Goal: Task Accomplishment & Management: Complete application form

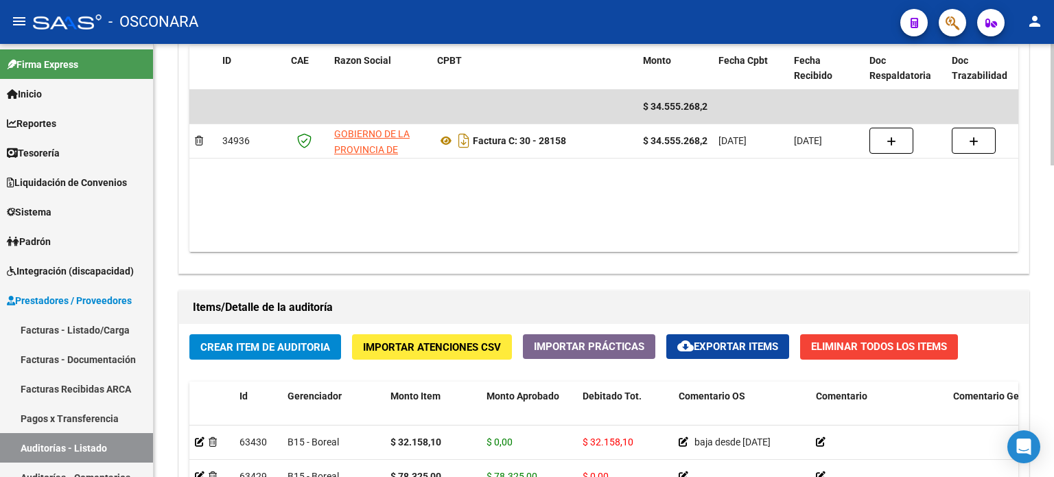
scroll to position [892, 0]
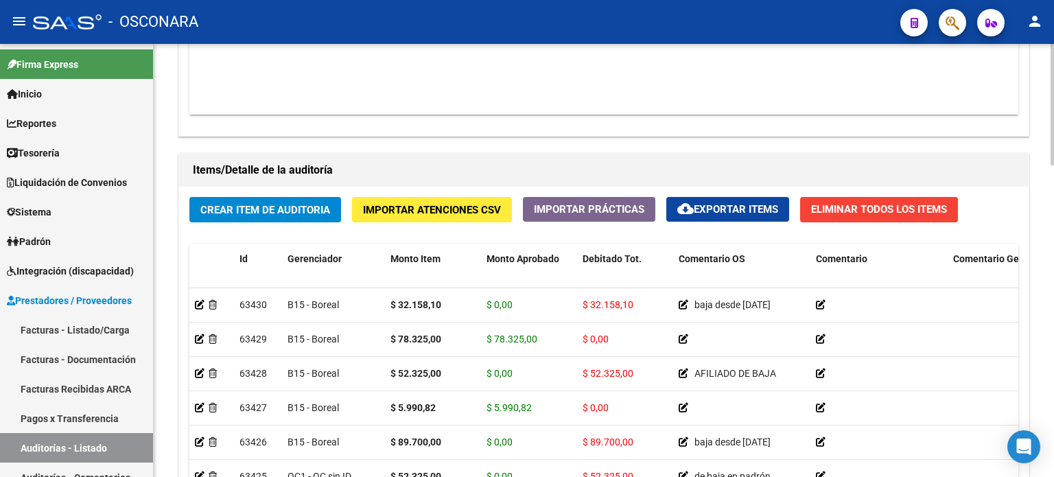
click at [224, 211] on span "Crear Item de Auditoria" at bounding box center [265, 210] width 130 height 12
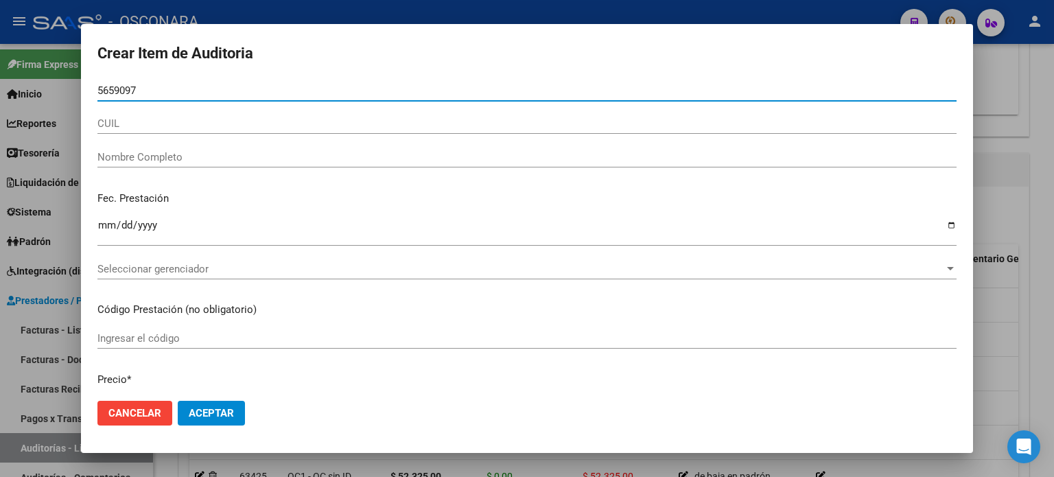
type input "56590977"
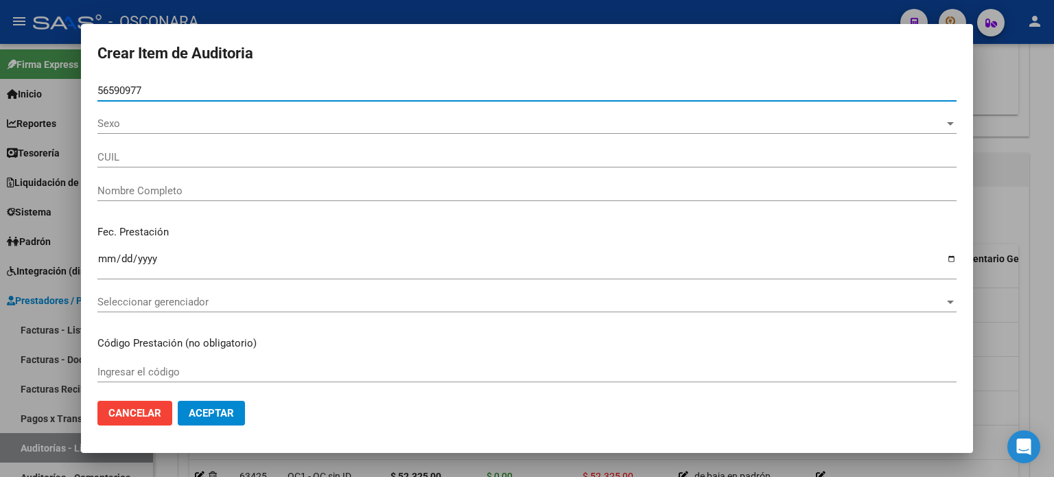
type input "20565909771"
type input "[PERSON_NAME] IHAN [PERSON_NAME]"
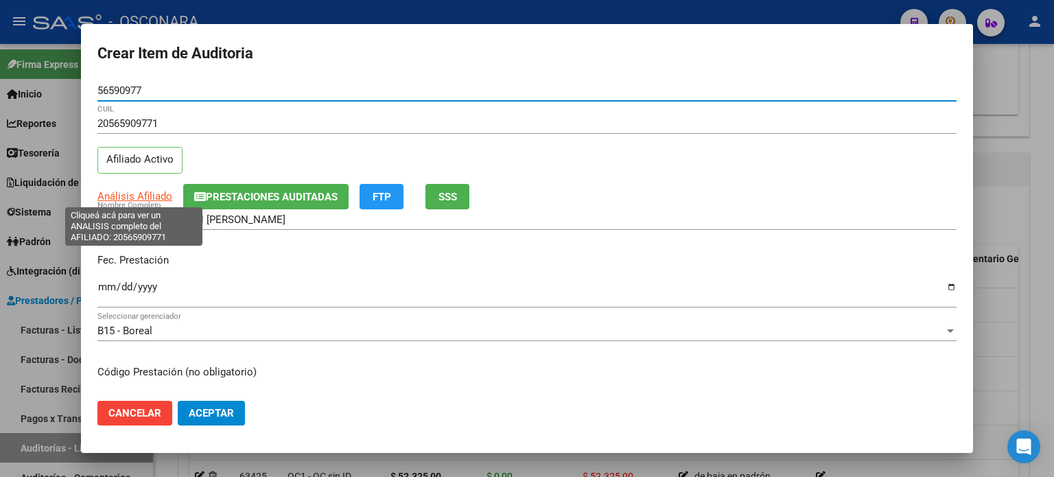
type input "56590977"
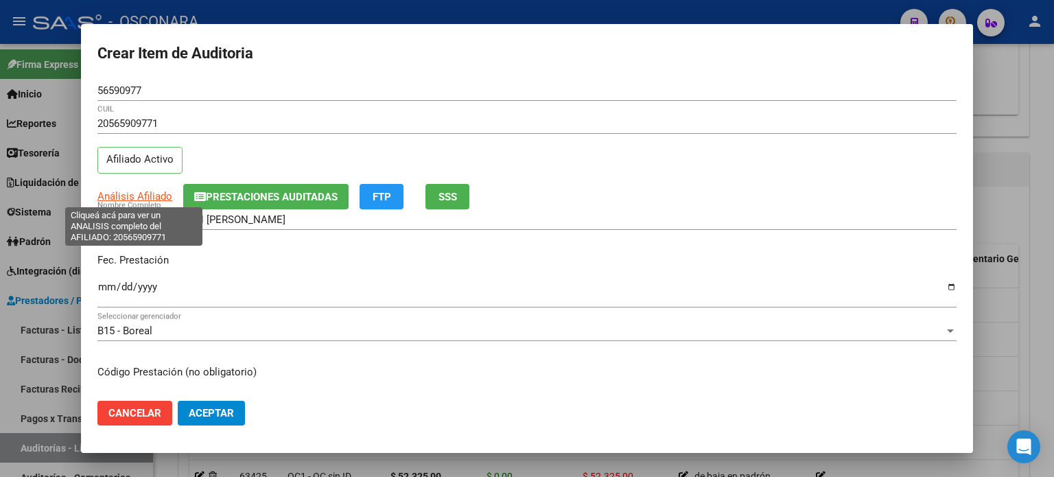
click at [115, 198] on span "Análisis Afiliado" at bounding box center [134, 196] width 75 height 12
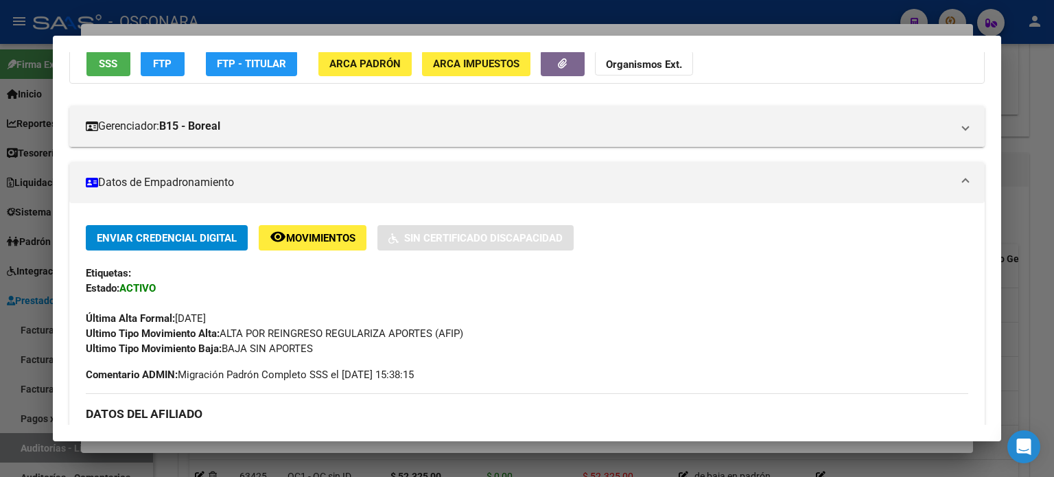
scroll to position [137, 0]
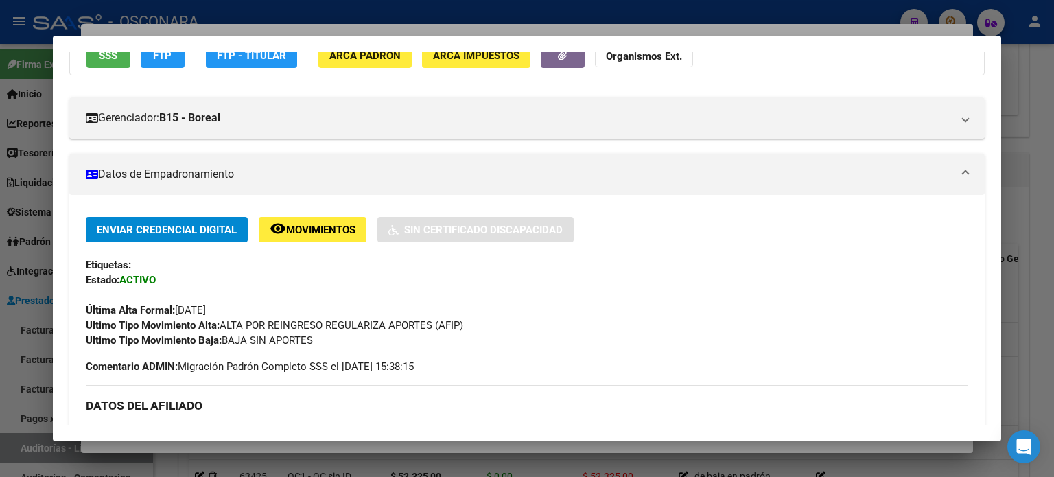
click at [400, 307] on div "Última Alta Formal: [DATE]" at bounding box center [527, 303] width 883 height 30
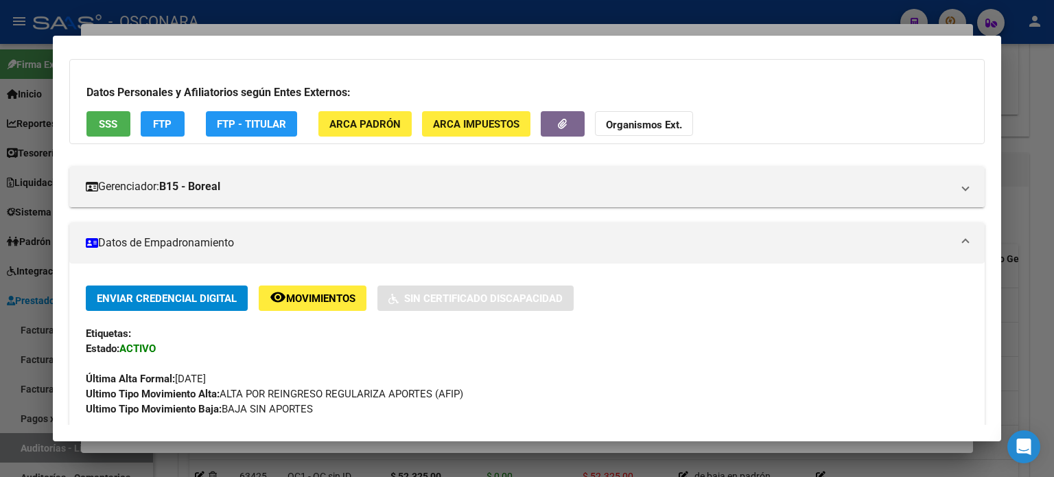
scroll to position [0, 0]
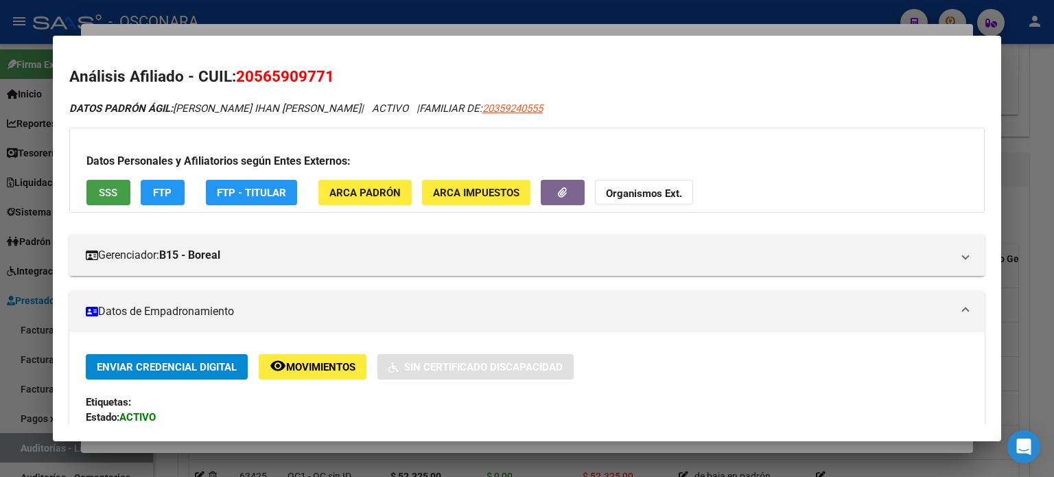
click at [99, 186] on span "SSS" at bounding box center [108, 192] width 19 height 12
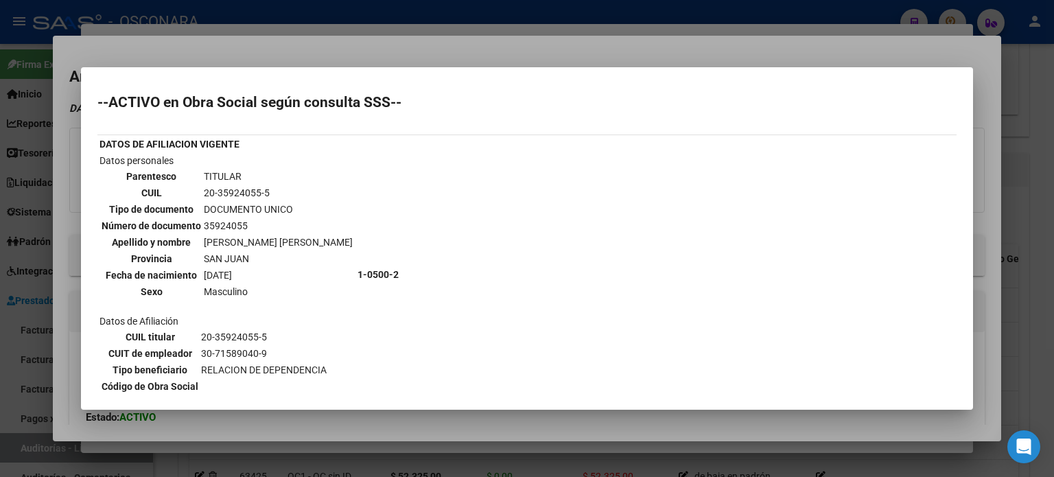
click at [306, 43] on div at bounding box center [527, 238] width 1054 height 477
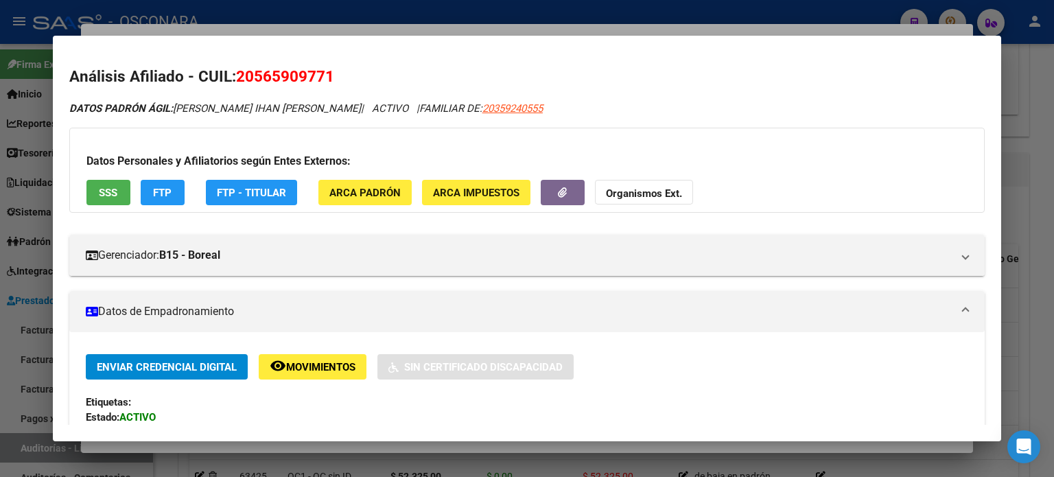
click at [310, 26] on div at bounding box center [527, 238] width 1054 height 477
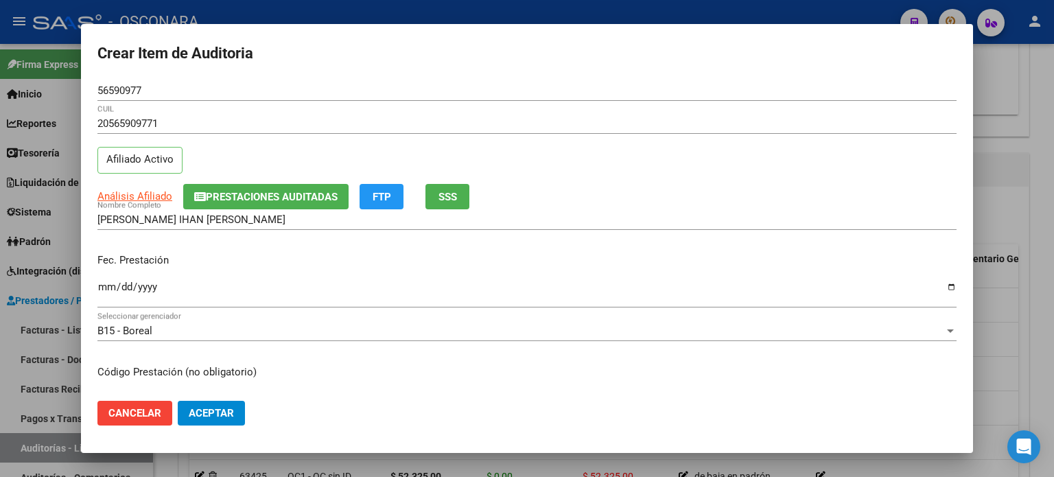
click at [108, 285] on input "Ingresar la fecha" at bounding box center [526, 292] width 859 height 22
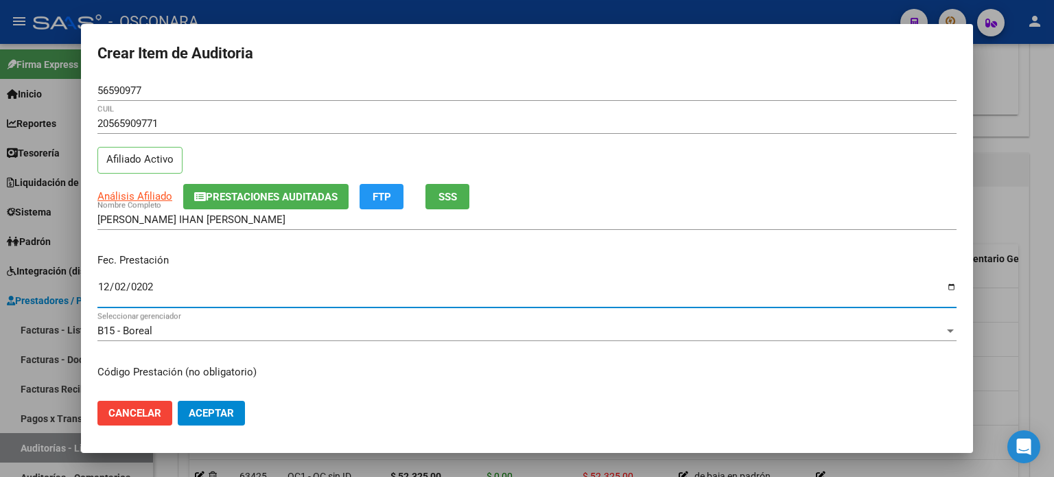
type input "[DATE]"
click at [294, 241] on div "[PERSON_NAME] IHAN [PERSON_NAME] Nombre Completo" at bounding box center [526, 226] width 859 height 34
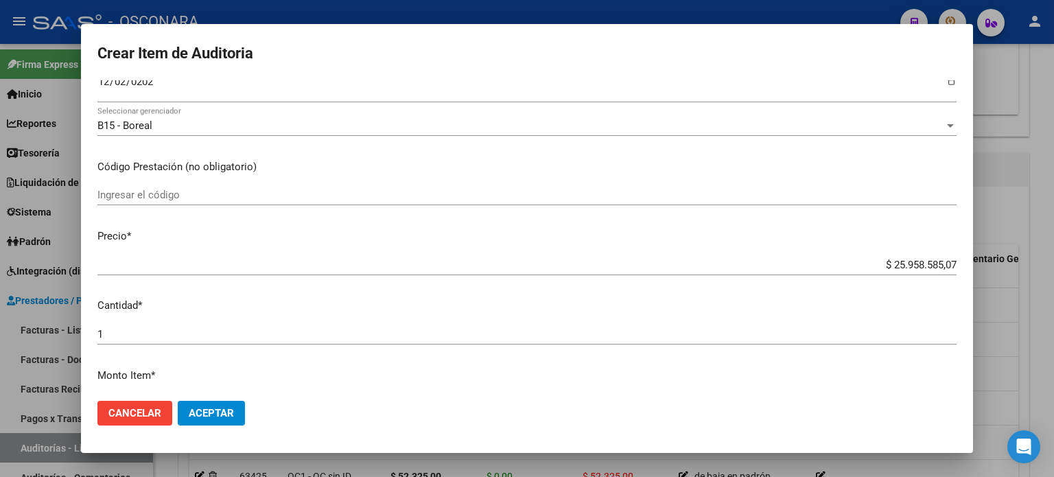
scroll to position [206, 0]
click at [944, 261] on input "$ 25.958.585,07" at bounding box center [526, 264] width 859 height 12
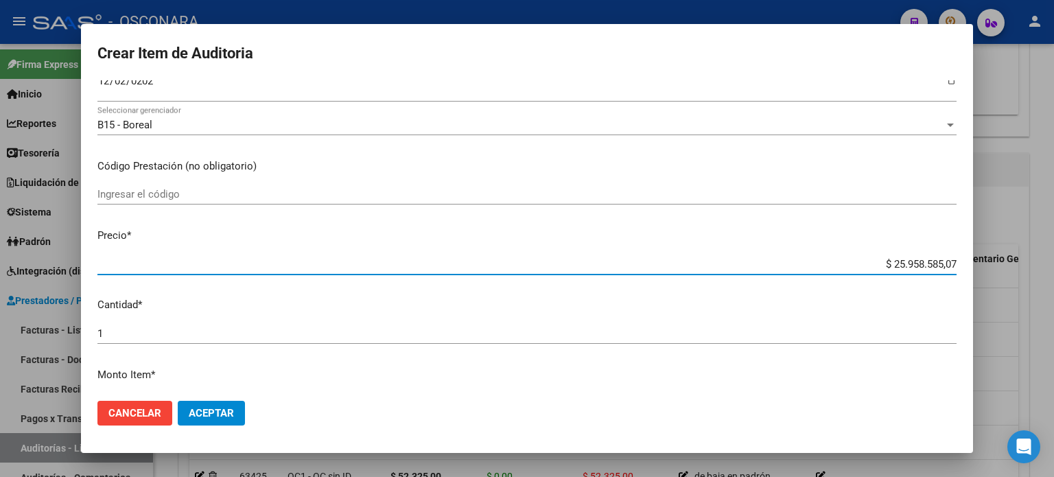
type input "$ 2.595.858,50"
type input "$ 259.585,85"
type input "$ 25.958,58"
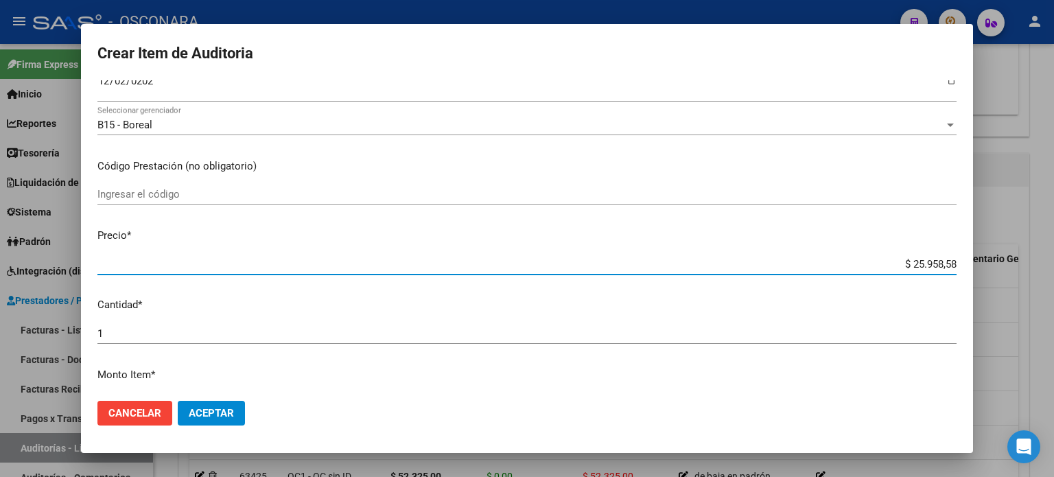
type input "$ 25.958,58"
type input "$ 2.595,85"
type input "$ 259,58"
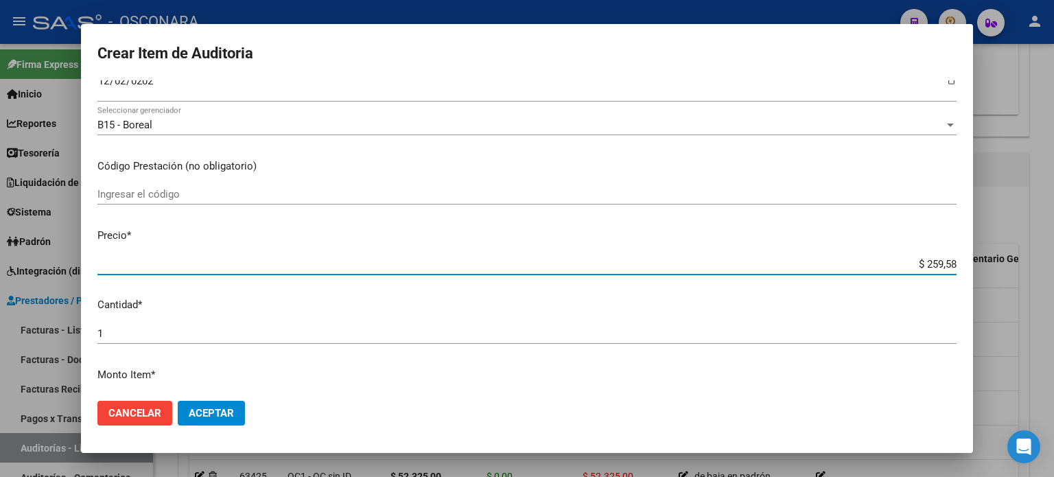
type input "$ 25,95"
type input "$ 2,59"
type input "$ 0,25"
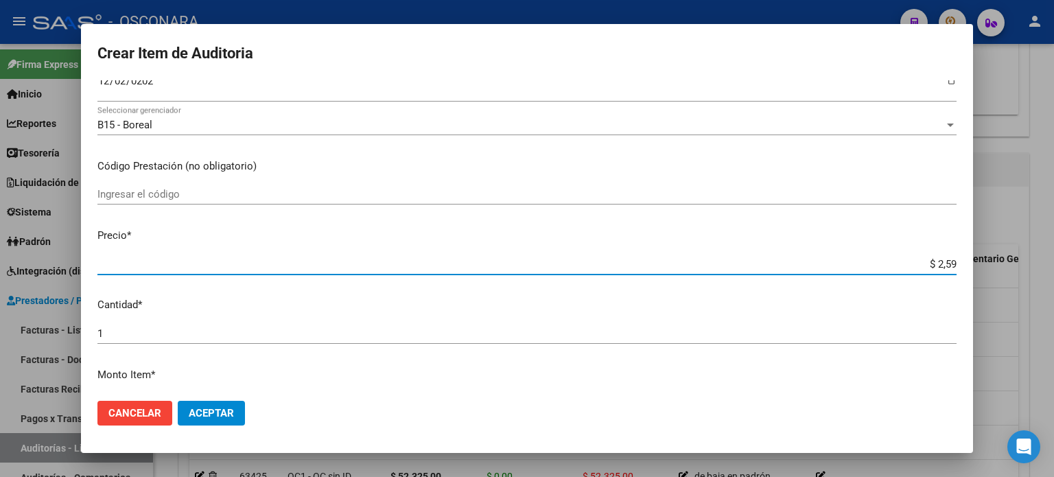
type input "$ 0,25"
type input "$ 0,02"
type input "$ 0,05"
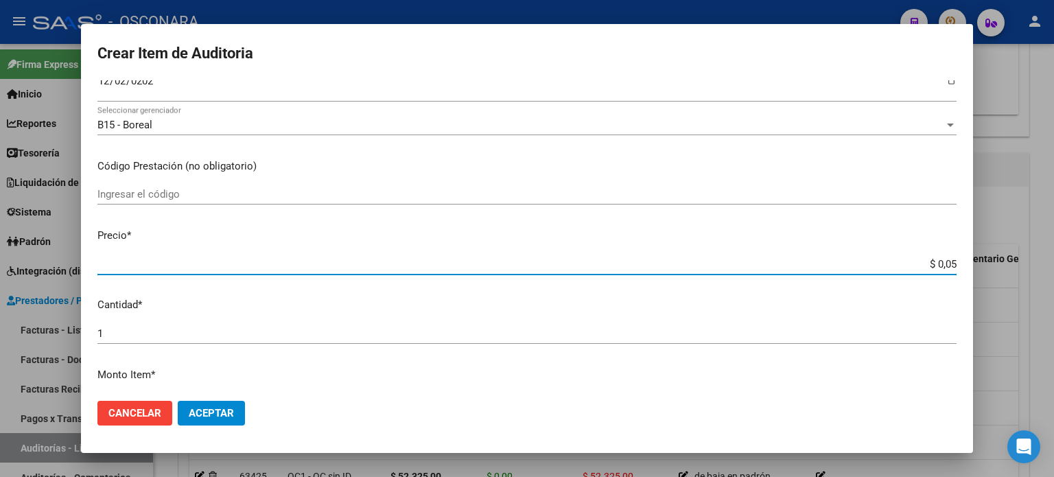
type input "$ 0,52"
type input "$ 5,20"
type input "$ 52,00"
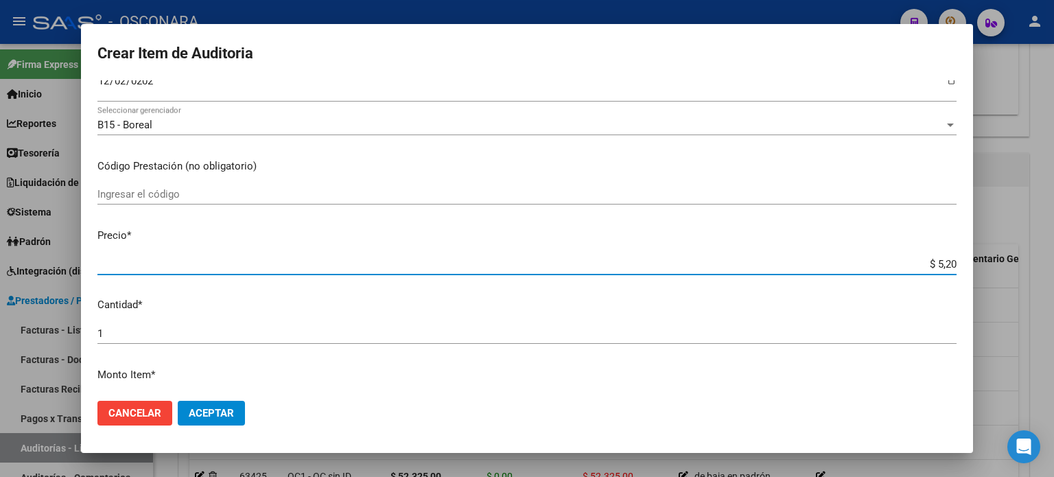
type input "$ 52,00"
type input "$ 520,00"
type input "$ 5.200,00"
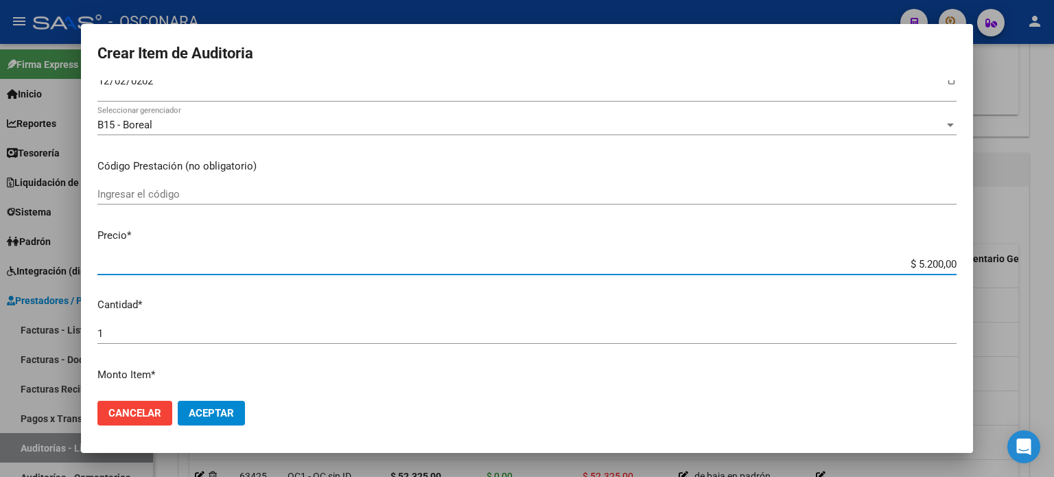
type input "$ 52.000,00"
click at [577, 216] on div "Ingresar el código" at bounding box center [526, 201] width 859 height 34
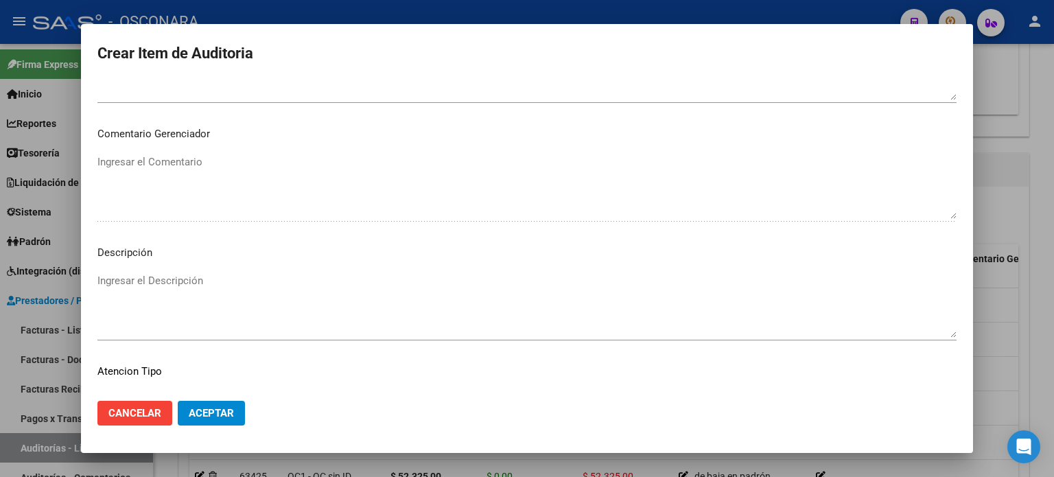
scroll to position [925, 0]
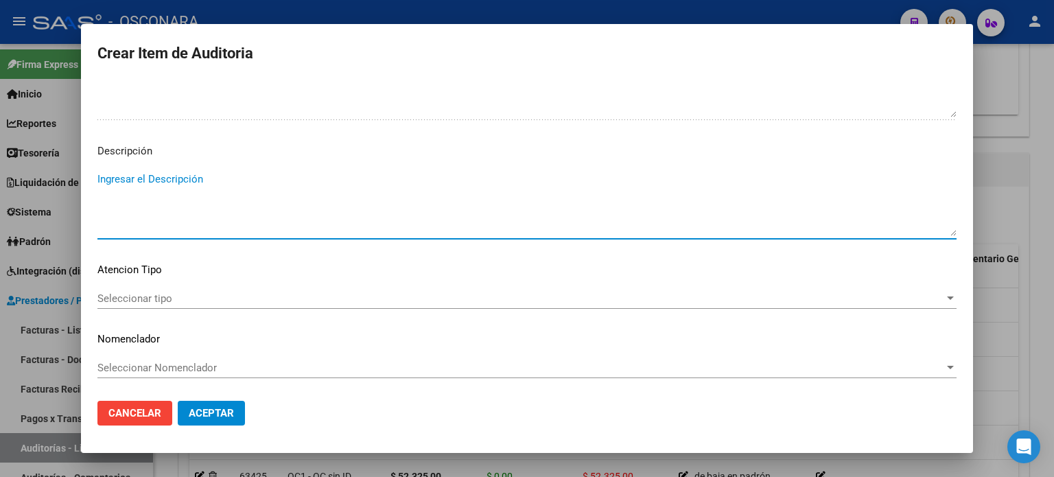
type textarea "M"
drag, startPoint x: 204, startPoint y: 181, endPoint x: 209, endPoint y: 235, distance: 55.1
click at [205, 181] on textarea "ambulatorio" at bounding box center [526, 204] width 859 height 65
type textarea "ambulatorio"
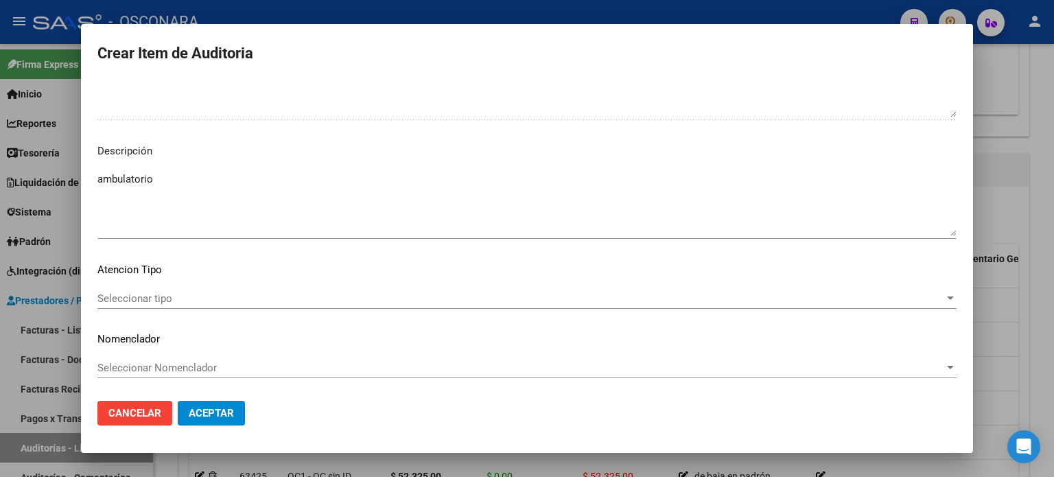
click at [209, 290] on div "Seleccionar tipo Seleccionar tipo" at bounding box center [526, 298] width 859 height 21
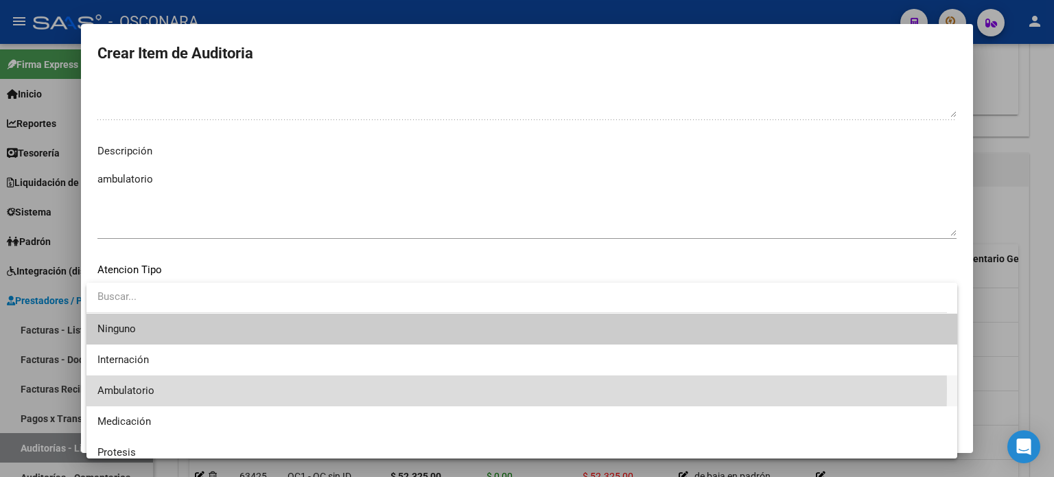
click at [174, 389] on span "Ambulatorio" at bounding box center [521, 390] width 849 height 31
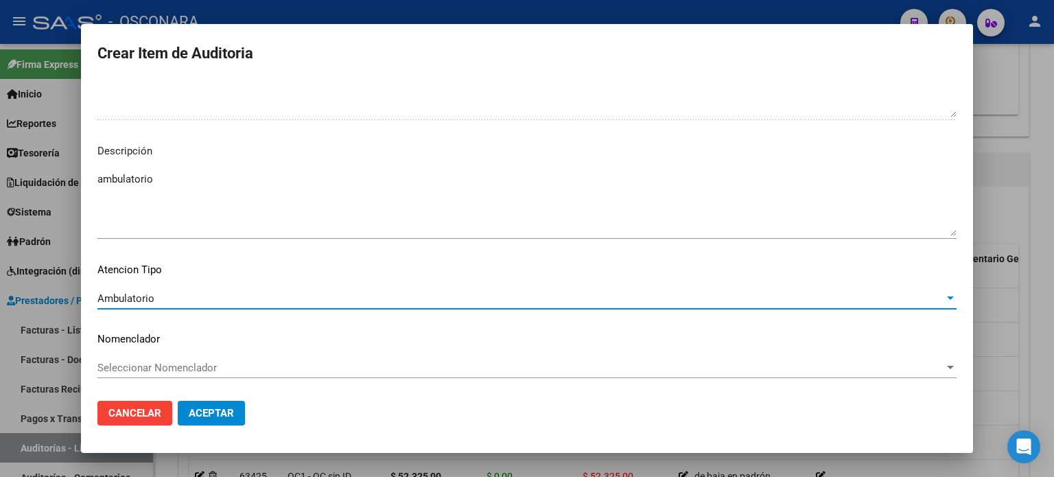
click at [216, 417] on span "Aceptar" at bounding box center [211, 413] width 45 height 12
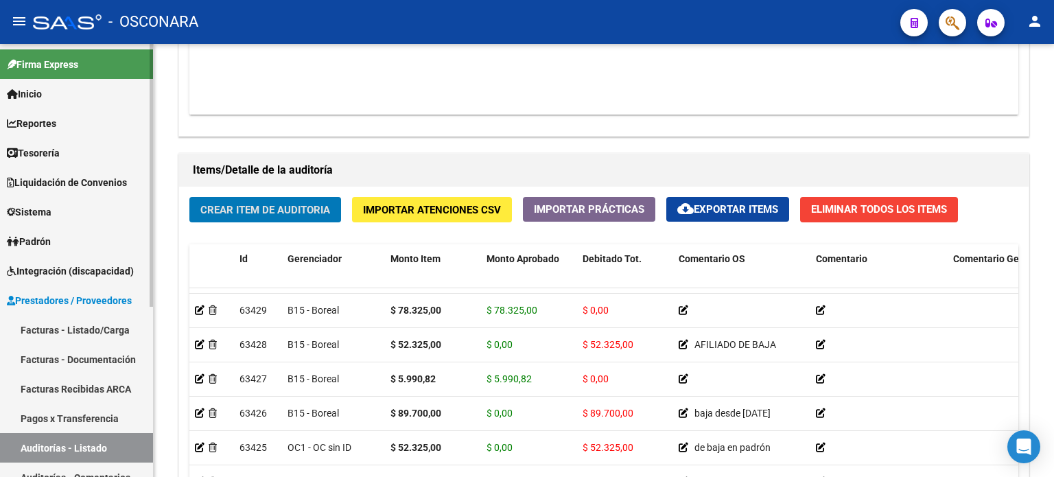
scroll to position [69, 0]
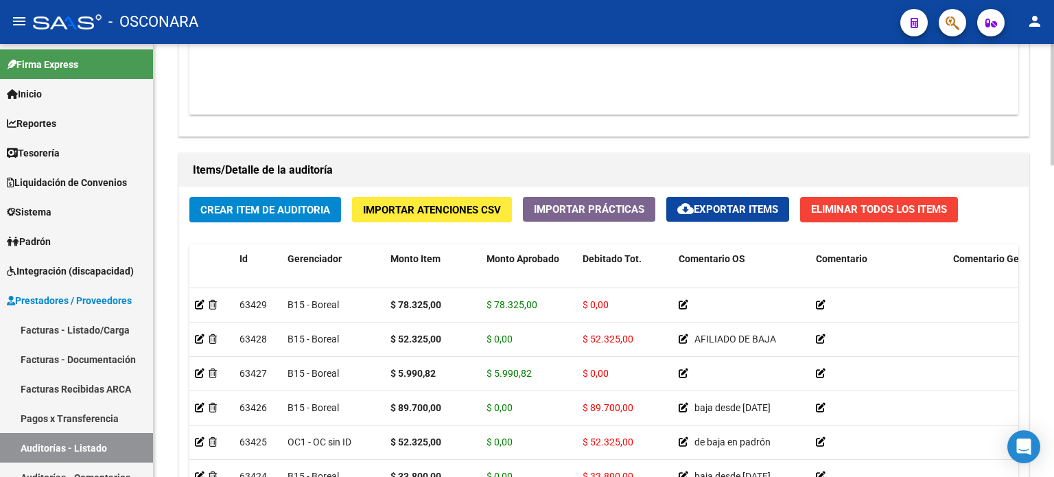
click at [297, 231] on div "Crear Item de Auditoria Importar Atenciones CSV Importar Prácticas cloud_downlo…" at bounding box center [604, 393] width 850 height 413
click at [302, 207] on span "Crear Item de Auditoria" at bounding box center [265, 210] width 130 height 12
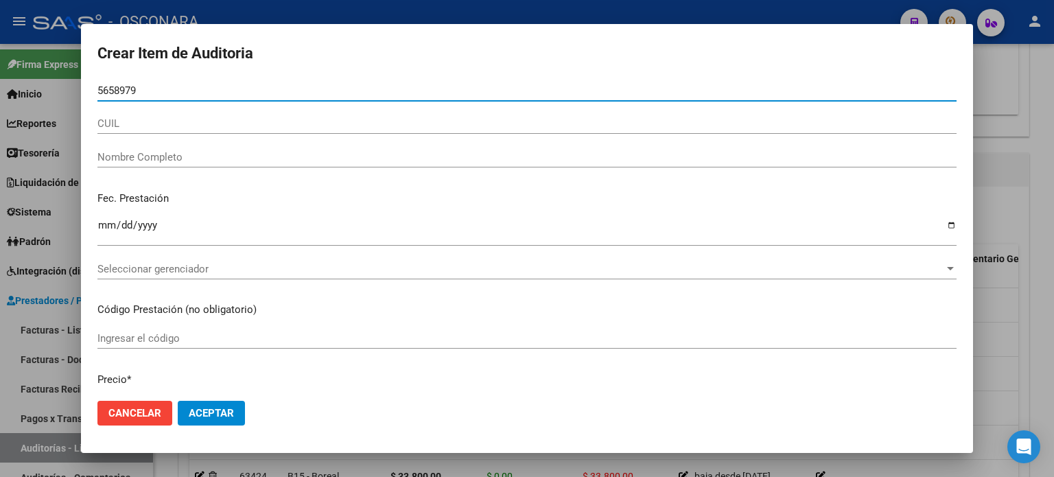
type input "56589798"
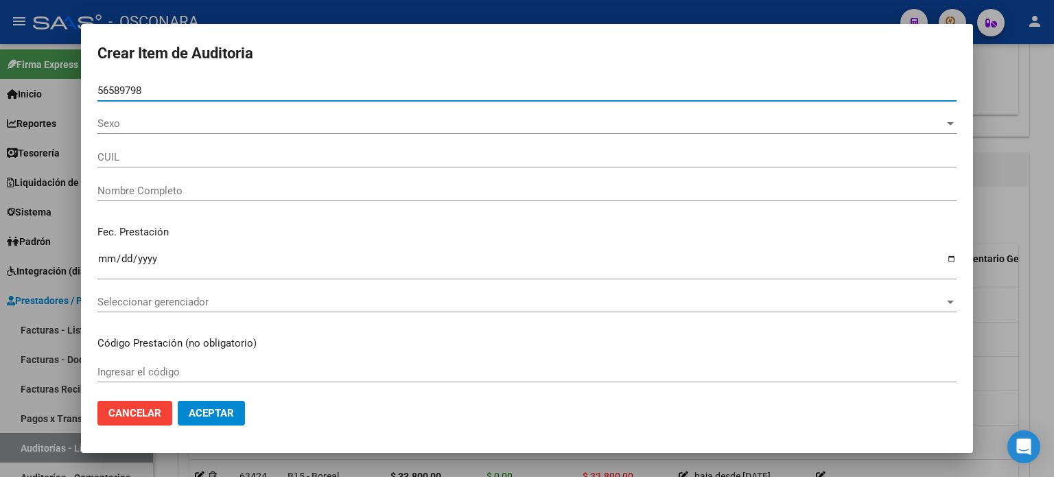
type input "20565897986"
type input "[PERSON_NAME]"
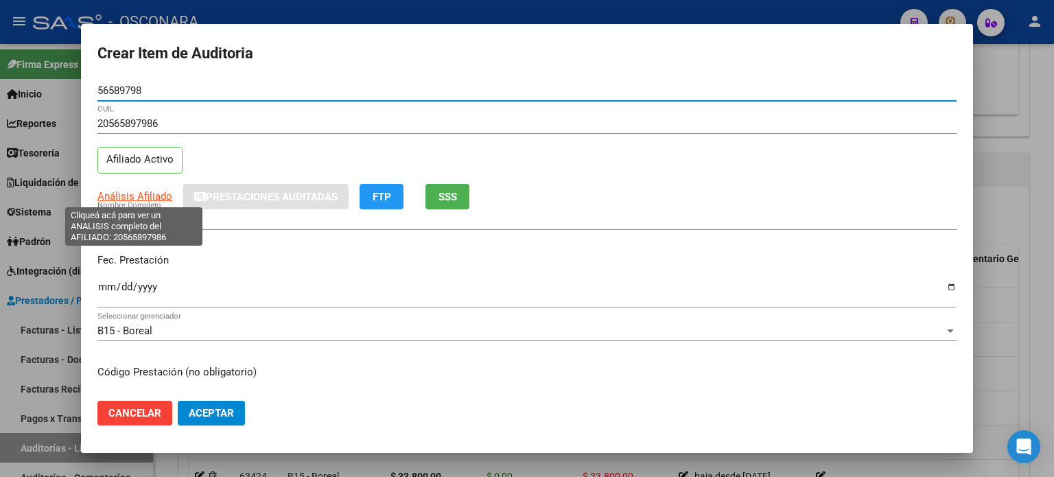
type input "56589798"
click at [157, 191] on span "Análisis Afiliado" at bounding box center [134, 196] width 75 height 12
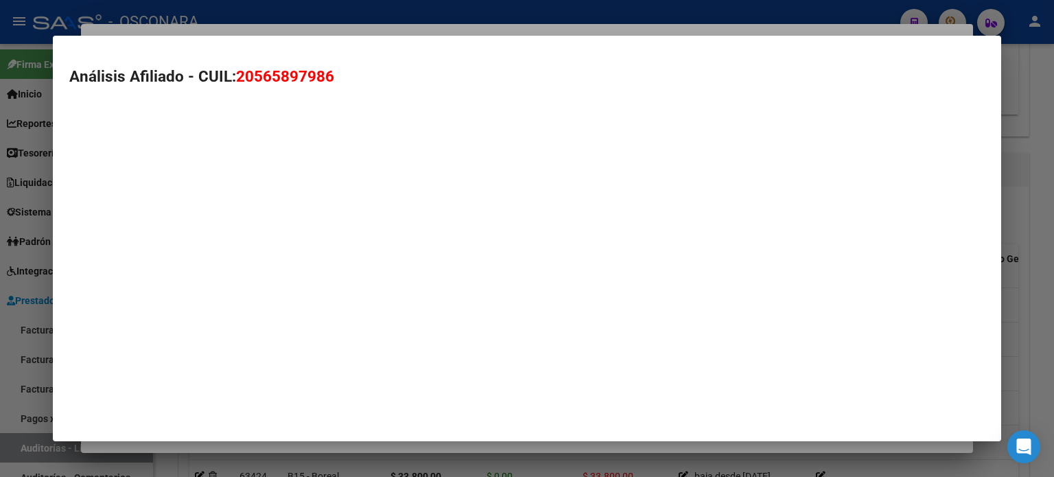
type textarea "20565897986"
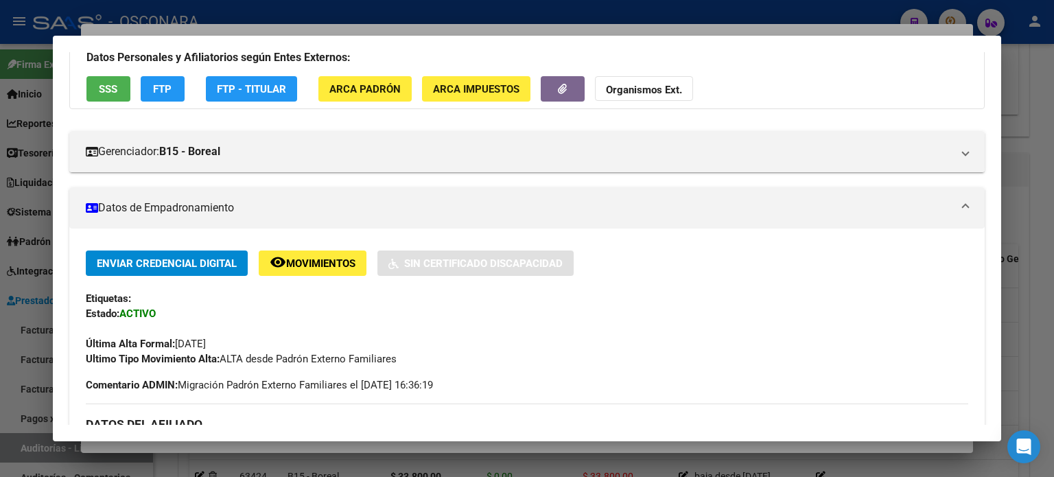
scroll to position [0, 0]
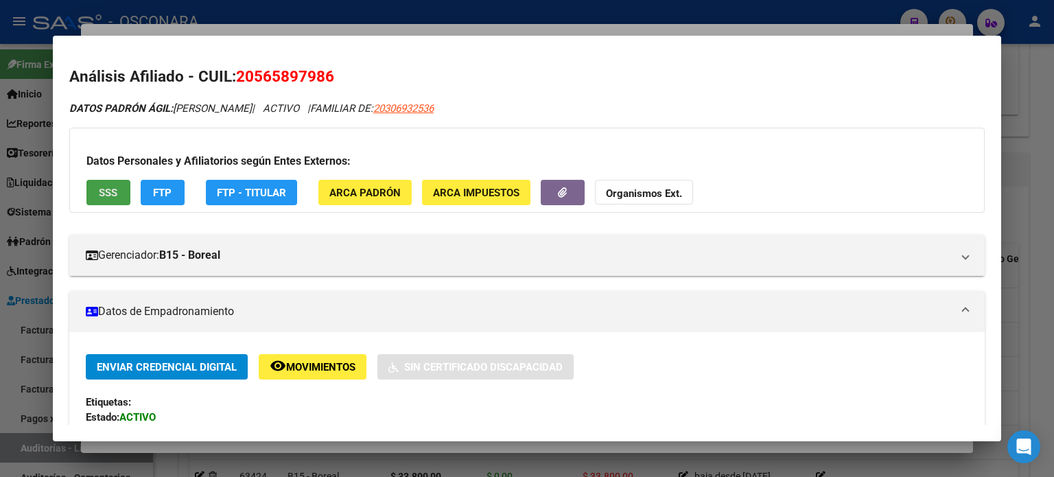
click at [115, 193] on span "SSS" at bounding box center [108, 193] width 19 height 12
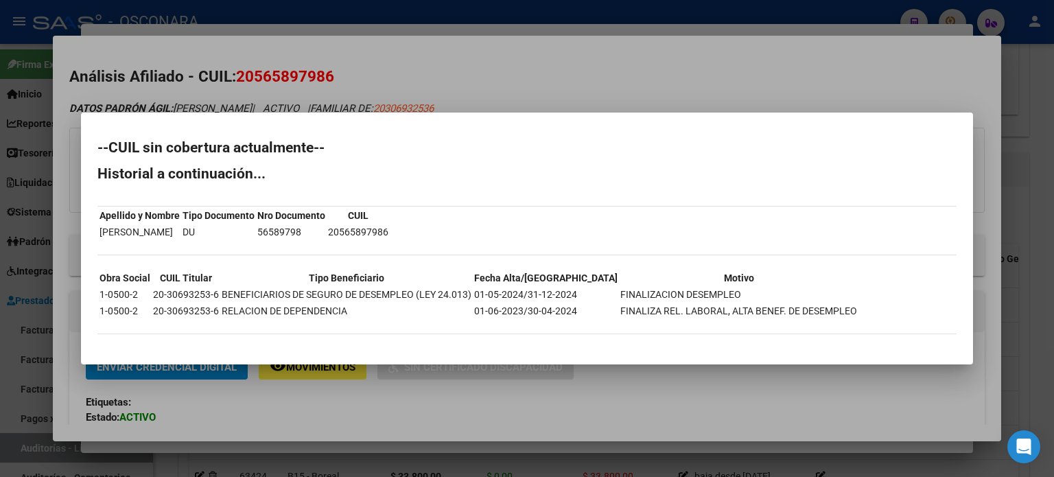
click at [759, 88] on div at bounding box center [527, 238] width 1054 height 477
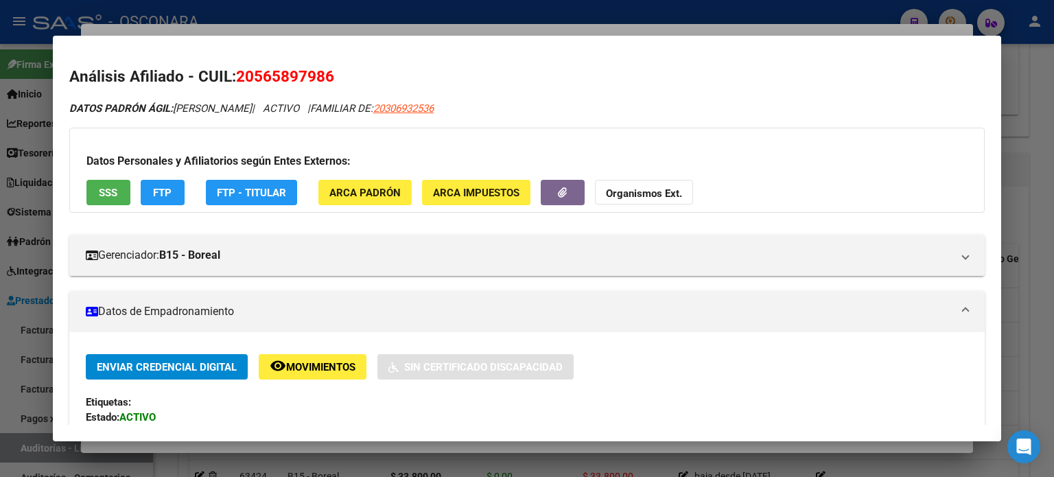
click at [373, 27] on div at bounding box center [527, 238] width 1054 height 477
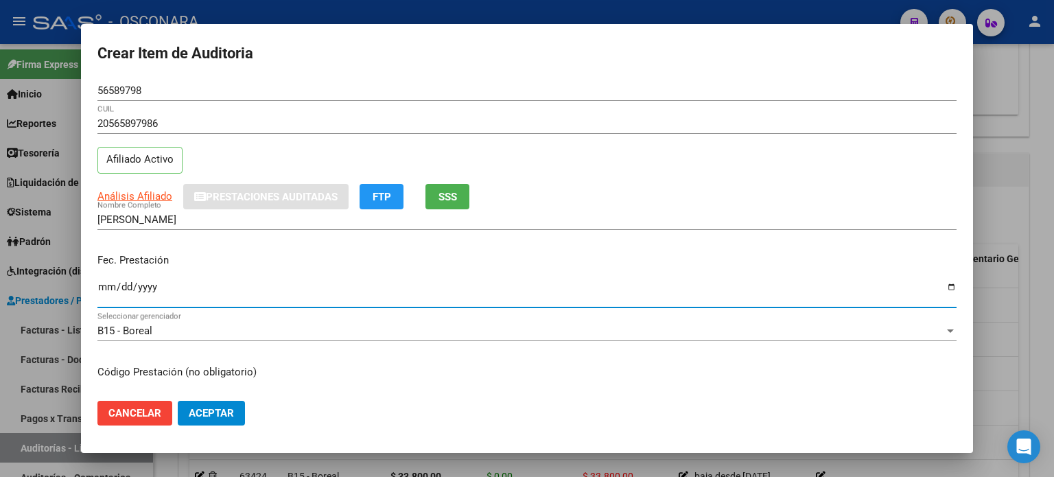
click at [110, 289] on input "Ingresar la fecha" at bounding box center [526, 292] width 859 height 22
type input "[DATE]"
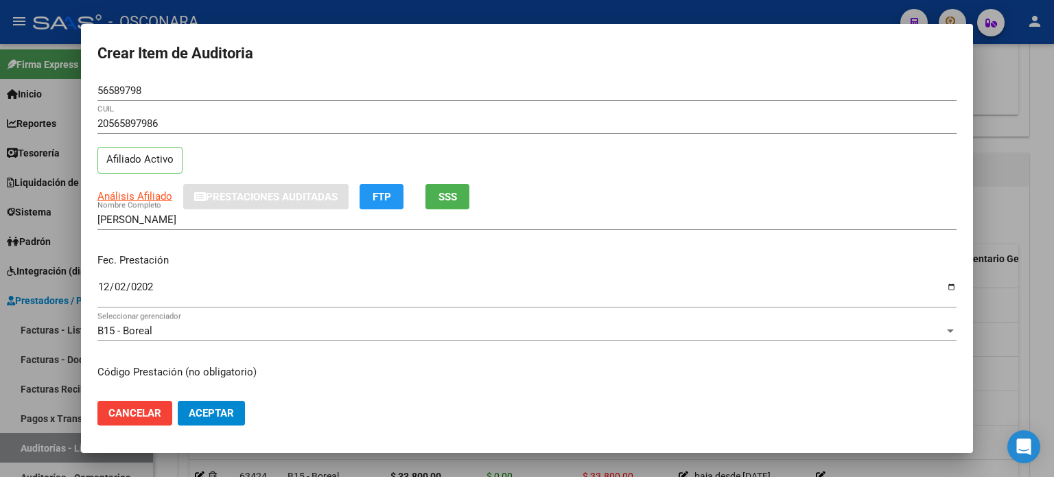
click at [215, 244] on div "Fec. Prestación [DATE] Ingresar la fecha" at bounding box center [526, 281] width 859 height 78
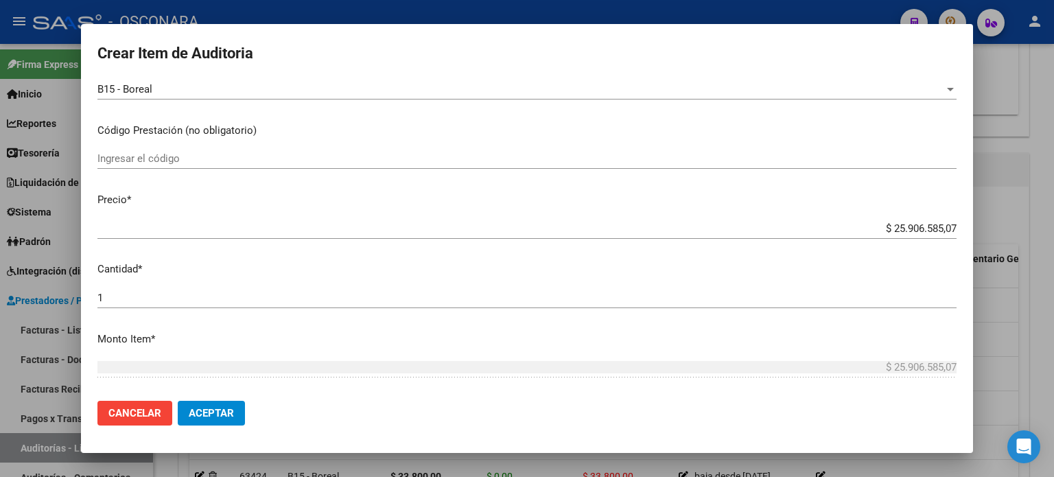
scroll to position [275, 0]
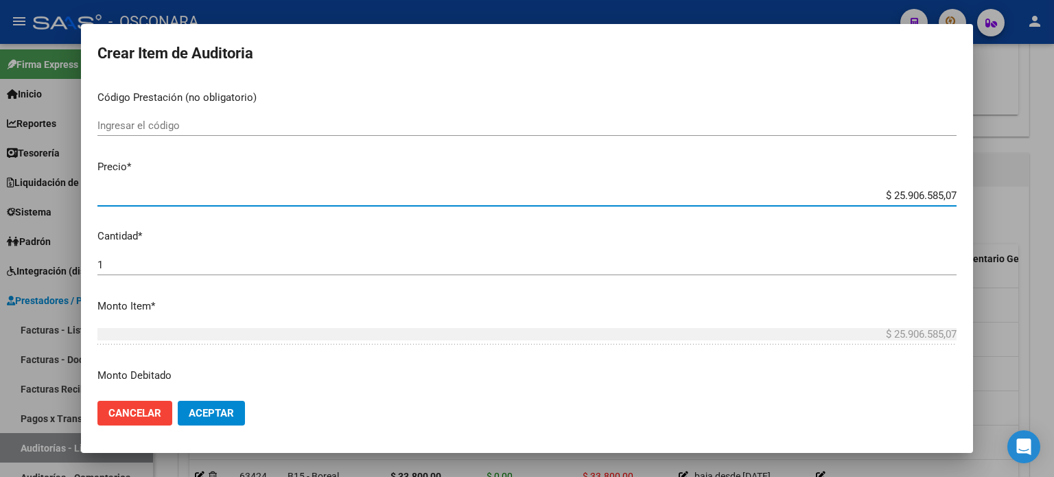
drag, startPoint x: 945, startPoint y: 197, endPoint x: 837, endPoint y: 181, distance: 108.9
click at [837, 181] on mat-dialog-content "56589798 Nro Documento 20565897986 CUIL Afiliado Activo Análisis Afiliado Prest…" at bounding box center [527, 235] width 892 height 310
type input "$ 0,07"
type input "$ 0,78"
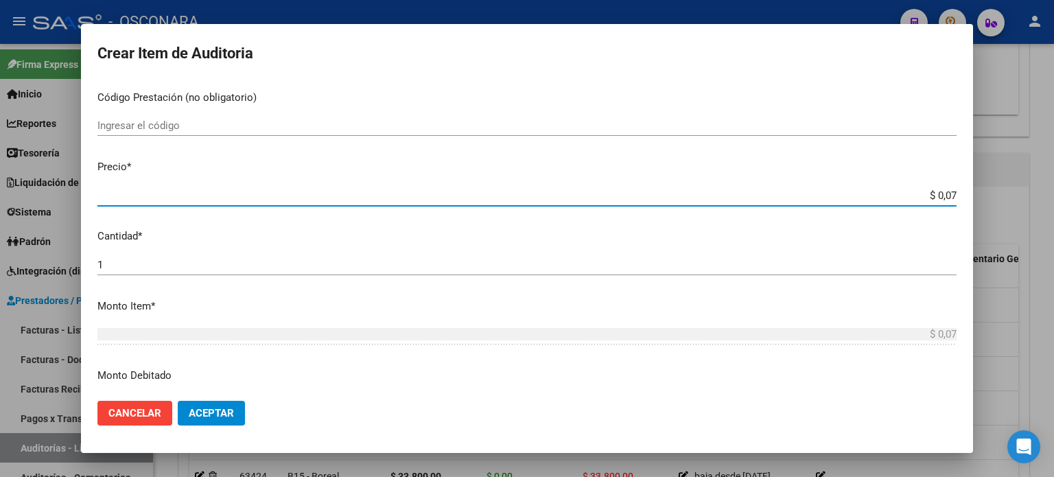
type input "$ 0,78"
type input "$ 7,83"
type input "$ 78,32"
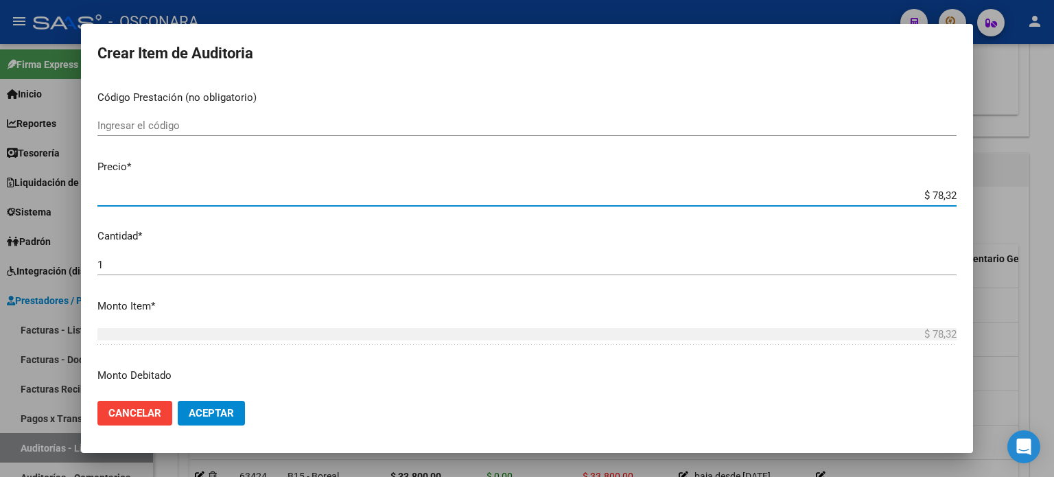
type input "$ 783,25"
type input "$ 7.832,50"
type input "$ 78.325,00"
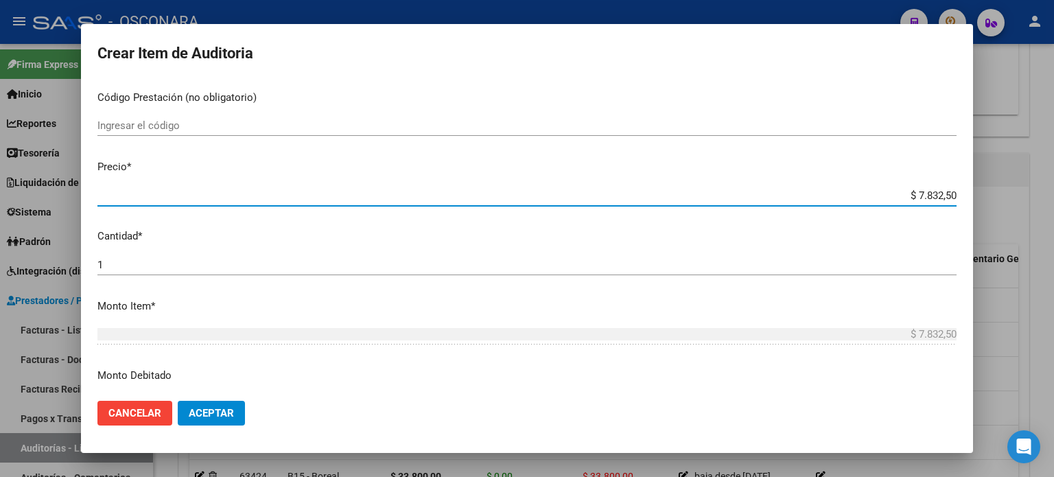
type input "$ 78.325,00"
click at [803, 250] on mat-dialog-content "56589798 Nro Documento 20565897986 CUIL Afiliado Activo Análisis Afiliado Prest…" at bounding box center [527, 235] width 892 height 310
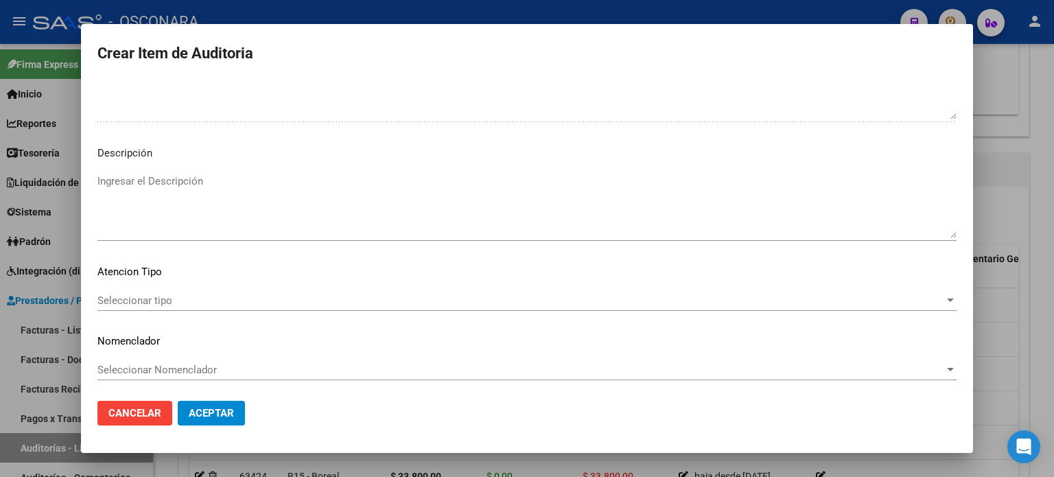
scroll to position [925, 0]
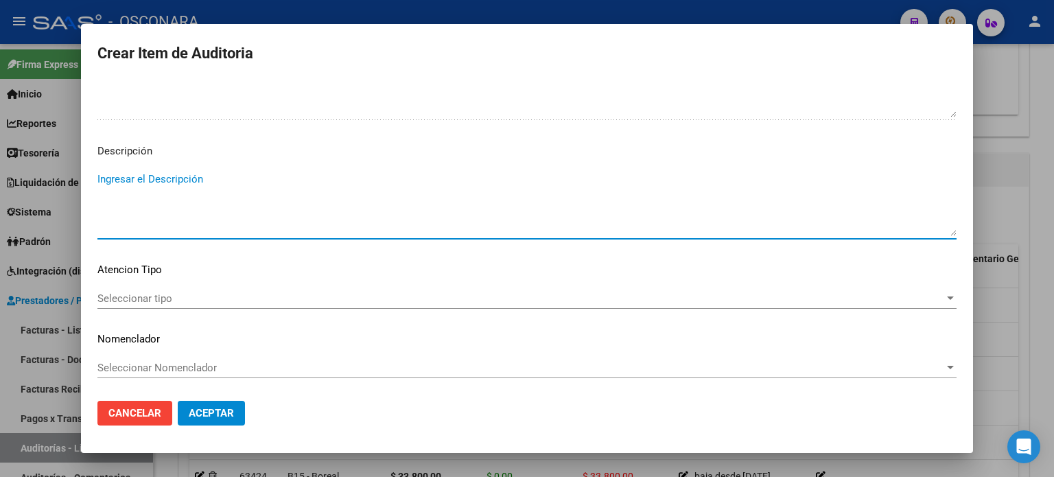
click at [301, 195] on textarea "Ingresar el Descripción" at bounding box center [526, 204] width 859 height 65
type textarea "ambulatorio"
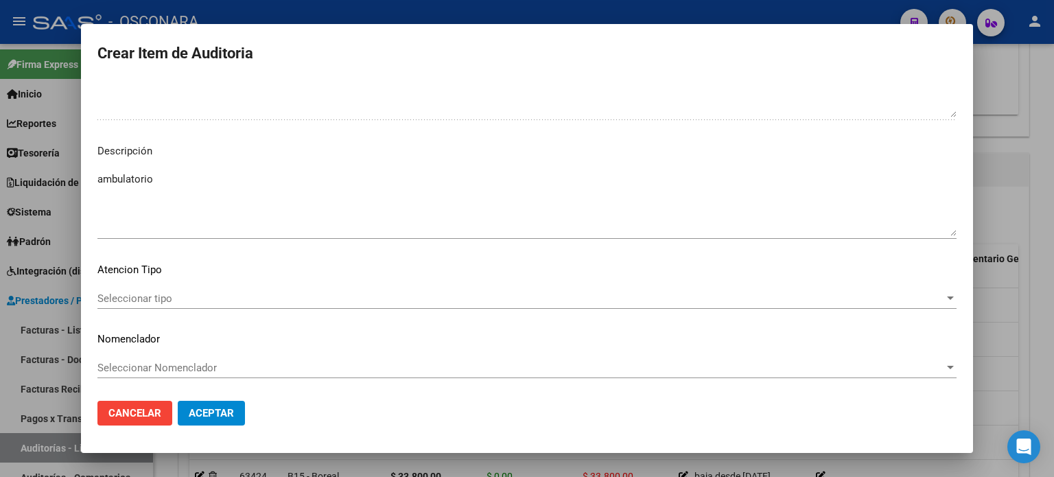
click at [220, 290] on div "Seleccionar tipo Seleccionar tipo" at bounding box center [526, 298] width 859 height 21
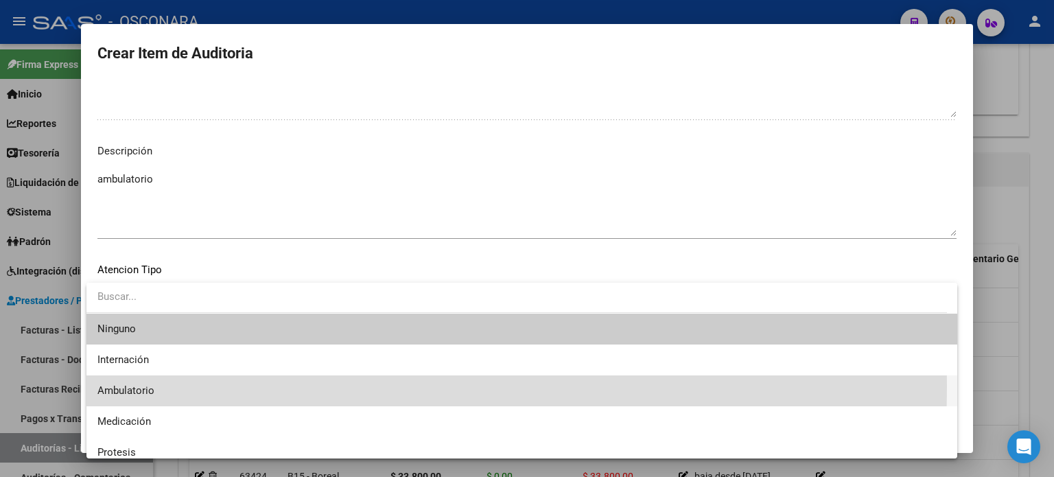
click at [183, 386] on span "Ambulatorio" at bounding box center [521, 390] width 849 height 31
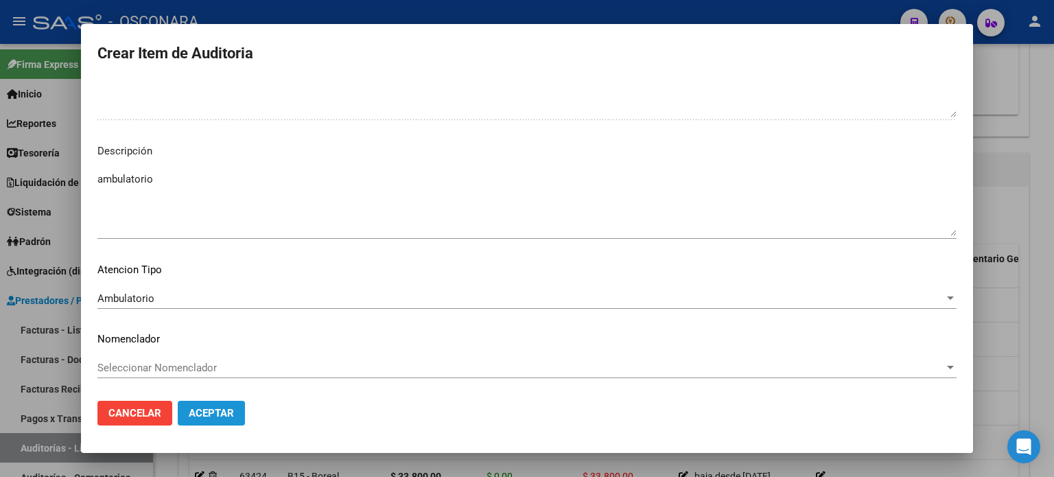
click at [220, 414] on span "Aceptar" at bounding box center [211, 413] width 45 height 12
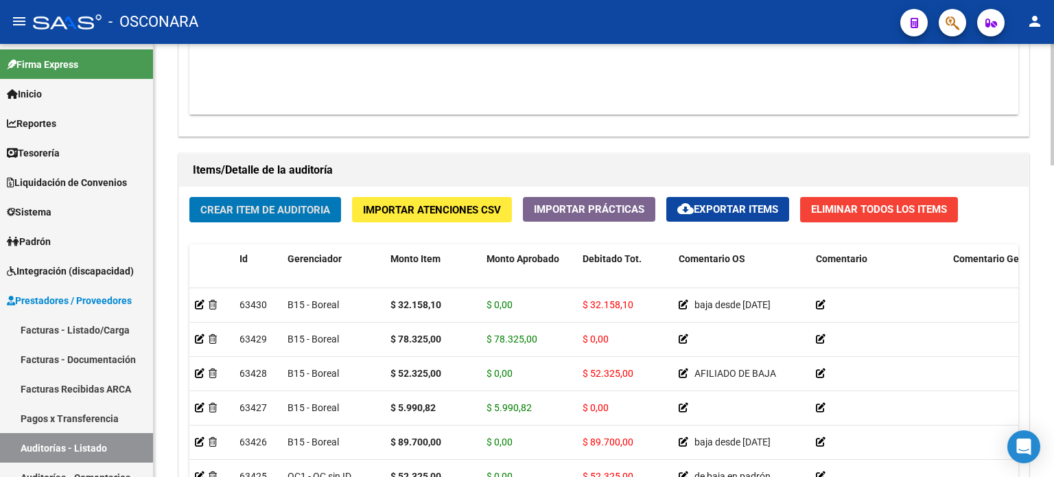
click at [260, 235] on div "Crear Item de Auditoria Importar Atenciones CSV Importar Prácticas cloud_downlo…" at bounding box center [604, 393] width 850 height 413
click at [261, 213] on span "Crear Item de Auditoria" at bounding box center [265, 210] width 130 height 12
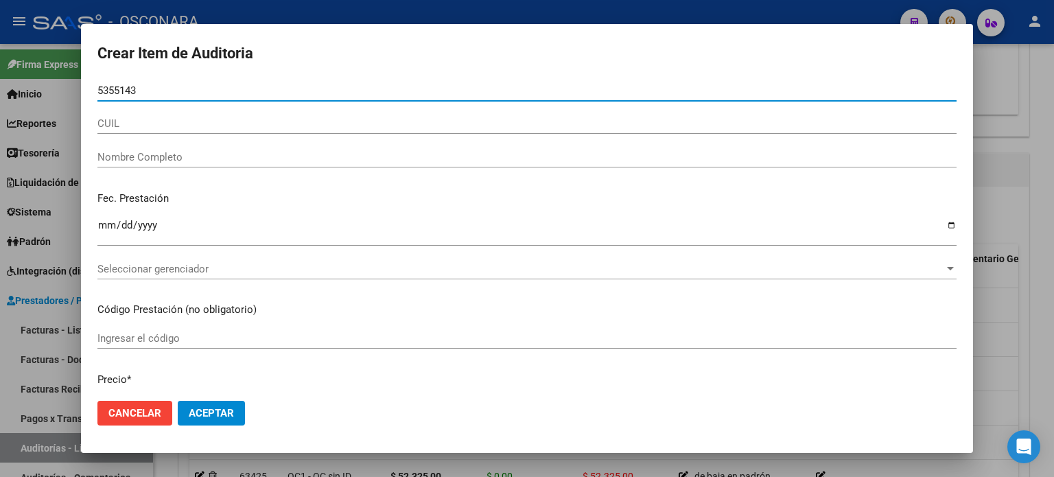
type input "53551430"
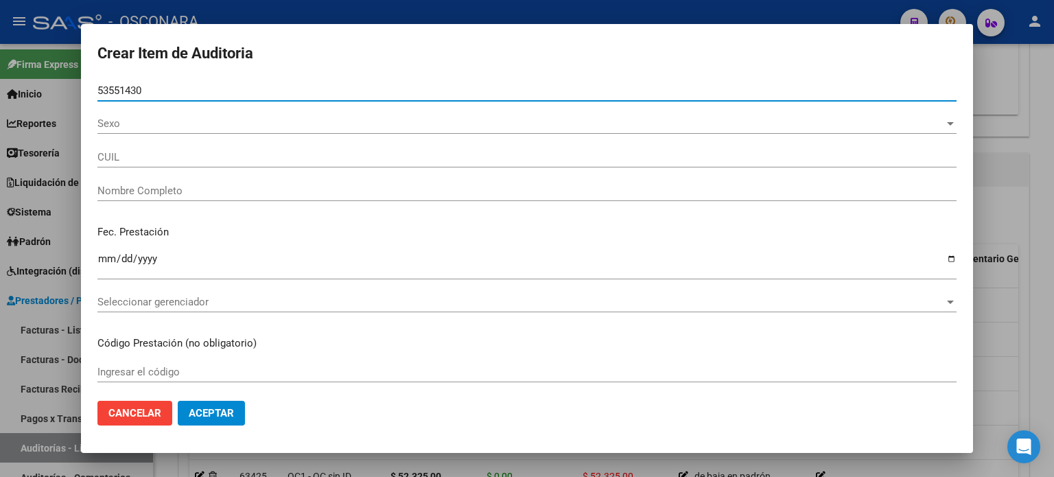
type input "20535514306"
type input "[PERSON_NAME] [PERSON_NAME]"
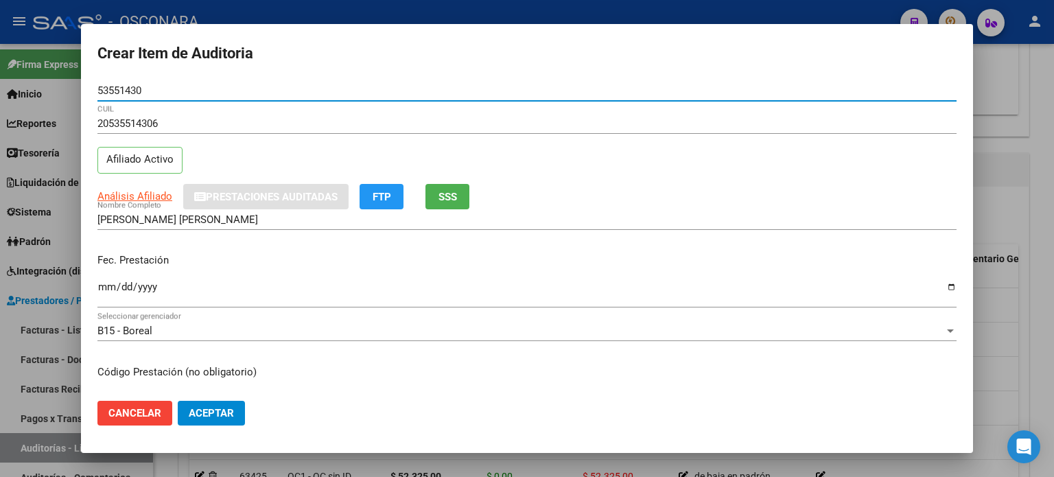
type input "53551430"
click at [232, 156] on div "20535514306 CUIL Afiliado Activo" at bounding box center [526, 148] width 859 height 70
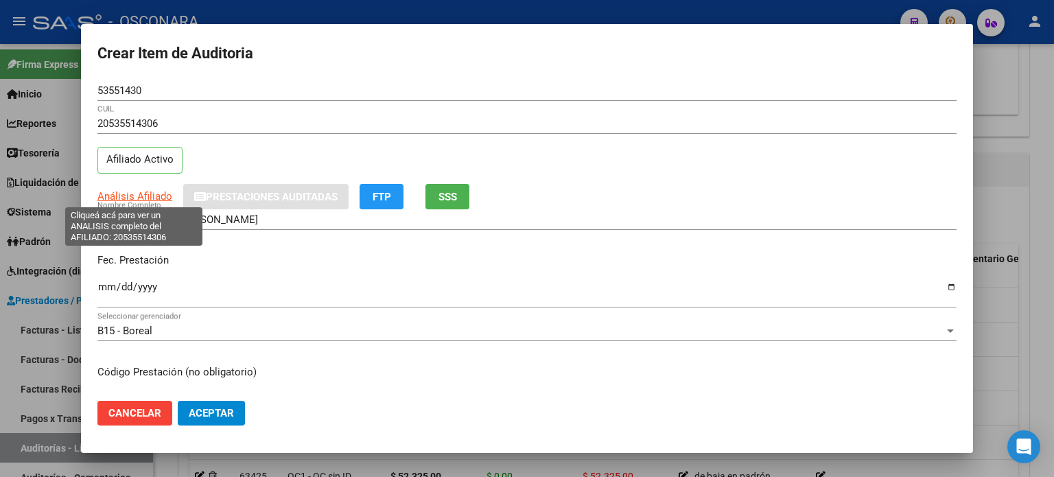
click at [104, 200] on span "Análisis Afiliado" at bounding box center [134, 196] width 75 height 12
type textarea "20535514306"
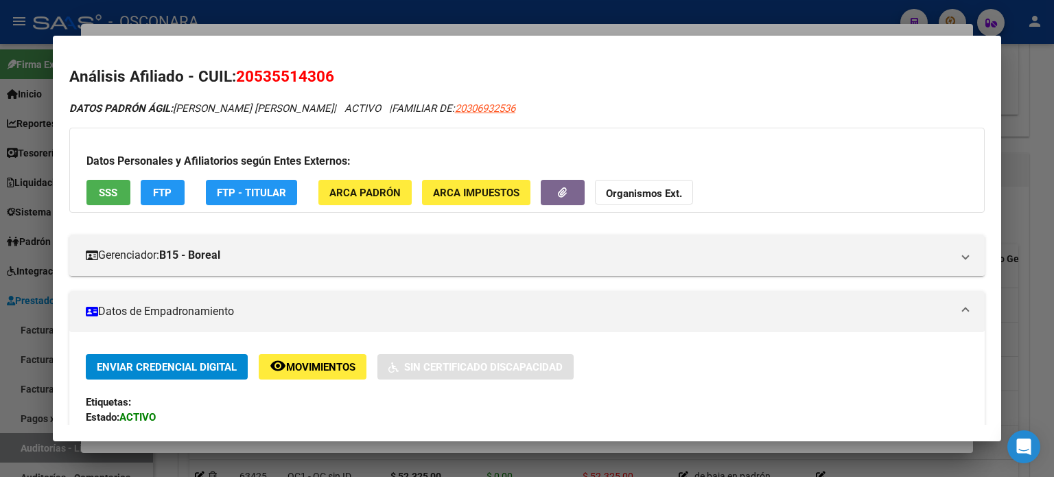
click at [225, 142] on div "Datos Personales y Afiliatorios según Entes Externos: SSS FTP FTP - Titular ARC…" at bounding box center [527, 170] width 916 height 85
click at [143, 135] on div "Datos Personales y Afiliatorios según Entes Externos: SSS FTP FTP - Titular ARC…" at bounding box center [527, 170] width 916 height 85
click at [272, 226] on div "Gerenciador: B15 - Boreal Atención telefónica: Atención: 08105552673 Atención e…" at bounding box center [527, 250] width 916 height 52
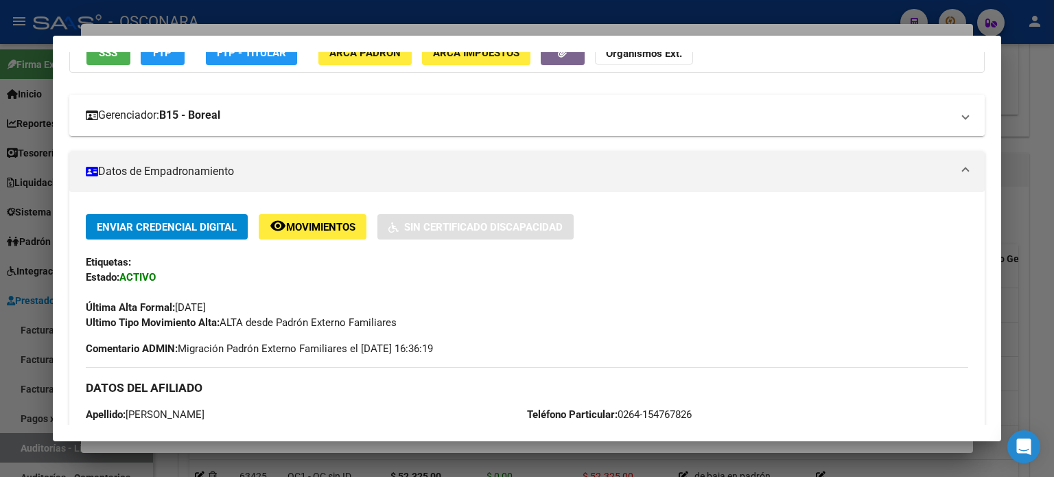
scroll to position [69, 0]
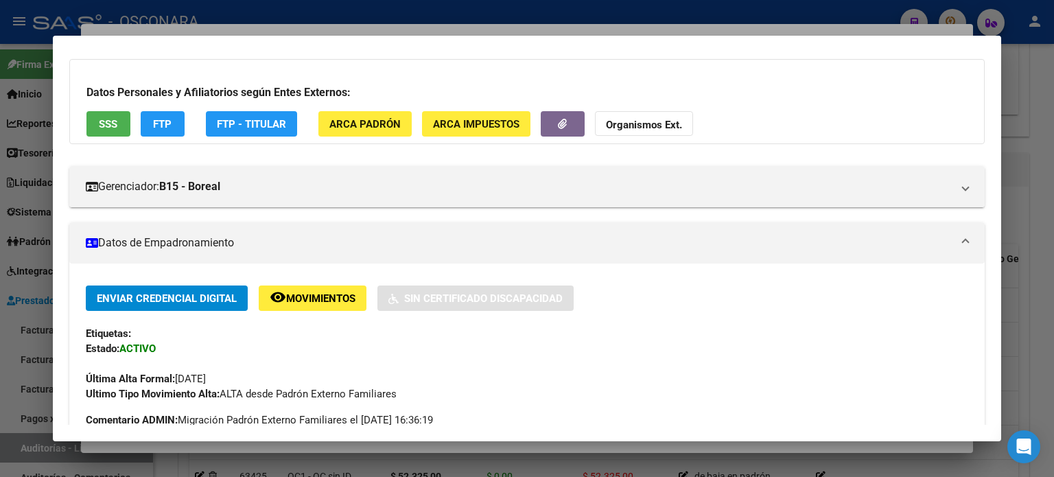
click at [115, 118] on span "SSS" at bounding box center [108, 124] width 19 height 12
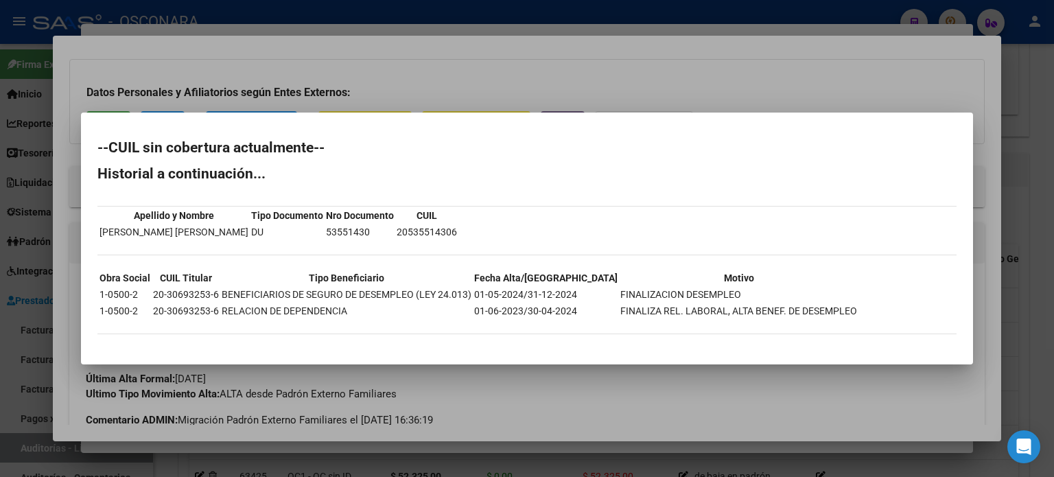
click at [523, 73] on div at bounding box center [527, 238] width 1054 height 477
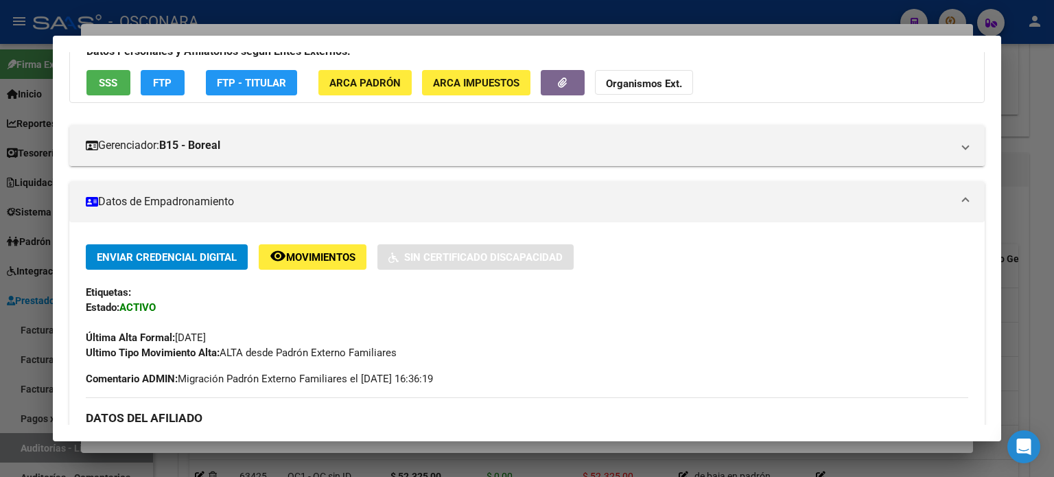
scroll to position [0, 0]
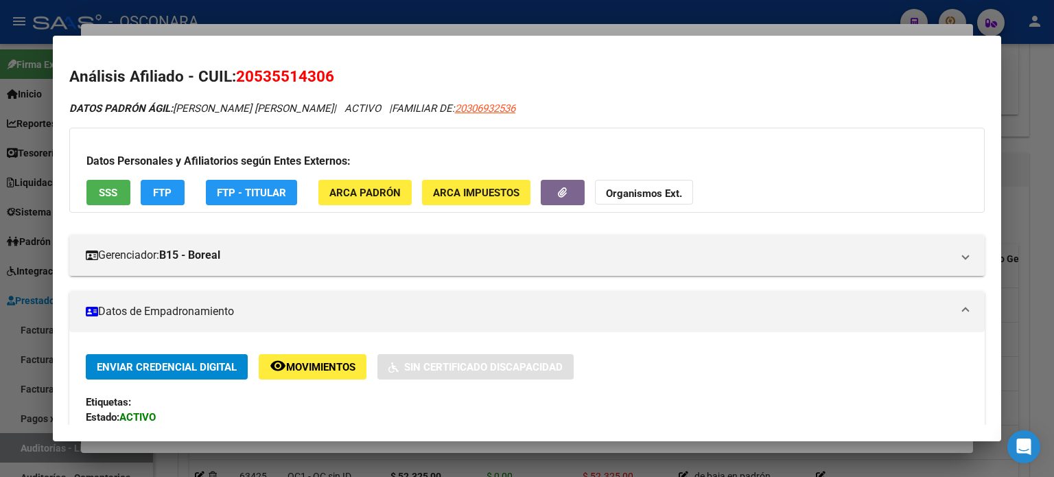
click at [430, 29] on div at bounding box center [527, 238] width 1054 height 477
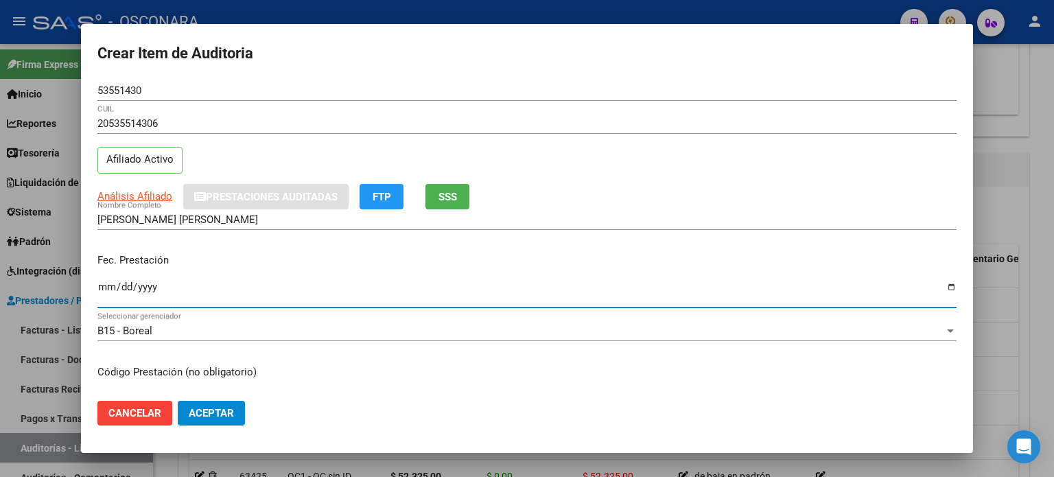
click at [107, 283] on input "Ingresar la fecha" at bounding box center [526, 292] width 859 height 22
type input "[DATE]"
click at [250, 248] on div "Fec. Prestación [DATE] Ingresar la fecha" at bounding box center [526, 281] width 859 height 78
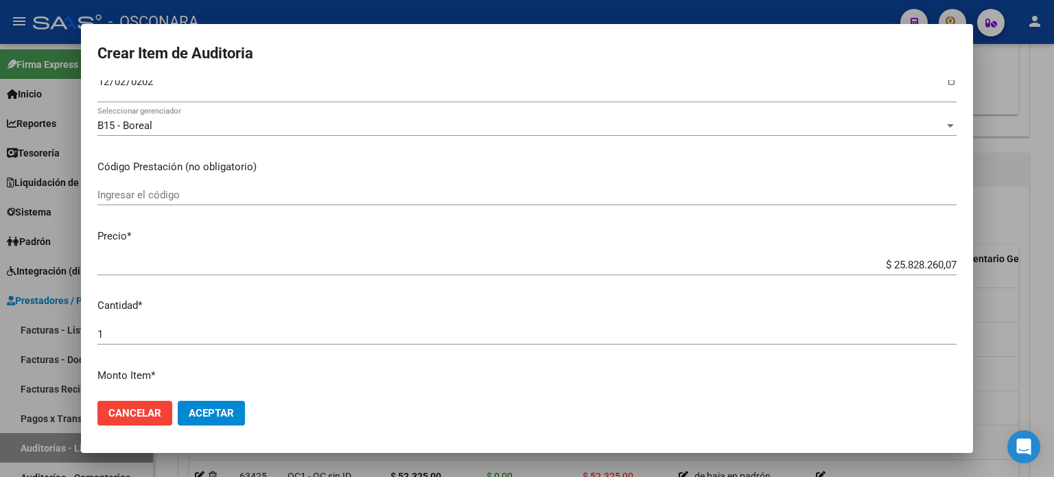
scroll to position [206, 0]
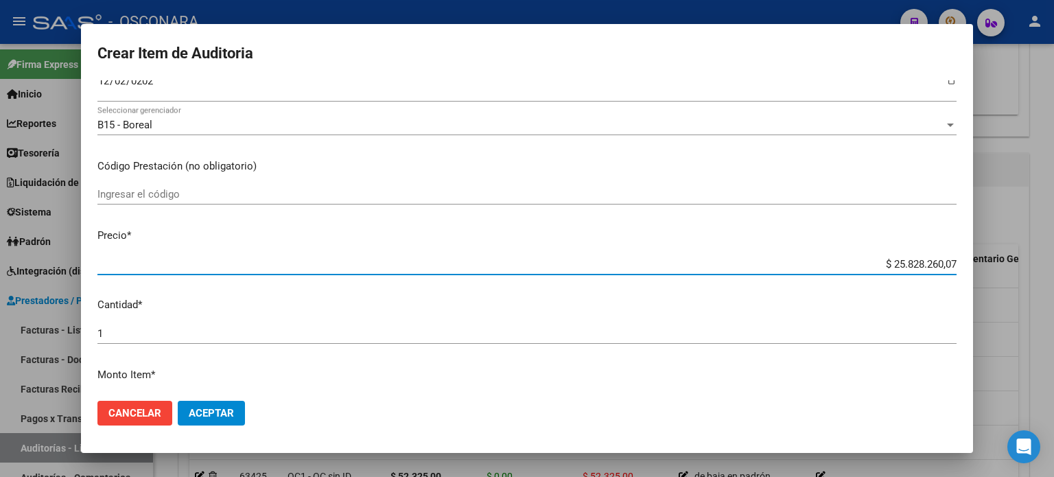
drag, startPoint x: 946, startPoint y: 261, endPoint x: 822, endPoint y: 254, distance: 123.7
click at [822, 254] on div "$ 25.828.260,07 Ingresar el precio" at bounding box center [526, 264] width 859 height 21
type input "$ 0,07"
type input "$ 0,78"
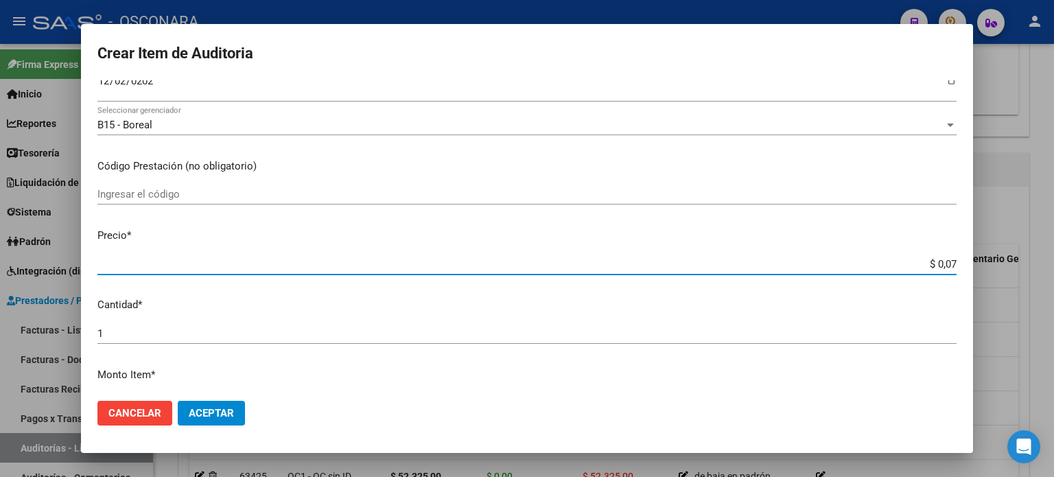
type input "$ 0,78"
type input "$ 7,83"
type input "$ 78,32"
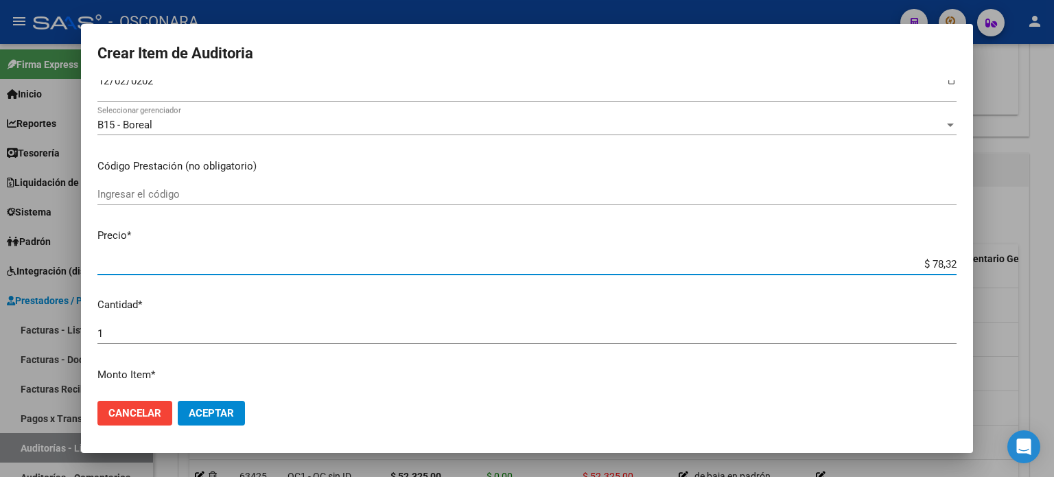
type input "$ 783,25"
type input "$ 7.832,50"
type input "$ 78.325,00"
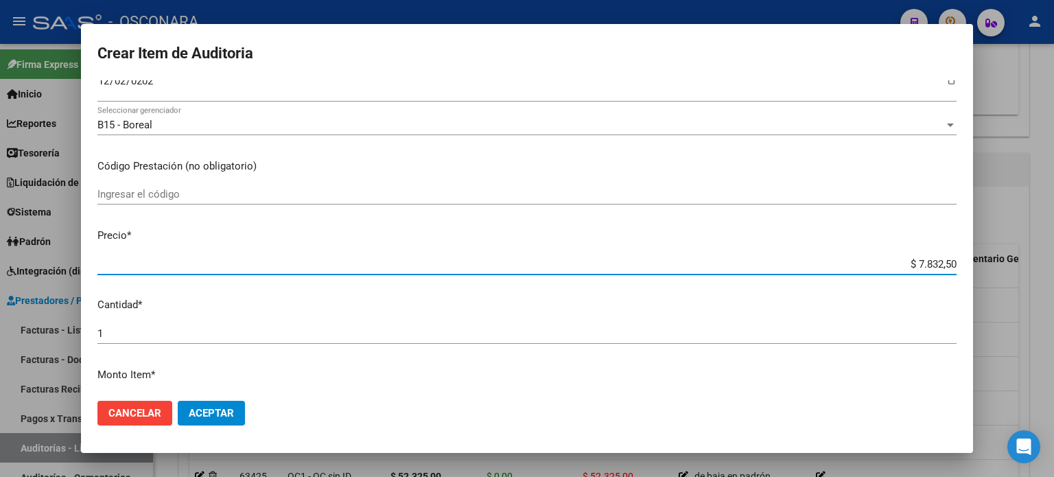
type input "$ 78.325,00"
click at [716, 223] on mat-dialog-content "53551430 Nro Documento 20535514306 CUIL Afiliado Activo Análisis Afiliado Prest…" at bounding box center [527, 235] width 892 height 310
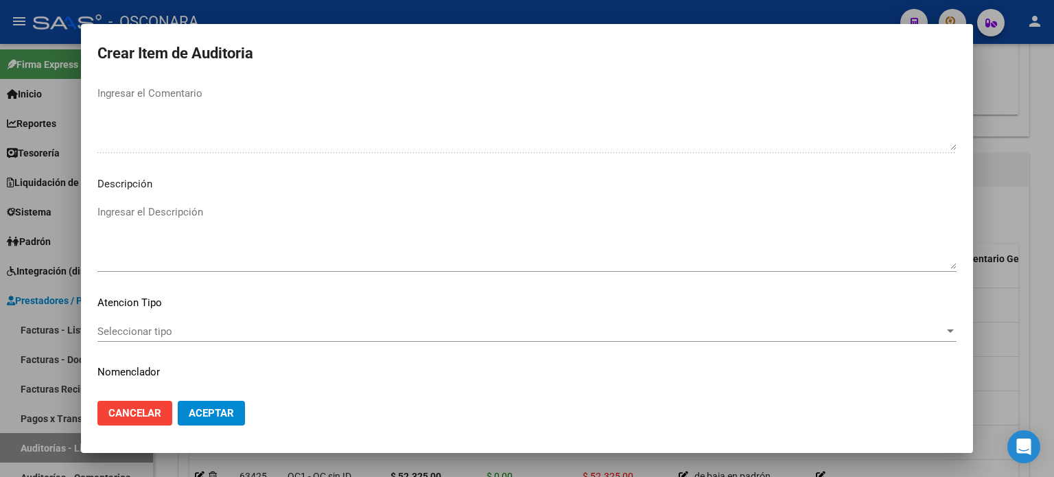
scroll to position [925, 0]
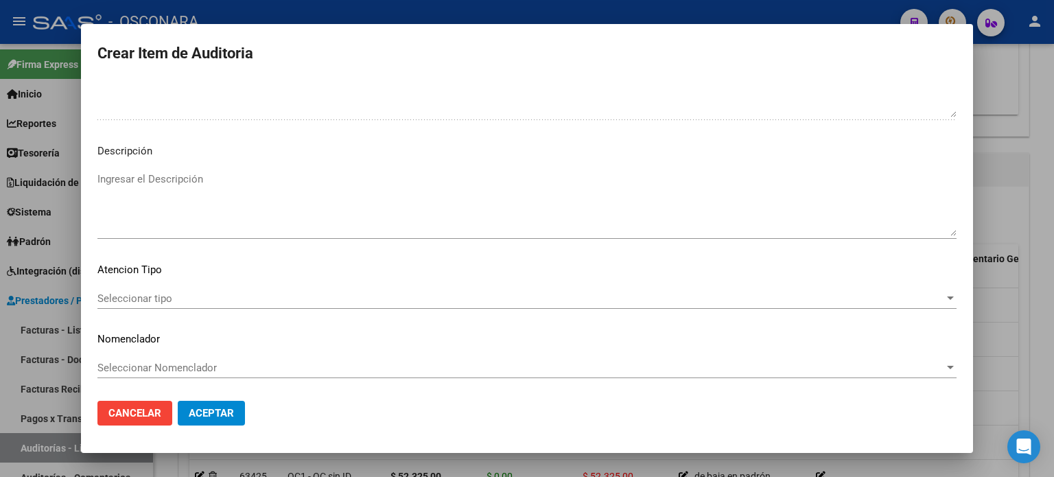
click at [189, 290] on div "Seleccionar tipo Seleccionar tipo" at bounding box center [526, 298] width 859 height 21
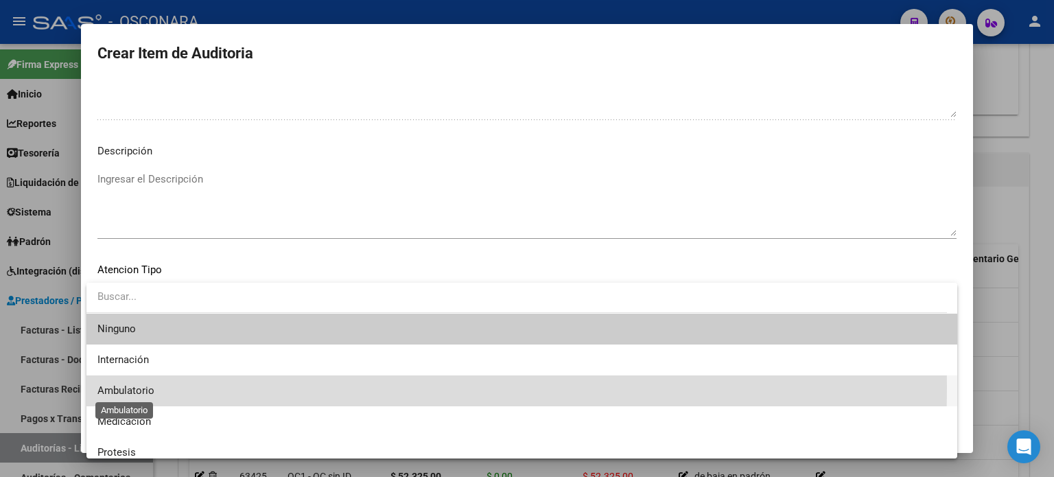
click at [148, 387] on span "Ambulatorio" at bounding box center [125, 390] width 57 height 12
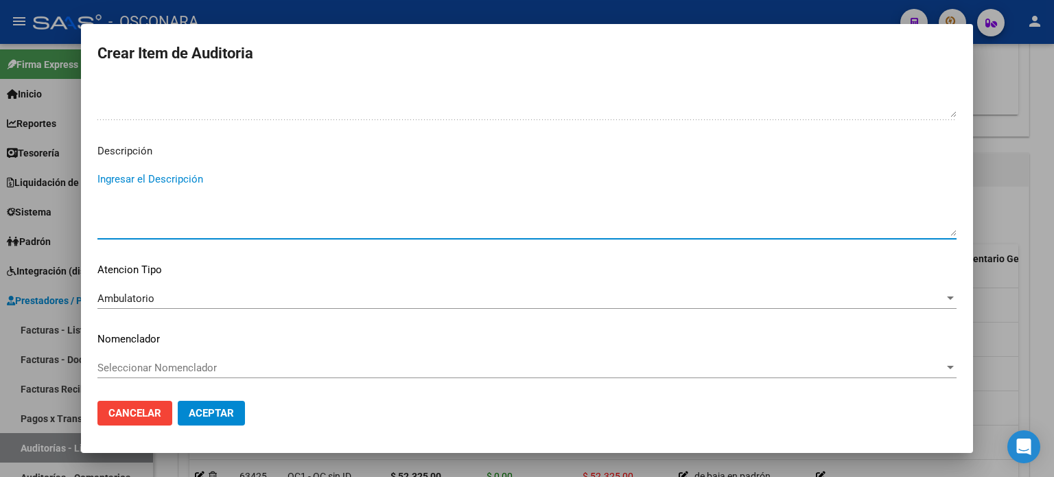
click at [184, 216] on textarea "Ingresar el Descripción" at bounding box center [526, 204] width 859 height 65
type textarea "ambulatorio"
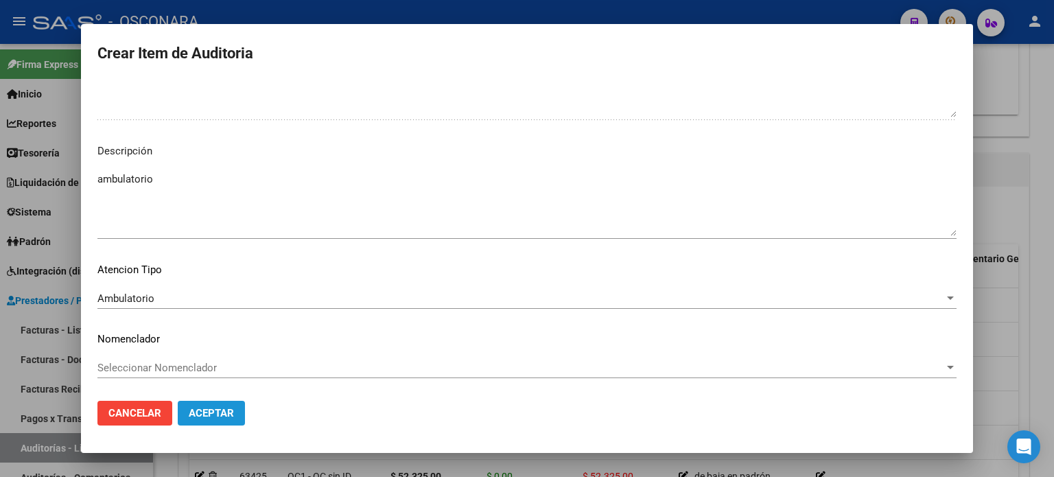
click at [219, 415] on span "Aceptar" at bounding box center [211, 413] width 45 height 12
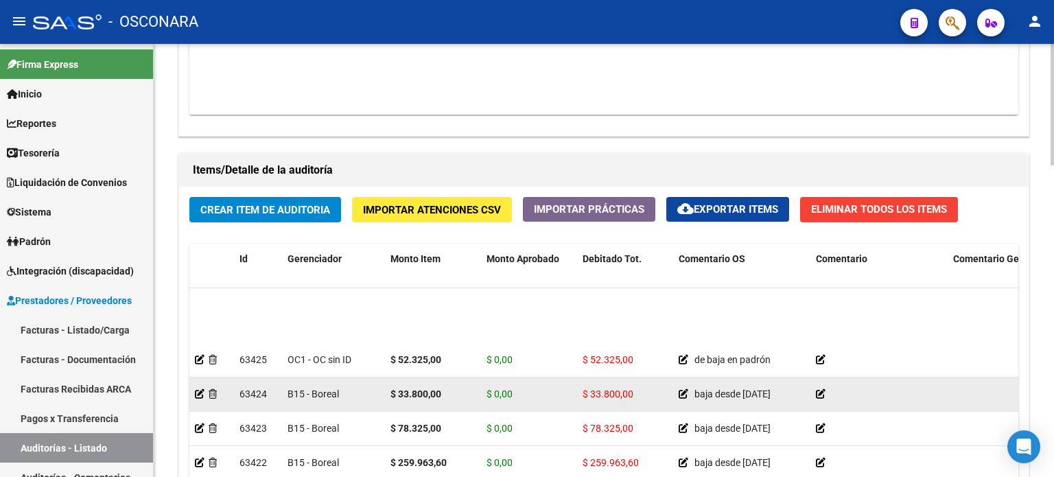
scroll to position [275, 0]
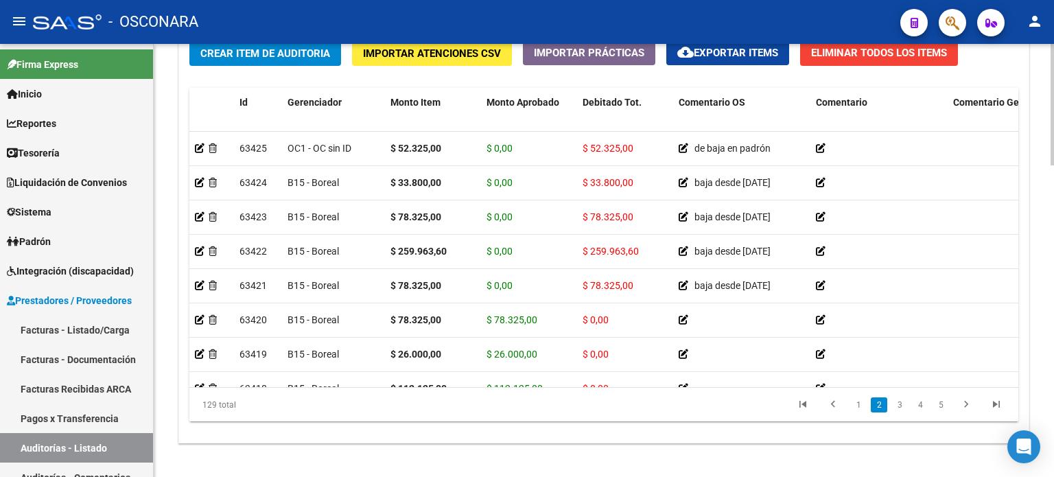
click at [1053, 388] on div at bounding box center [1052, 398] width 3 height 121
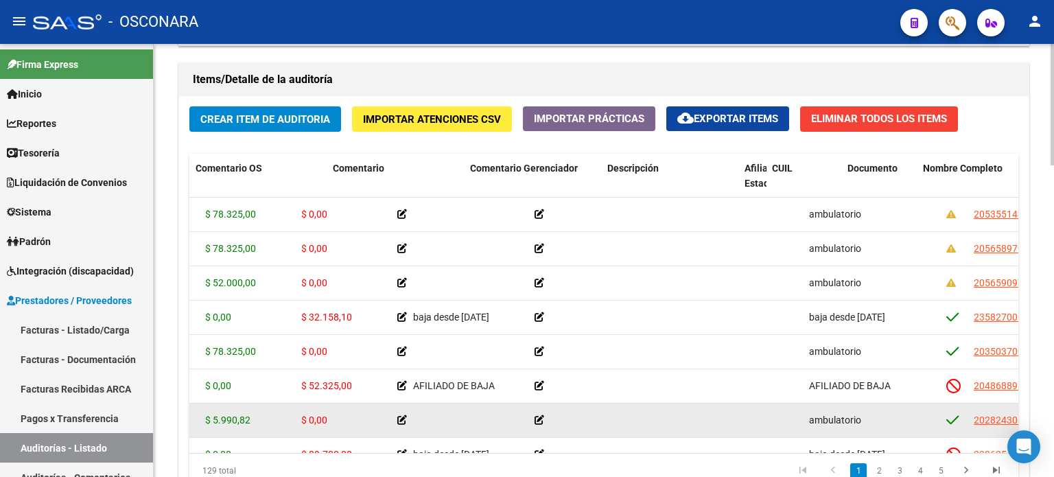
scroll to position [0, 0]
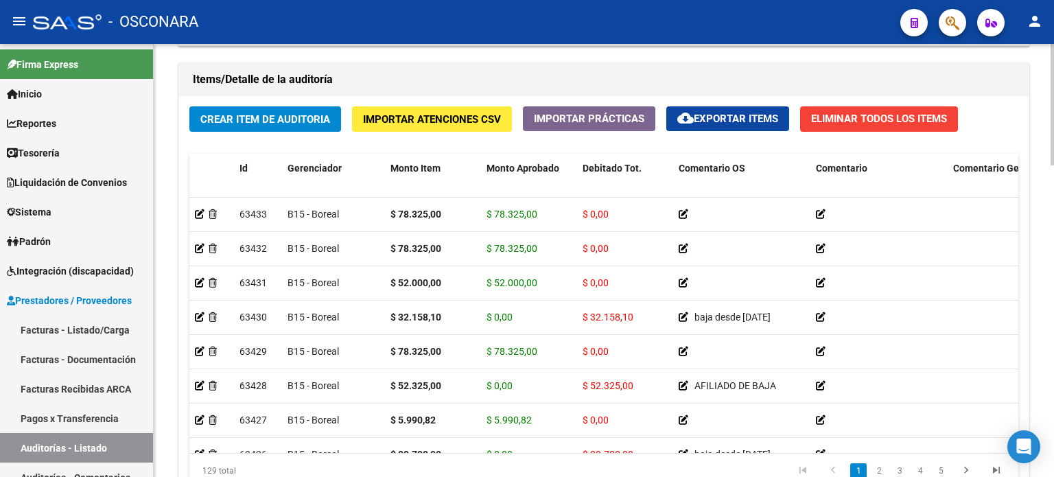
click at [237, 122] on span "Crear Item de Auditoria" at bounding box center [265, 119] width 130 height 12
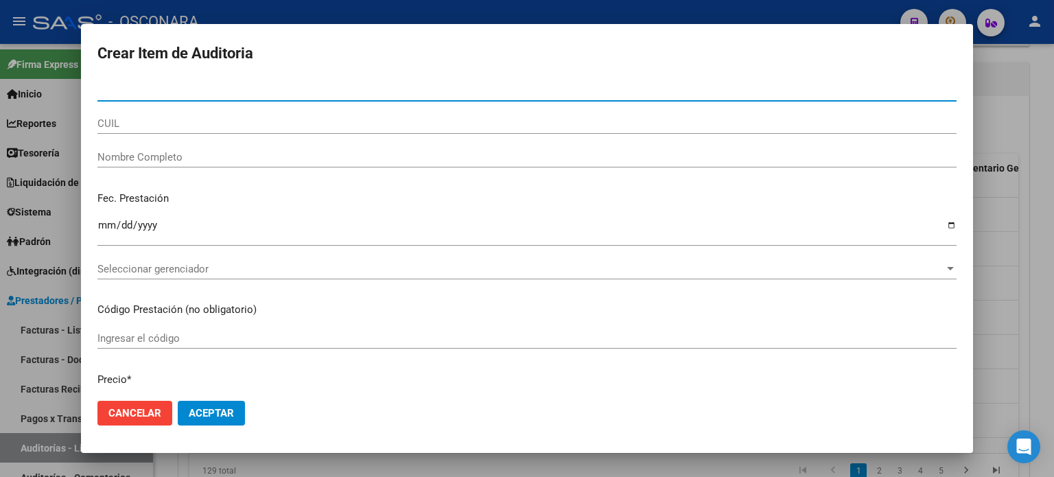
click at [144, 96] on input "Nro Documento" at bounding box center [526, 90] width 859 height 12
type input "34351484"
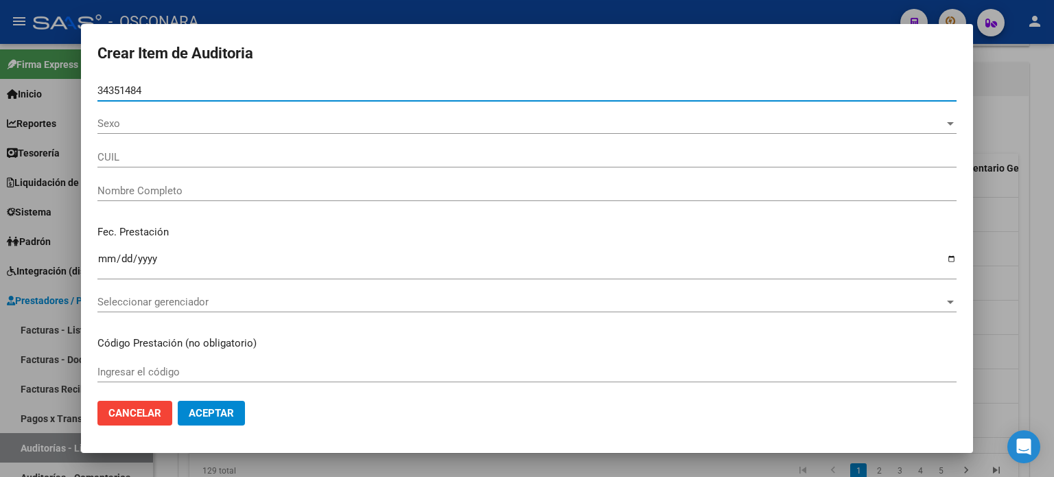
type input "20343514841"
type input "[PERSON_NAME]"
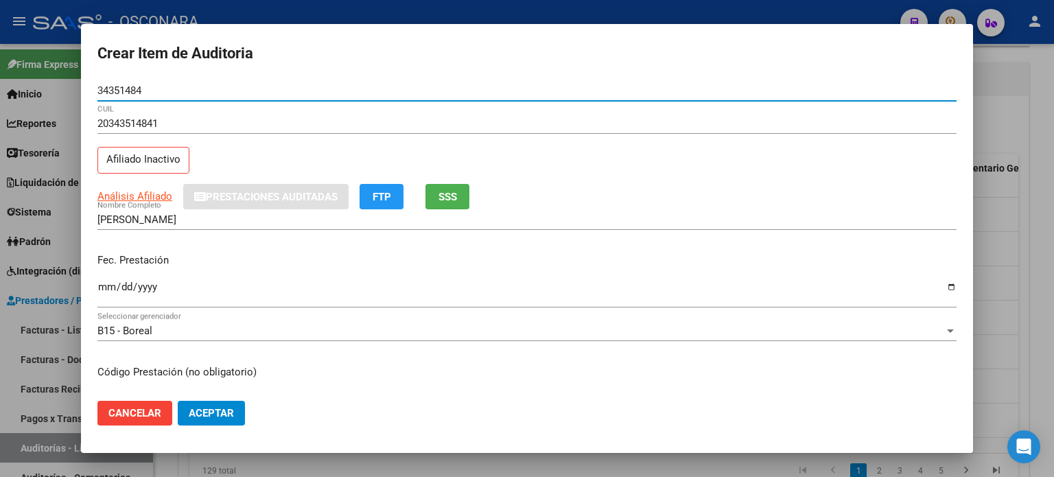
type input "34351484"
click at [288, 161] on div "20343514841 CUIL Afiliado Inactivo" at bounding box center [526, 148] width 859 height 70
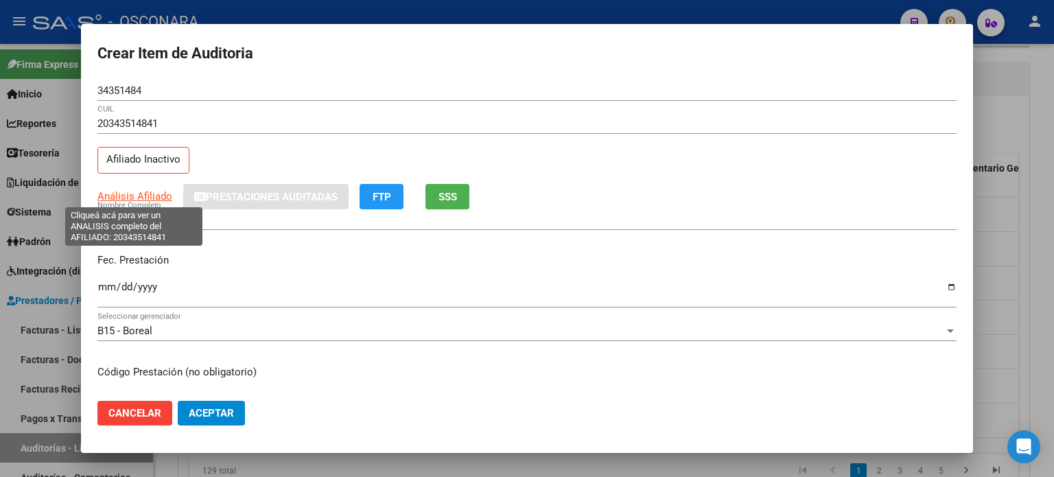
click at [129, 196] on span "Análisis Afiliado" at bounding box center [134, 196] width 75 height 12
type textarea "20343514841"
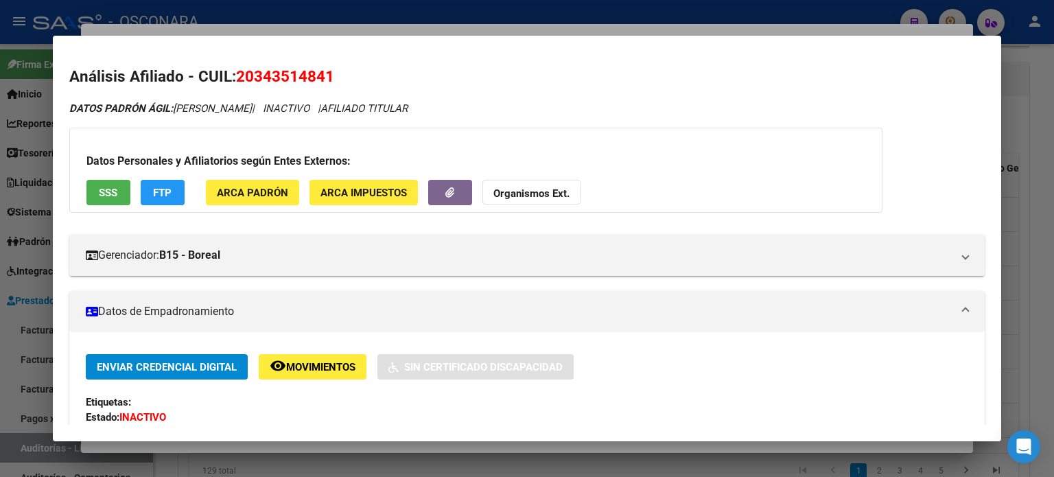
click at [174, 229] on div "Gerenciador: B15 - Boreal Atención telefónica: Atención: 08105552673 Atención e…" at bounding box center [527, 250] width 916 height 52
click at [89, 187] on button "SSS" at bounding box center [108, 192] width 44 height 25
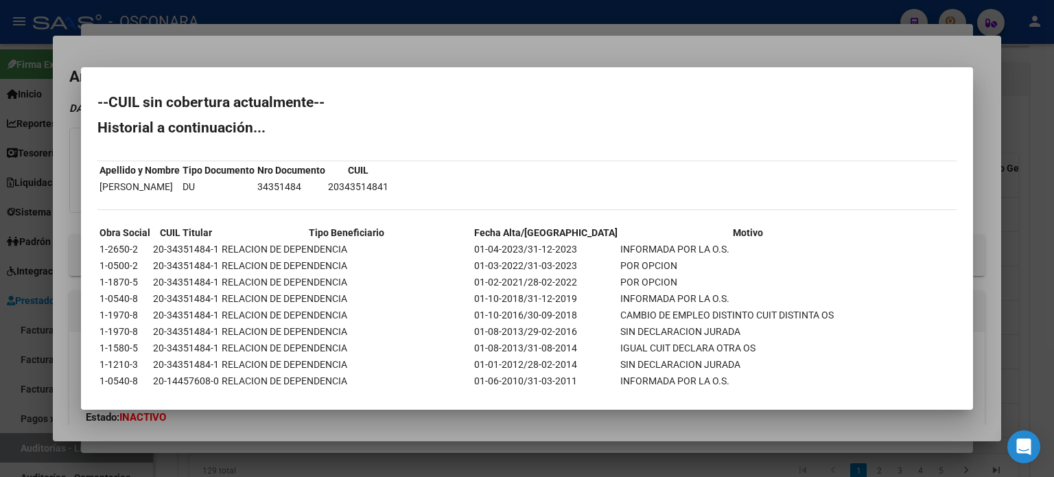
click at [387, 43] on div at bounding box center [527, 238] width 1054 height 477
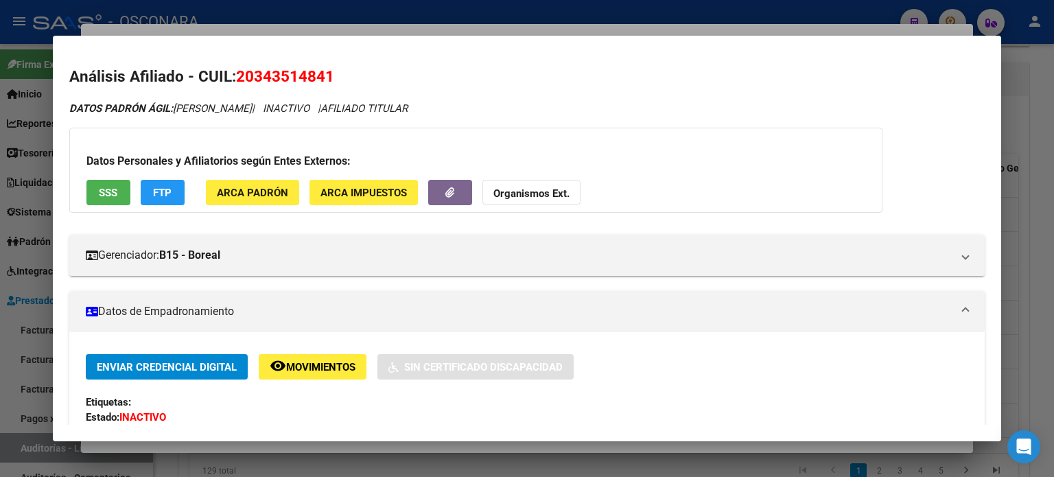
scroll to position [206, 0]
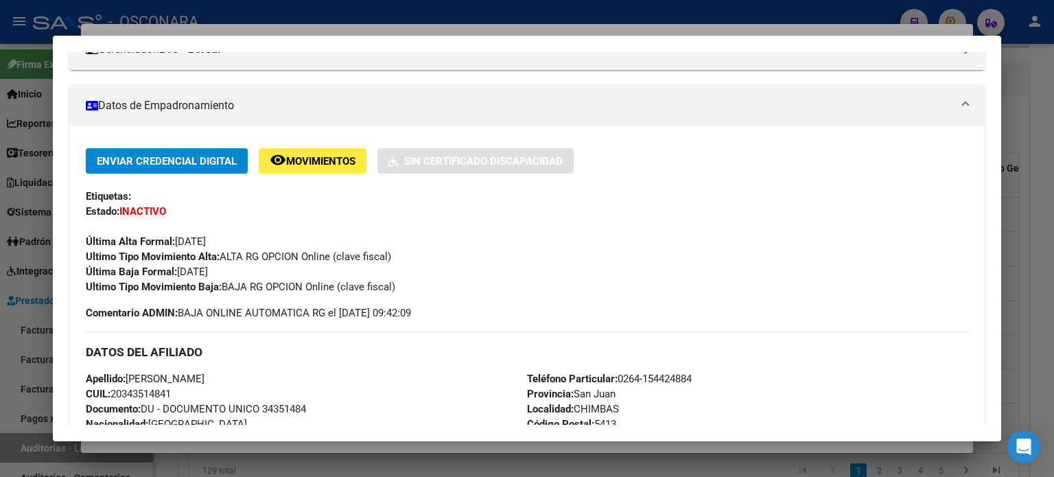
drag, startPoint x: 243, startPoint y: 272, endPoint x: 181, endPoint y: 266, distance: 62.8
click at [181, 266] on div "Enviar Credencial Digital remove_red_eye Movimientos Sin Certificado Discapacid…" at bounding box center [527, 221] width 883 height 146
copy span "[DATE]"
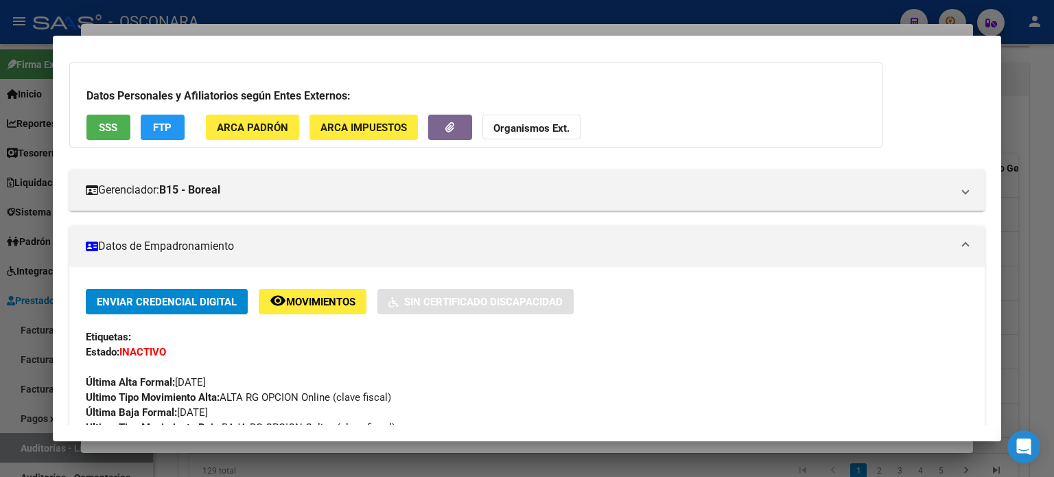
scroll to position [0, 0]
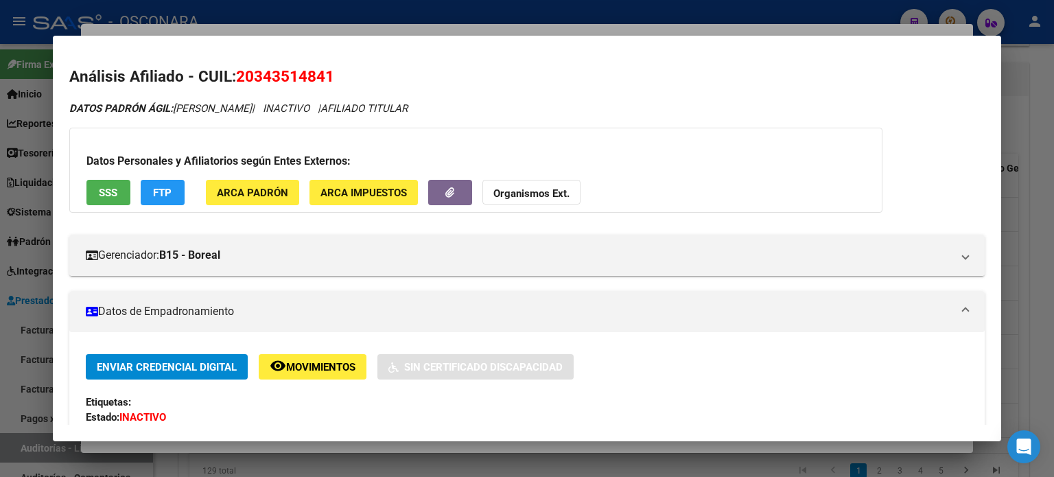
click at [419, 30] on div at bounding box center [527, 238] width 1054 height 477
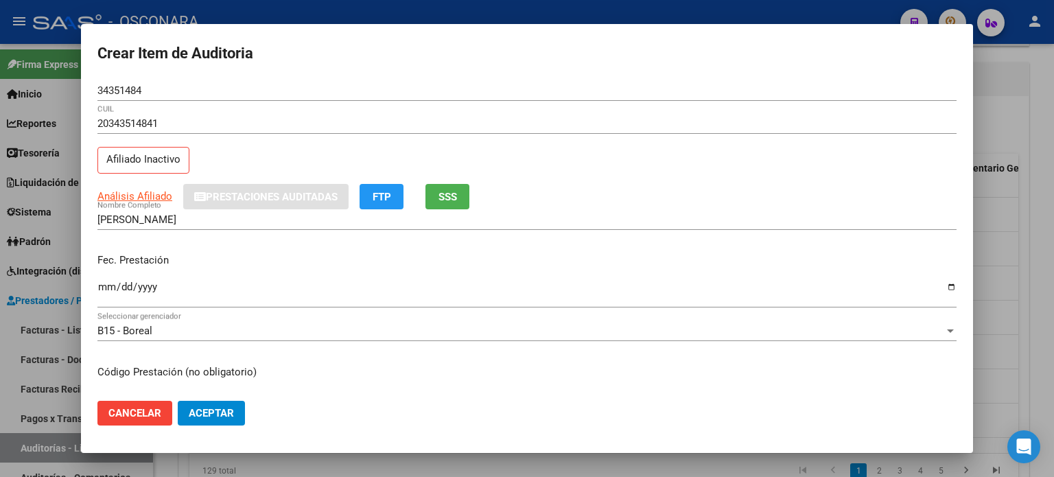
click at [106, 277] on div "Fec. Prestación Ingresar la fecha" at bounding box center [526, 281] width 859 height 78
click at [107, 280] on div "Ingresar la fecha" at bounding box center [526, 294] width 859 height 30
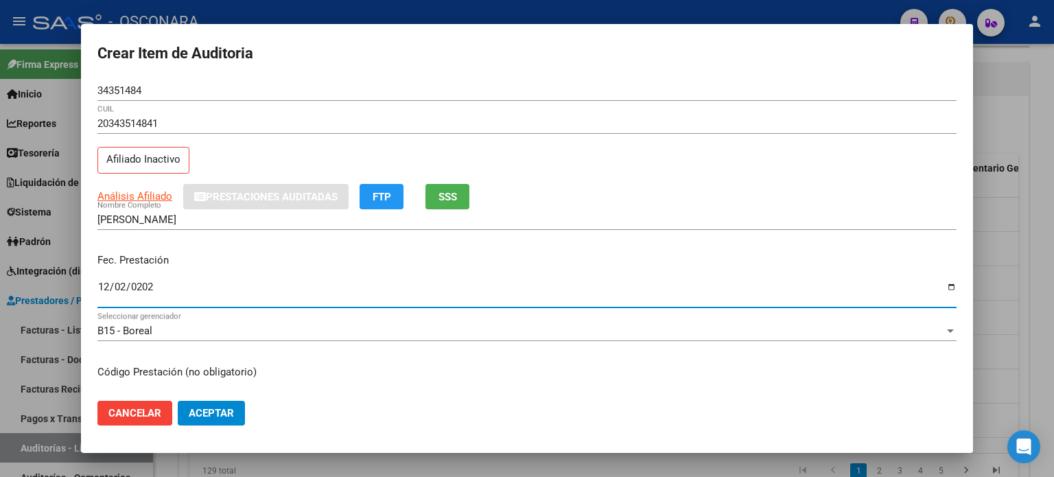
type input "[DATE]"
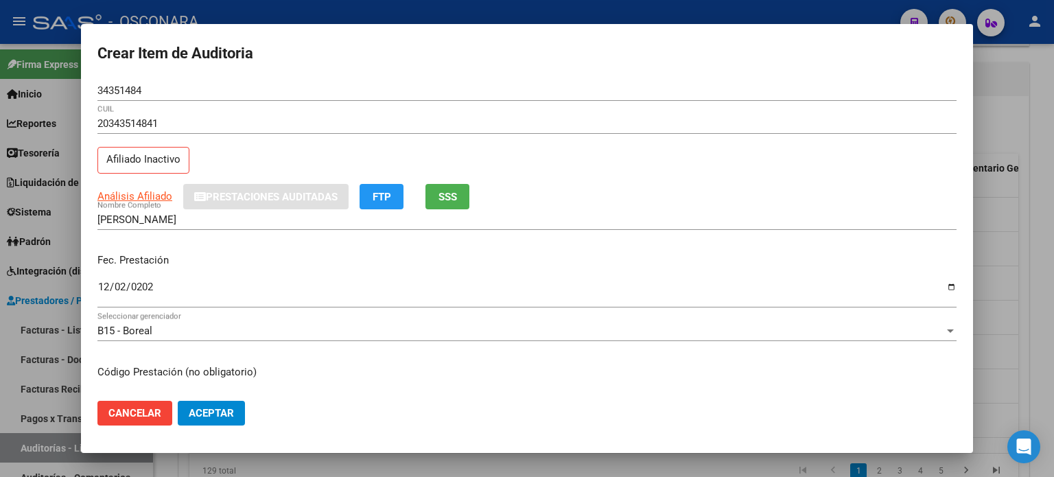
click at [259, 248] on div "Fec. Prestación [DATE] Ingresar la fecha" at bounding box center [526, 281] width 859 height 78
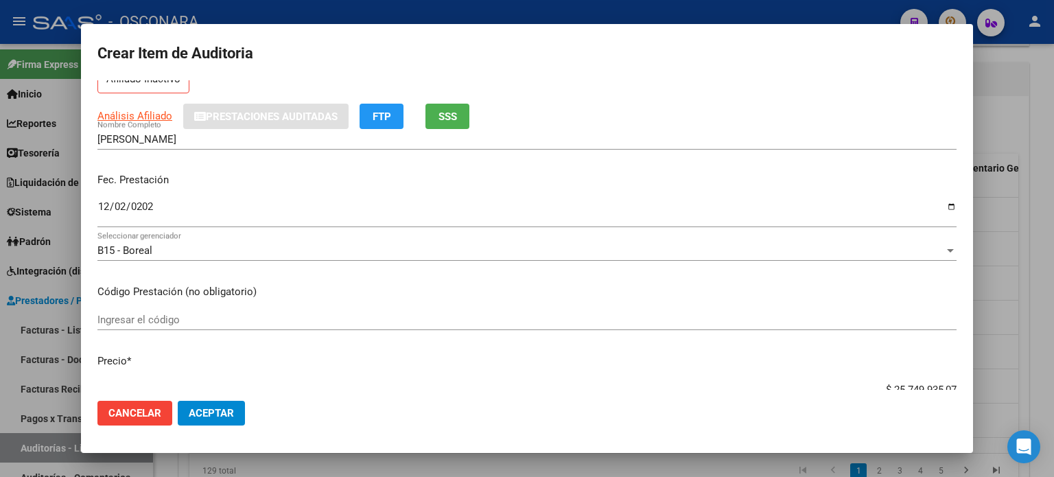
scroll to position [137, 0]
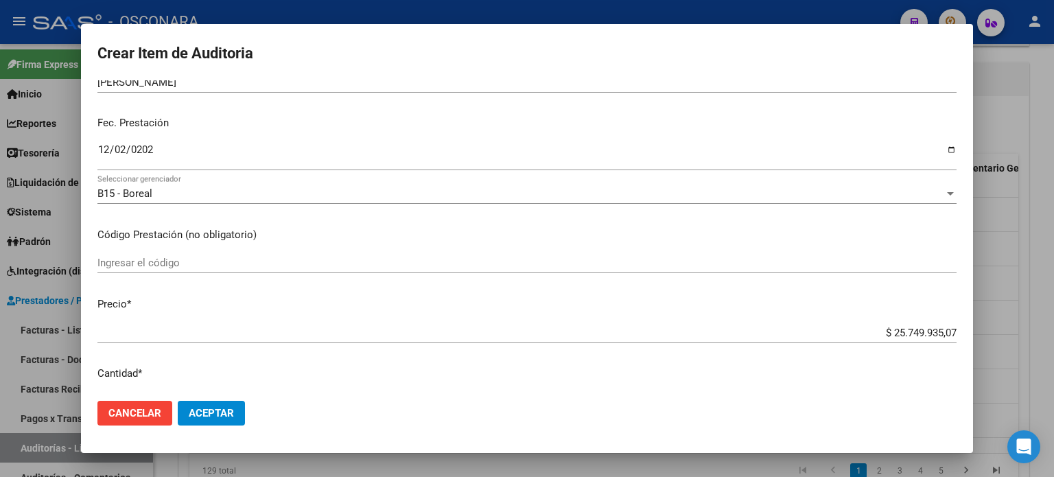
click at [946, 331] on app-form-text-field "Precio * $ 25.749.935,07 Ingresar el precio" at bounding box center [532, 317] width 870 height 43
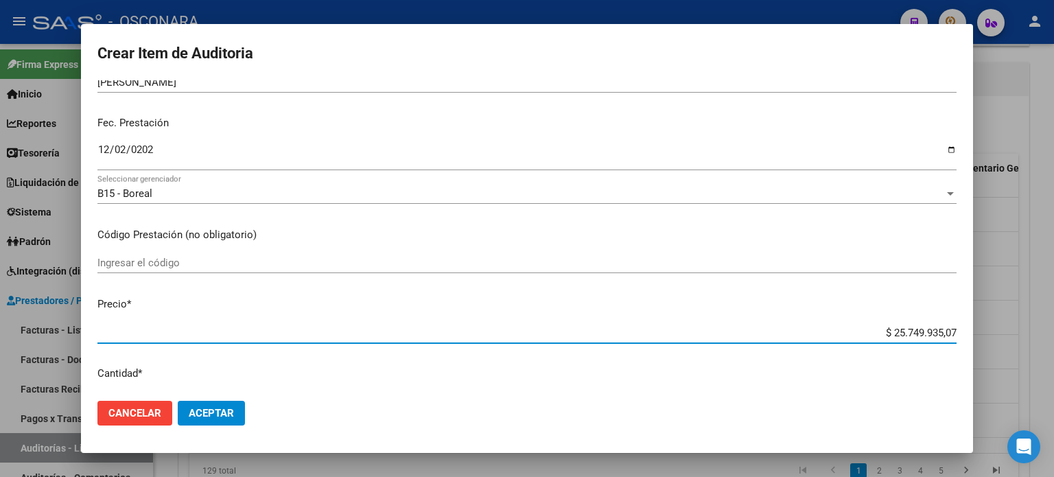
drag, startPoint x: 945, startPoint y: 329, endPoint x: 824, endPoint y: 323, distance: 121.7
click at [824, 323] on div "$ 25.749.935,07 Ingresar el precio" at bounding box center [526, 333] width 859 height 21
type input "$ 0,01"
type input "$ 0,14"
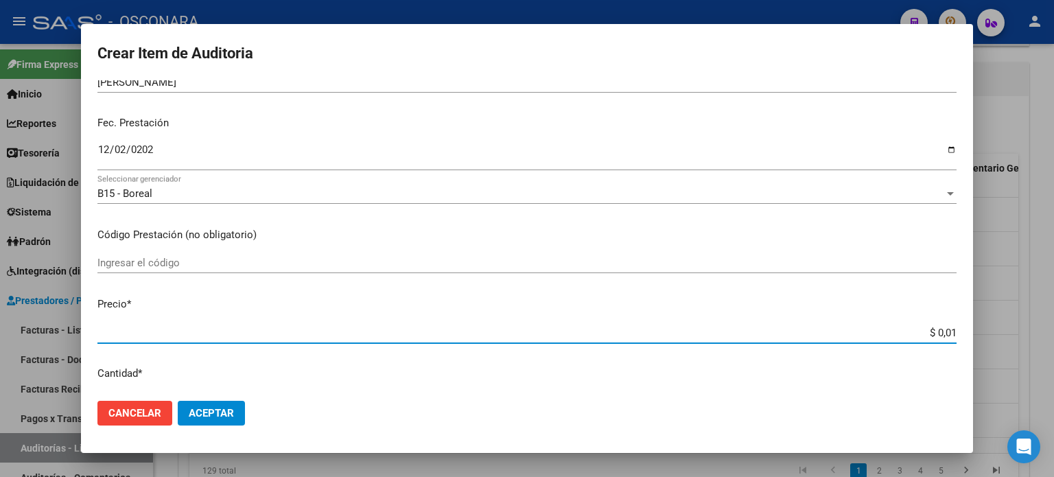
type input "$ 0,14"
type input "$ 1,47"
type input "$ 14,74"
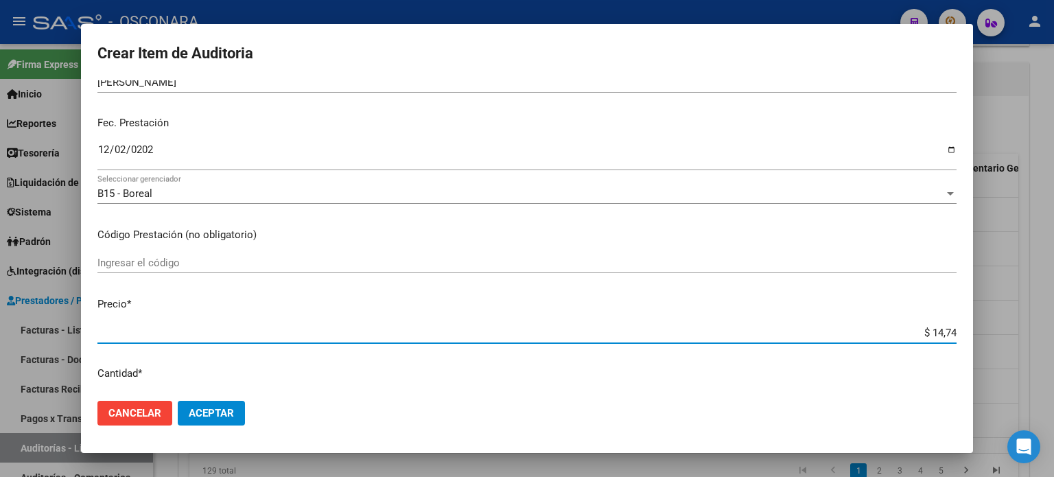
type input "$ 147,42"
type input "$ 1.474,20"
type input "$ 14.742,00"
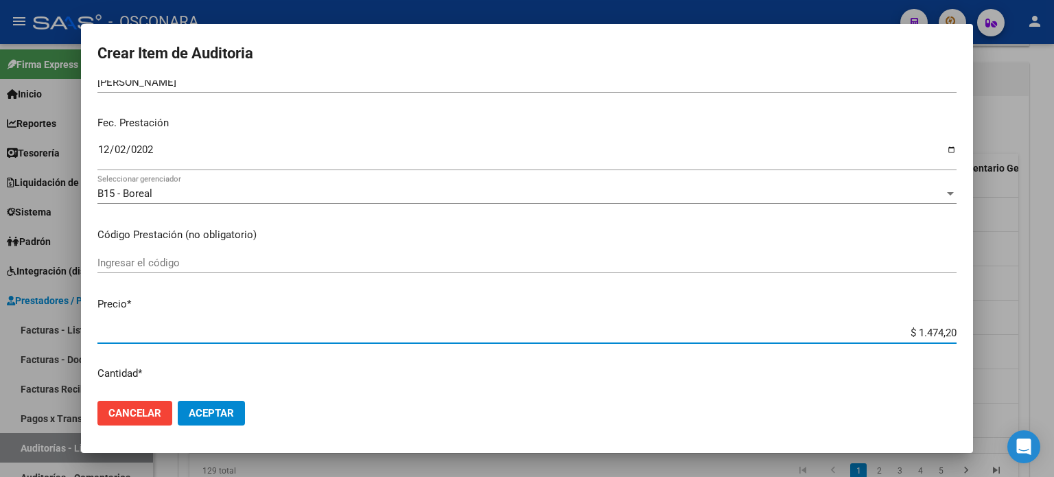
type input "$ 14.742,00"
type input "$ 147.420,00"
click at [550, 281] on div "Ingresar el código" at bounding box center [526, 270] width 859 height 34
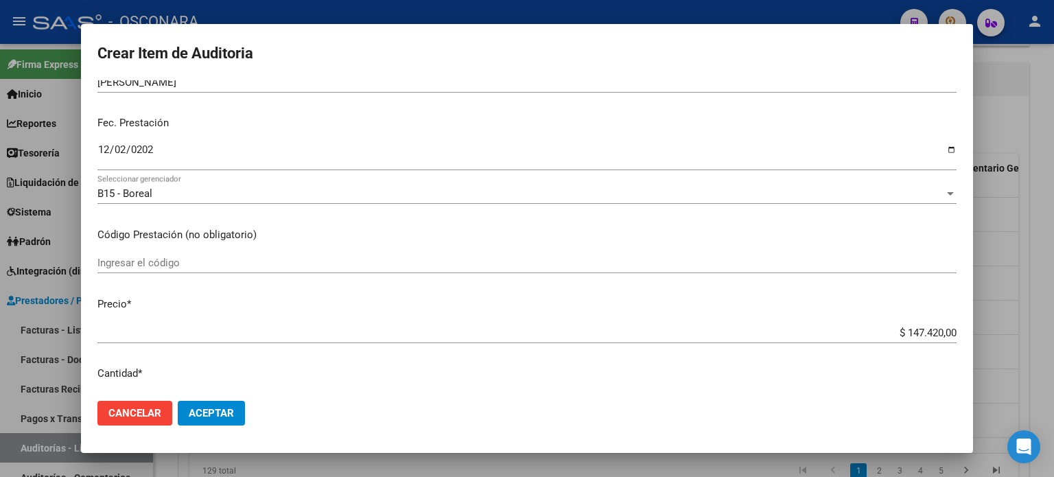
click at [947, 329] on app-form-text-field "Precio * $ 147.420,00 Ingresar el precio" at bounding box center [532, 317] width 870 height 43
click at [944, 330] on input "$ 147.420,00" at bounding box center [526, 333] width 859 height 12
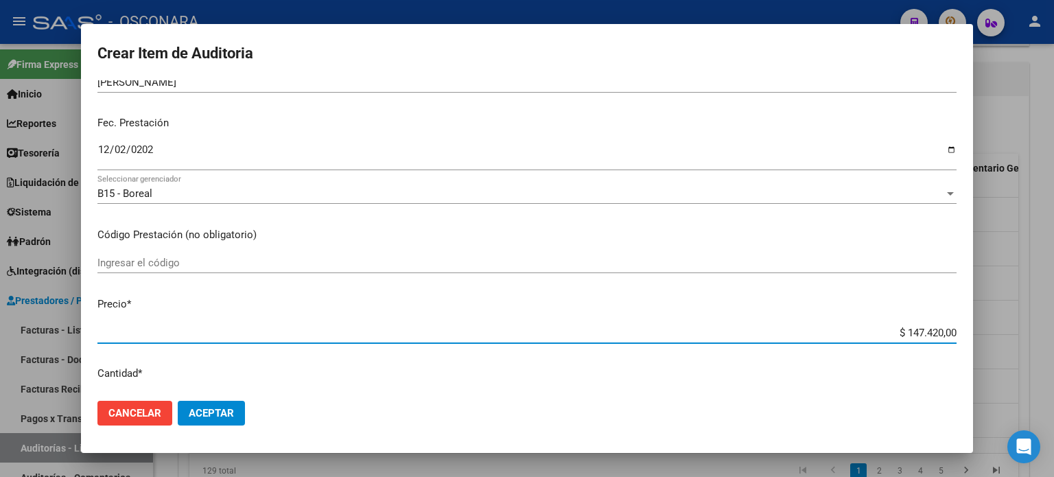
type input "$ 14.742,00"
click at [502, 294] on mat-dialog-content "34351484 Nro Documento 20343514841 CUIL Afiliado Inactivo Análisis Afiliado Pre…" at bounding box center [527, 235] width 892 height 310
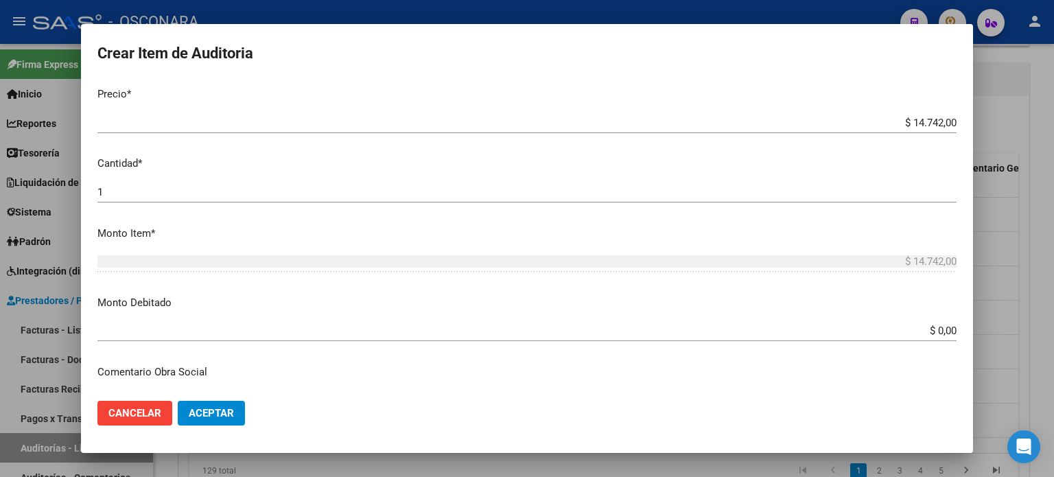
scroll to position [343, 0]
click at [946, 332] on input "$ 0,00" at bounding box center [526, 335] width 859 height 12
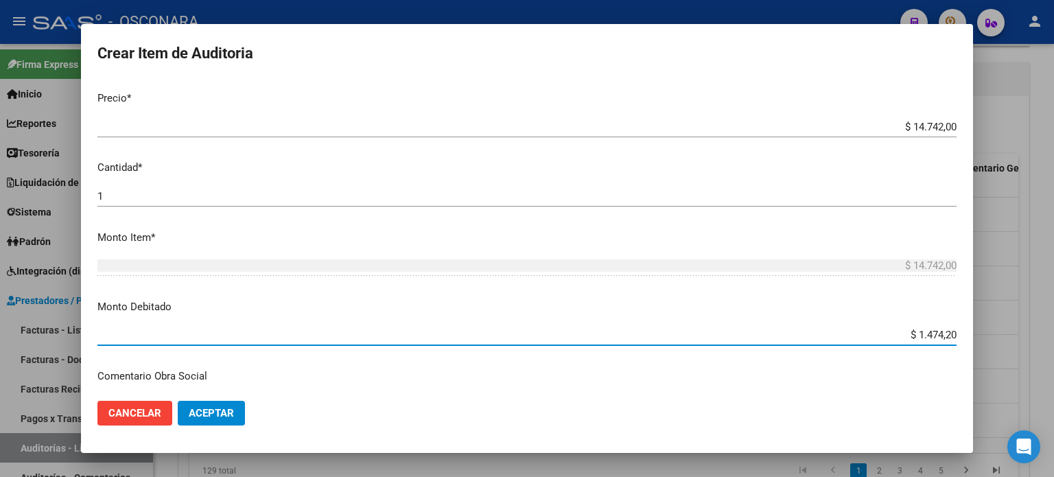
type input "$ 14.742,00"
click at [368, 301] on p "Monto Debitado" at bounding box center [526, 307] width 859 height 16
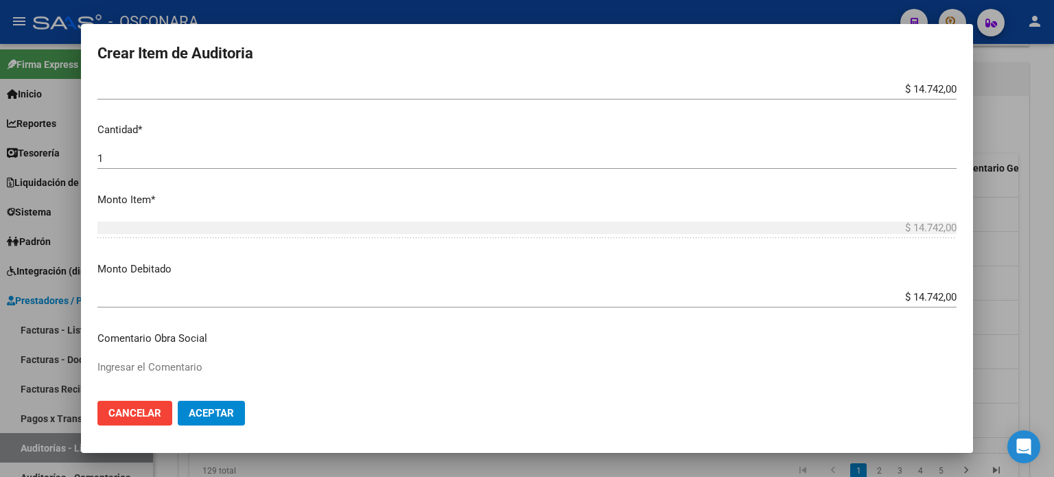
scroll to position [412, 0]
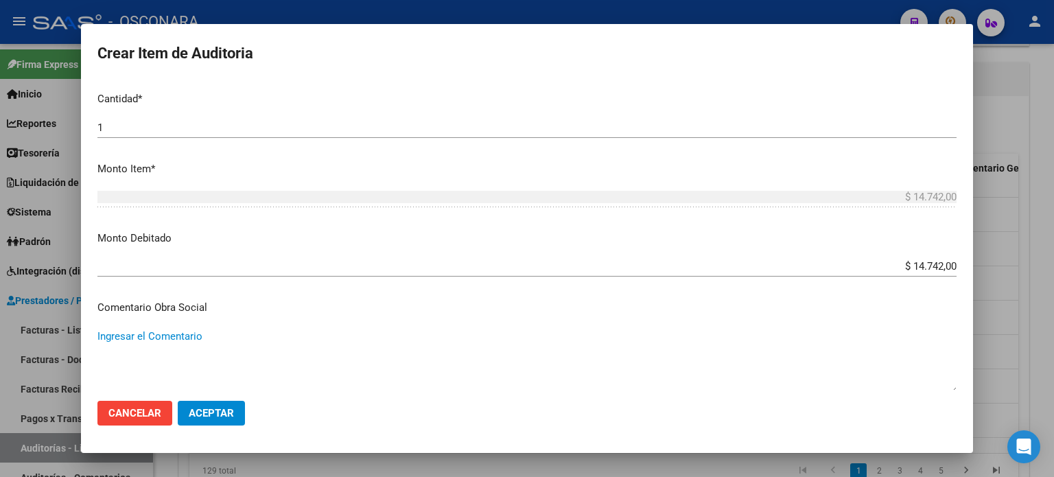
click at [177, 339] on textarea "Ingresar el Comentario" at bounding box center [526, 361] width 859 height 65
paste textarea "[DATE]"
drag, startPoint x: 219, startPoint y: 340, endPoint x: 0, endPoint y: 328, distance: 219.3
click at [0, 328] on div "Crear Item de Auditoria 34351484 Nro Documento 20343514841 CUIL Afiliado Inacti…" at bounding box center [527, 238] width 1054 height 477
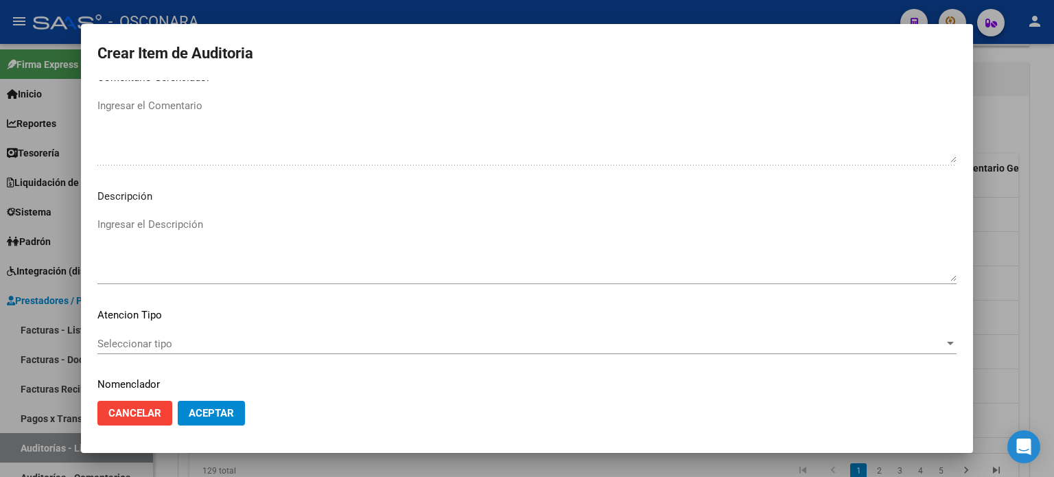
scroll to position [925, 0]
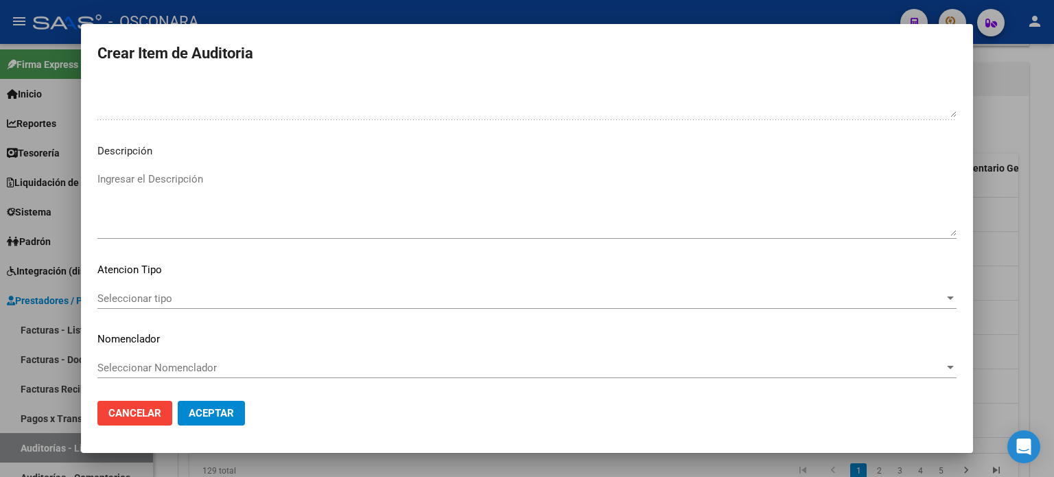
type textarea "baja desde [DATE]"
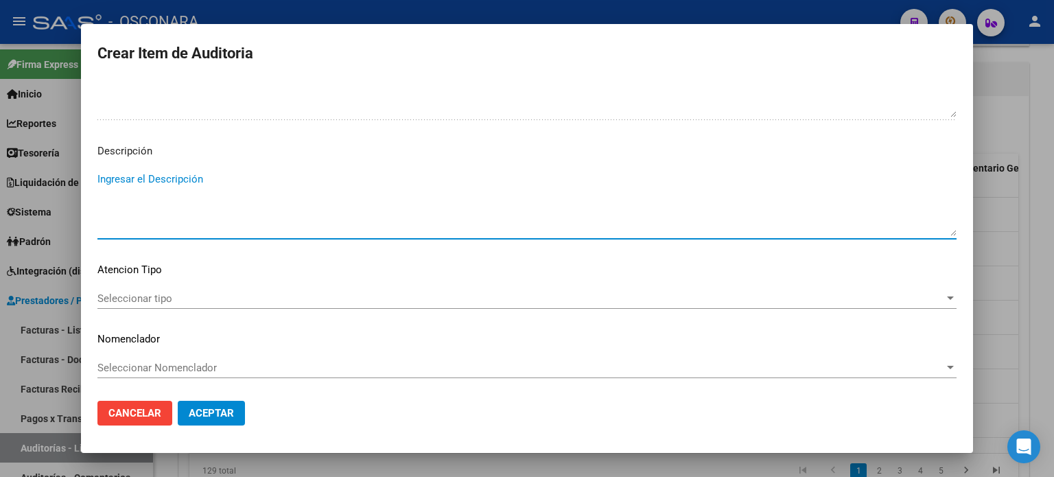
click at [178, 189] on textarea "Ingresar el Descripción" at bounding box center [526, 204] width 859 height 65
paste textarea "baja desde [DATE]"
type textarea "baja desde [DATE]"
click at [146, 299] on span "Seleccionar tipo" at bounding box center [520, 298] width 847 height 12
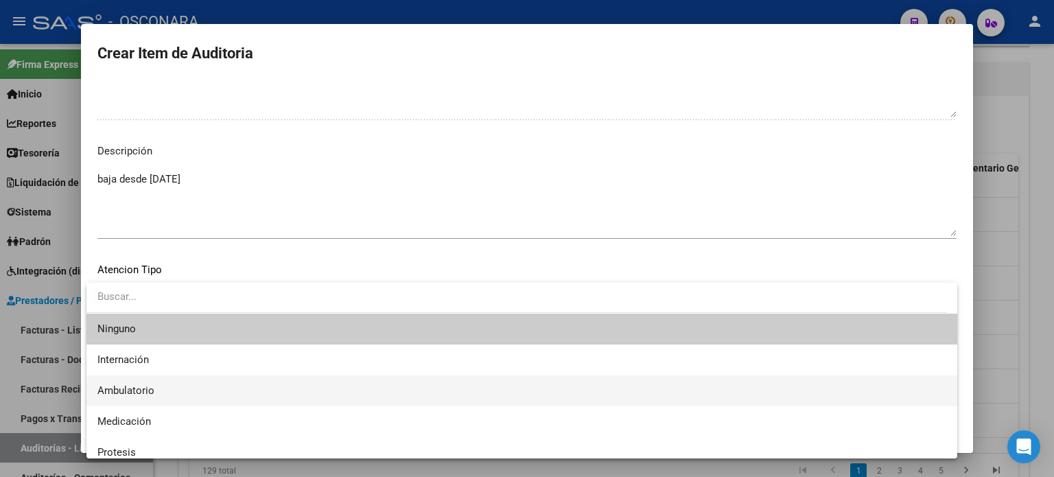
click at [147, 376] on span "Ambulatorio" at bounding box center [521, 390] width 849 height 31
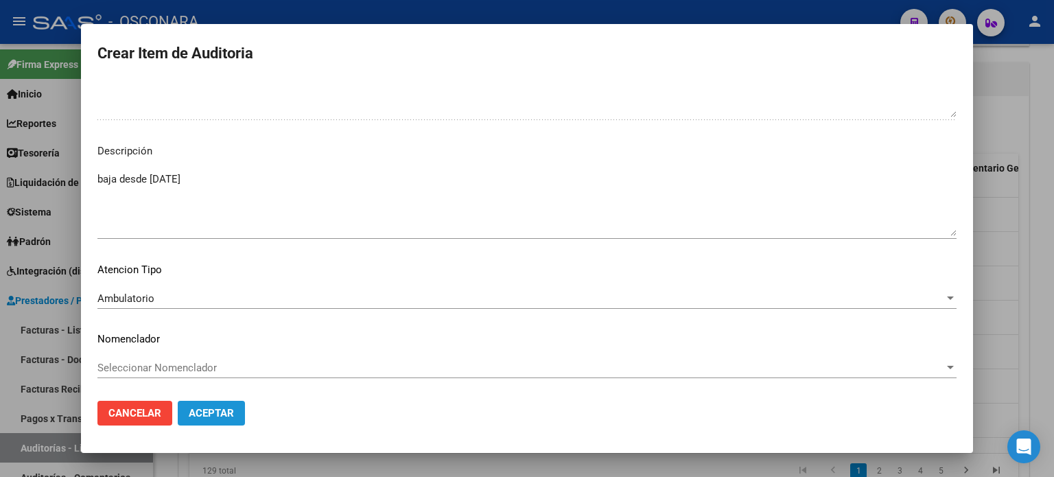
click at [211, 411] on span "Aceptar" at bounding box center [211, 413] width 45 height 12
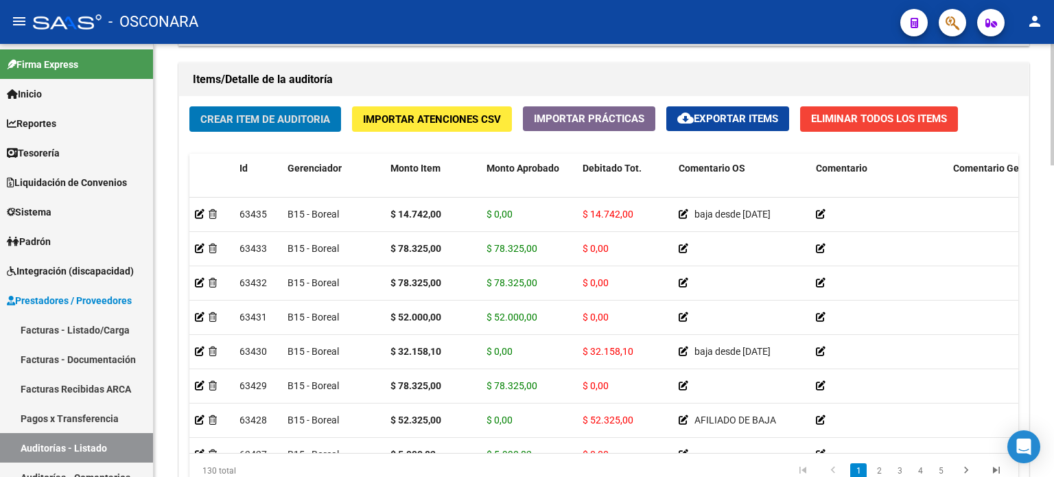
click at [200, 137] on div "Crear Item de Auditoria Importar Atenciones CSV Importar Prácticas cloud_downlo…" at bounding box center [604, 302] width 850 height 413
click at [216, 113] on span "Crear Item de Auditoria" at bounding box center [265, 119] width 130 height 12
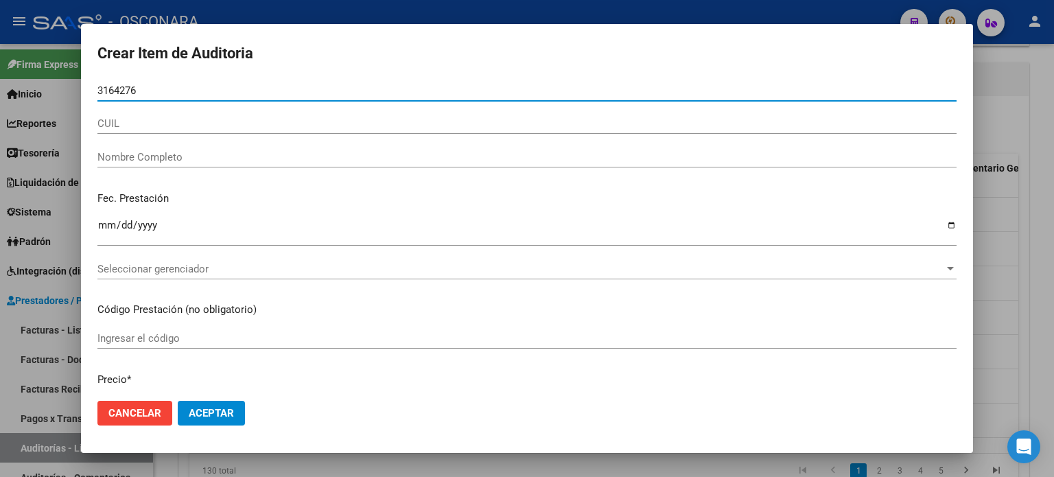
type input "31642762"
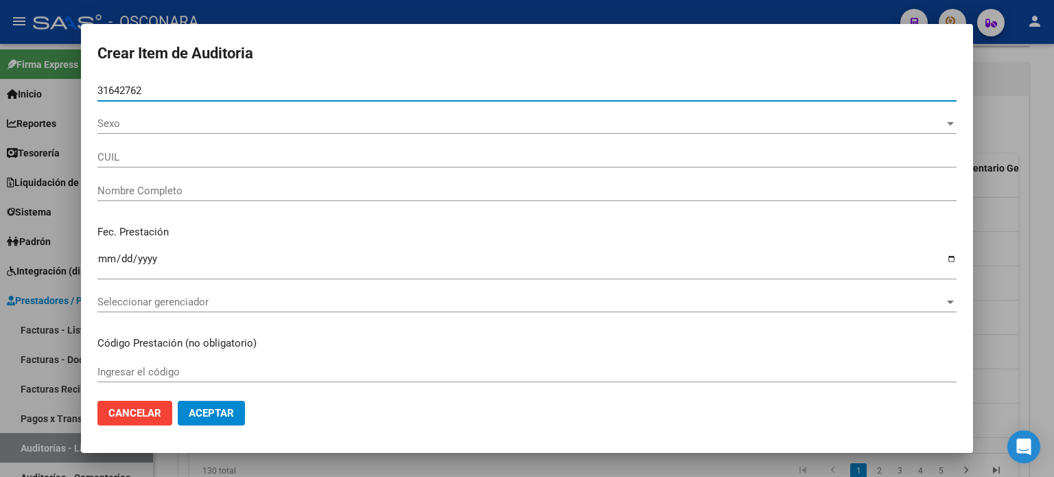
type input "20316427627"
type input "[PERSON_NAME] [PERSON_NAME]"
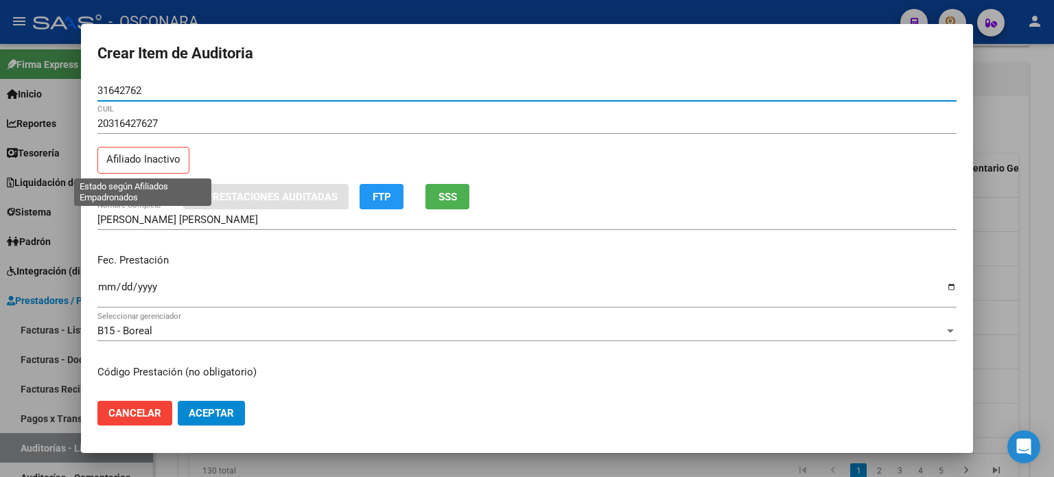
type input "31642762"
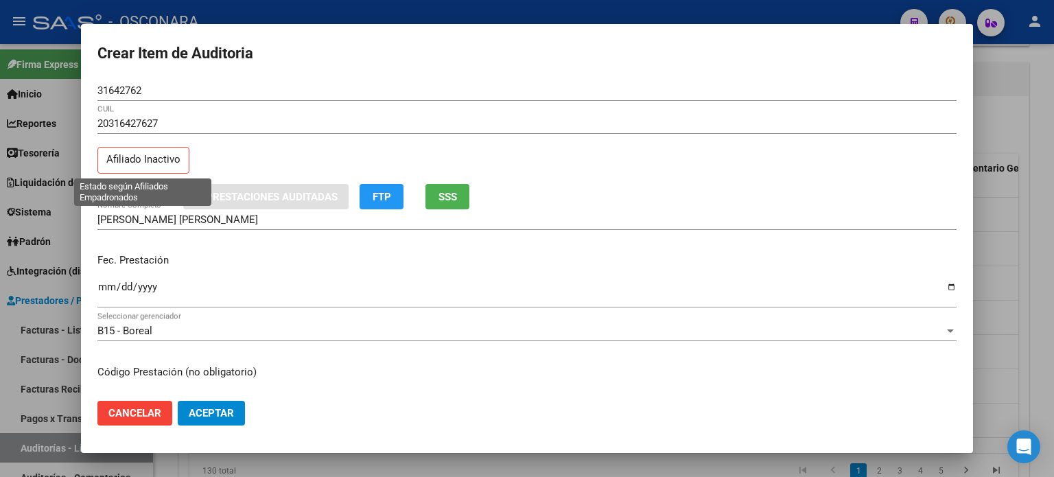
click at [135, 156] on p "Afiliado Inactivo" at bounding box center [143, 160] width 92 height 27
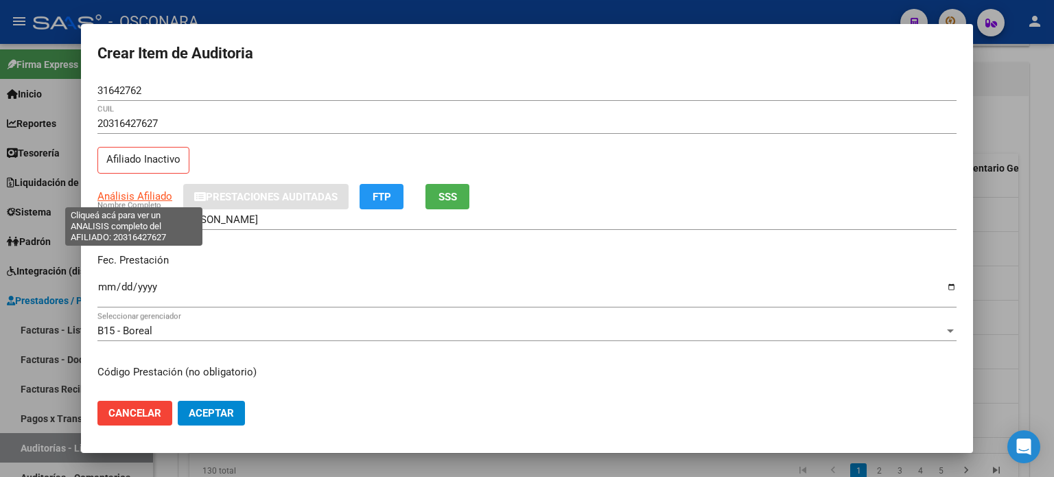
click at [134, 190] on span "Análisis Afiliado" at bounding box center [134, 196] width 75 height 12
type textarea "20316427627"
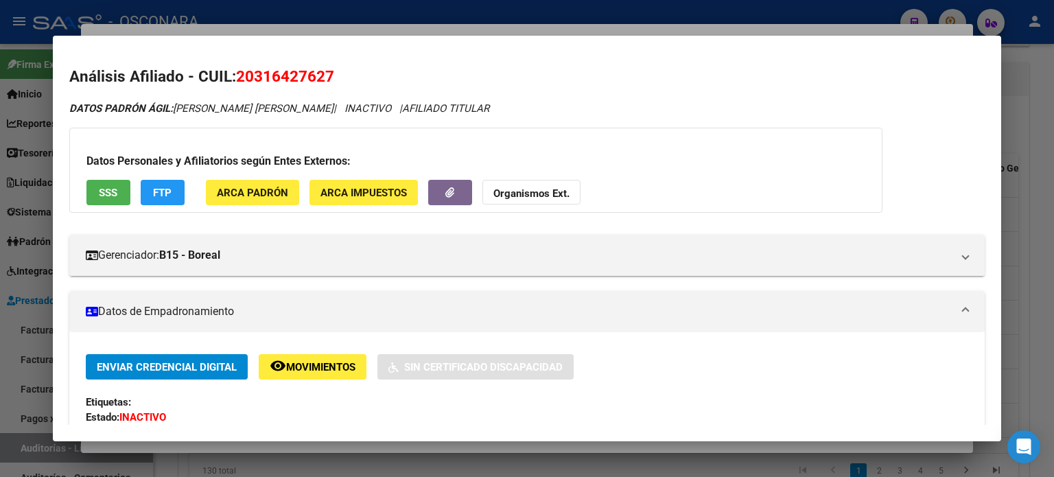
click at [473, 226] on div "Gerenciador: B15 - Boreal Atención telefónica: Atención: 08105552673 Atención e…" at bounding box center [527, 250] width 916 height 52
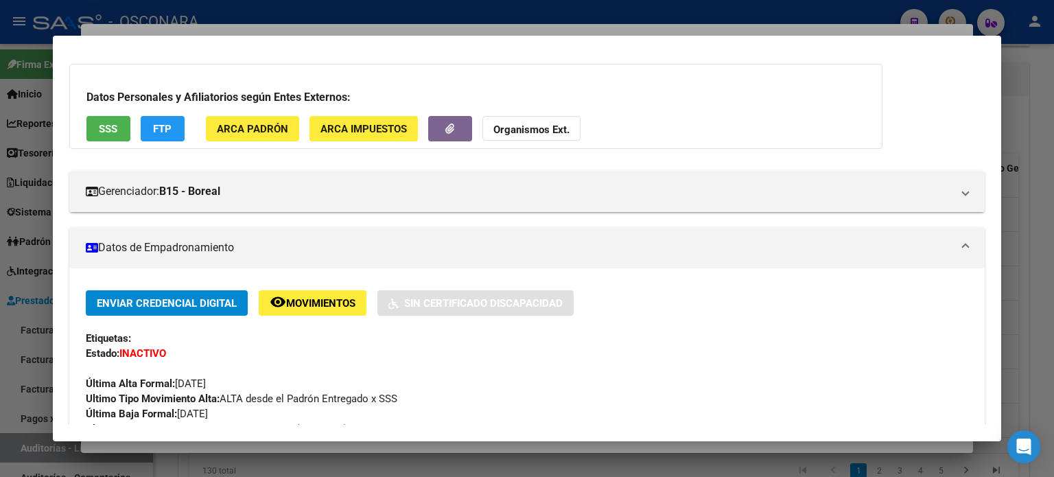
scroll to position [0, 0]
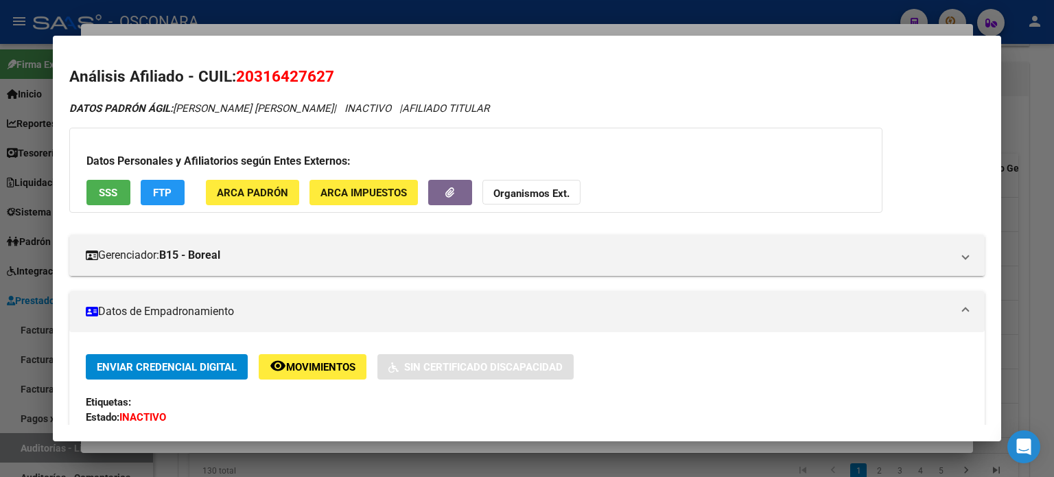
click at [113, 200] on button "SSS" at bounding box center [108, 192] width 44 height 25
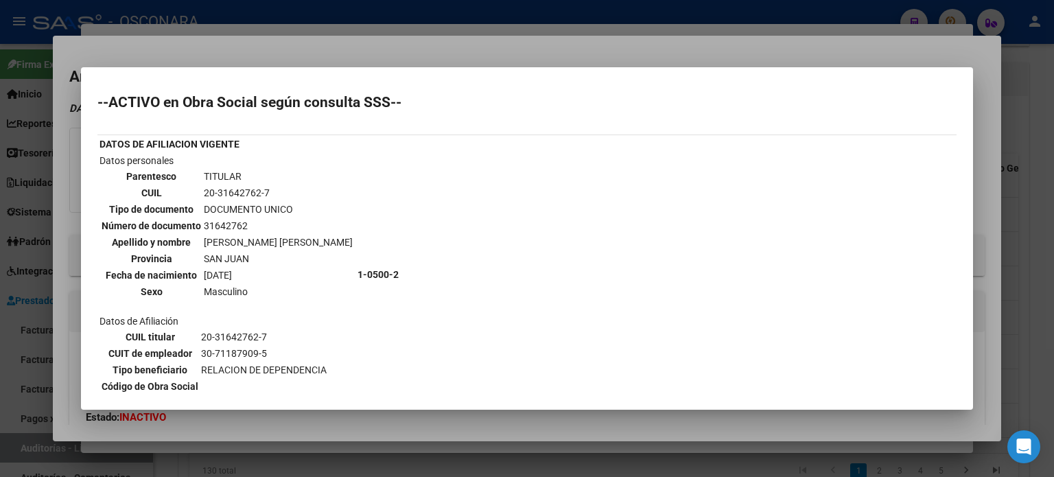
click at [461, 49] on div at bounding box center [527, 238] width 1054 height 477
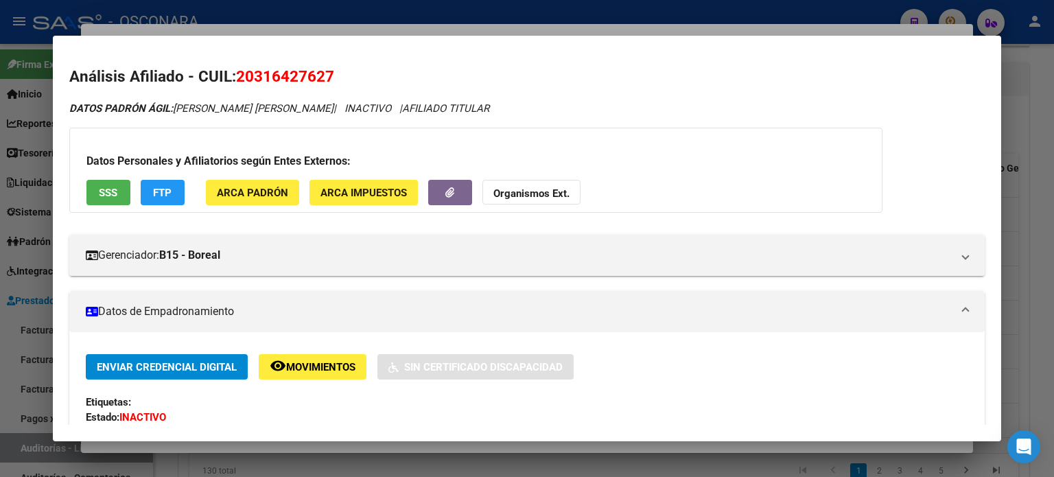
click at [316, 30] on div at bounding box center [527, 238] width 1054 height 477
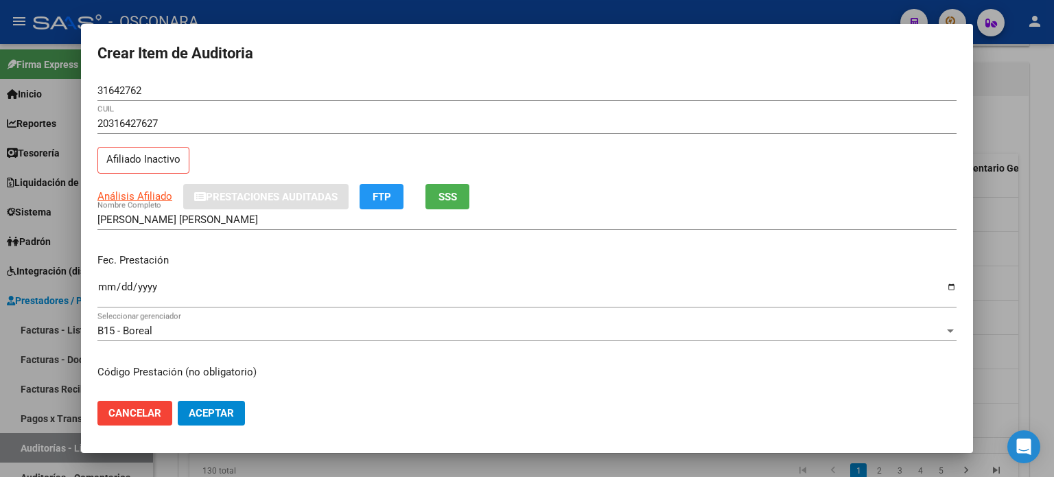
click at [99, 288] on input "Ingresar la fecha" at bounding box center [526, 292] width 859 height 22
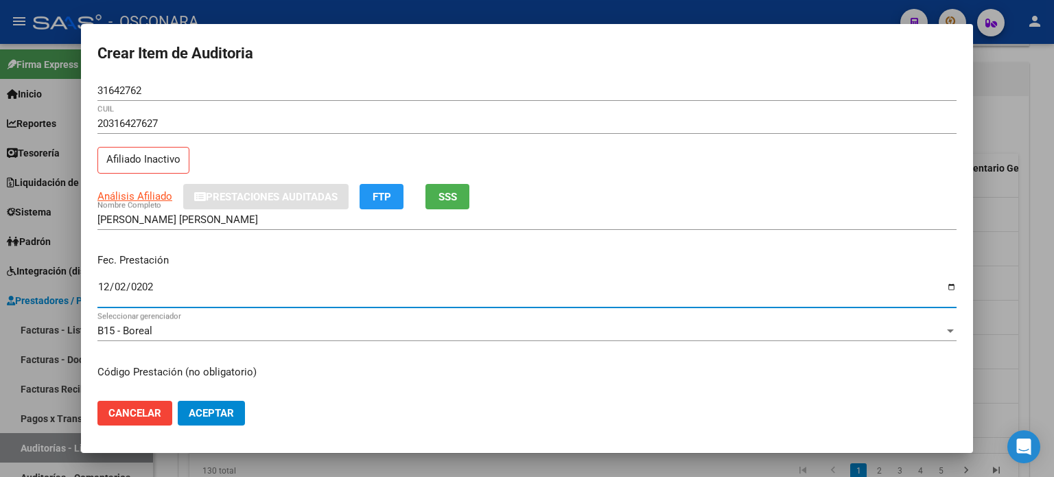
type input "[DATE]"
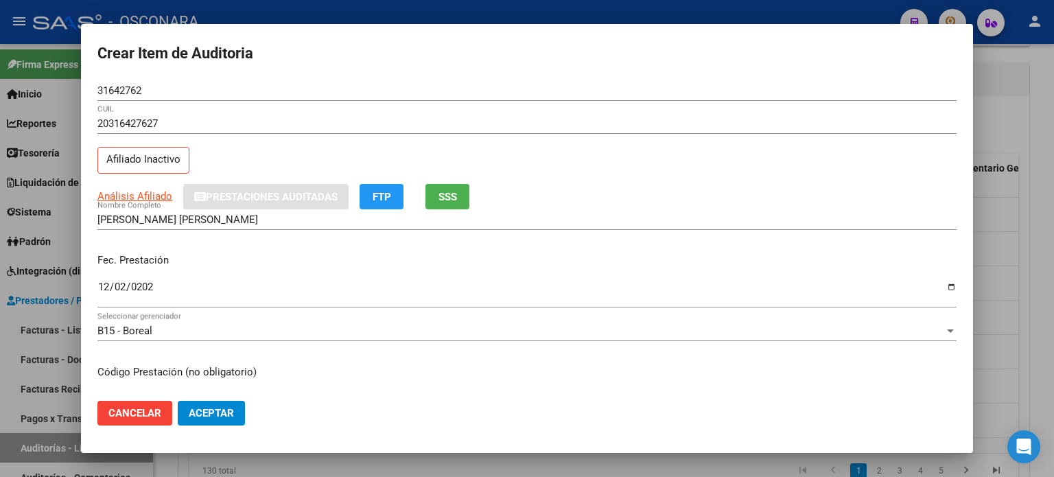
click at [336, 252] on div "Fec. Prestación [DATE] Ingresar la fecha" at bounding box center [526, 281] width 859 height 78
click at [398, 255] on p "Fec. Prestación" at bounding box center [526, 261] width 859 height 16
drag, startPoint x: 417, startPoint y: 250, endPoint x: 476, endPoint y: 257, distance: 59.4
click at [417, 250] on div "Fec. Prestación [DATE] Ingresar la fecha" at bounding box center [526, 281] width 859 height 78
click at [449, 270] on div "Fec. Prestación [DATE] Ingresar la fecha" at bounding box center [526, 281] width 859 height 78
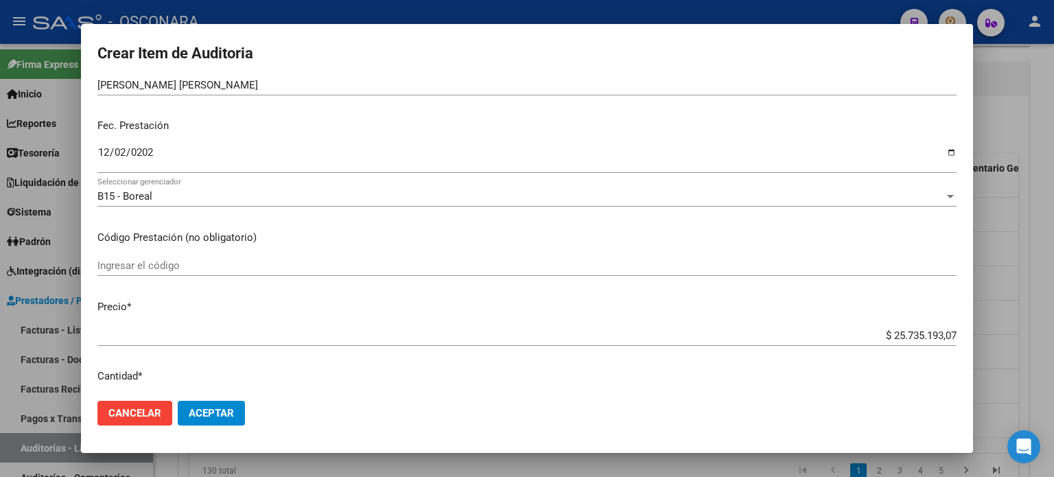
scroll to position [137, 0]
click at [946, 335] on app-form-text-field "Precio * $ 25.735.193,07 Ingresar el precio" at bounding box center [532, 317] width 870 height 43
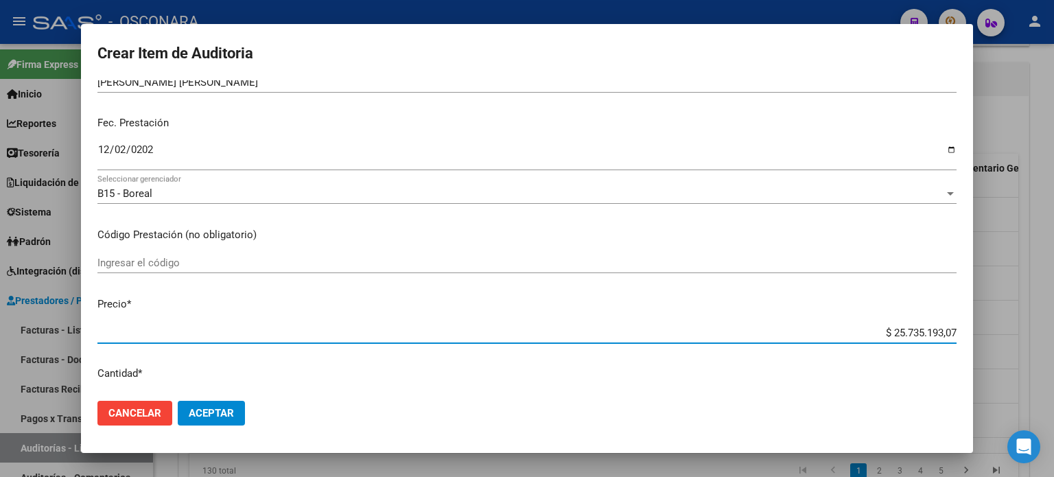
click at [945, 332] on input "$ 25.735.193,07" at bounding box center [526, 333] width 859 height 12
drag, startPoint x: 945, startPoint y: 332, endPoint x: 862, endPoint y: 323, distance: 83.5
click at [862, 323] on div "$ 25.735.193,07 Ingresar el precio" at bounding box center [526, 333] width 859 height 21
type input "$ 0,03"
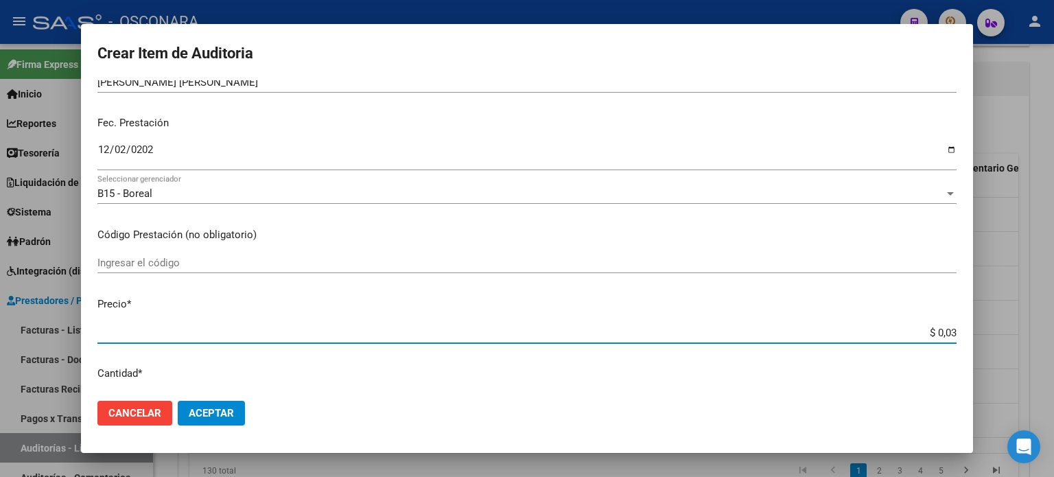
type input "$ 0,37"
type input "$ 3,75"
type input "$ 37,57"
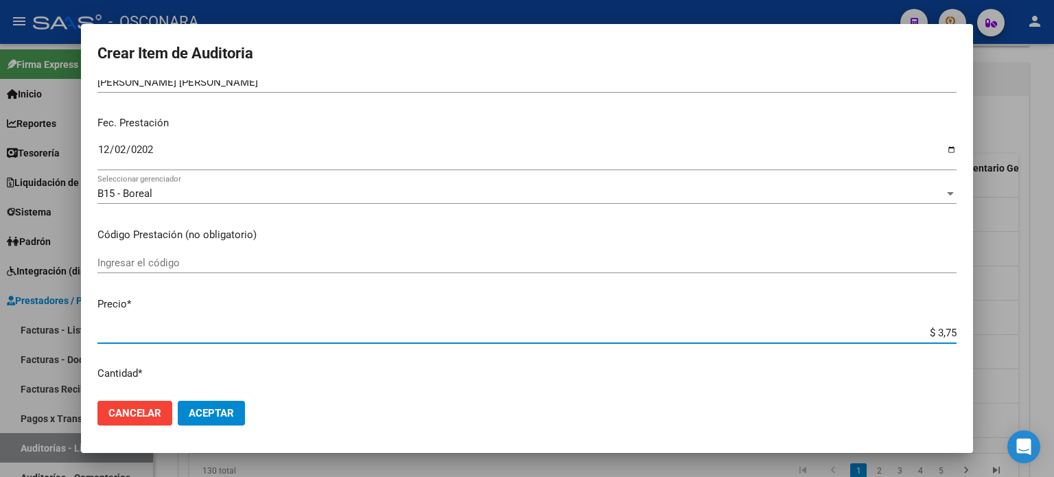
type input "$ 37,57"
type input "$ 375,78"
type input "$ 3.757,88"
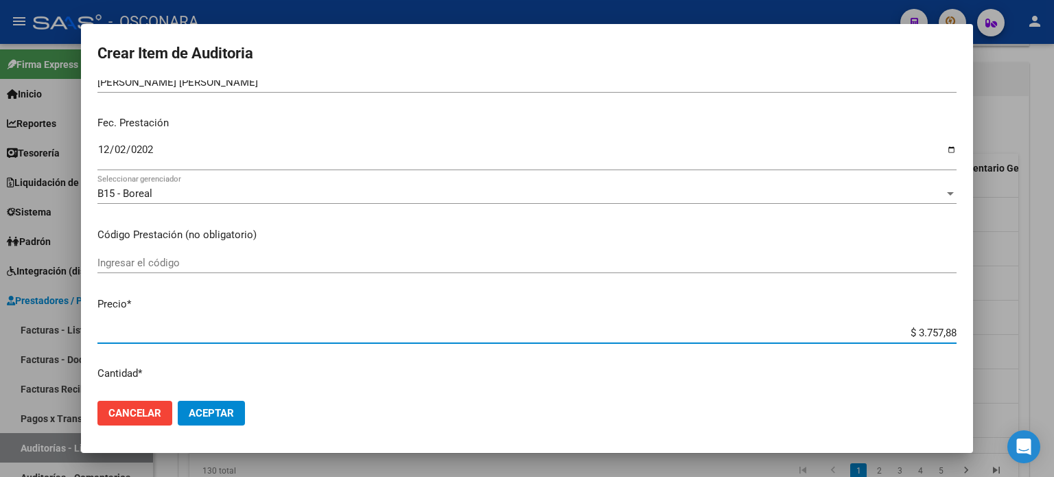
type input "$ 37.578,88"
click at [813, 293] on mat-dialog-content "31642762 Nro Documento 20316427627 CUIL Afiliado Inactivo Análisis Afiliado Pre…" at bounding box center [527, 235] width 892 height 310
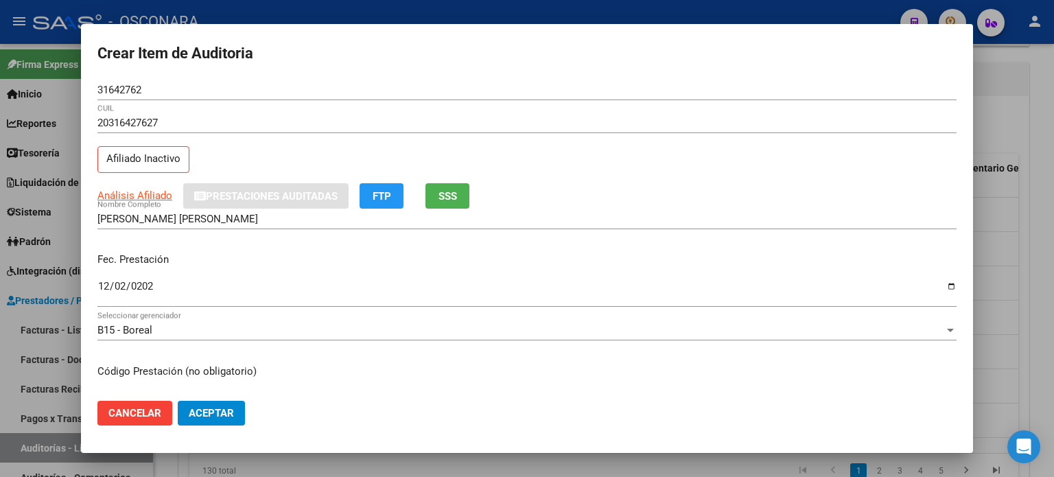
scroll to position [0, 0]
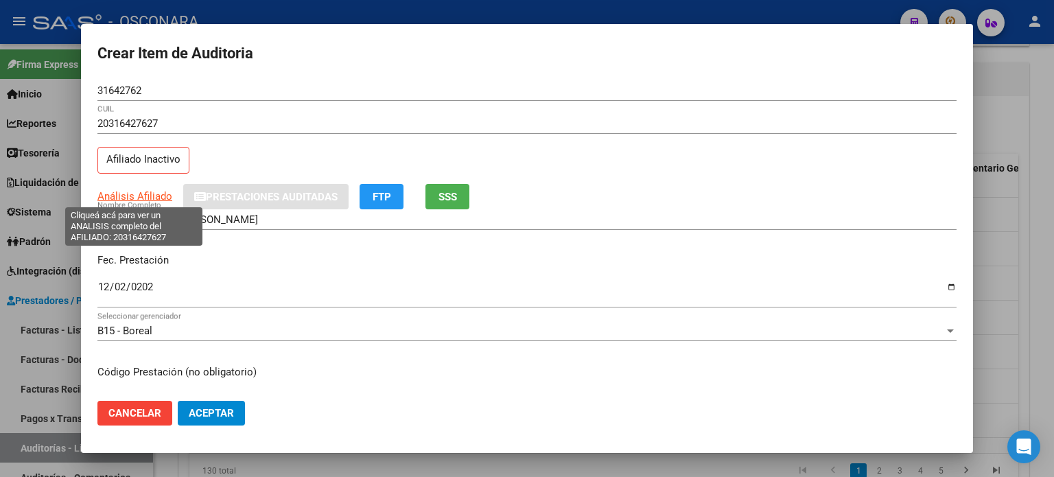
click at [135, 197] on span "Análisis Afiliado" at bounding box center [134, 196] width 75 height 12
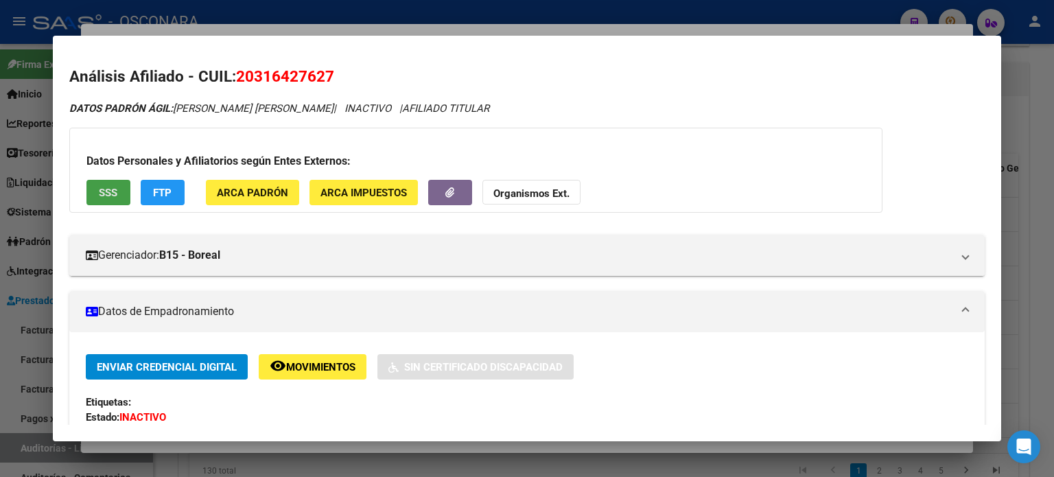
click at [99, 201] on button "SSS" at bounding box center [108, 192] width 44 height 25
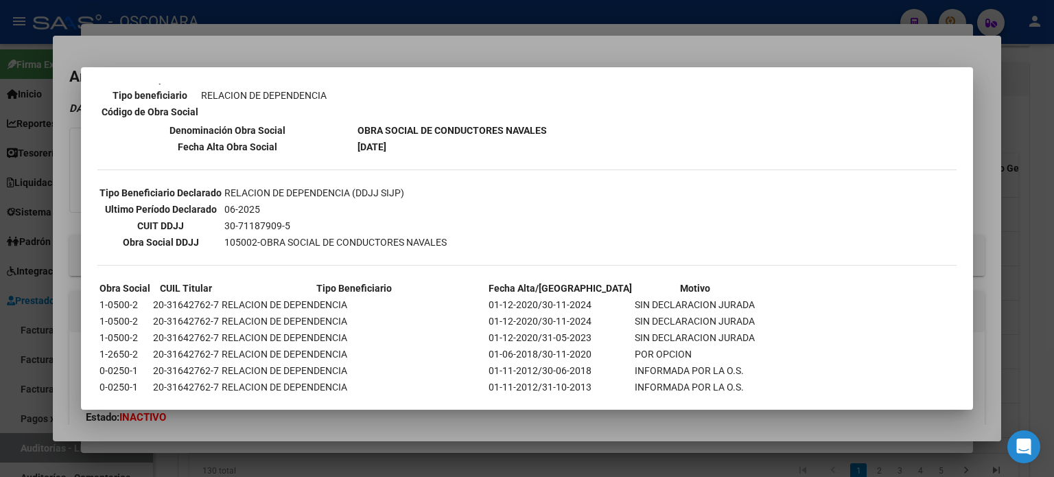
scroll to position [137, 0]
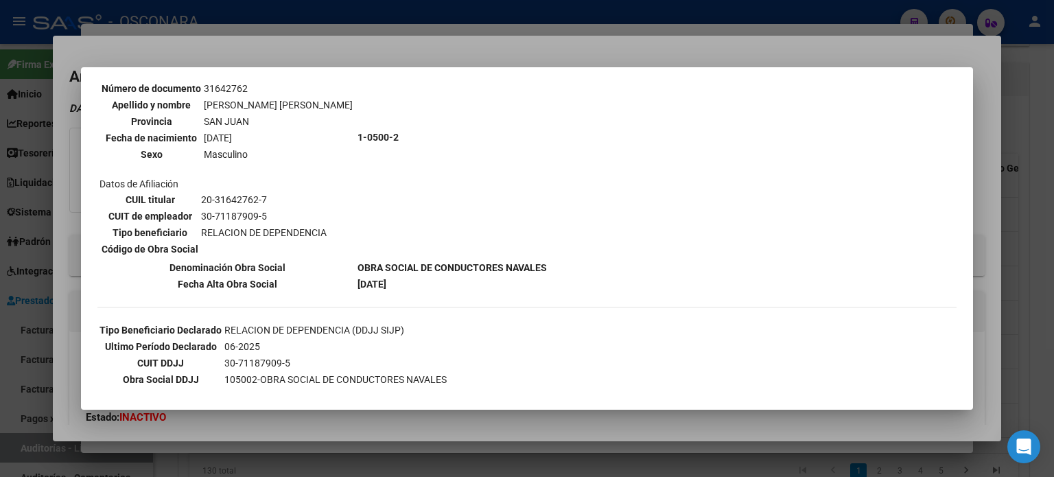
click at [500, 42] on div at bounding box center [527, 238] width 1054 height 477
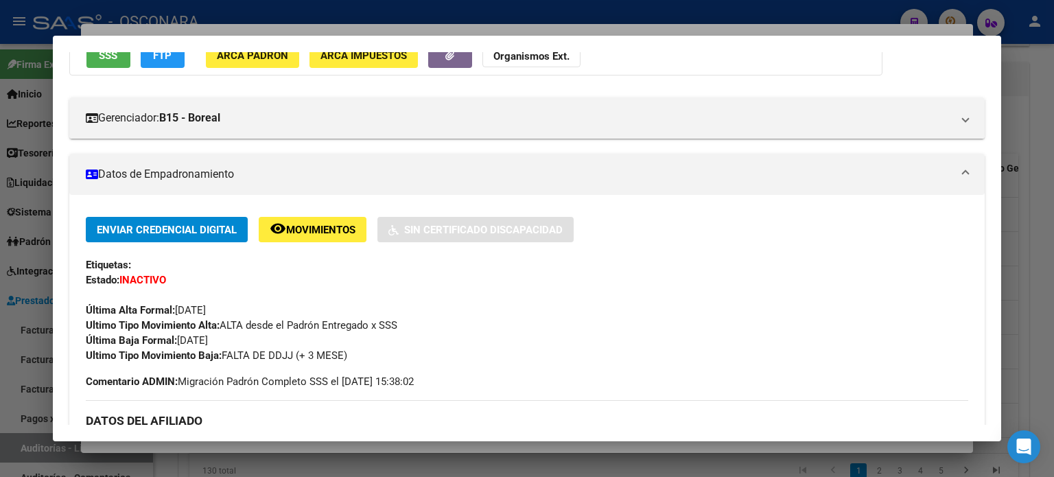
click at [471, 286] on div "Enviar Credencial Digital remove_red_eye Movimientos Sin Certificado Discapacid…" at bounding box center [527, 290] width 883 height 146
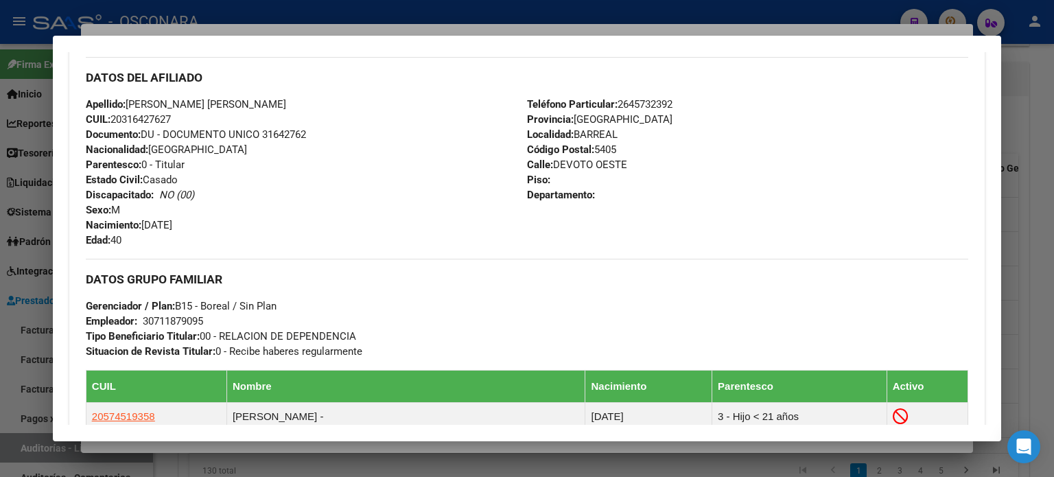
scroll to position [69, 0]
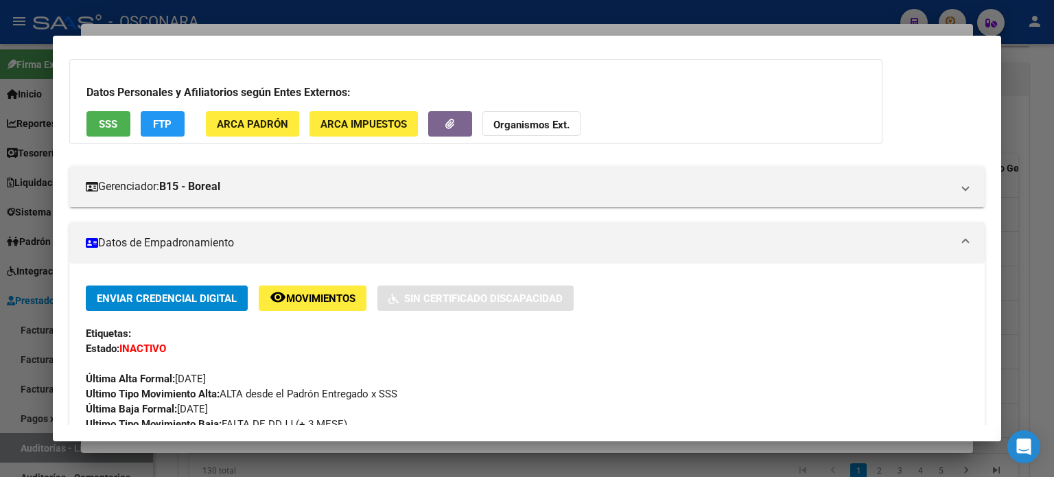
drag, startPoint x: 719, startPoint y: 286, endPoint x: 228, endPoint y: 272, distance: 490.9
click at [719, 286] on div "Enviar Credencial Digital remove_red_eye Movimientos Sin Certificado Discapacid…" at bounding box center [527, 298] width 883 height 25
click at [115, 121] on span "SSS" at bounding box center [108, 124] width 19 height 12
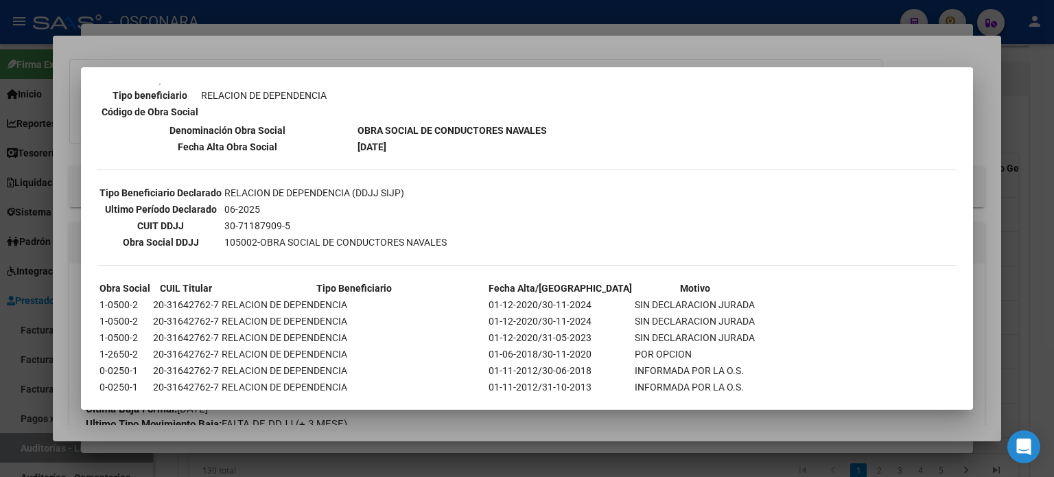
scroll to position [360, 0]
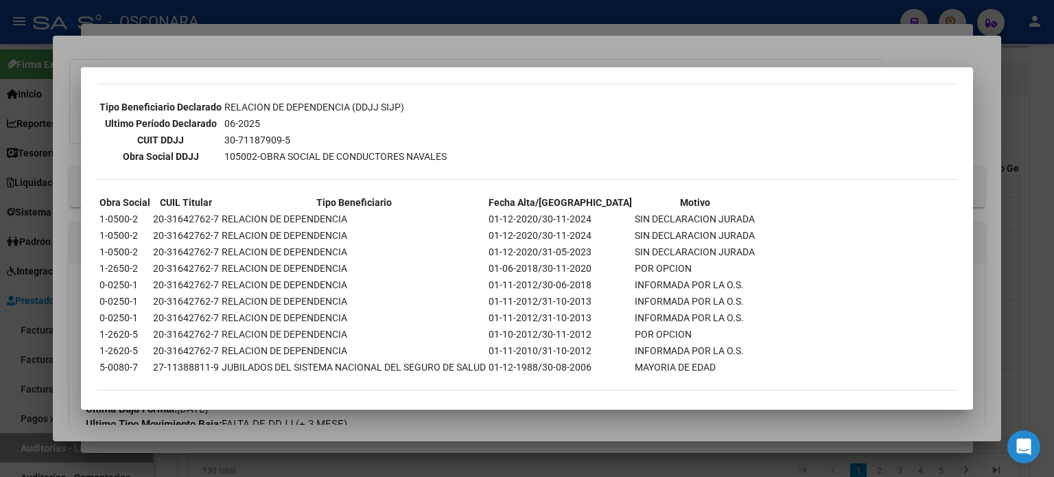
click at [529, 46] on div at bounding box center [527, 238] width 1054 height 477
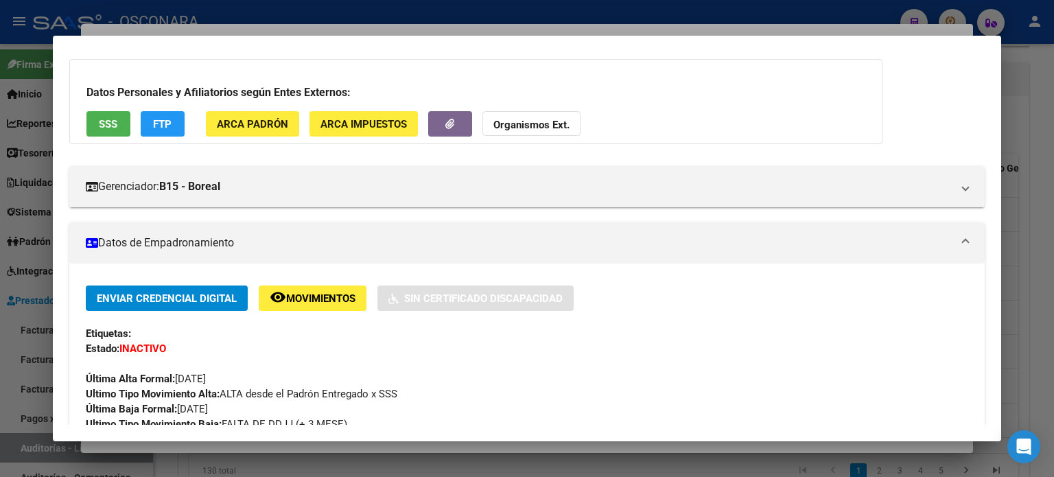
scroll to position [137, 0]
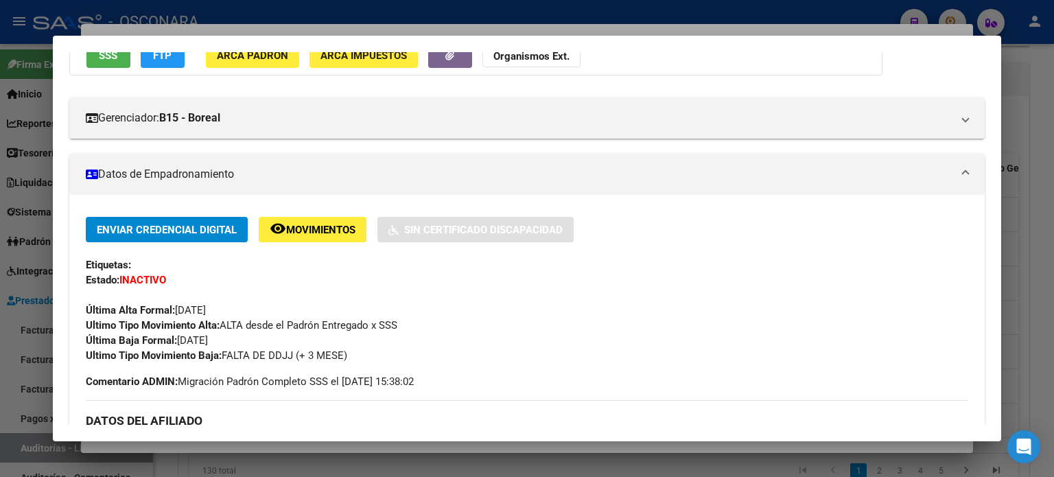
drag, startPoint x: 234, startPoint y: 341, endPoint x: 179, endPoint y: 340, distance: 54.9
click at [179, 340] on div "Enviar Credencial Digital remove_red_eye Movimientos Sin Certificado Discapacid…" at bounding box center [527, 290] width 883 height 146
copy span "[DATE]"
click at [503, 32] on div at bounding box center [527, 238] width 1054 height 477
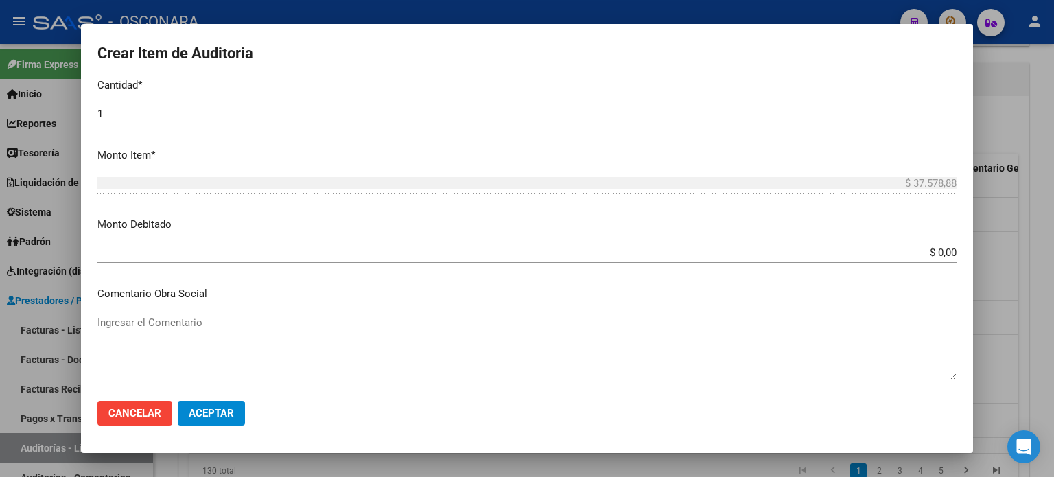
scroll to position [549, 0]
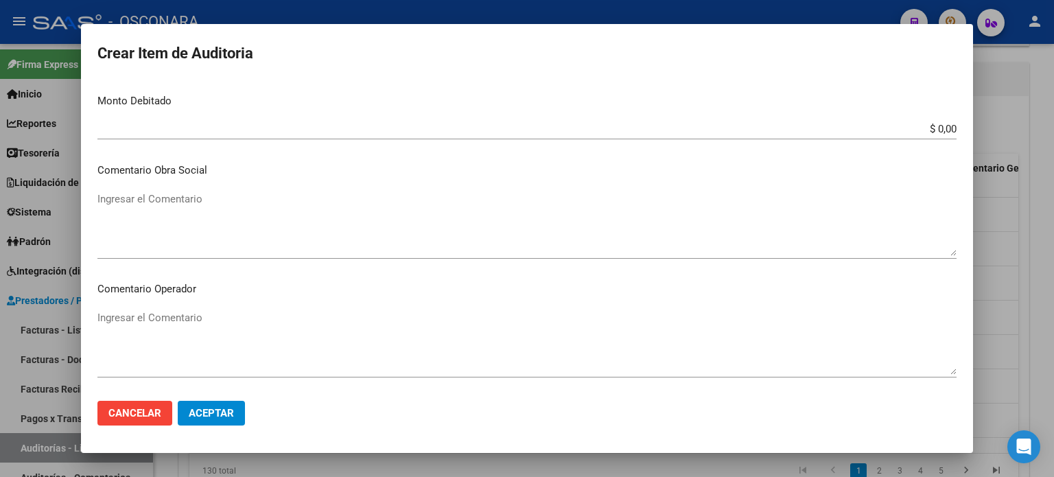
click at [211, 191] on textarea "Ingresar el Comentario" at bounding box center [526, 223] width 859 height 65
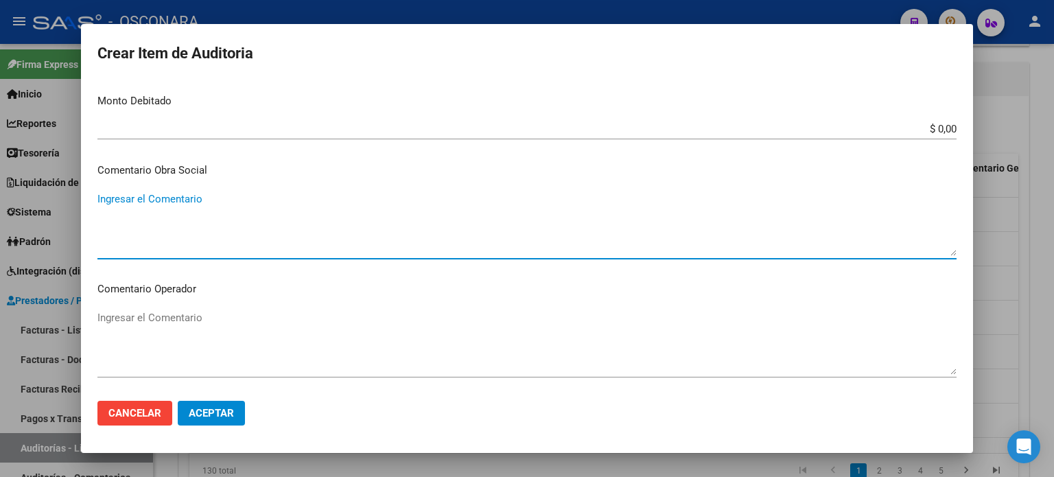
paste textarea "[DATE]"
drag, startPoint x: 250, startPoint y: 201, endPoint x: 93, endPoint y: 191, distance: 156.8
click at [93, 191] on mat-dialog-content "31642762 Nro Documento 20316427627 CUIL Afiliado Inactivo Análisis Afiliado Pre…" at bounding box center [527, 235] width 892 height 310
click at [302, 208] on textarea "baja desde [DATE]" at bounding box center [526, 223] width 859 height 65
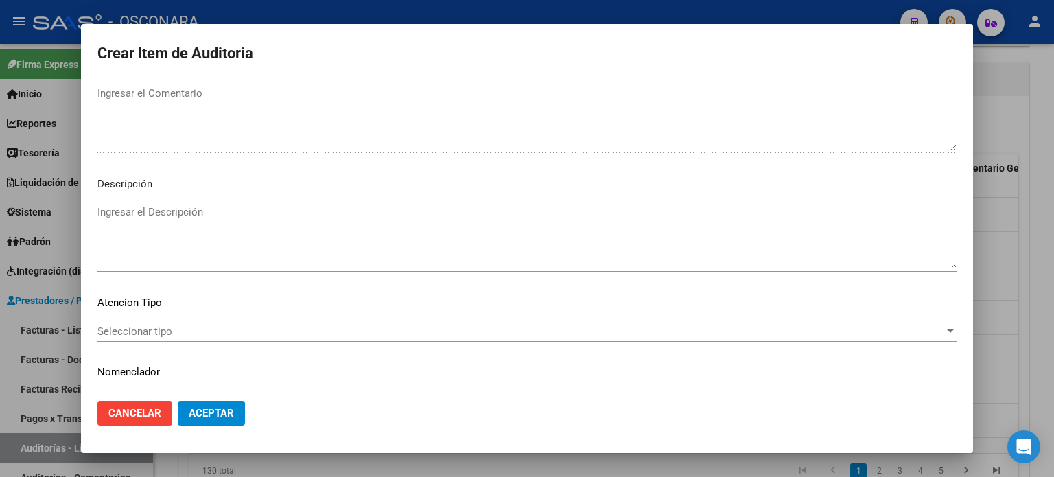
scroll to position [925, 0]
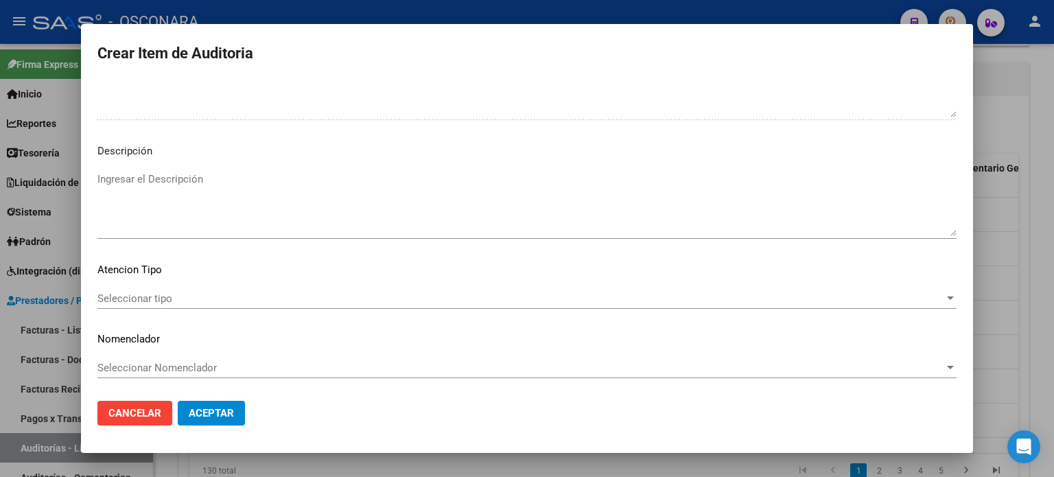
type textarea "baja desde [DATE]"
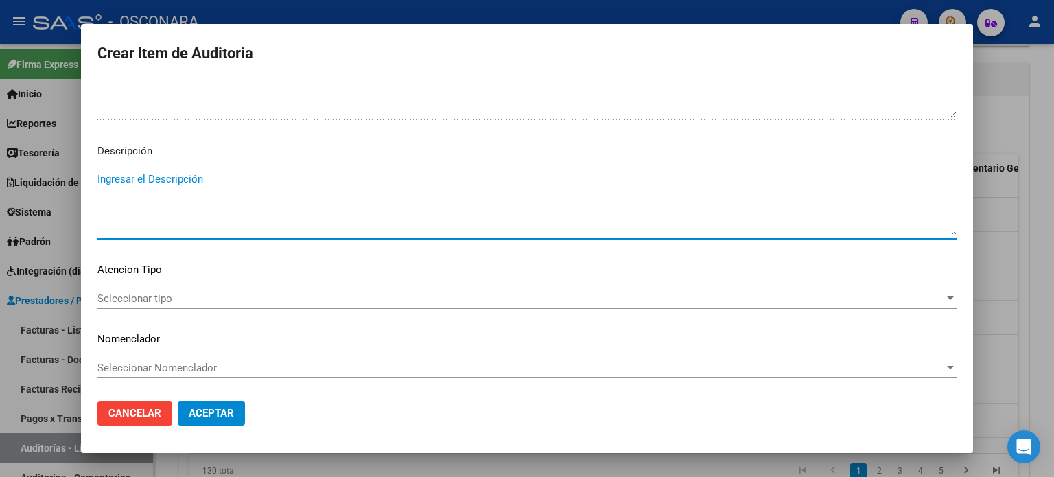
paste textarea "baja desde [DATE]"
type textarea "baja desde [DATE]"
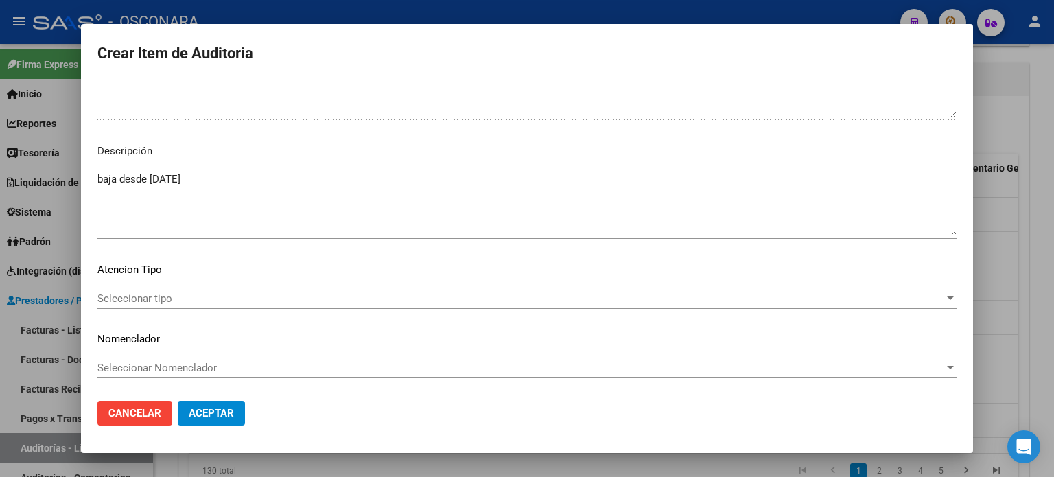
click at [135, 290] on div "Seleccionar tipo Seleccionar tipo" at bounding box center [526, 298] width 859 height 21
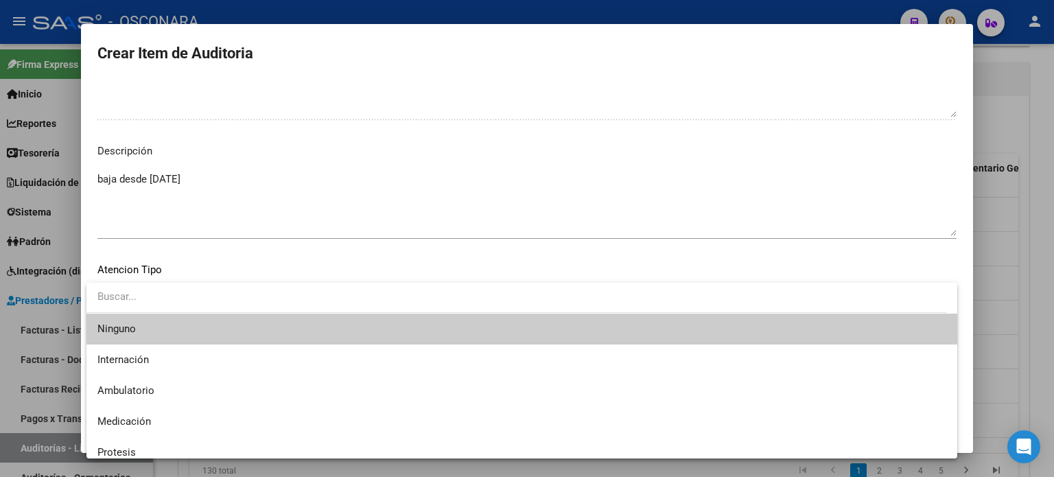
click at [136, 294] on input "dropdown search" at bounding box center [516, 296] width 861 height 31
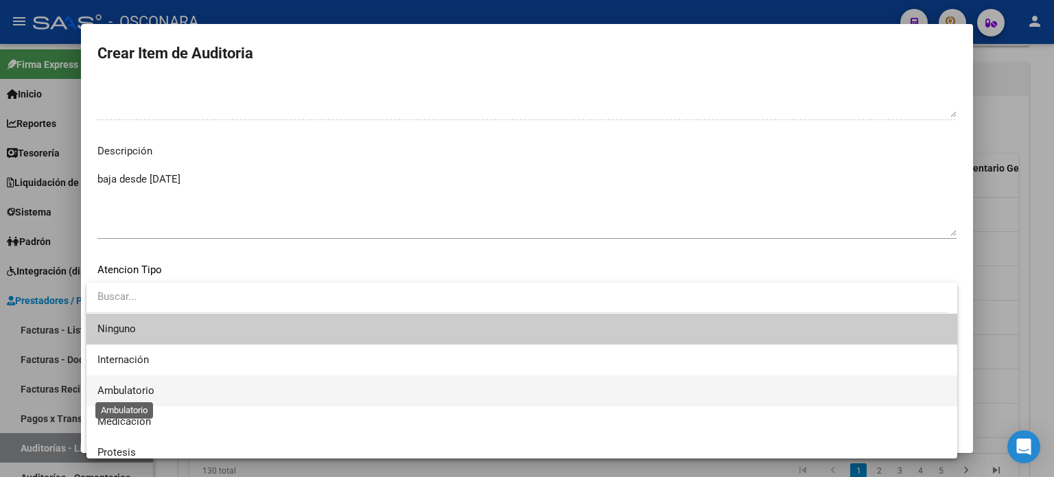
click at [134, 389] on span "Ambulatorio" at bounding box center [125, 390] width 57 height 12
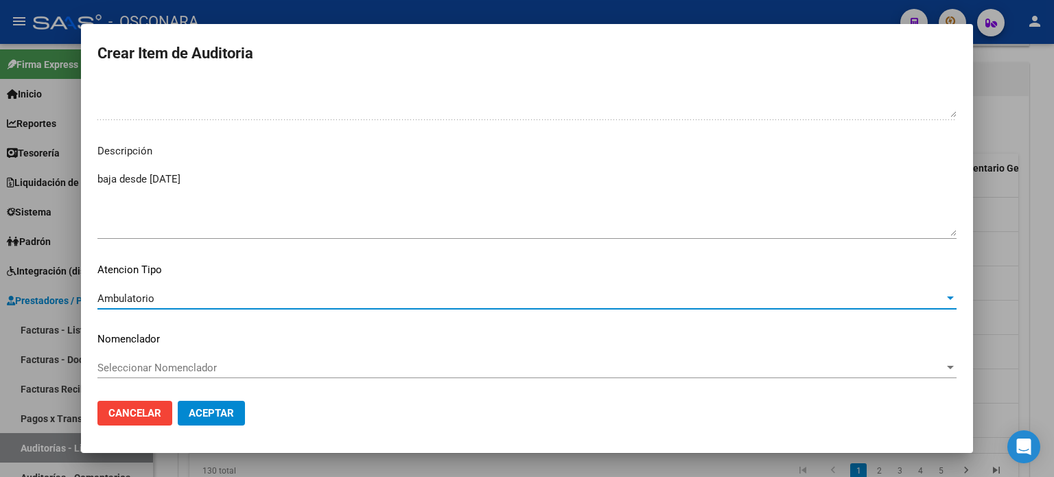
click at [223, 415] on span "Aceptar" at bounding box center [211, 413] width 45 height 12
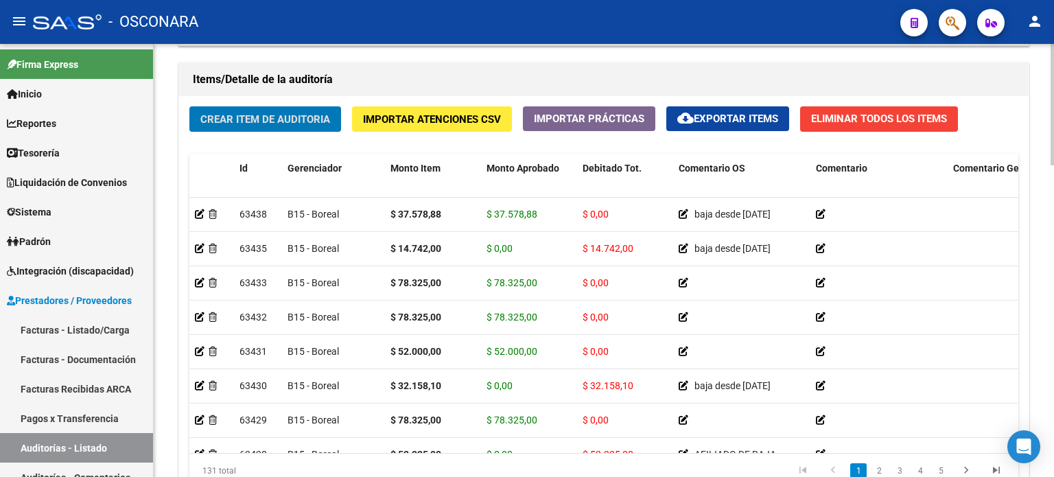
click at [213, 146] on div "Crear Item de Auditoria Importar Atenciones CSV Importar Prácticas cloud_downlo…" at bounding box center [604, 302] width 850 height 413
click at [239, 120] on span "Crear Item de Auditoria" at bounding box center [265, 119] width 130 height 12
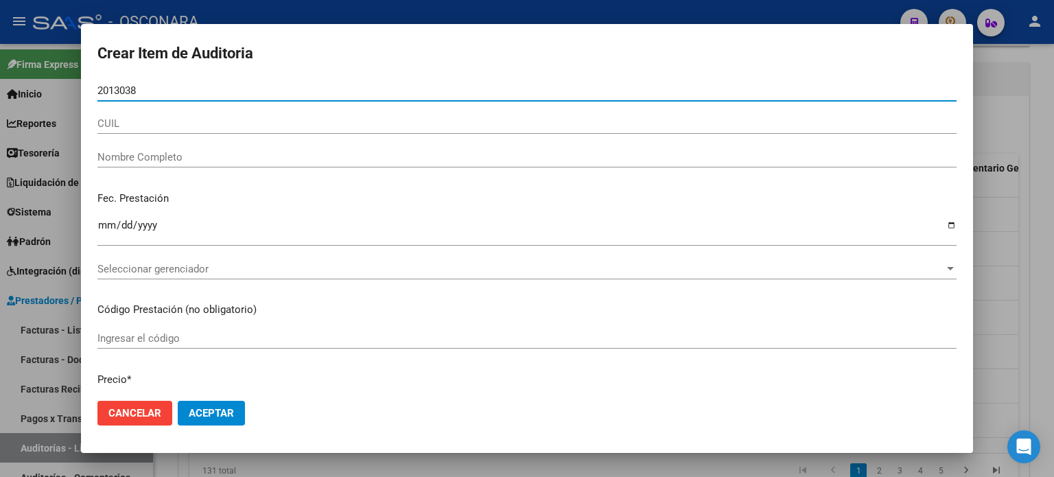
type input "20130385"
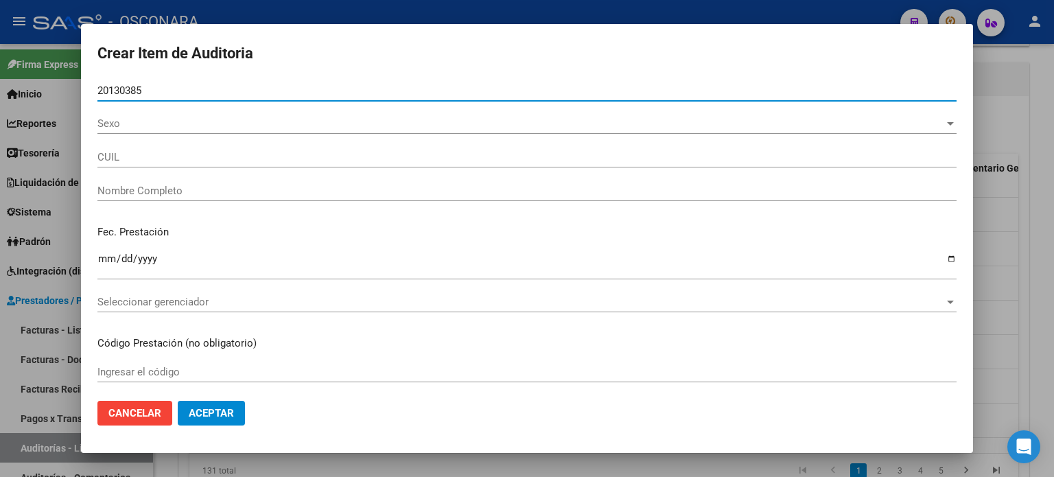
type input "20201303851"
type input "[PERSON_NAME]"
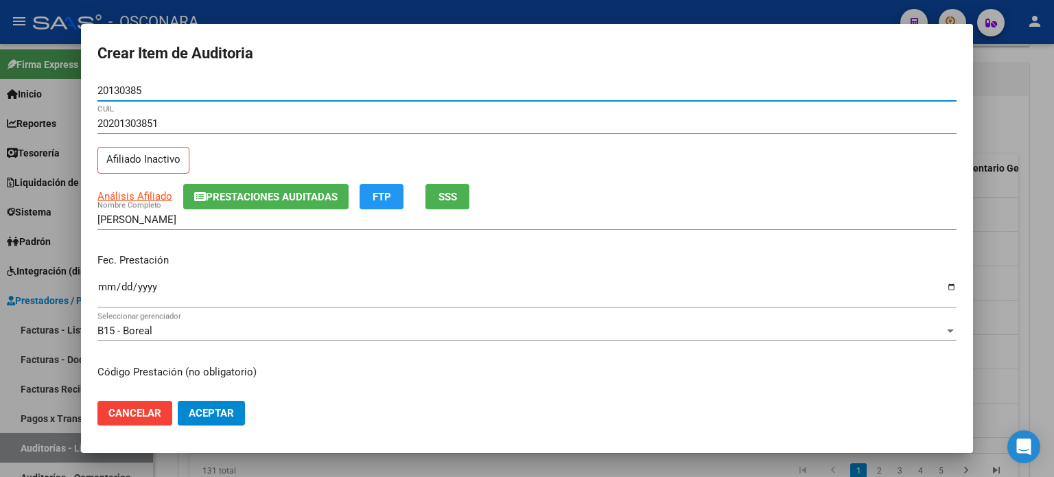
type input "20130385"
click at [279, 152] on div "20201303851 CUIL Afiliado Inactivo" at bounding box center [526, 148] width 859 height 70
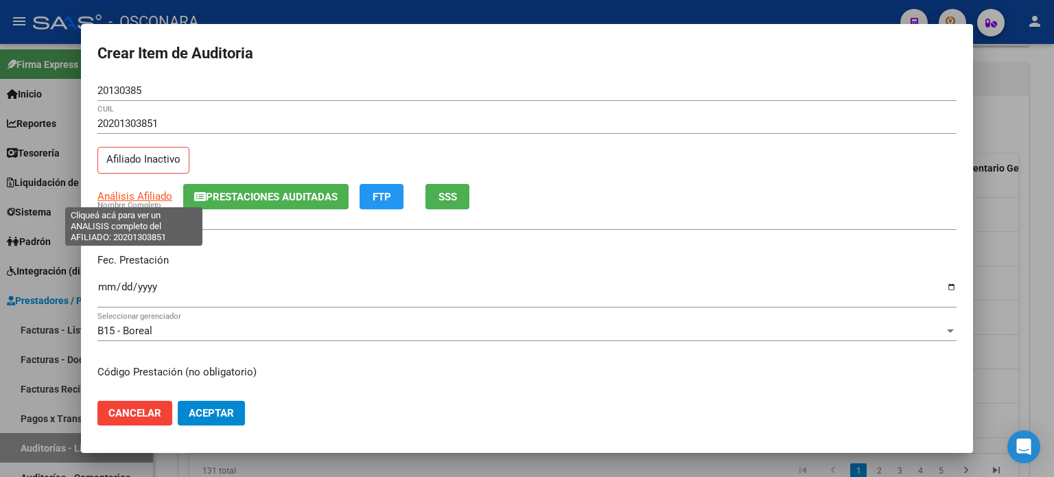
click at [113, 194] on span "Análisis Afiliado" at bounding box center [134, 196] width 75 height 12
type textarea "20201303851"
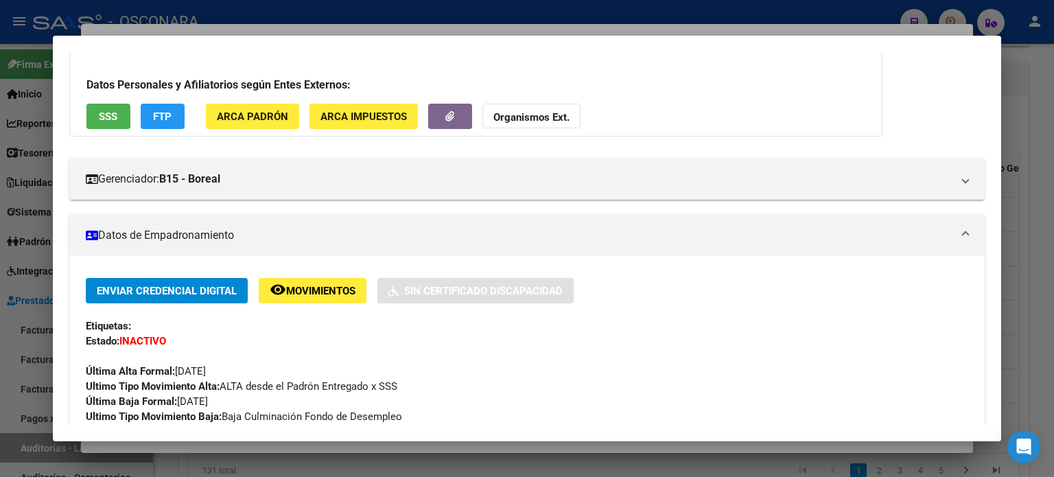
scroll to position [69, 0]
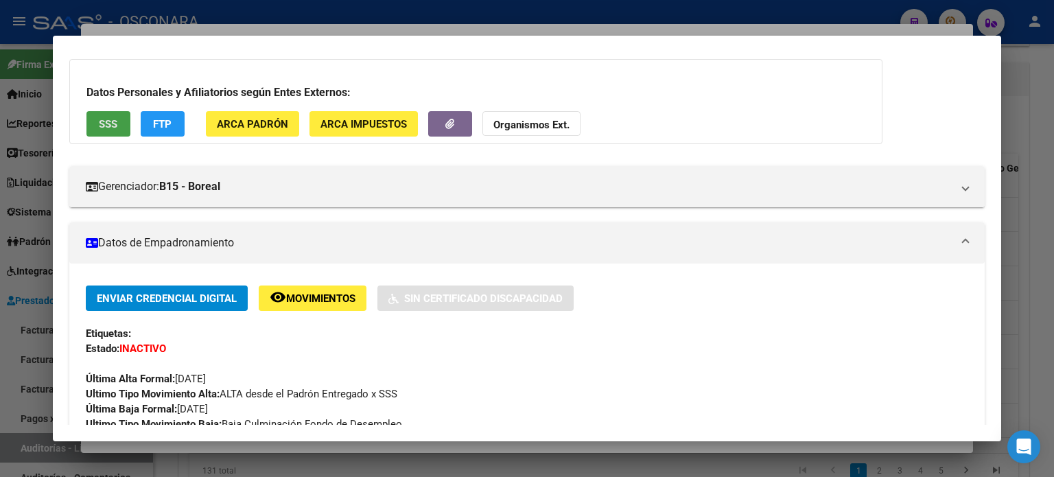
click at [122, 121] on button "SSS" at bounding box center [108, 123] width 44 height 25
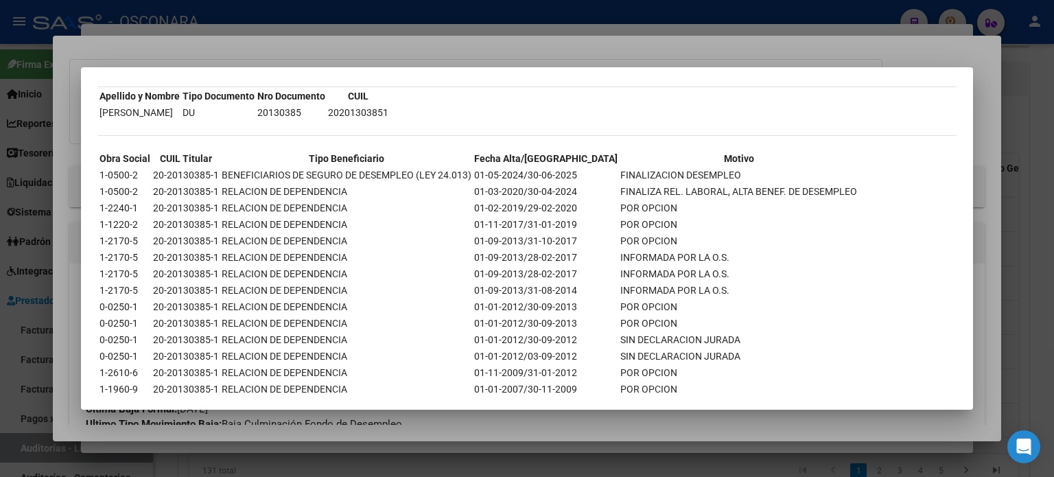
scroll to position [0, 0]
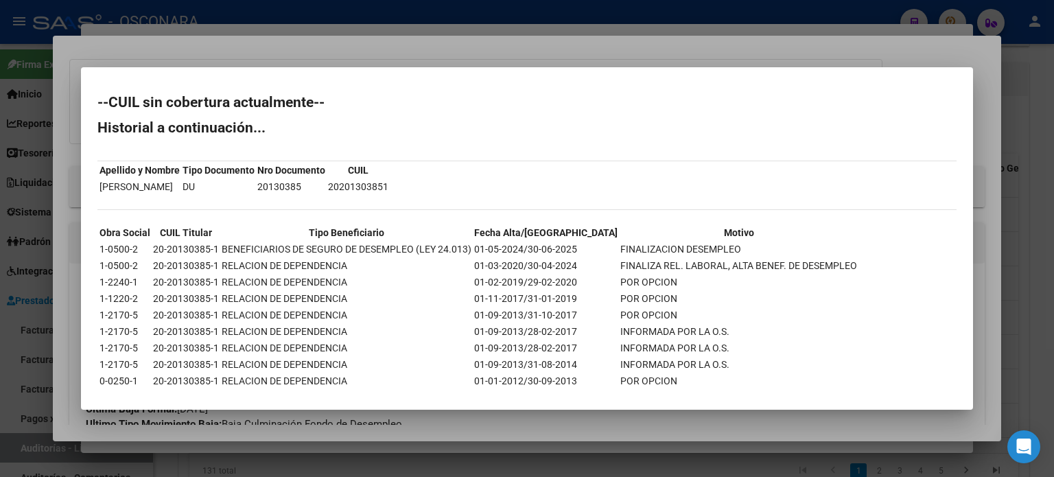
click at [461, 51] on div at bounding box center [527, 238] width 1054 height 477
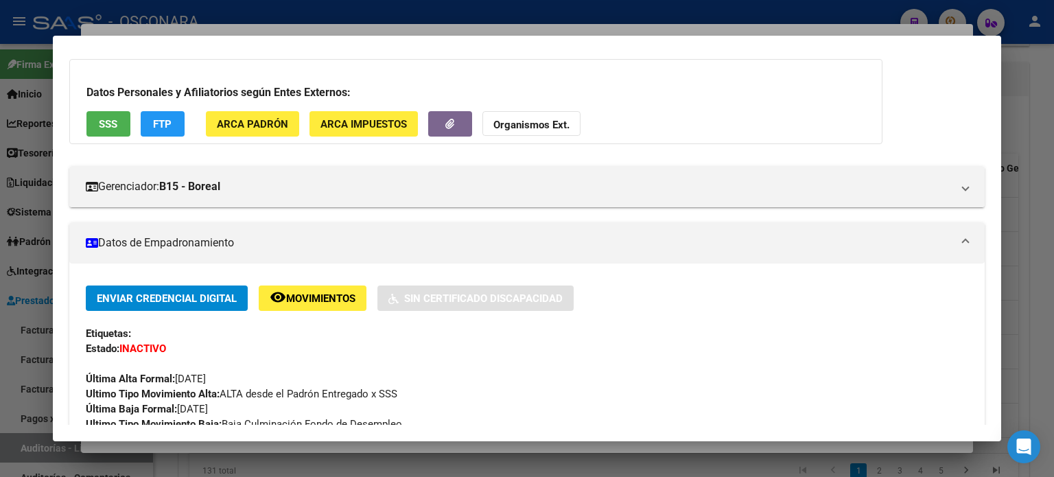
click at [247, 24] on div at bounding box center [527, 238] width 1054 height 477
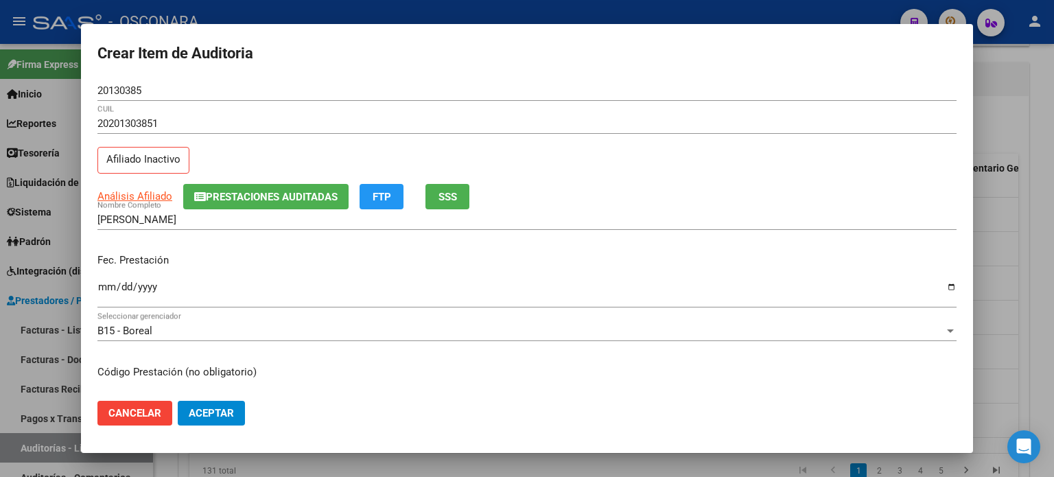
click at [281, 270] on div "Fec. Prestación Ingresar la fecha" at bounding box center [526, 281] width 859 height 78
click at [104, 290] on input "Ingresar la fecha" at bounding box center [526, 292] width 859 height 22
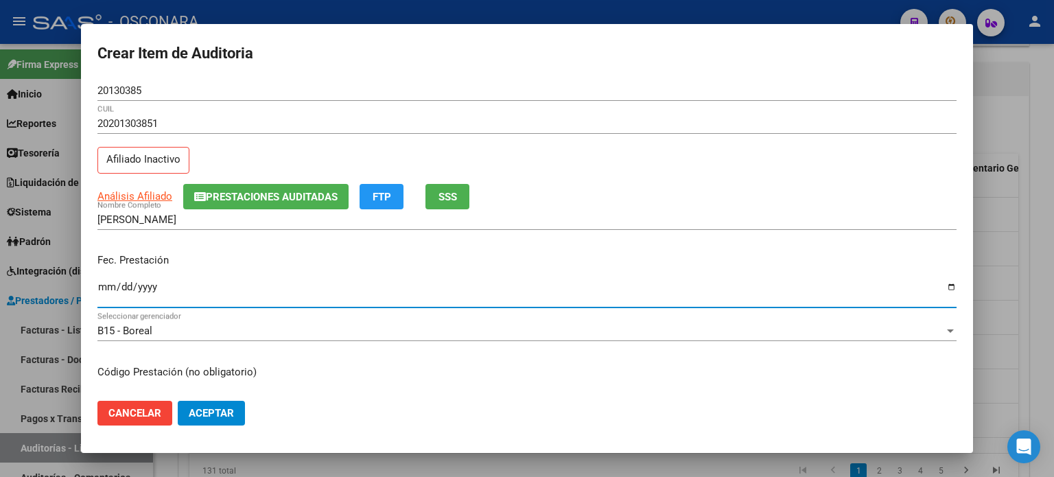
click at [248, 241] on div "[PERSON_NAME] Nombre Completo" at bounding box center [526, 226] width 859 height 34
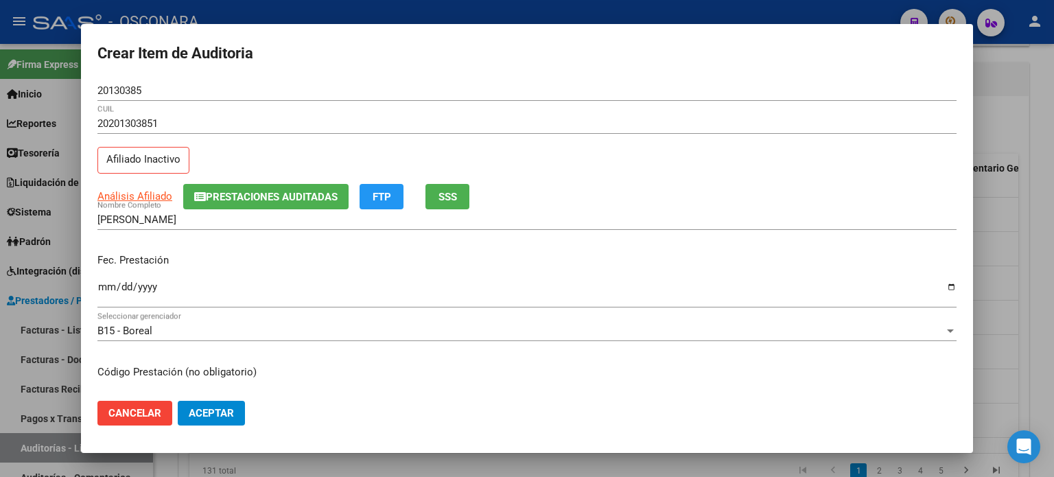
click at [248, 241] on div "[PERSON_NAME] Nombre Completo" at bounding box center [526, 226] width 859 height 34
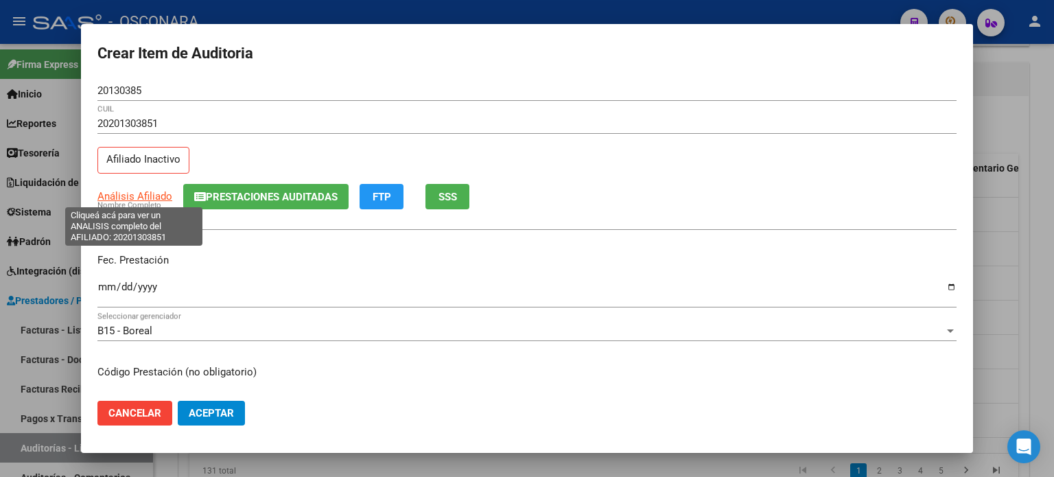
click at [139, 192] on span "Análisis Afiliado" at bounding box center [134, 196] width 75 height 12
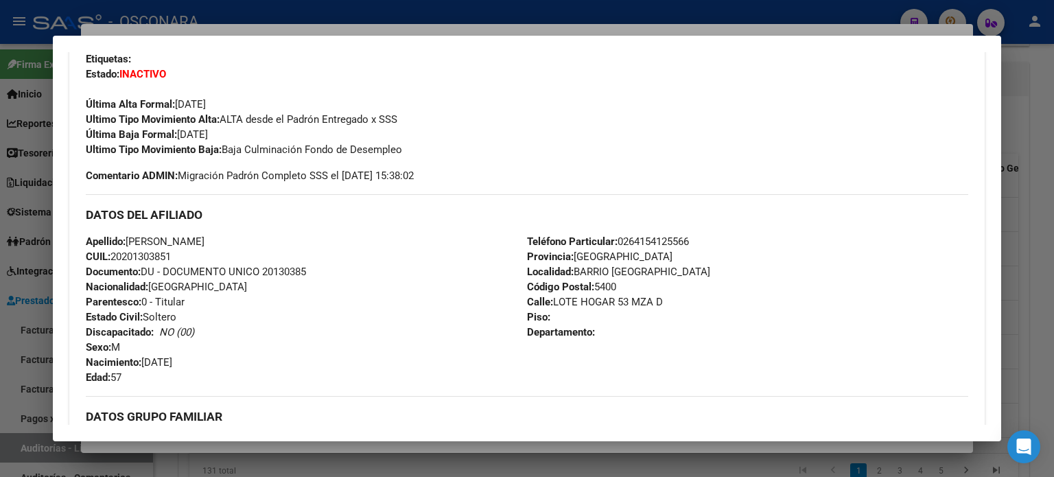
scroll to position [69, 0]
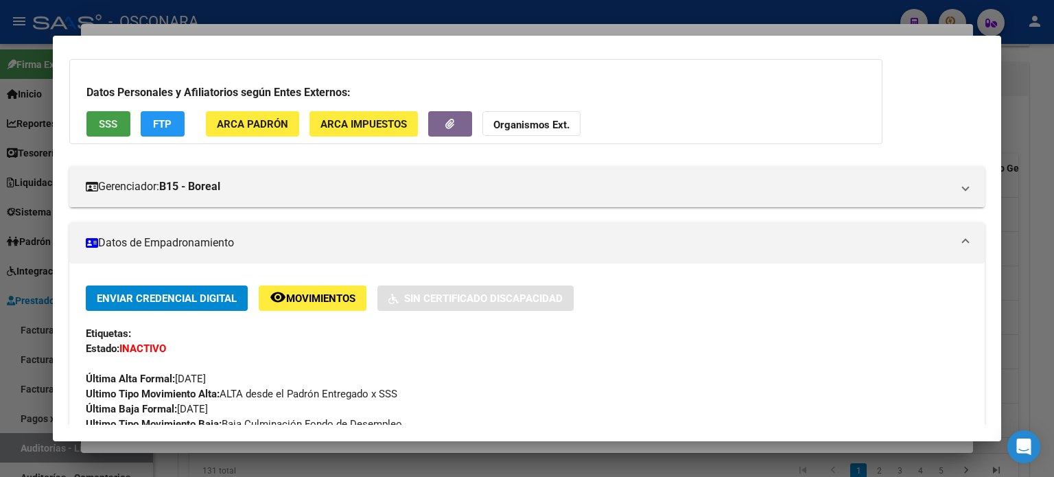
click at [118, 117] on button "SSS" at bounding box center [108, 123] width 44 height 25
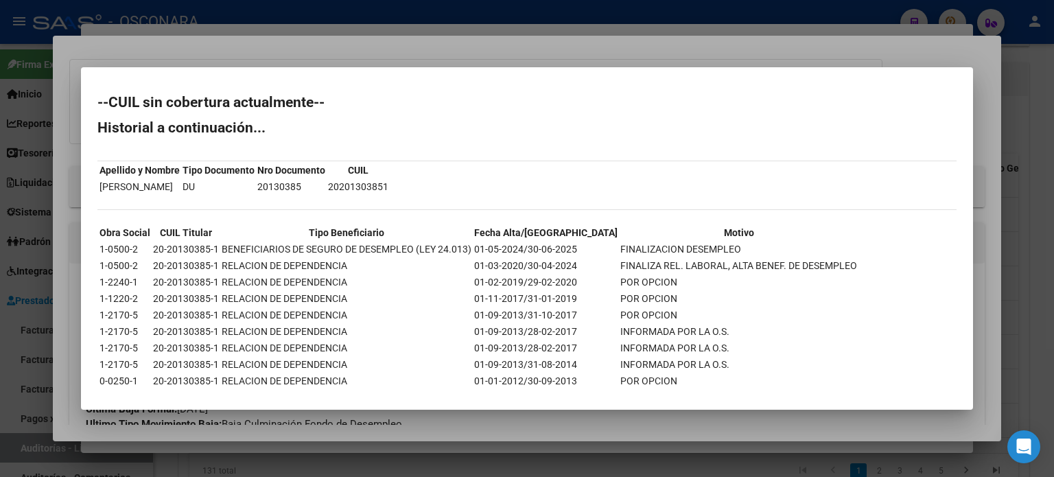
click at [464, 48] on div at bounding box center [527, 238] width 1054 height 477
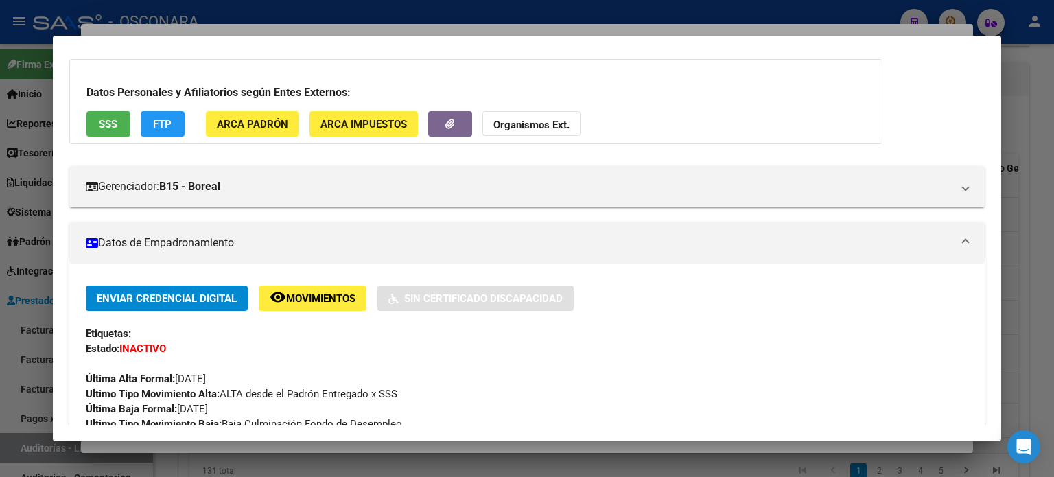
click at [464, 30] on div at bounding box center [527, 238] width 1054 height 477
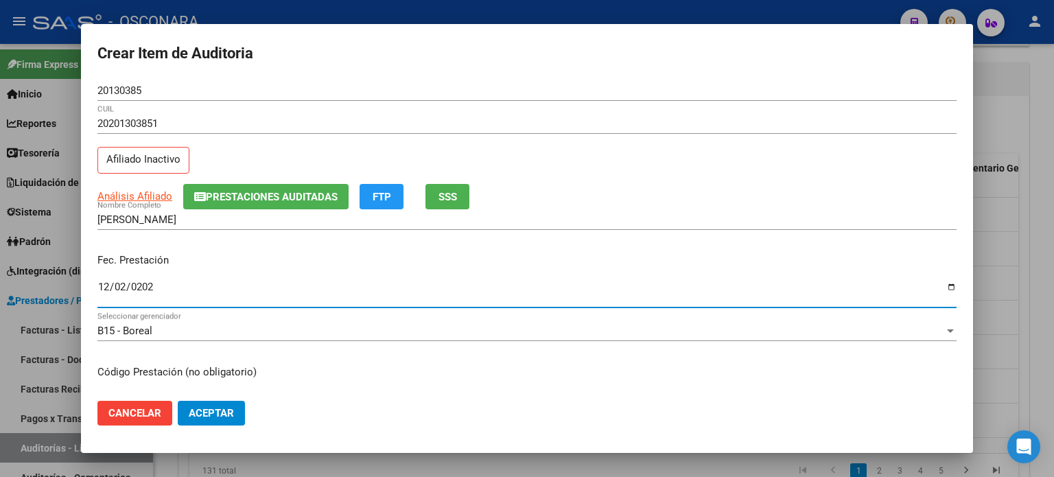
type input "[DATE]"
click at [110, 283] on input "[DATE]" at bounding box center [526, 292] width 859 height 22
click at [329, 238] on div "[PERSON_NAME] Nombre Completo" at bounding box center [526, 226] width 859 height 34
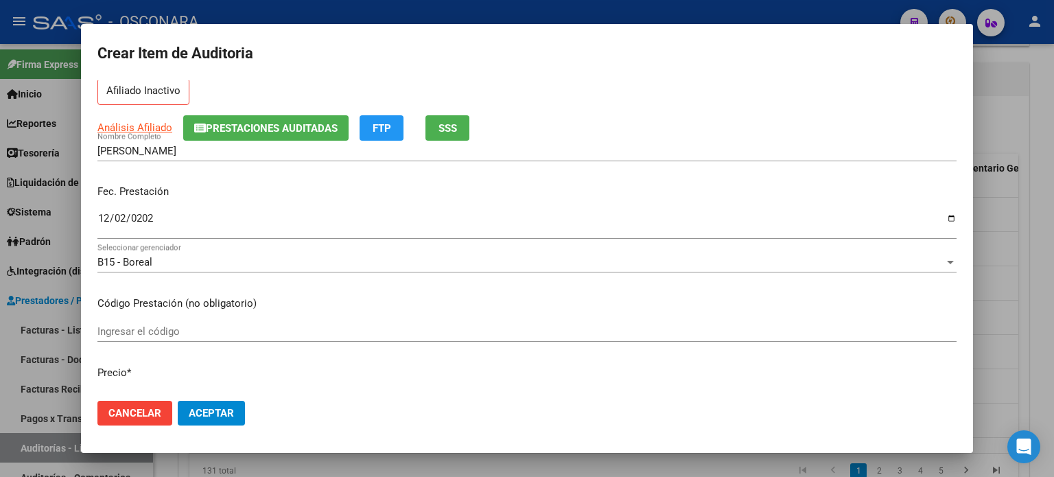
scroll to position [206, 0]
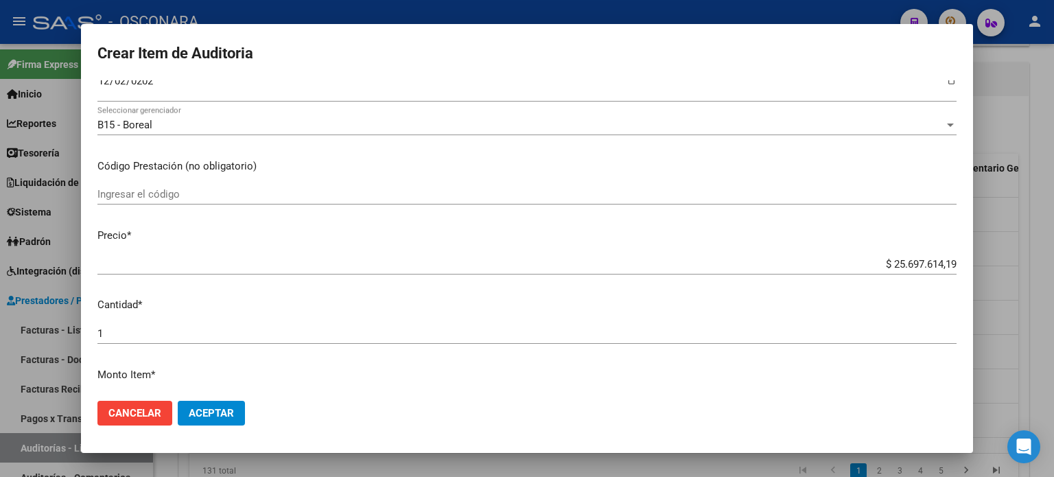
click at [946, 265] on app-form-text-field "Precio * $ 25.697.614,19 Ingresar el precio" at bounding box center [532, 249] width 870 height 43
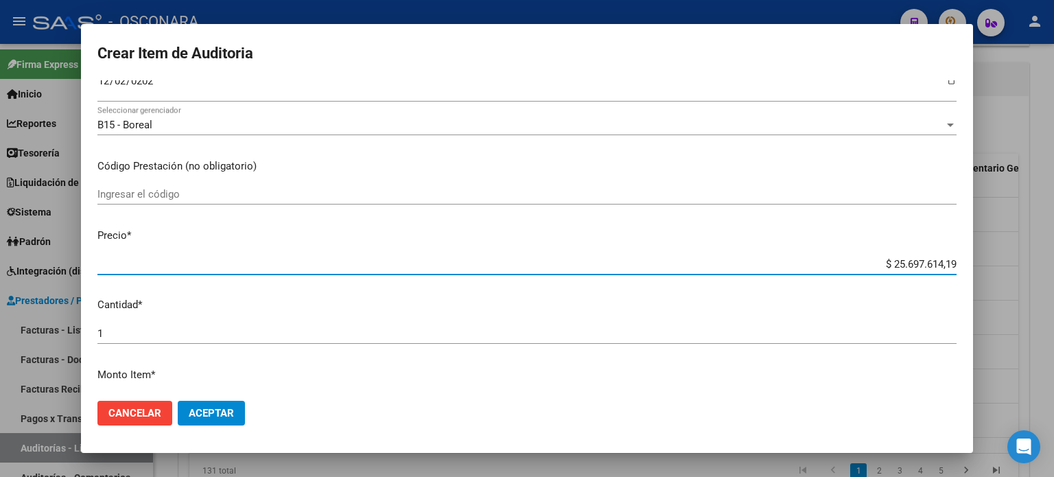
drag, startPoint x: 944, startPoint y: 264, endPoint x: 832, endPoint y: 244, distance: 113.6
click at [832, 244] on mat-dialog-content "20130385 Nro Documento 20201303851 CUIL Afiliado Inactivo Análisis Afiliado Pre…" at bounding box center [527, 235] width 892 height 310
type input "$ 0,01"
type input "$ 0,10"
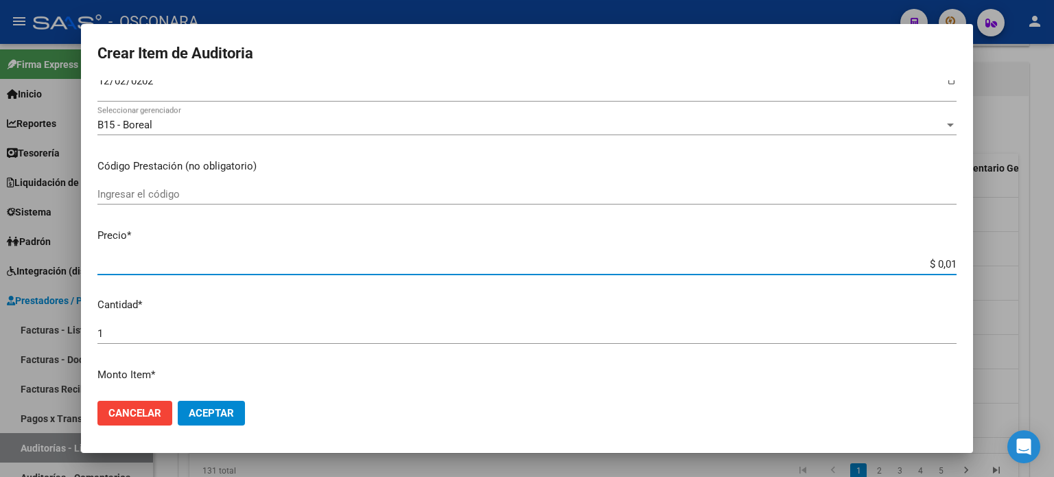
type input "$ 0,10"
type input "$ 1,06"
type input "$ 10,66"
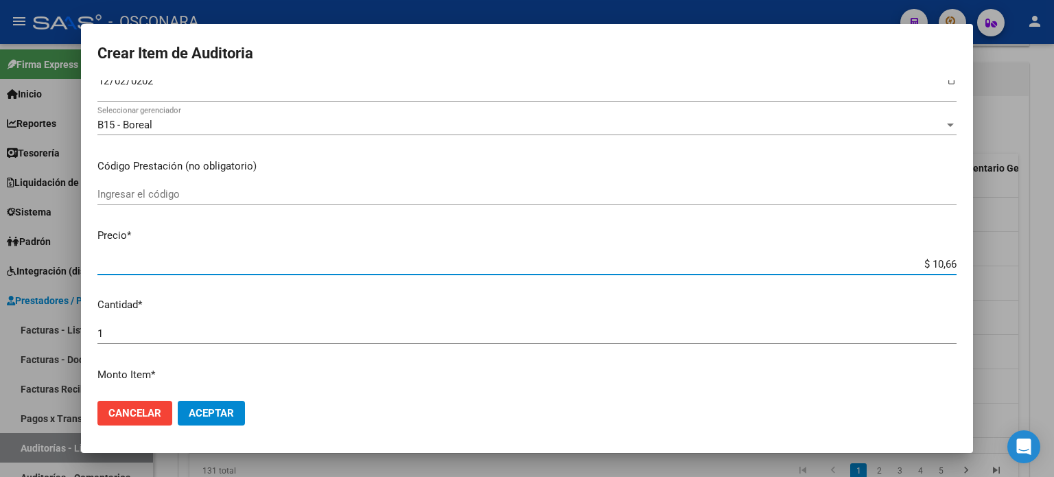
type input "$ 106,60"
type input "$ 1.066,00"
type input "$ 10.660,00"
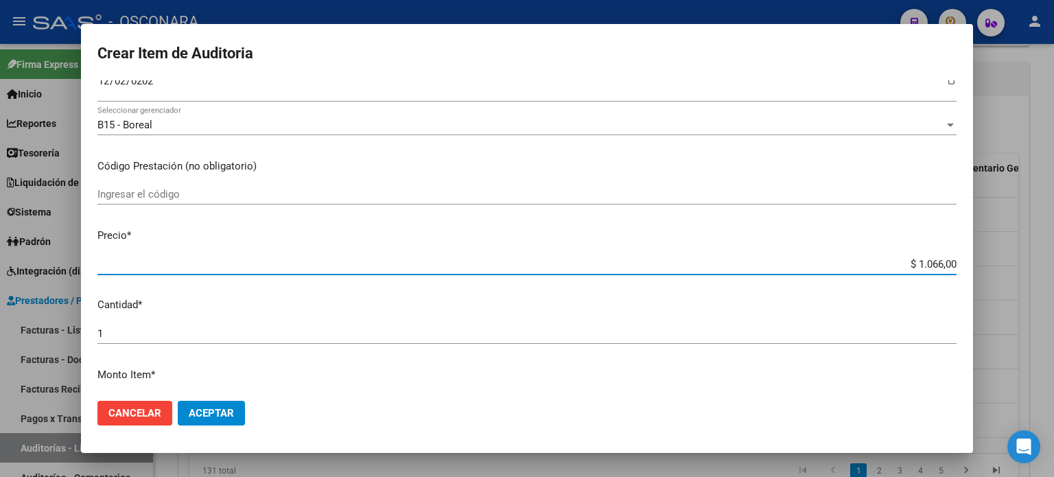
type input "$ 10.660,00"
click at [739, 222] on mat-dialog-content "20130385 Nro Documento 20201303851 CUIL Afiliado Inactivo Análisis Afiliado Pre…" at bounding box center [527, 235] width 892 height 310
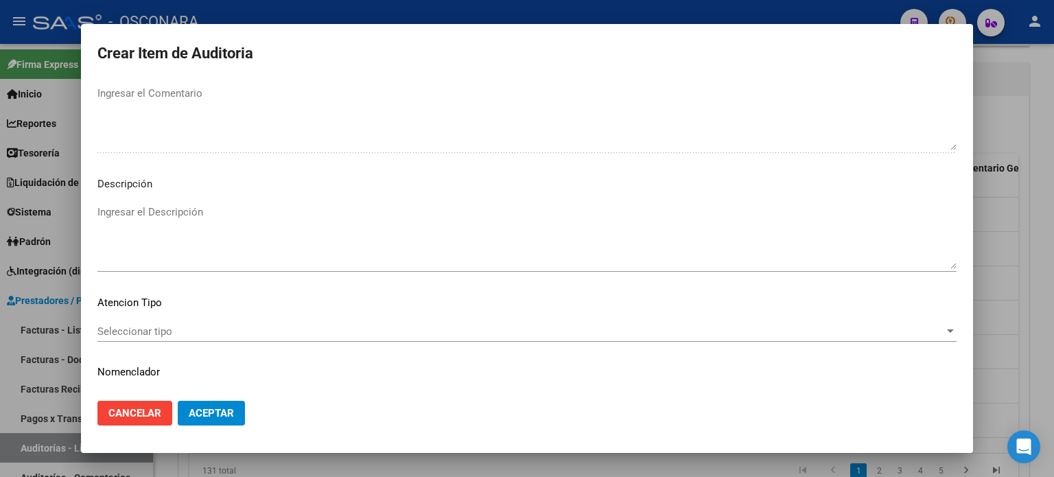
scroll to position [925, 0]
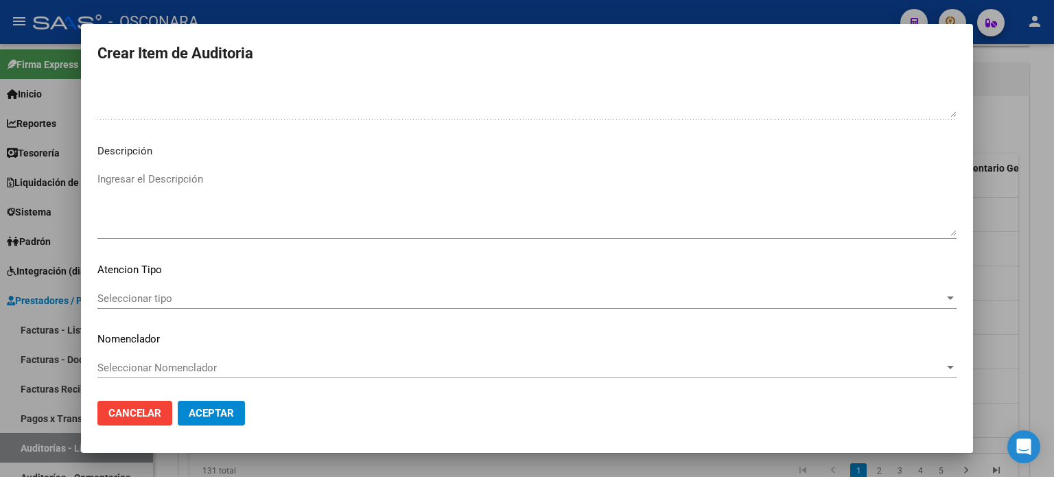
click at [170, 173] on textarea "Ingresar el Descripción" at bounding box center [526, 204] width 859 height 65
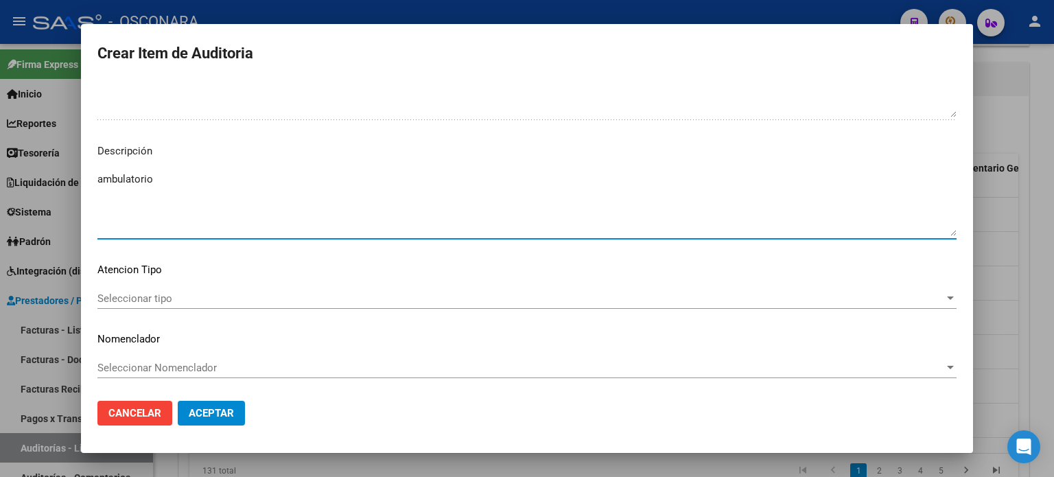
type textarea "ambulatorio"
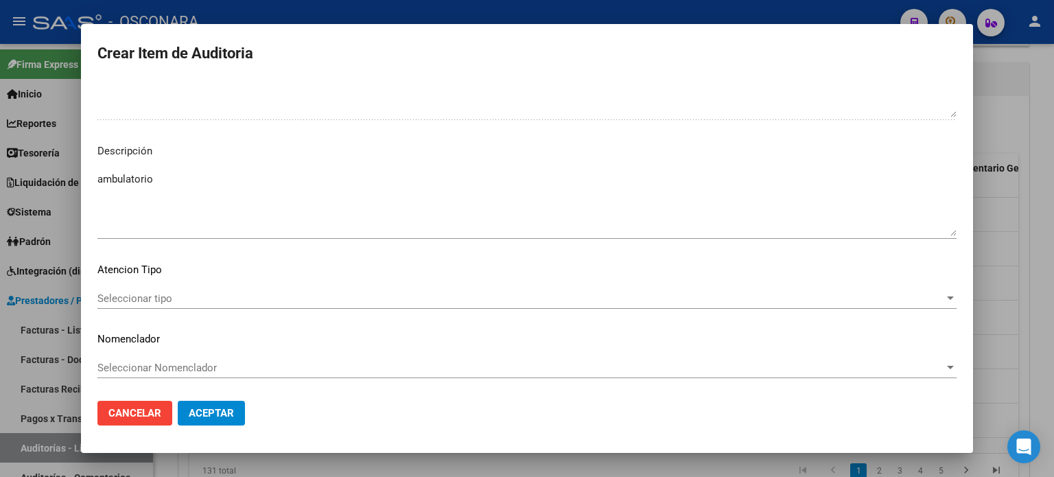
drag, startPoint x: 246, startPoint y: 285, endPoint x: 240, endPoint y: 298, distance: 14.7
click at [246, 284] on mat-dialog-content "20130385 Nro Documento 20201303851 CUIL Afiliado Inactivo Análisis Afiliado Pre…" at bounding box center [527, 235] width 892 height 310
click at [240, 298] on span "Seleccionar tipo" at bounding box center [520, 298] width 847 height 12
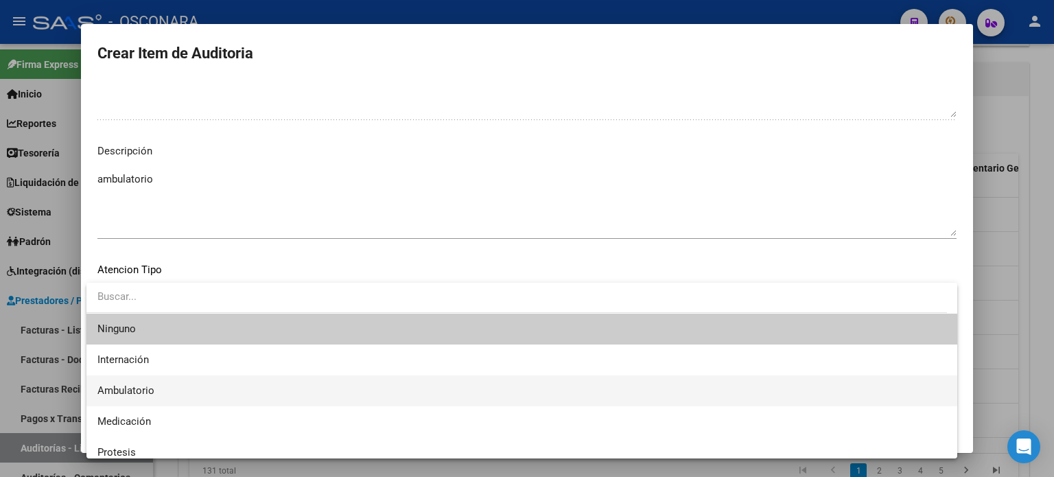
click at [209, 379] on span "Ambulatorio" at bounding box center [521, 390] width 849 height 31
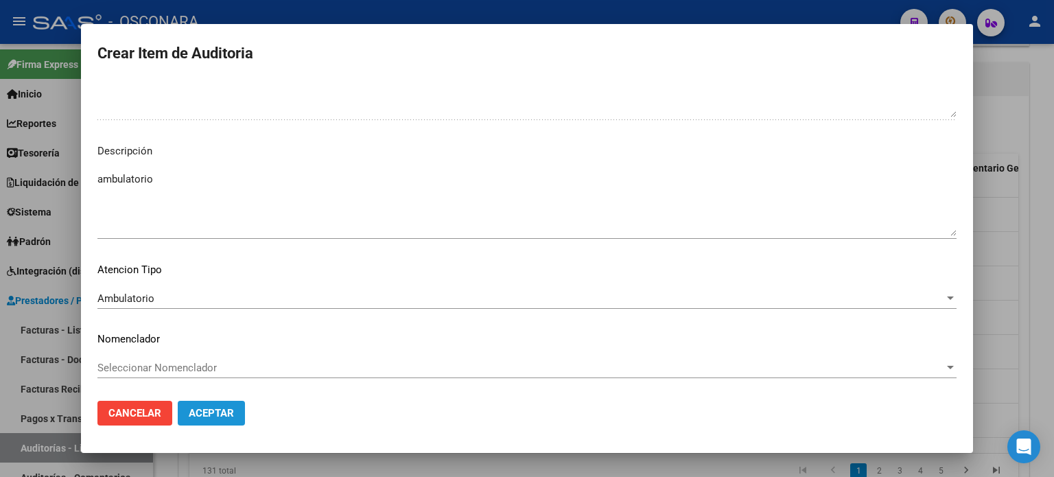
click at [207, 415] on span "Aceptar" at bounding box center [211, 413] width 45 height 12
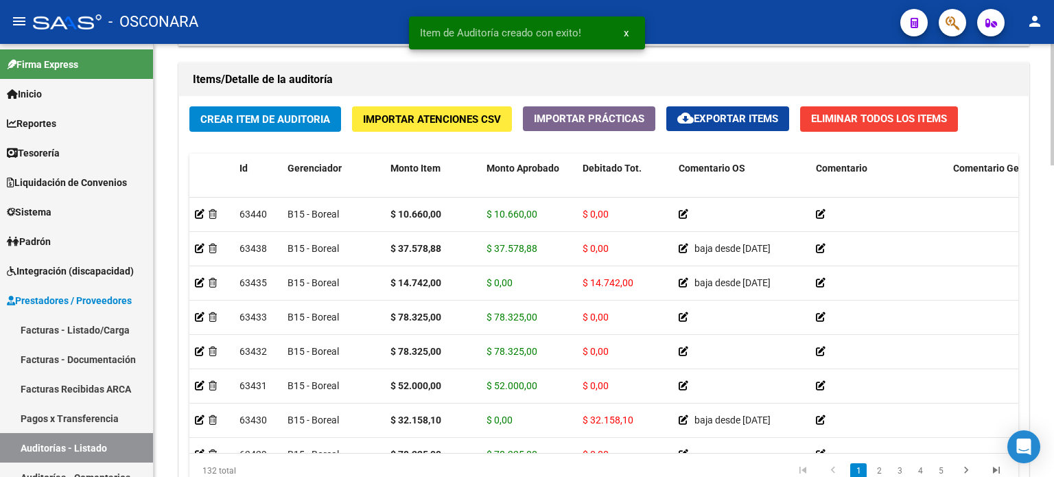
click at [224, 148] on div "Crear Item de Auditoria Importar Atenciones CSV Importar Prácticas cloud_downlo…" at bounding box center [604, 302] width 850 height 413
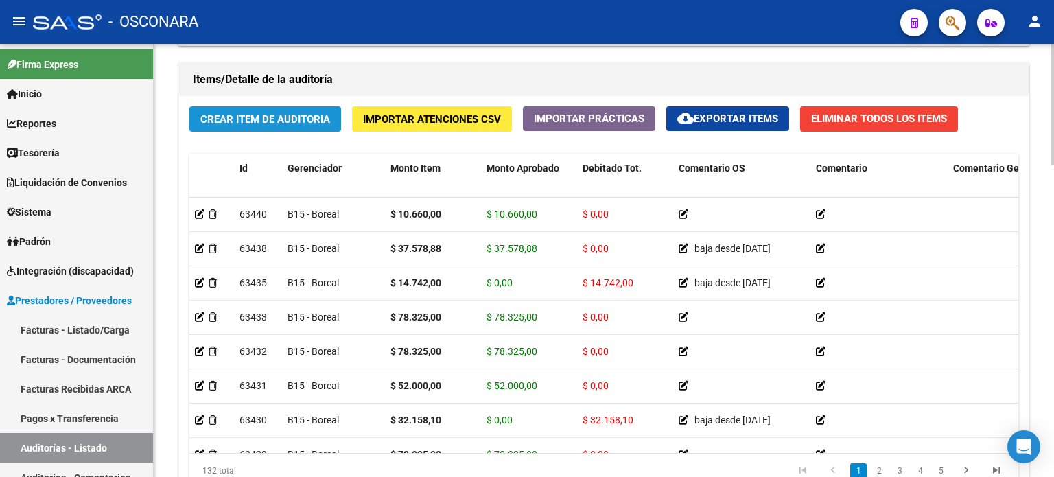
click at [232, 123] on span "Crear Item de Auditoria" at bounding box center [265, 119] width 130 height 12
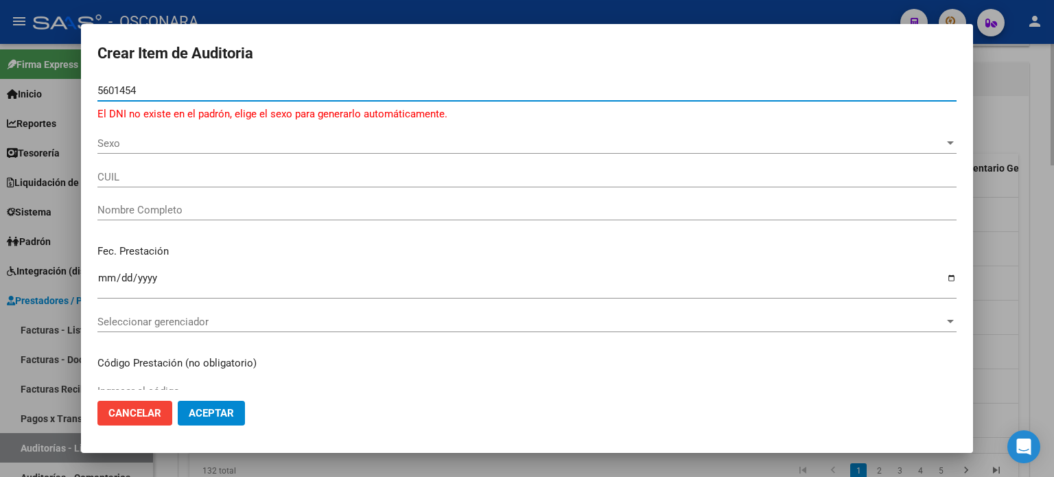
type input "56014548"
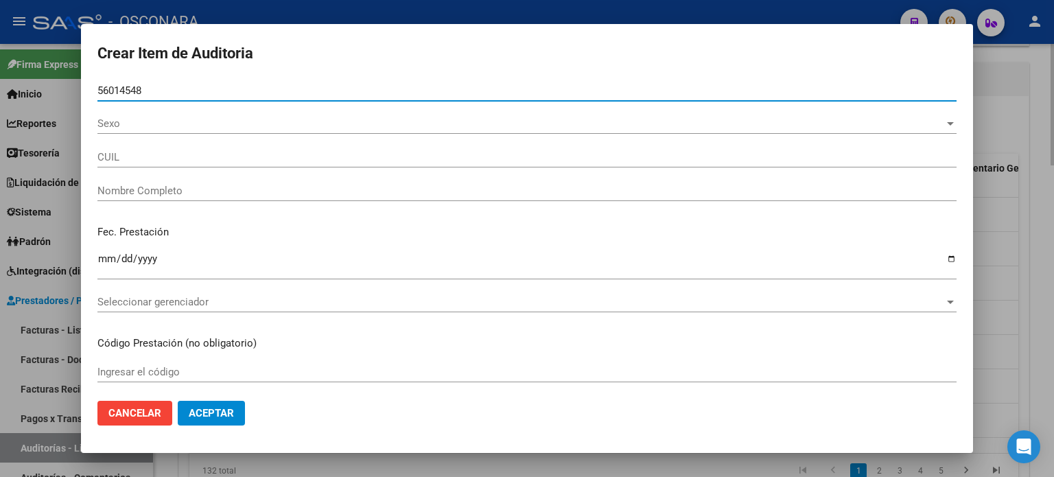
type input "23560145489"
type input "MURA MU?[PERSON_NAME]"
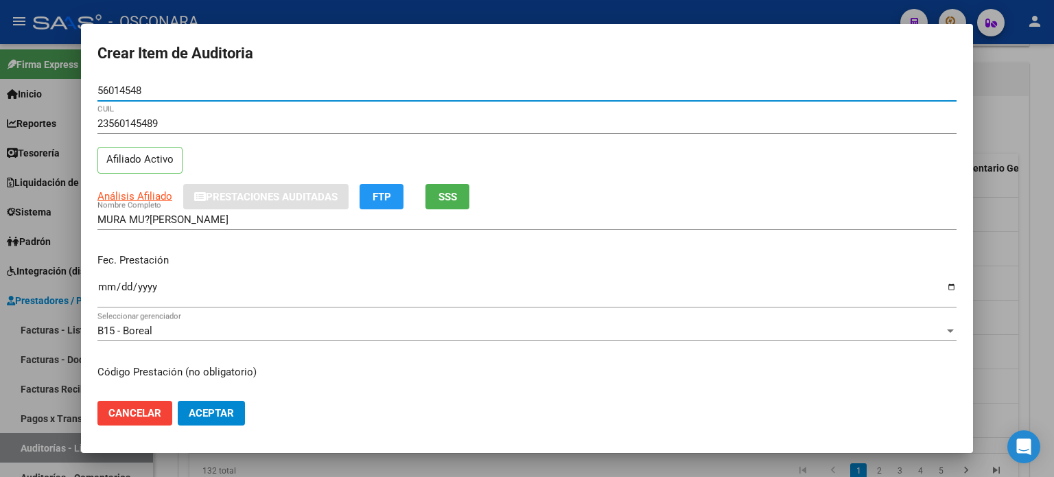
type input "56014548"
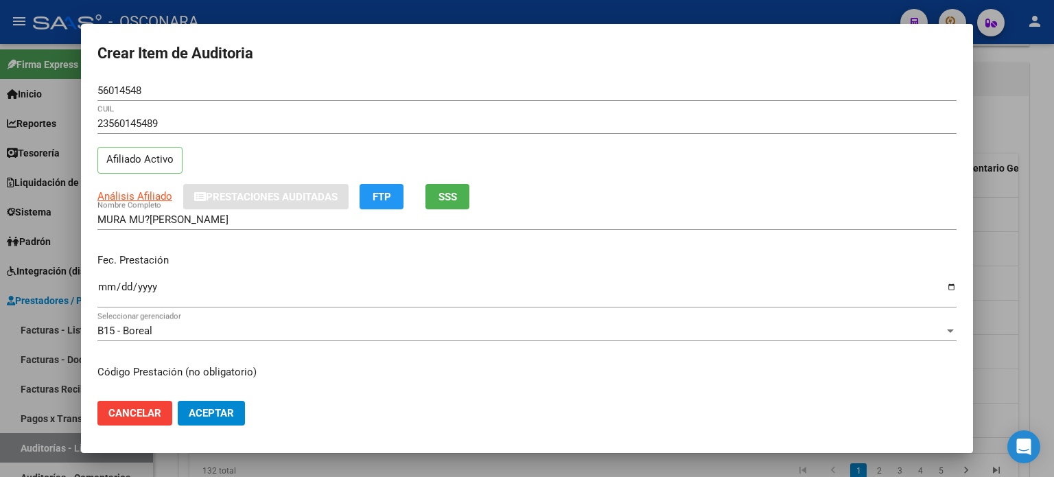
drag, startPoint x: 238, startPoint y: 241, endPoint x: 121, endPoint y: 244, distance: 116.7
click at [237, 241] on div "MURA MU?OZ [PERSON_NAME] Nombre Completo" at bounding box center [526, 226] width 859 height 34
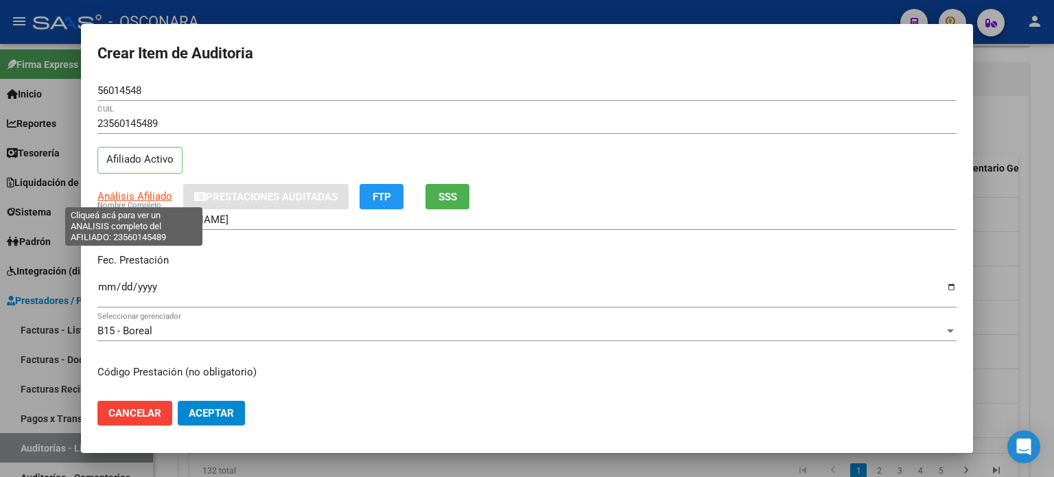
click at [139, 198] on span "Análisis Afiliado" at bounding box center [134, 196] width 75 height 12
type textarea "23560145489"
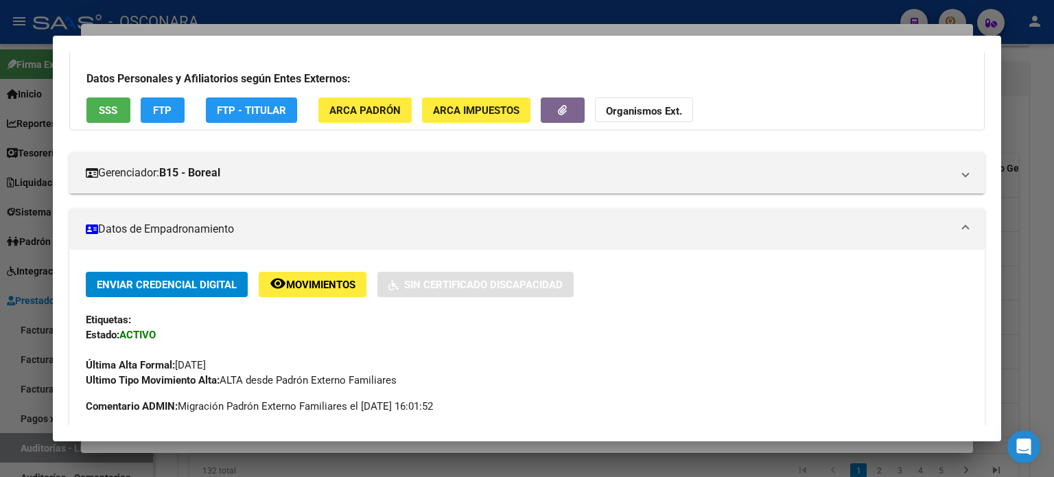
scroll to position [0, 0]
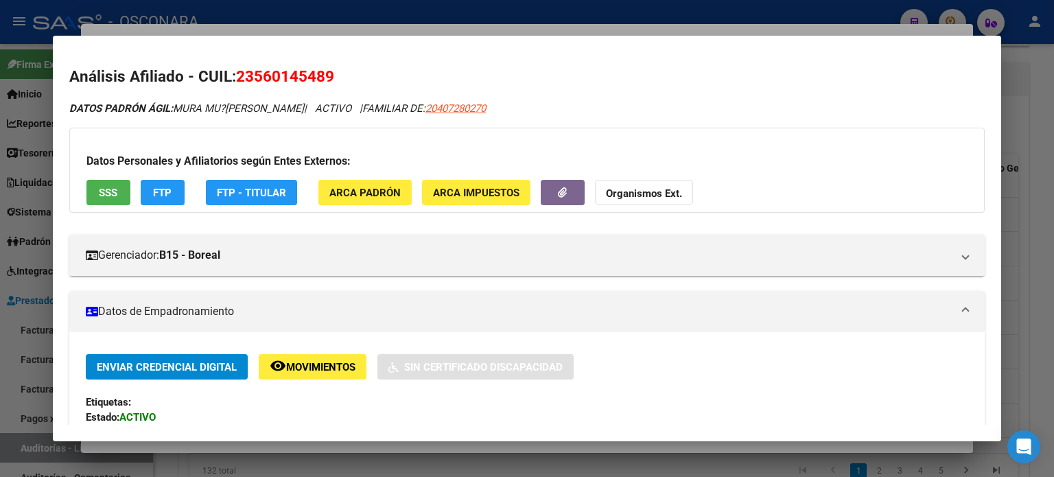
click at [117, 196] on span "SSS" at bounding box center [108, 193] width 19 height 12
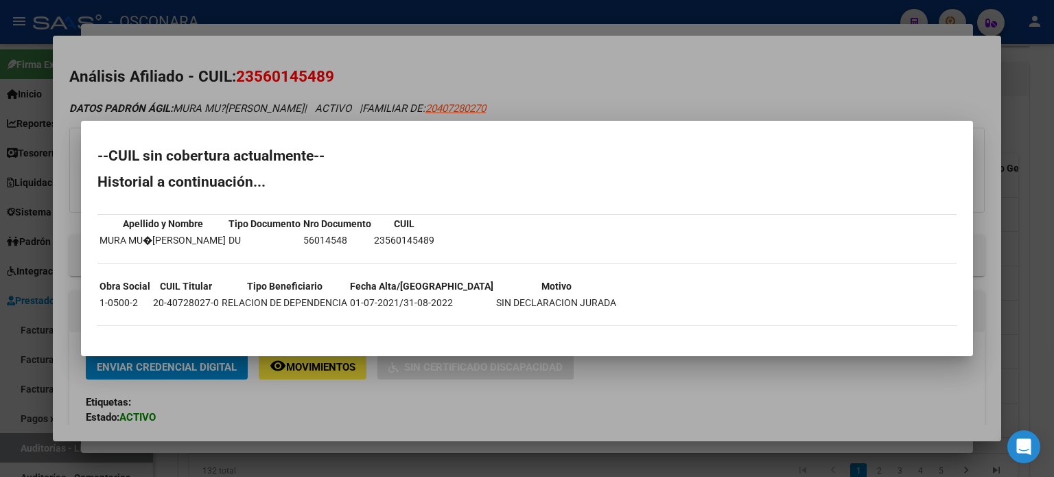
click at [517, 62] on div at bounding box center [527, 238] width 1054 height 477
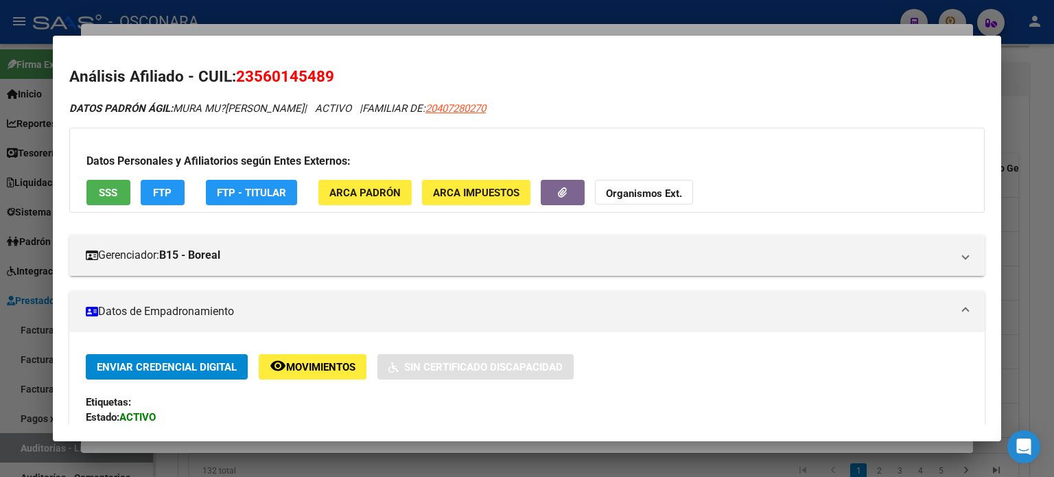
click at [395, 30] on div at bounding box center [527, 238] width 1054 height 477
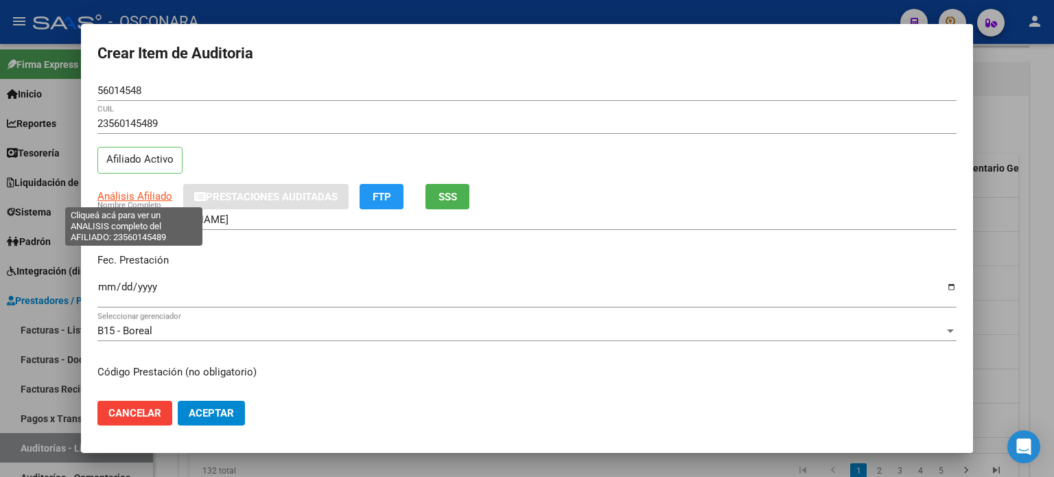
click at [142, 194] on span "Análisis Afiliado" at bounding box center [134, 196] width 75 height 12
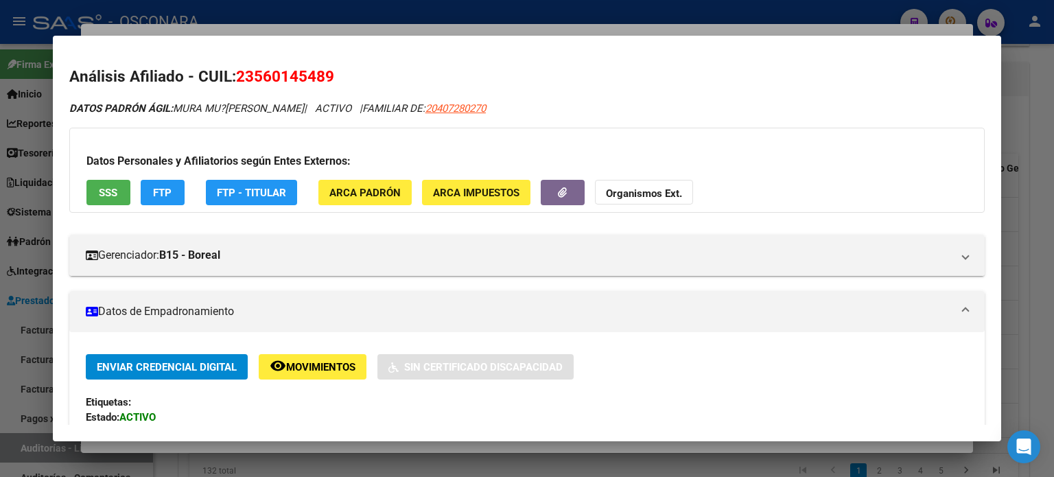
click at [268, 23] on div at bounding box center [527, 238] width 1054 height 477
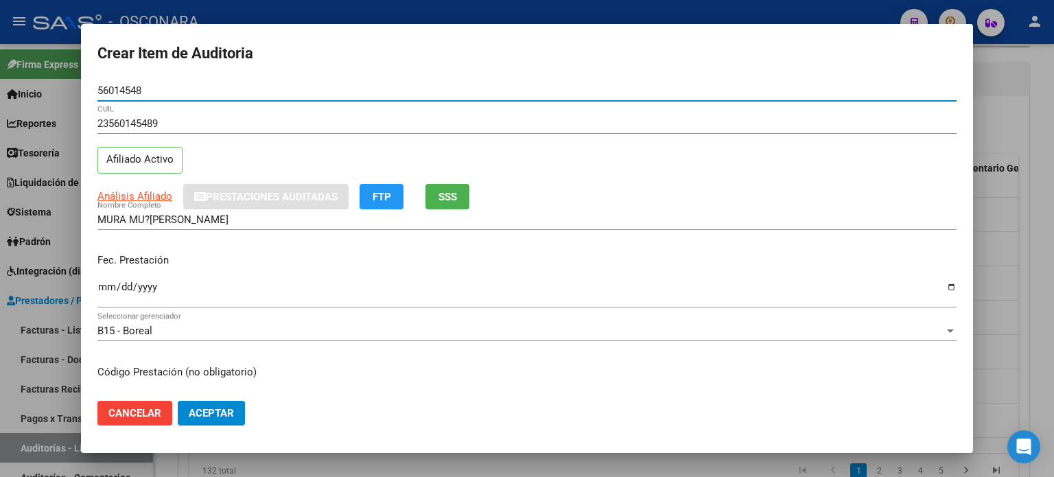
drag, startPoint x: 148, startPoint y: 79, endPoint x: 73, endPoint y: 73, distance: 74.3
click at [73, 73] on div "Crear Item de Auditoria 56014548 Nro Documento 23560145489 CUIL Afiliado Activo…" at bounding box center [527, 238] width 1054 height 477
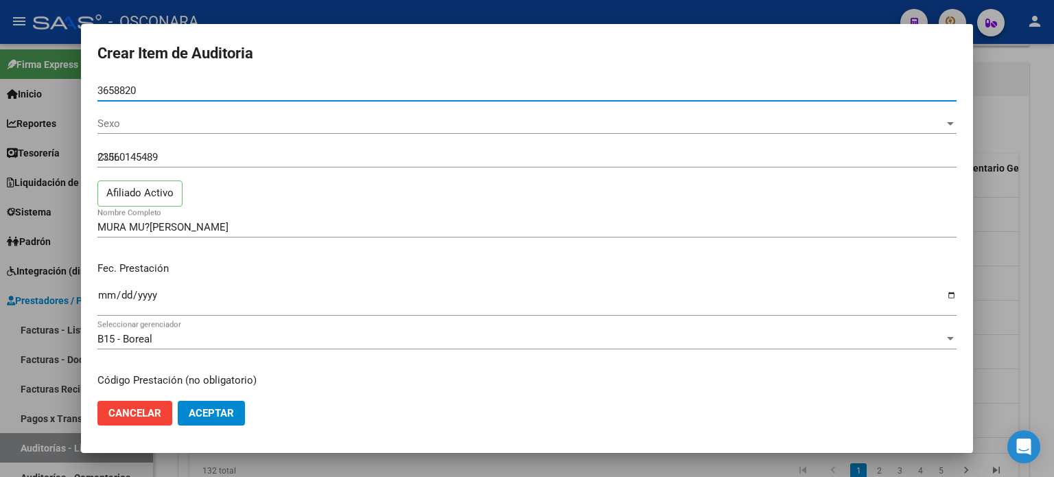
type input "36588204"
type input "20365882046"
type input "[PERSON_NAME] [PERSON_NAME]"
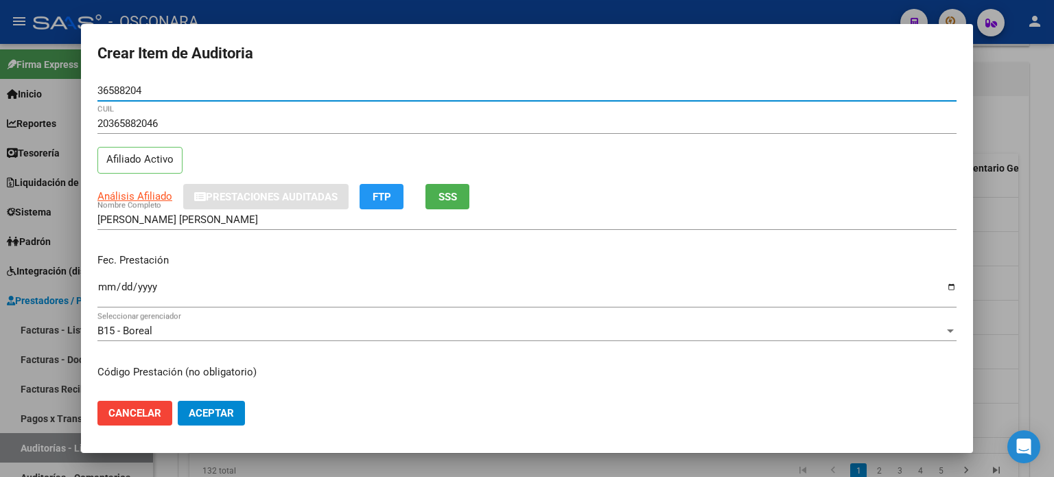
type input "36588204"
click at [336, 137] on div "20365882046 CUIL" at bounding box center [526, 130] width 859 height 34
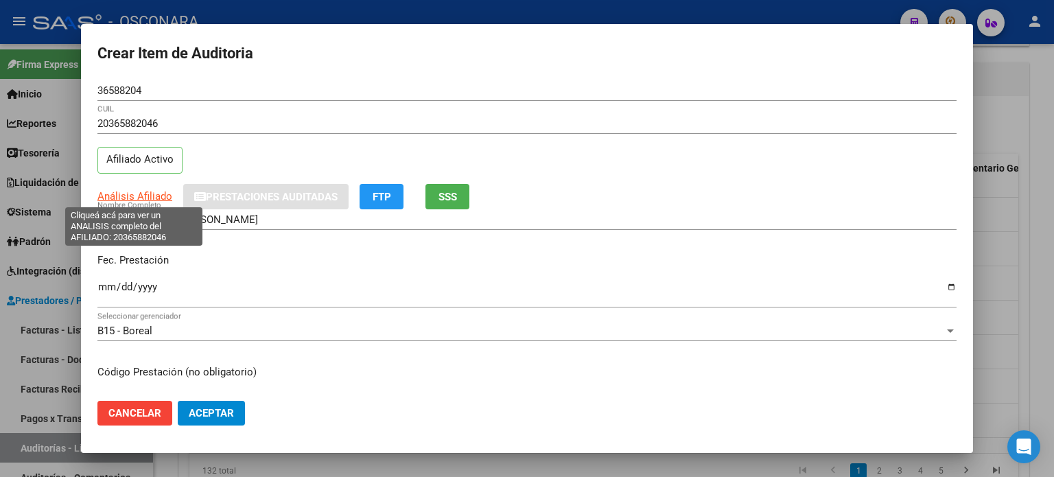
click at [132, 191] on span "Análisis Afiliado" at bounding box center [134, 196] width 75 height 12
type textarea "20365882046"
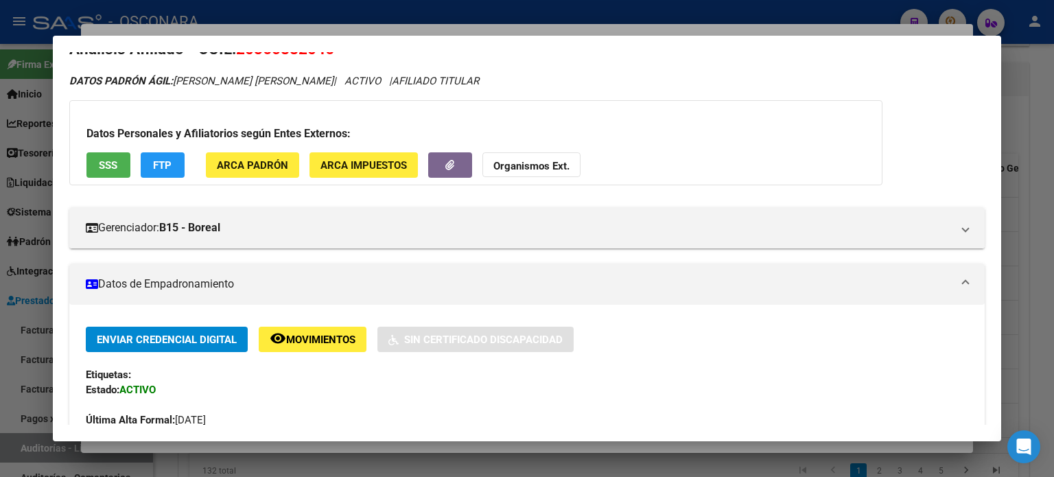
scroll to position [3, 0]
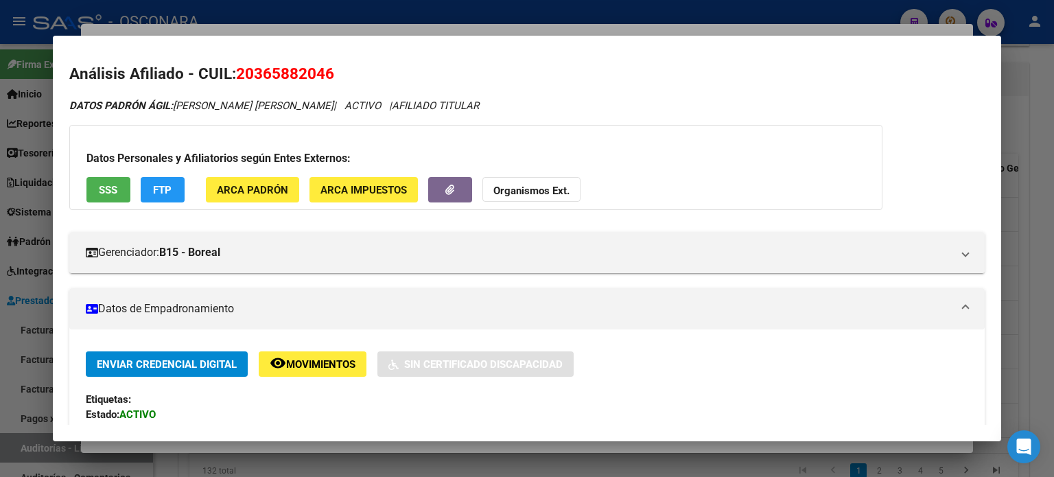
click at [105, 189] on span "SSS" at bounding box center [108, 190] width 19 height 12
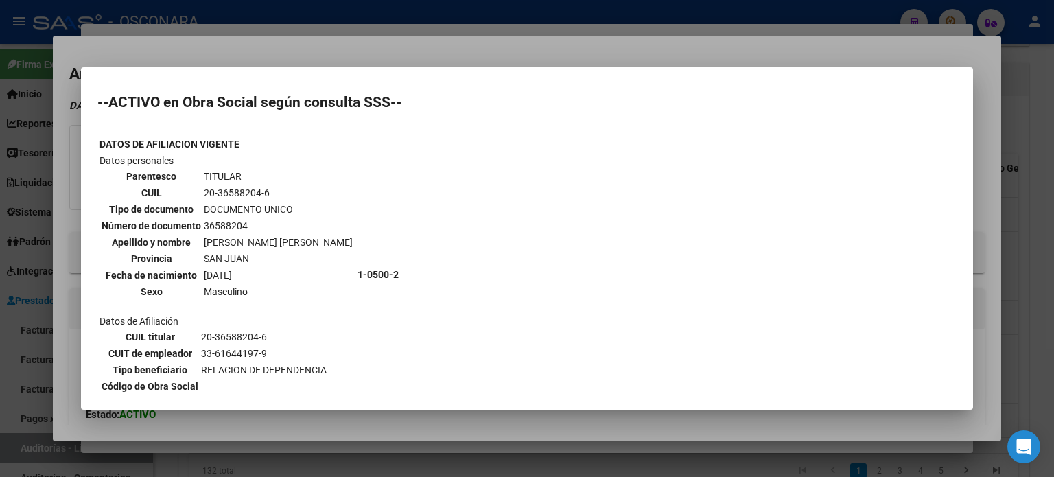
click at [376, 56] on div at bounding box center [527, 238] width 1054 height 477
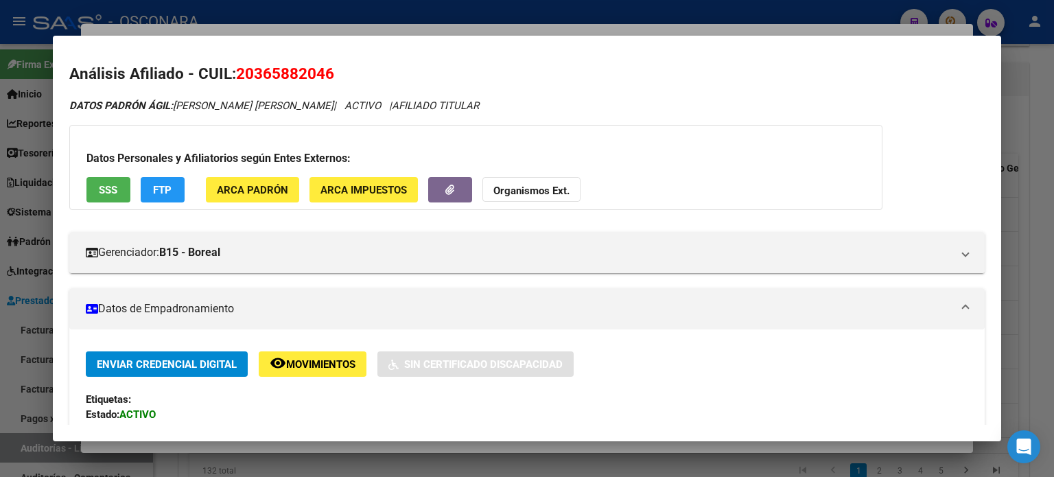
click at [313, 31] on div at bounding box center [527, 238] width 1054 height 477
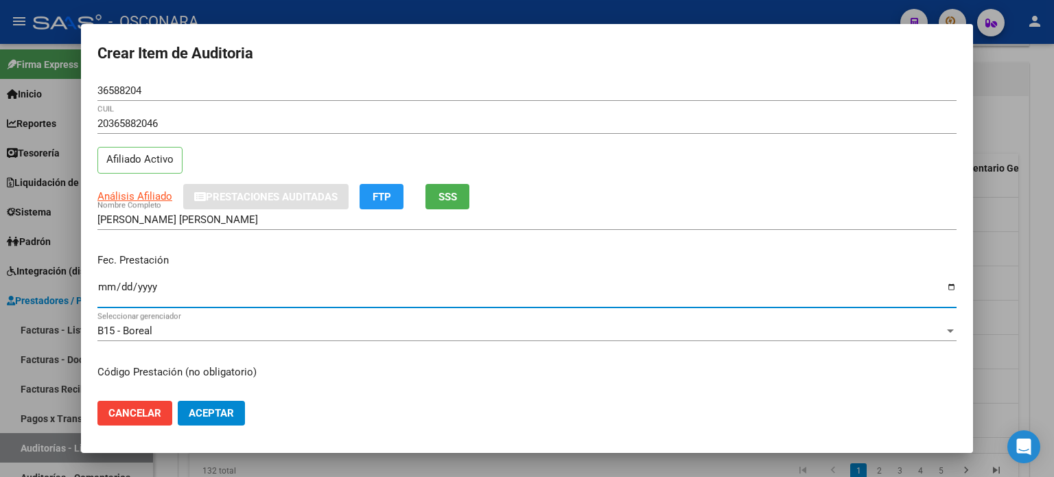
click at [104, 285] on input "Ingresar la fecha" at bounding box center [526, 292] width 859 height 22
type input "[DATE]"
click at [390, 250] on div "Fec. Prestación [DATE] Ingresar la fecha" at bounding box center [526, 281] width 859 height 78
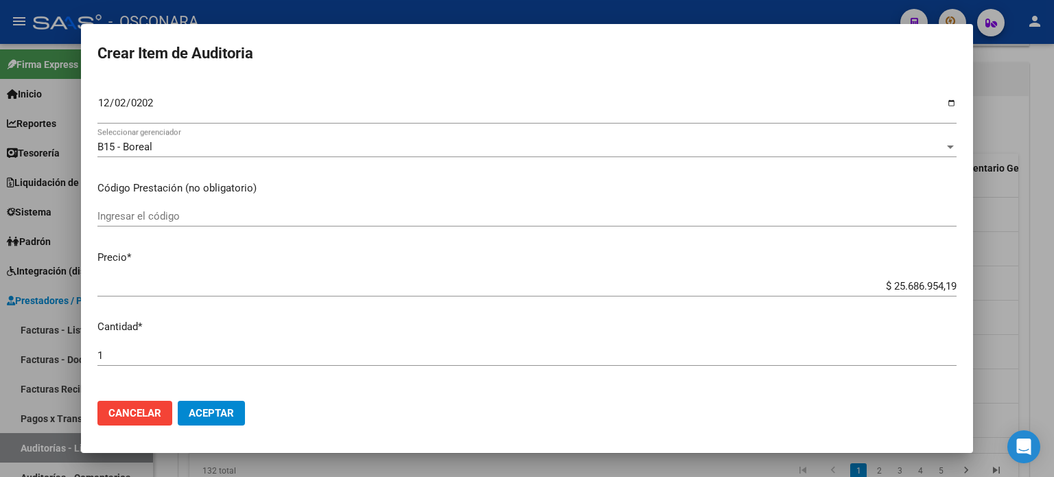
scroll to position [206, 0]
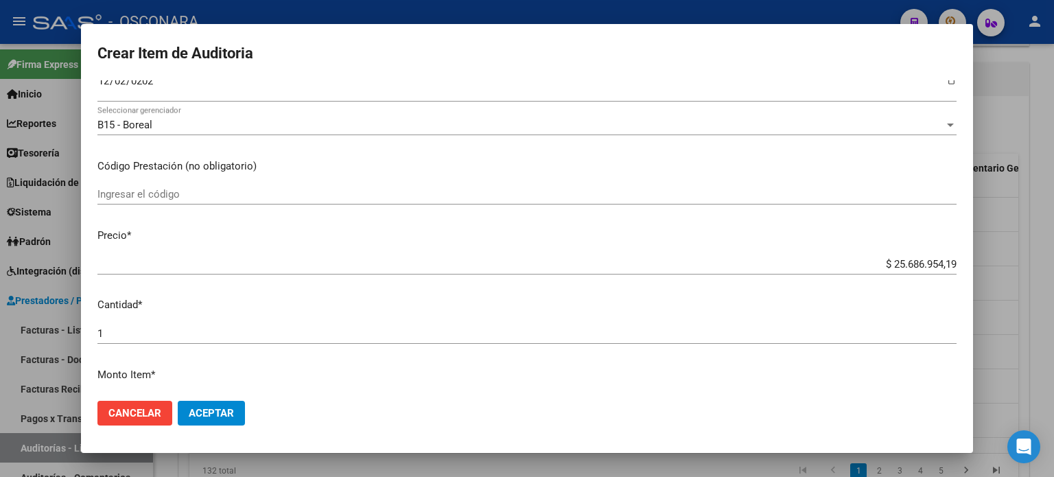
click at [944, 262] on input "$ 25.686.954,19" at bounding box center [526, 264] width 859 height 12
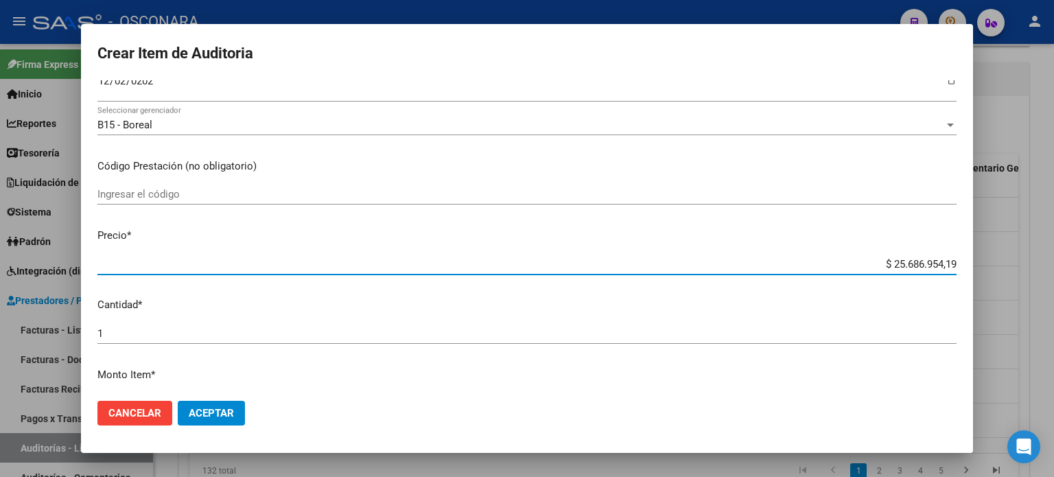
drag, startPoint x: 946, startPoint y: 261, endPoint x: 819, endPoint y: 261, distance: 127.0
click at [819, 261] on input "$ 25.686.954,19" at bounding box center [526, 264] width 859 height 12
type input "$ 0,03"
type input "$ 0,32"
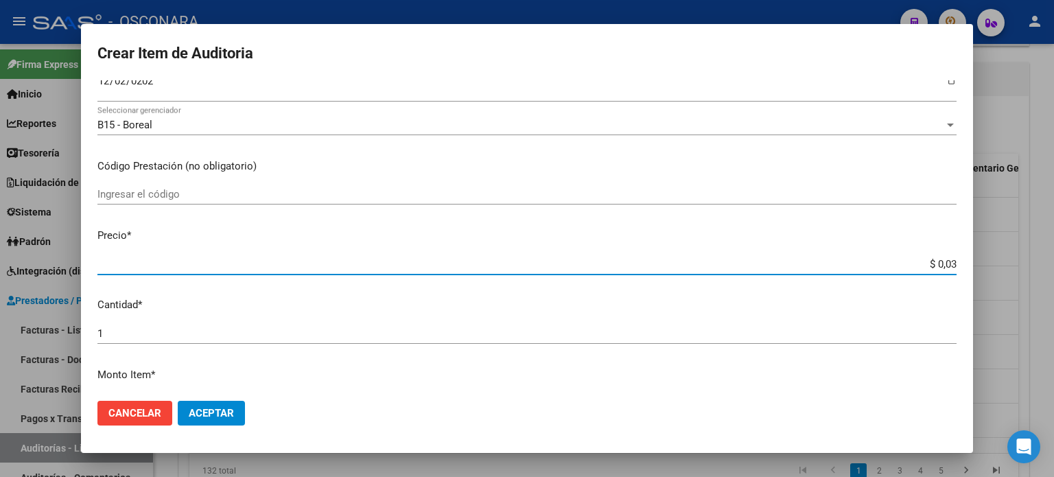
type input "$ 0,32"
type input "$ 3,22"
type input "$ 32,27"
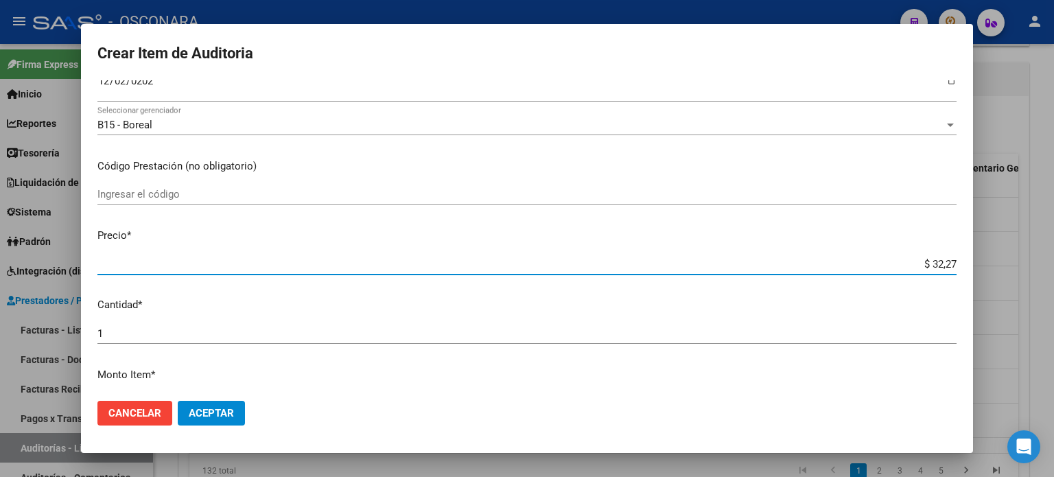
type input "$ 322,76"
type input "$ 3.227,65"
type input "$ 32.276,56"
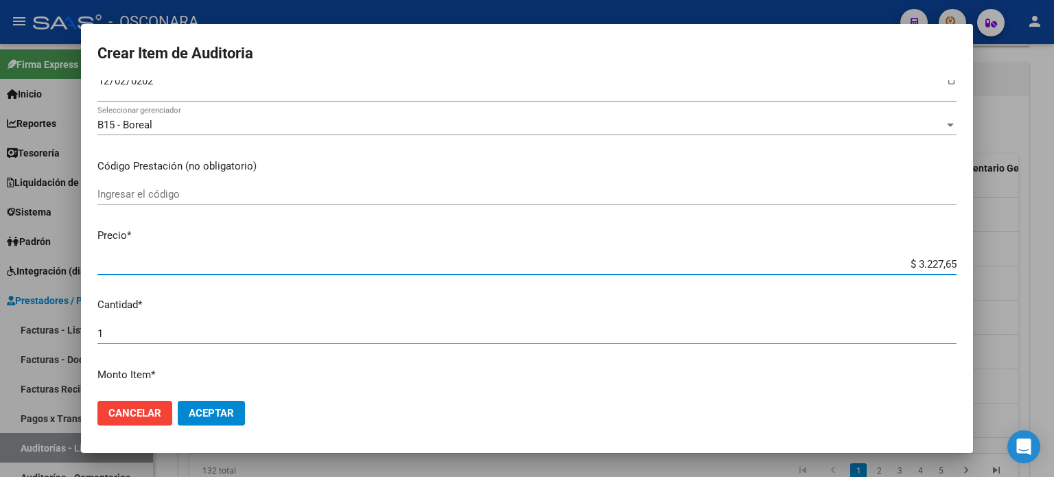
type input "$ 32.276,56"
type input "$ 322.765,60"
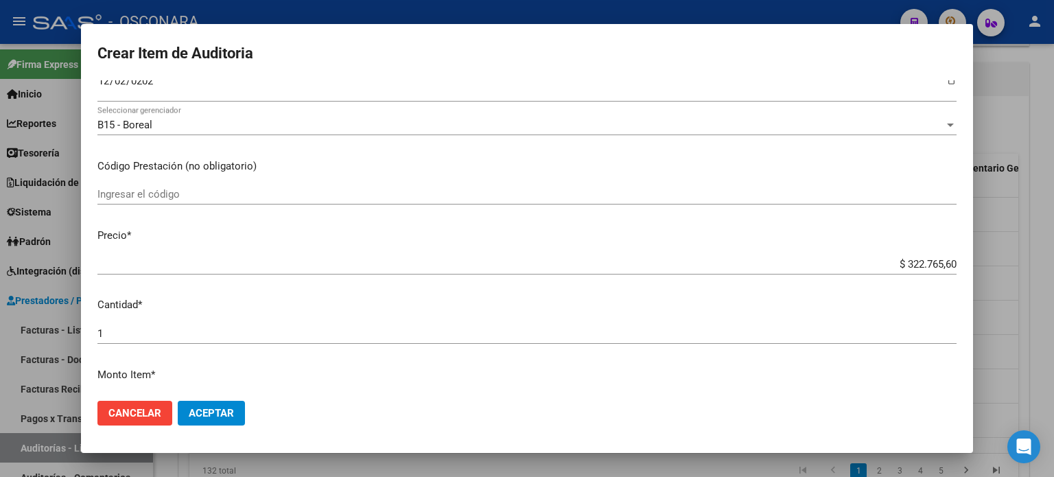
click at [791, 225] on mat-dialog-content "36588204 Nro Documento 20365882046 CUIL Afiliado Activo Análisis Afiliado Prest…" at bounding box center [527, 235] width 892 height 310
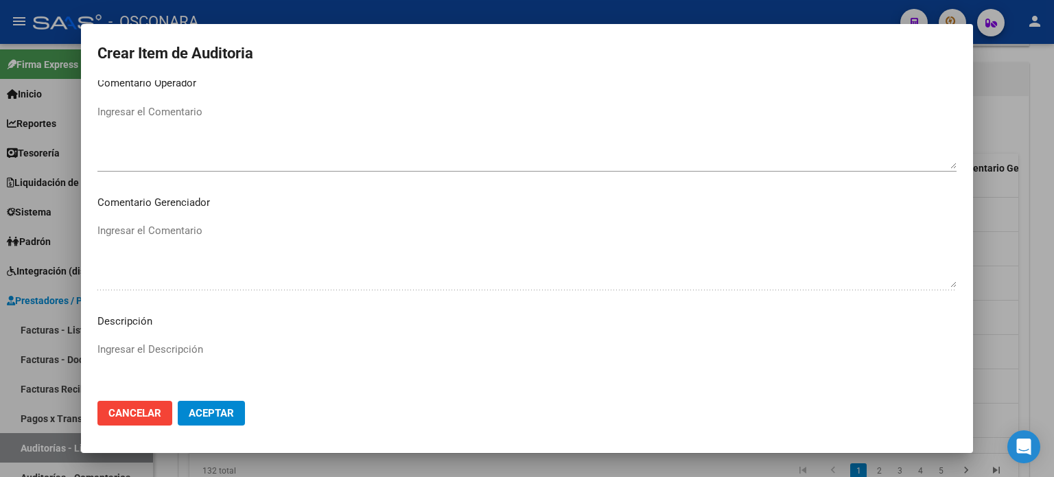
scroll to position [925, 0]
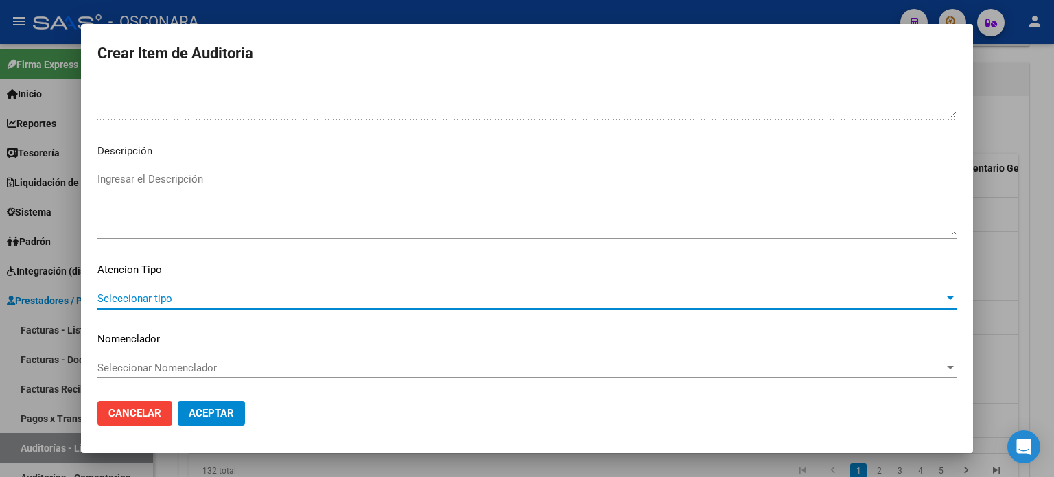
click at [213, 298] on span "Seleccionar tipo" at bounding box center [520, 298] width 847 height 12
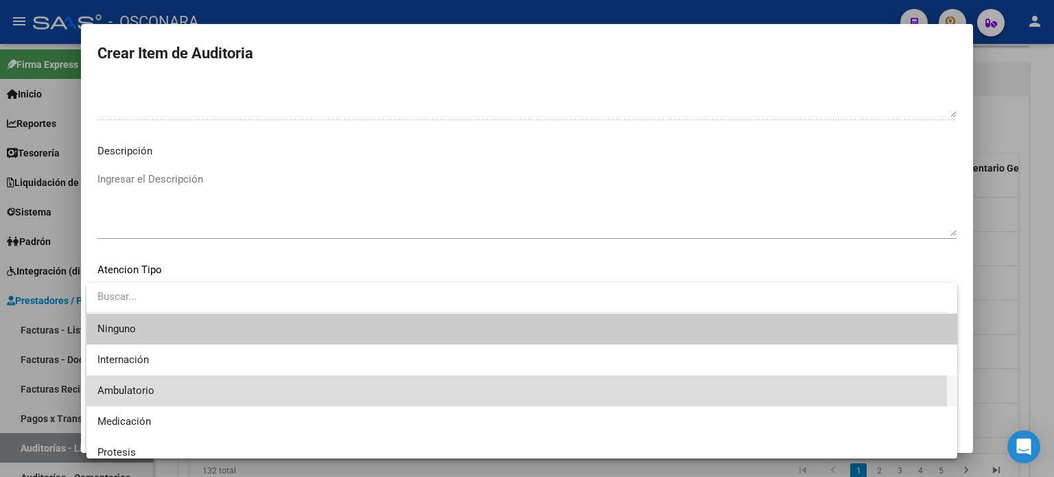
drag, startPoint x: 207, startPoint y: 396, endPoint x: 205, endPoint y: 320, distance: 76.2
click at [207, 397] on span "Ambulatorio" at bounding box center [521, 390] width 849 height 31
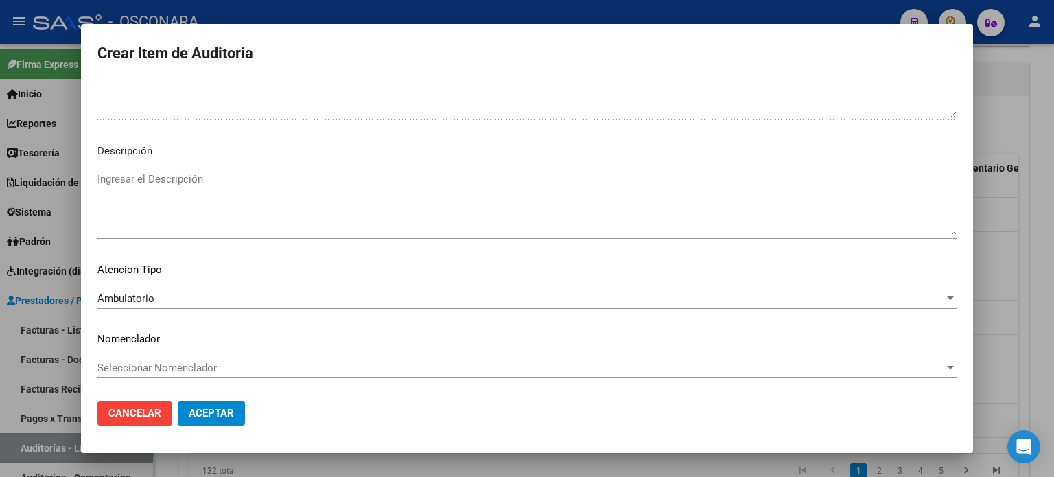
click at [208, 155] on p "Descripción" at bounding box center [526, 151] width 859 height 16
click at [199, 175] on textarea "Ingresar el Descripción" at bounding box center [526, 204] width 859 height 65
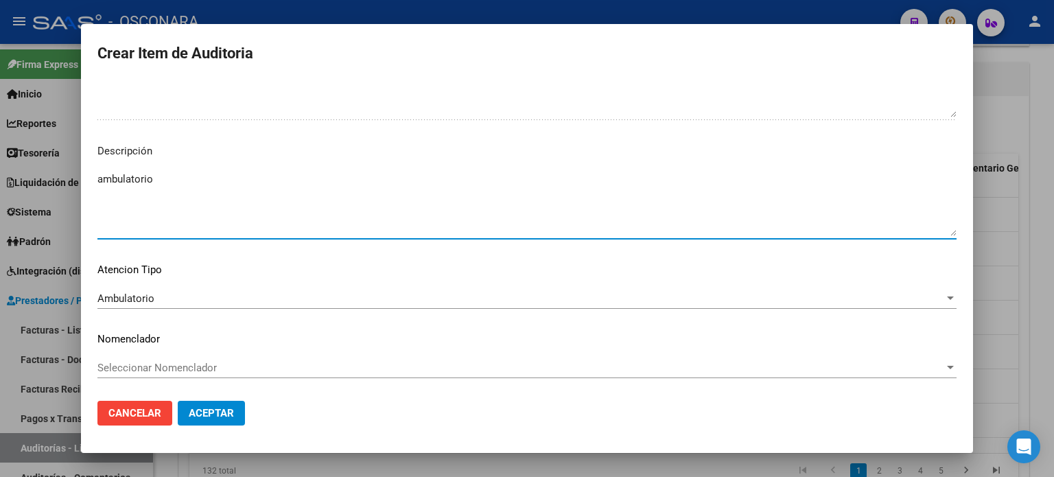
type textarea "ambulatorio"
click at [238, 419] on button "Aceptar" at bounding box center [211, 413] width 67 height 25
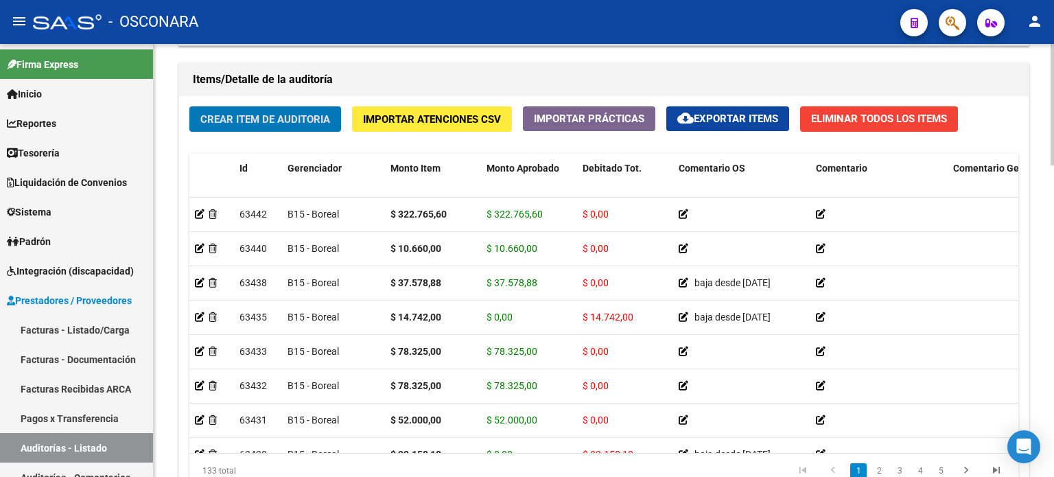
click at [244, 139] on div "Crear Item de Auditoria Importar Atenciones CSV Importar Prácticas cloud_downlo…" at bounding box center [604, 302] width 850 height 413
click at [240, 122] on span "Crear Item de Auditoria" at bounding box center [265, 119] width 130 height 12
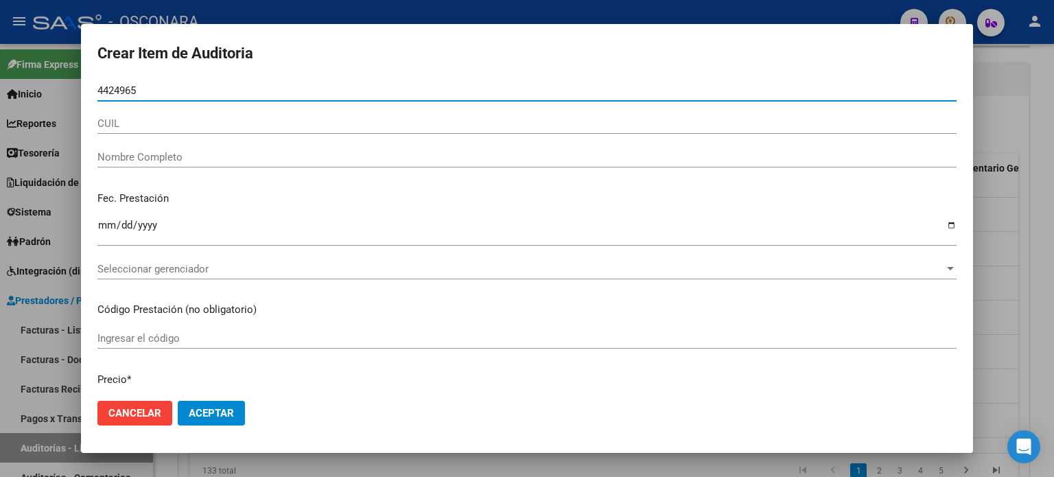
type input "44249659"
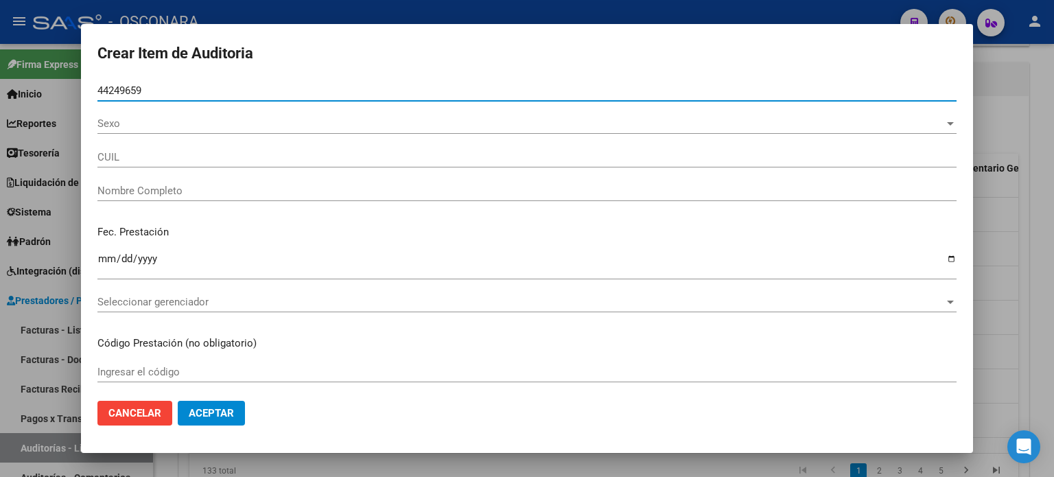
type input "27442496590"
type input "[PERSON_NAME] [PERSON_NAME]"
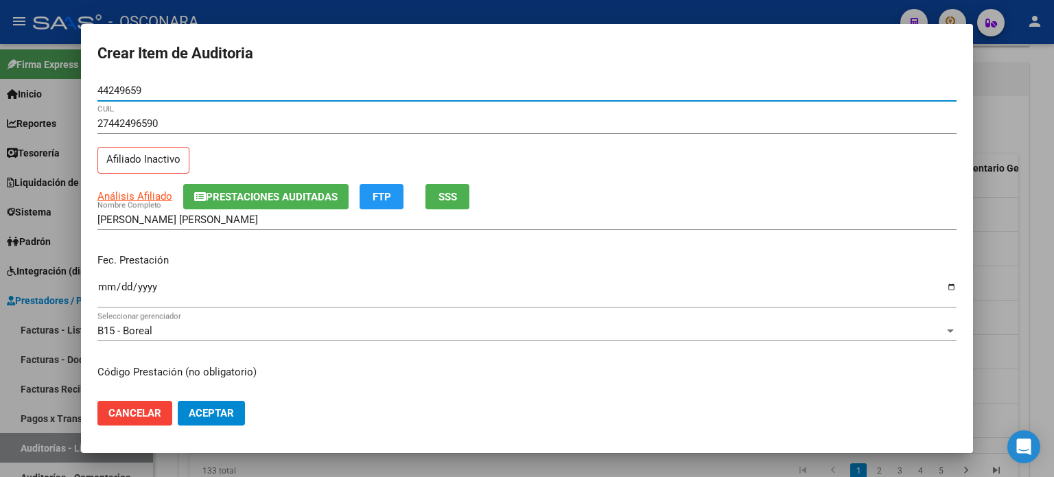
type input "44249659"
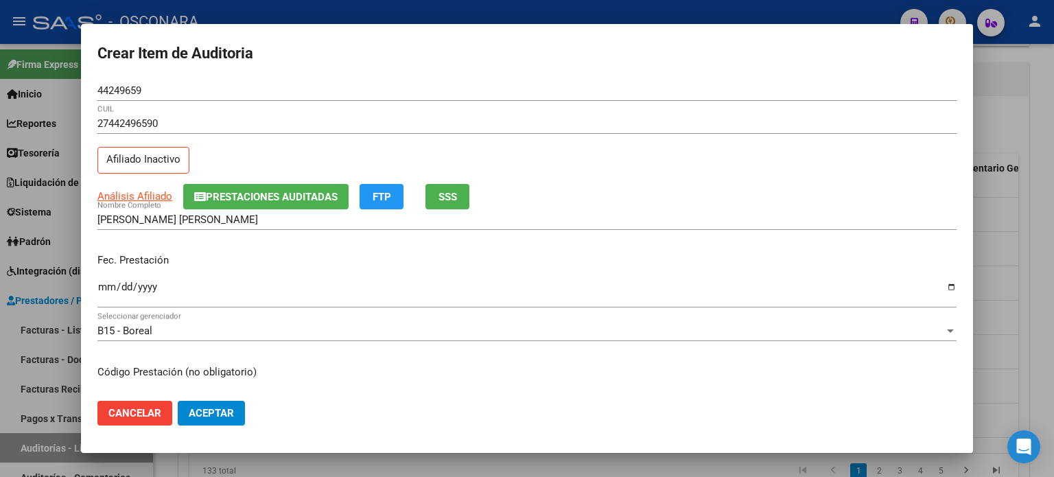
click at [217, 160] on div "27442496590 CUIL Afiliado Inactivo" at bounding box center [526, 148] width 859 height 70
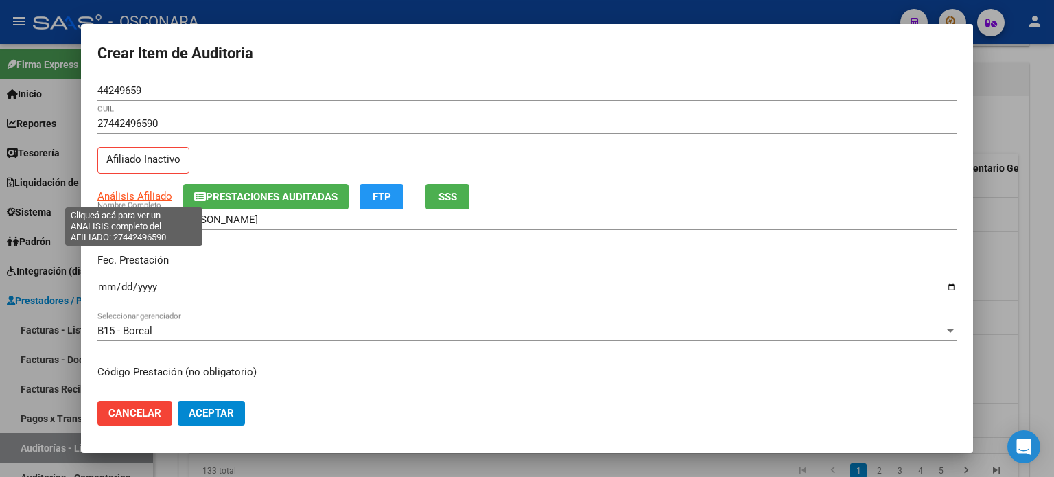
click at [109, 196] on span "Análisis Afiliado" at bounding box center [134, 196] width 75 height 12
type textarea "27442496590"
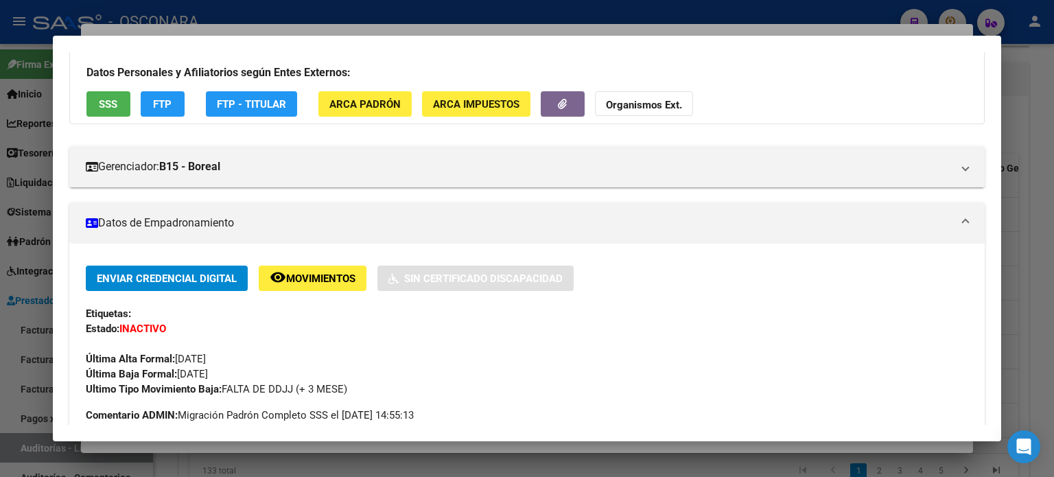
scroll to position [69, 0]
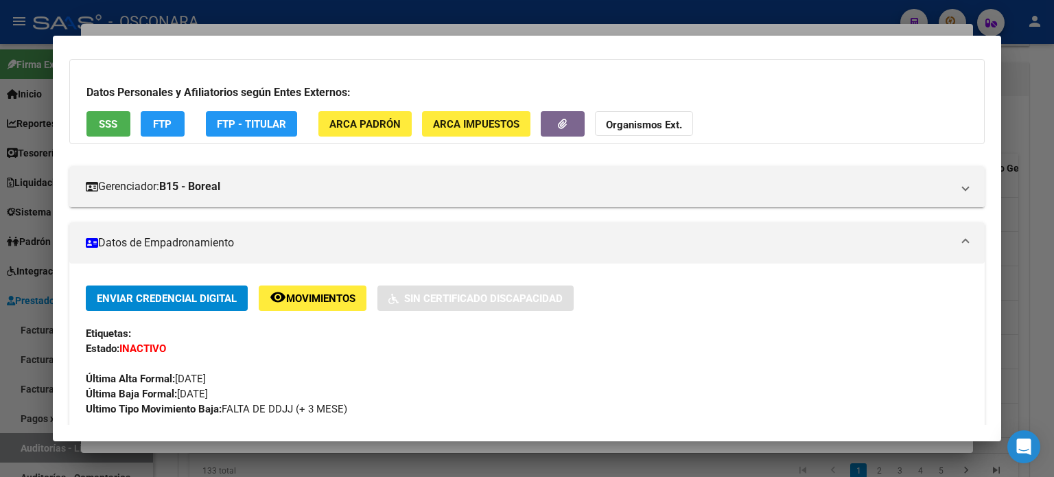
click at [117, 125] on span "SSS" at bounding box center [108, 124] width 19 height 12
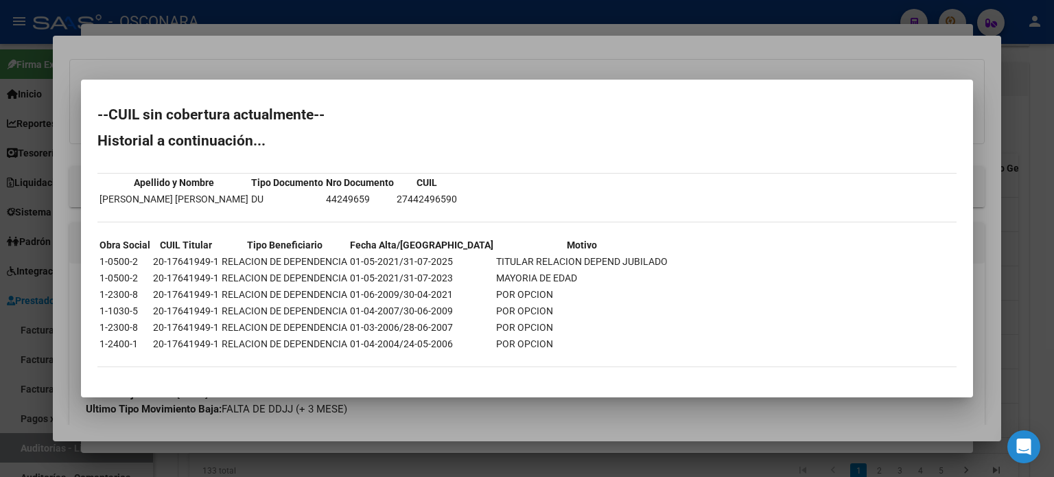
click at [423, 56] on div at bounding box center [527, 238] width 1054 height 477
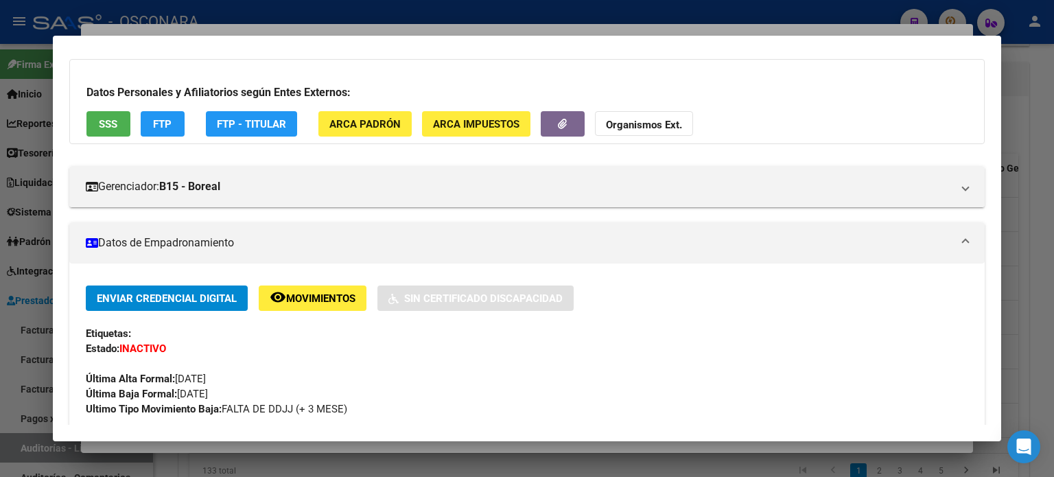
click at [353, 31] on div at bounding box center [527, 238] width 1054 height 477
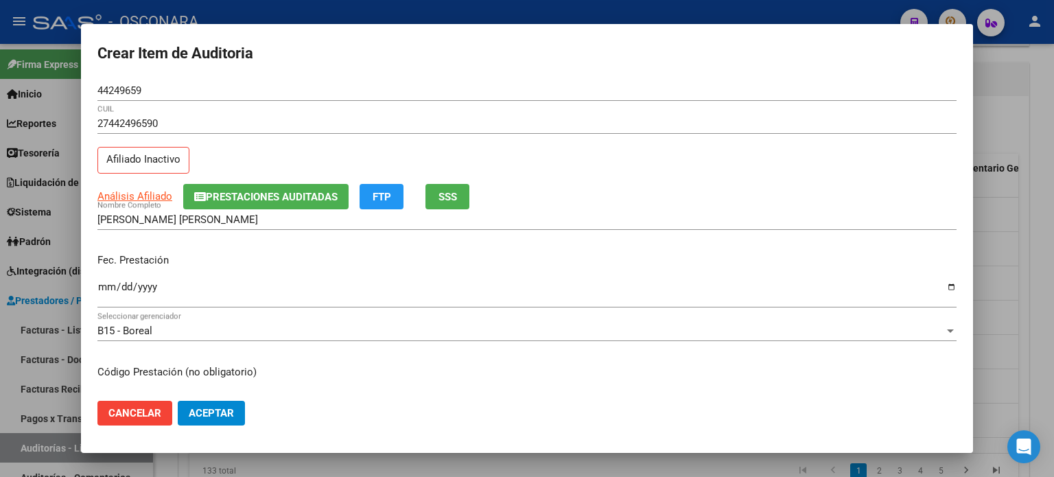
click at [107, 286] on input "Ingresar la fecha" at bounding box center [526, 292] width 859 height 22
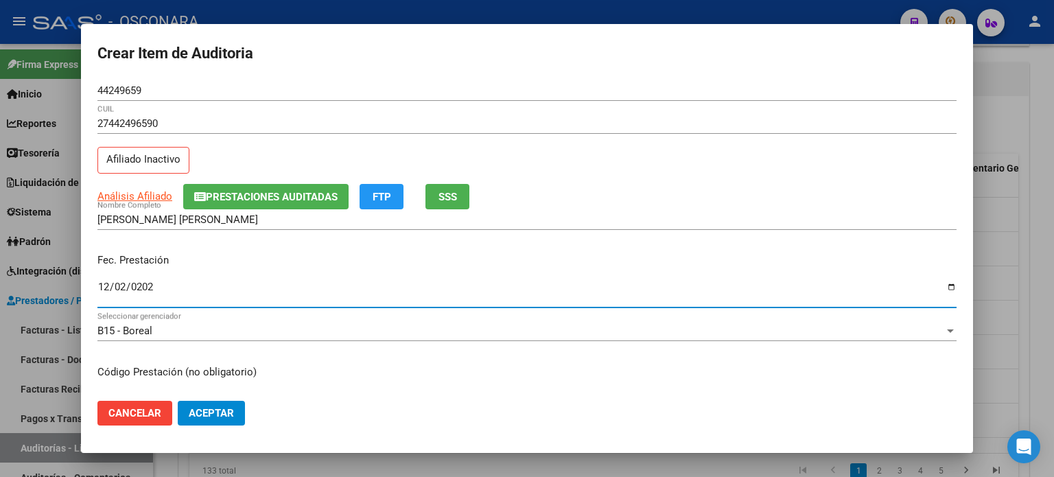
type input "[DATE]"
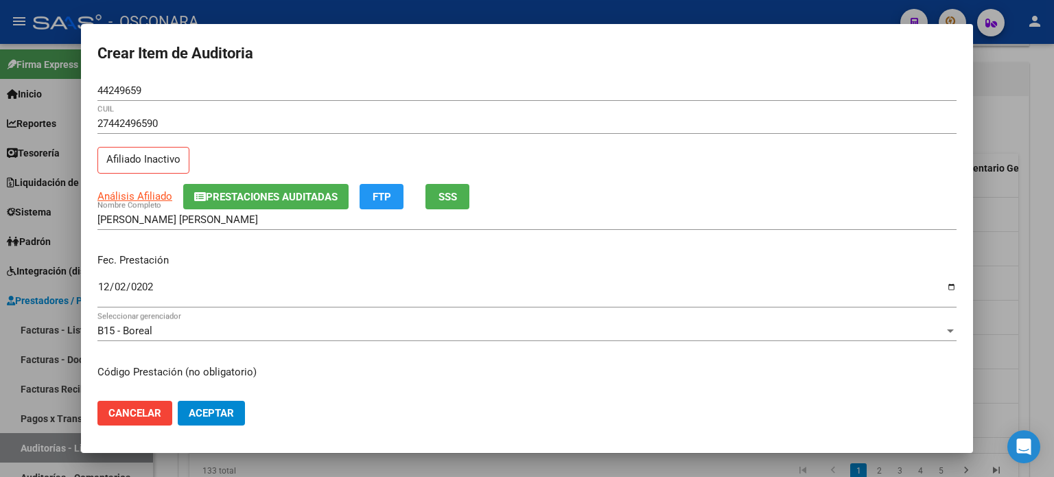
click at [338, 238] on div "[PERSON_NAME] [PERSON_NAME] Nombre Completo" at bounding box center [526, 226] width 859 height 34
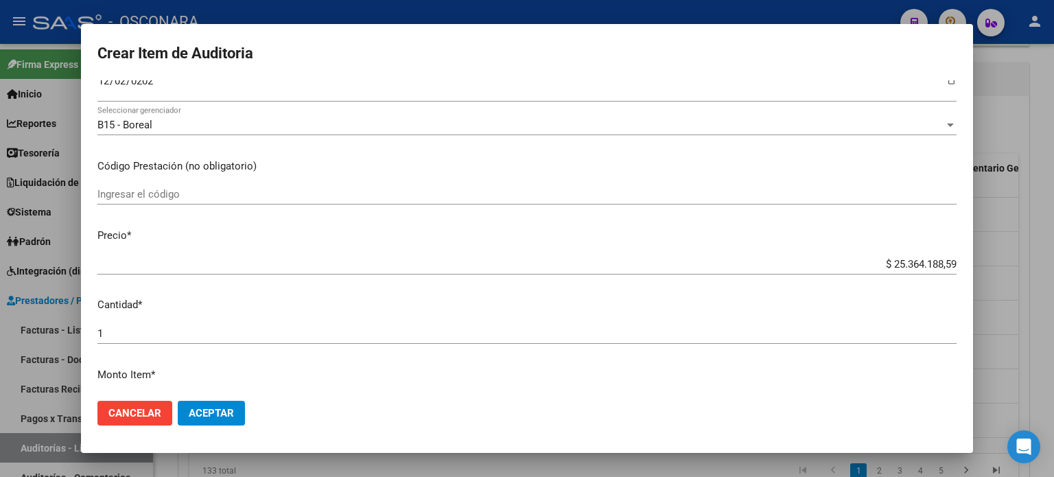
scroll to position [275, 0]
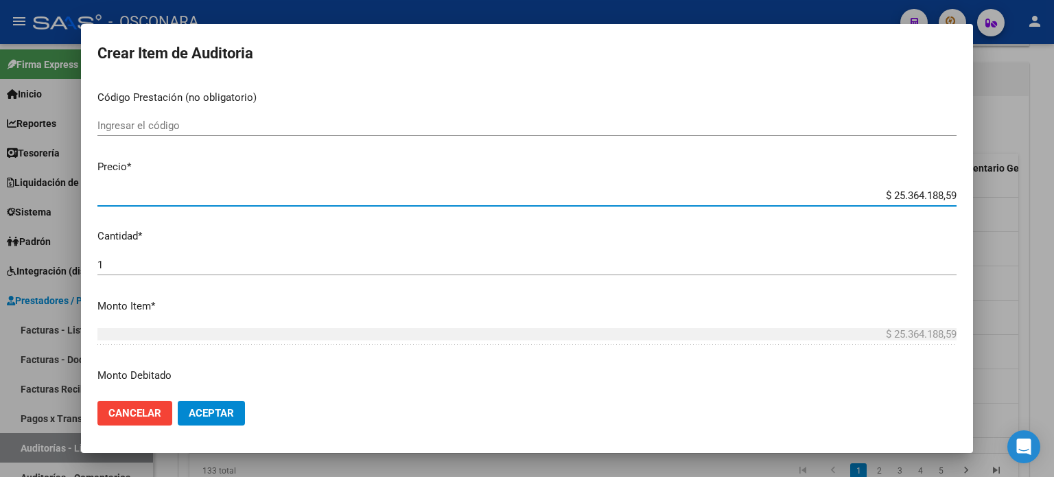
drag, startPoint x: 945, startPoint y: 193, endPoint x: 829, endPoint y: 198, distance: 116.1
click at [829, 198] on input "$ 25.364.188,59" at bounding box center [526, 195] width 859 height 12
type input "$ 0,07"
type input "$ 0,78"
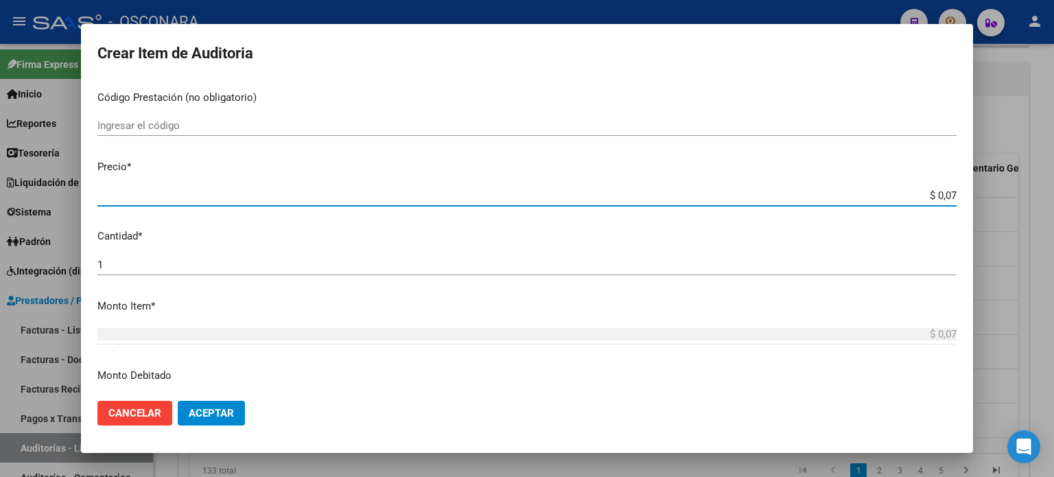
type input "$ 0,78"
type input "$ 7,83"
type input "$ 78,32"
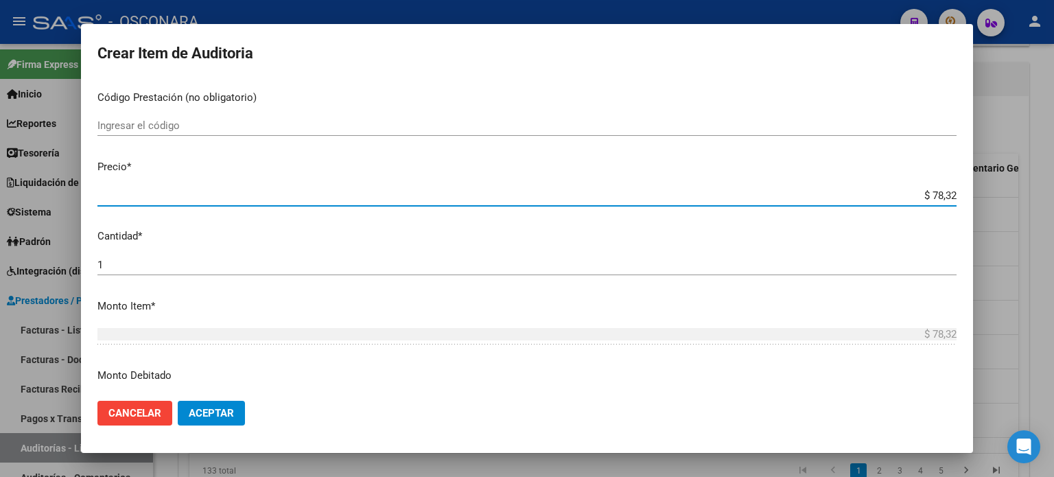
type input "$ 783,25"
type input "$ 7.832,50"
type input "$ 78.325,00"
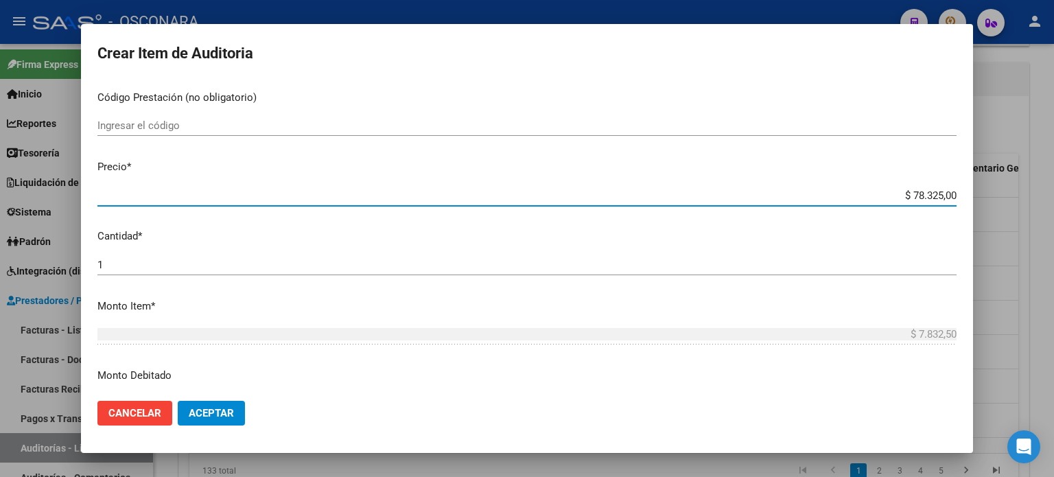
type input "$ 78.325,00"
click at [759, 252] on mat-dialog-content "44249659 Nro Documento 27442496590 CUIL Afiliado Inactivo Análisis Afiliado Pre…" at bounding box center [527, 235] width 892 height 310
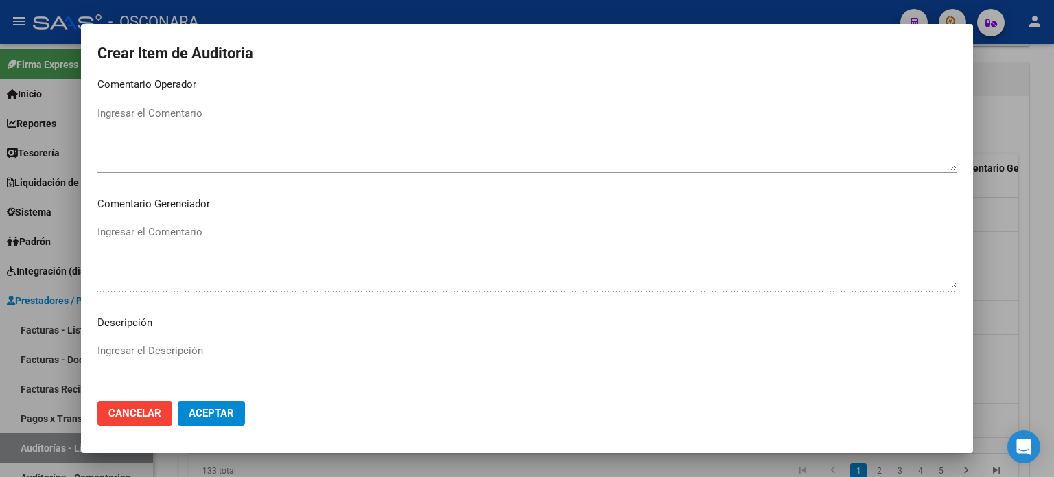
scroll to position [925, 0]
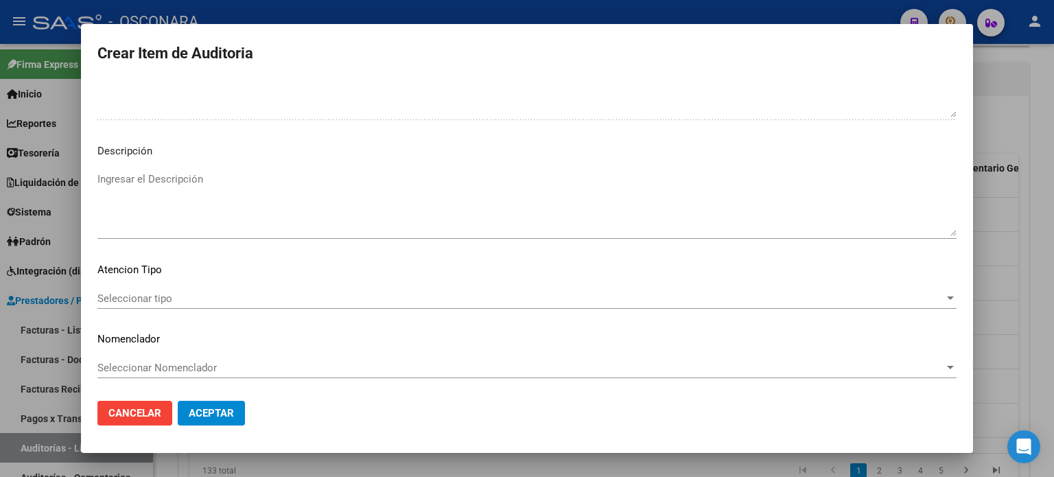
click at [335, 177] on textarea "Ingresar el Descripción" at bounding box center [526, 204] width 859 height 65
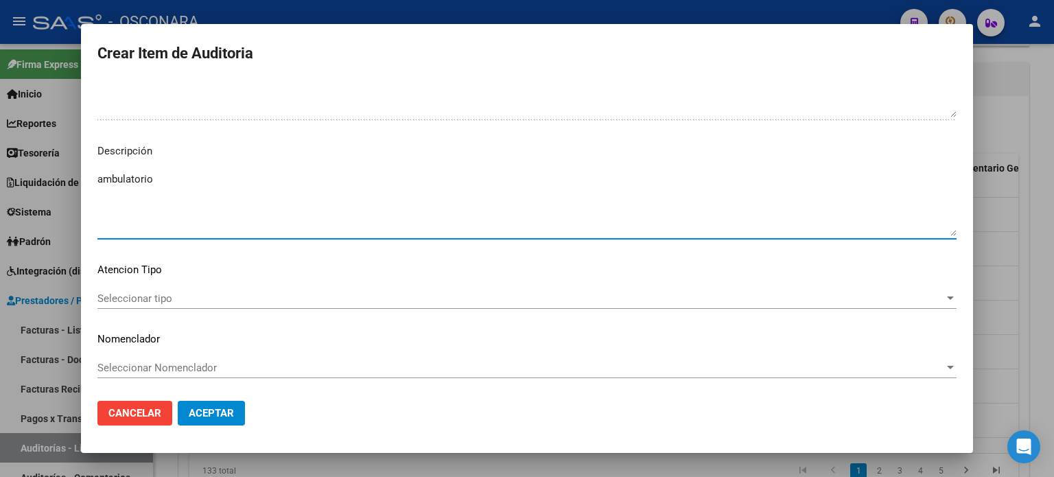
type textarea "ambulatorio"
click at [307, 290] on div "Seleccionar tipo Seleccionar tipo" at bounding box center [526, 298] width 859 height 21
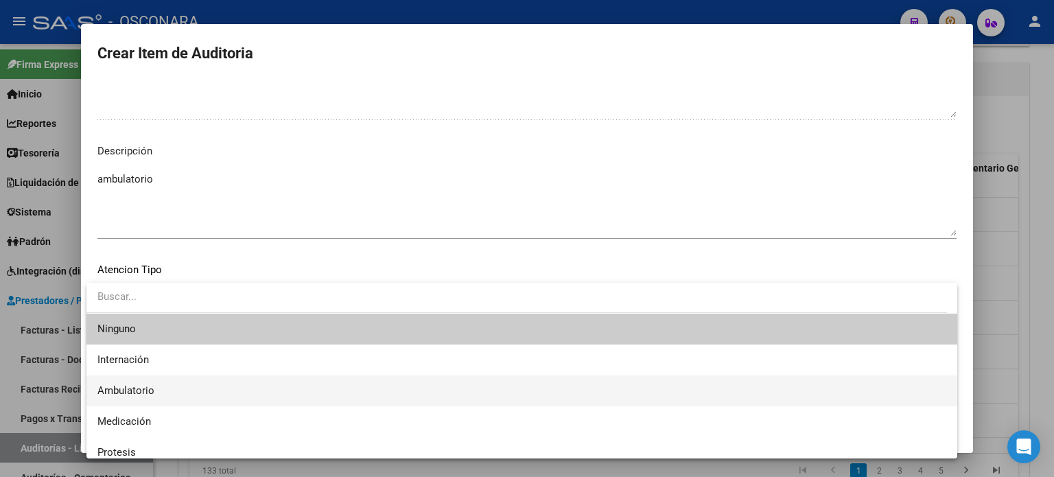
click at [209, 379] on span "Ambulatorio" at bounding box center [521, 390] width 849 height 31
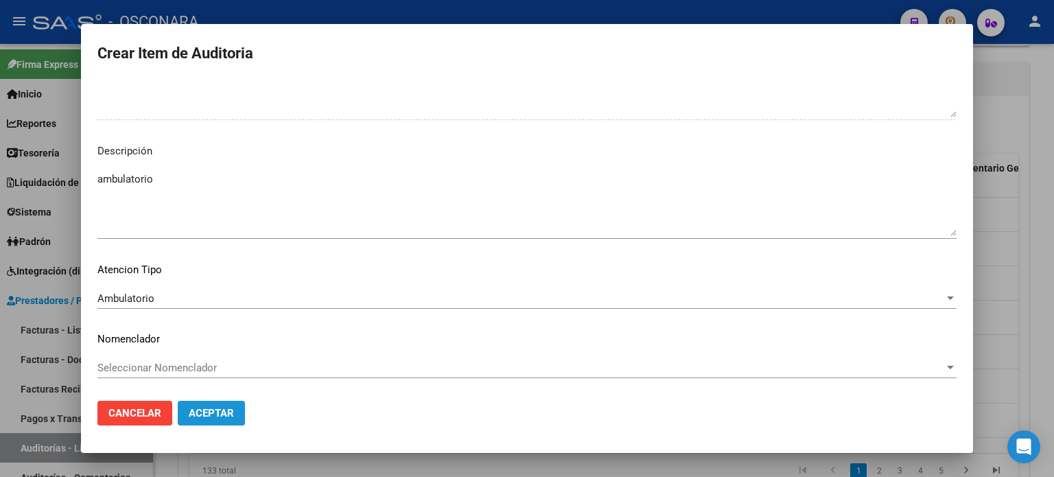
click at [205, 413] on span "Aceptar" at bounding box center [211, 413] width 45 height 12
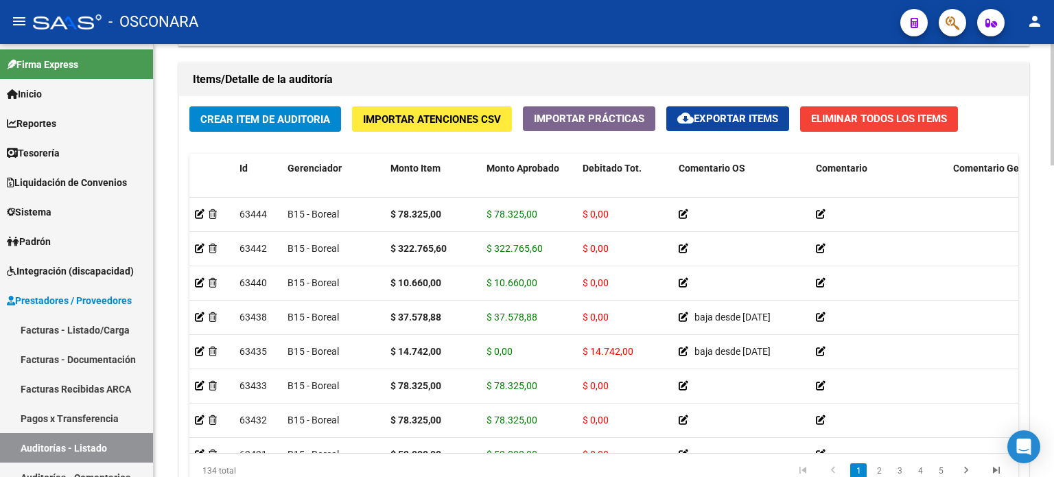
drag, startPoint x: 236, startPoint y: 150, endPoint x: 236, endPoint y: 142, distance: 7.5
click at [236, 149] on div "Crear Item de Auditoria Importar Atenciones CSV Importar Prácticas cloud_downlo…" at bounding box center [604, 302] width 850 height 413
click at [239, 121] on span "Crear Item de Auditoria" at bounding box center [265, 119] width 130 height 12
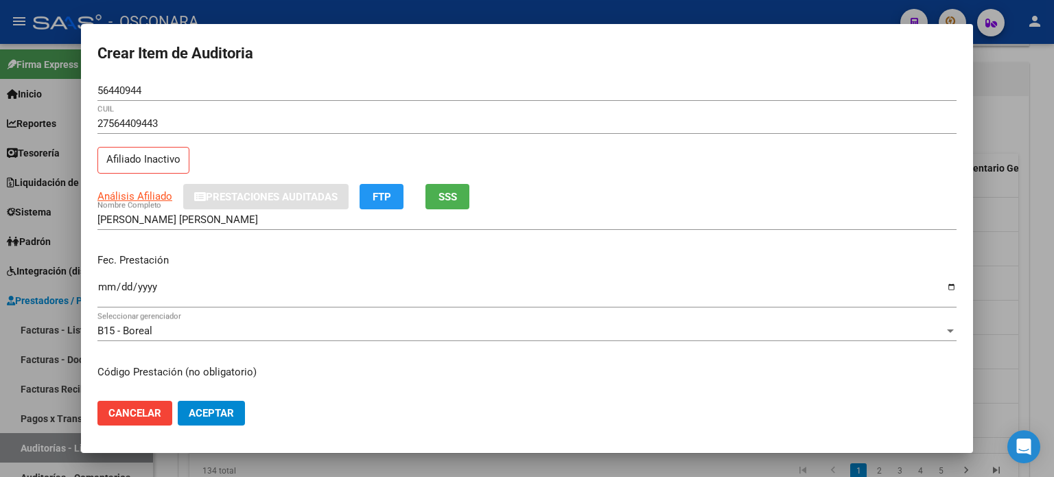
click at [286, 150] on div "27564409443 CUIL Afiliado Inactivo" at bounding box center [526, 148] width 859 height 70
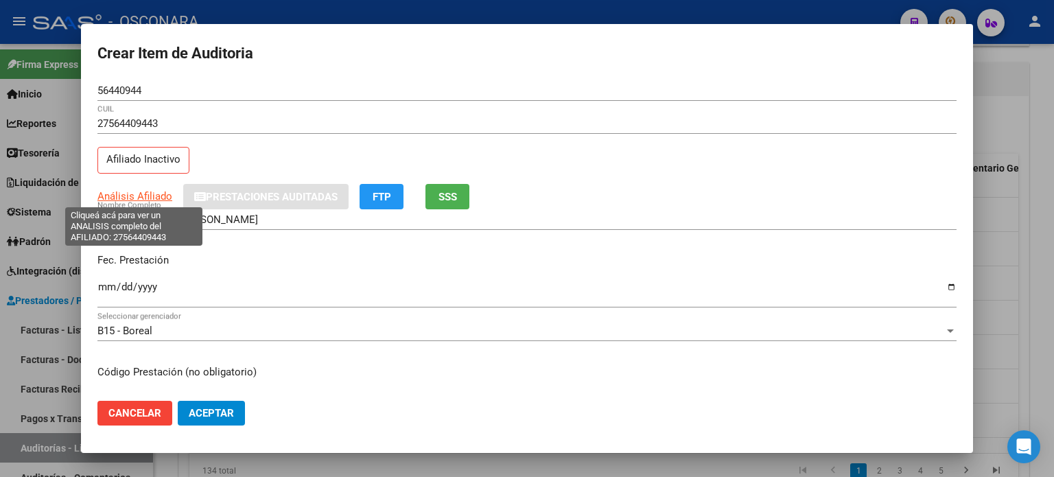
click at [126, 196] on span "Análisis Afiliado" at bounding box center [134, 196] width 75 height 12
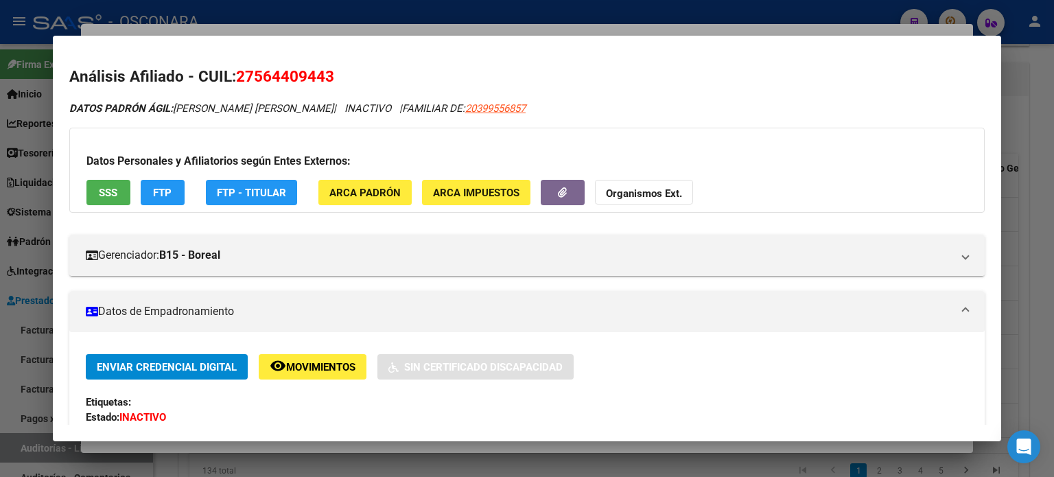
click at [332, 224] on div "Gerenciador: B15 - Boreal Atención telefónica: Atención: 08105552673 Atención e…" at bounding box center [527, 250] width 916 height 52
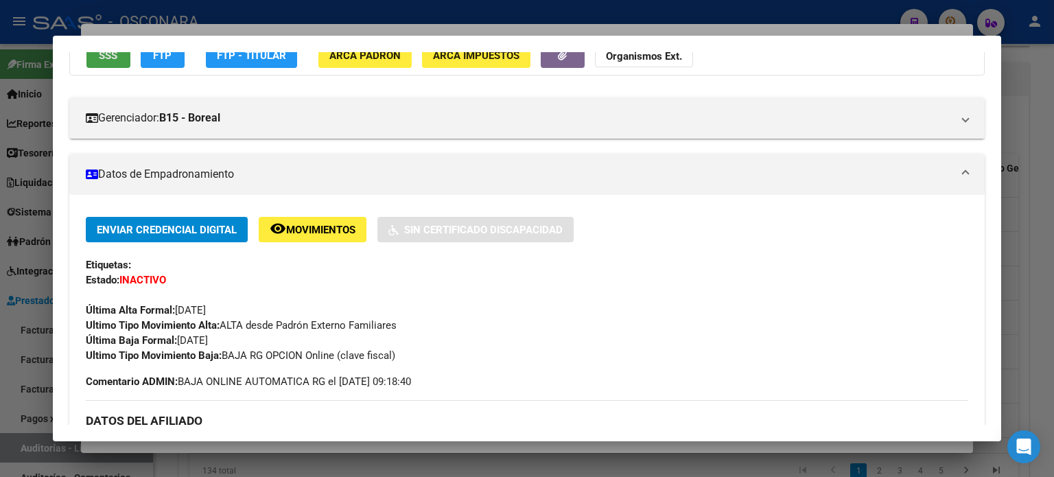
click at [105, 60] on span "SSS" at bounding box center [108, 55] width 19 height 12
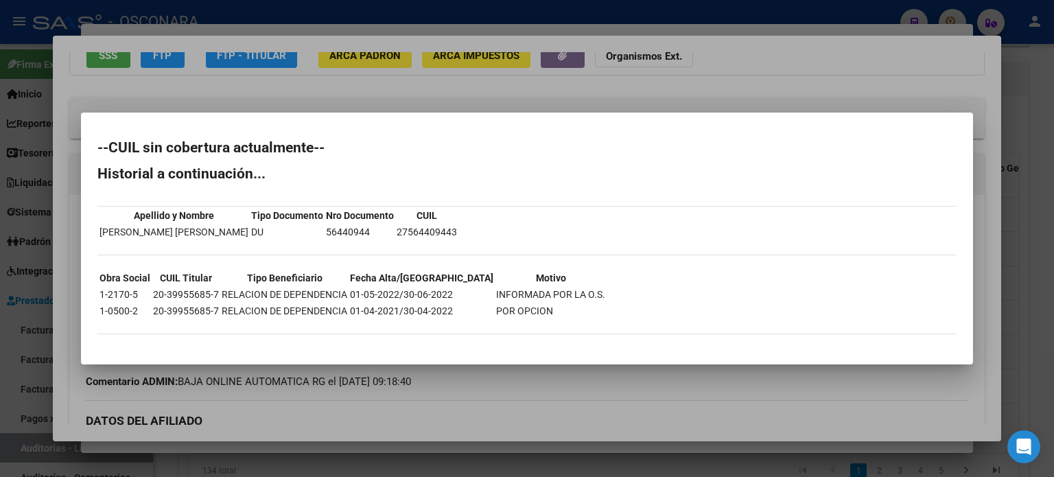
click at [297, 95] on div at bounding box center [527, 238] width 1054 height 477
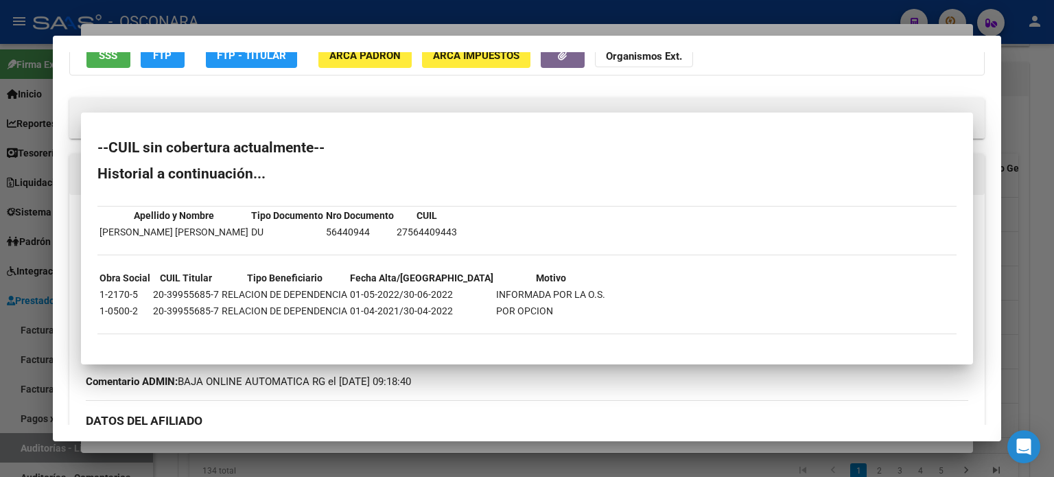
scroll to position [127, 0]
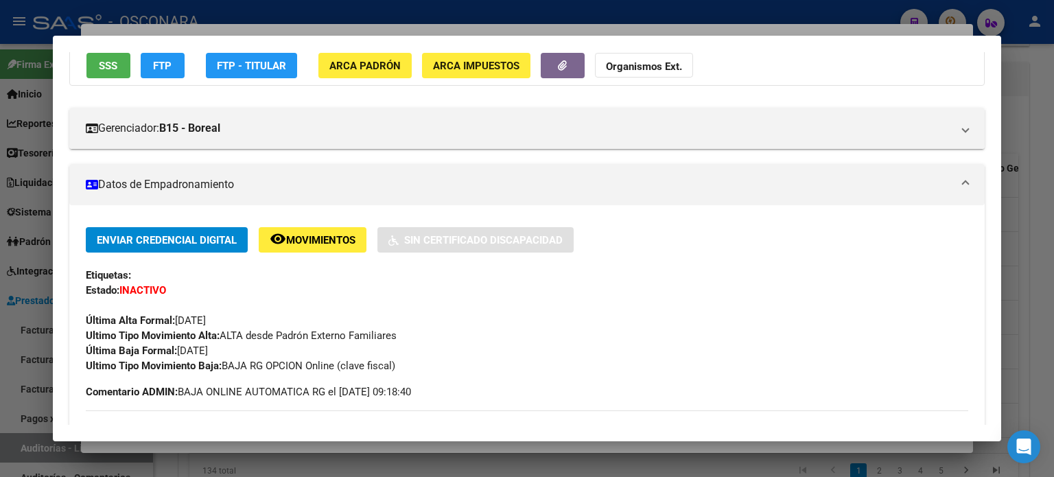
drag, startPoint x: 180, startPoint y: 347, endPoint x: 233, endPoint y: 357, distance: 54.5
click at [233, 357] on div "Enviar Credencial Digital remove_red_eye Movimientos Sin Certificado Discapacid…" at bounding box center [527, 300] width 883 height 146
copy span "[DATE]"
click at [276, 30] on div at bounding box center [527, 238] width 1054 height 477
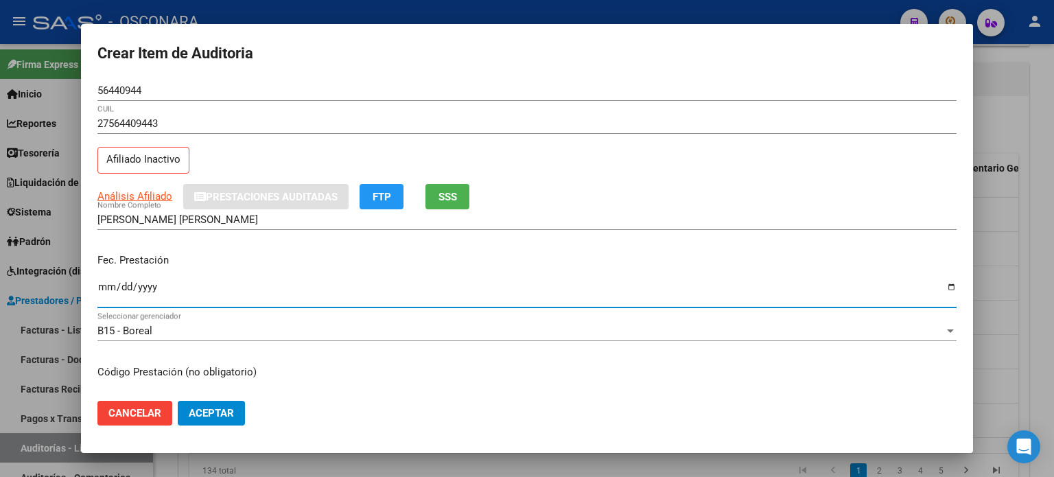
click at [103, 282] on input "Ingresar la fecha" at bounding box center [526, 292] width 859 height 22
click at [285, 246] on div "Fec. Prestación [DATE] Ingresar la fecha" at bounding box center [526, 281] width 859 height 78
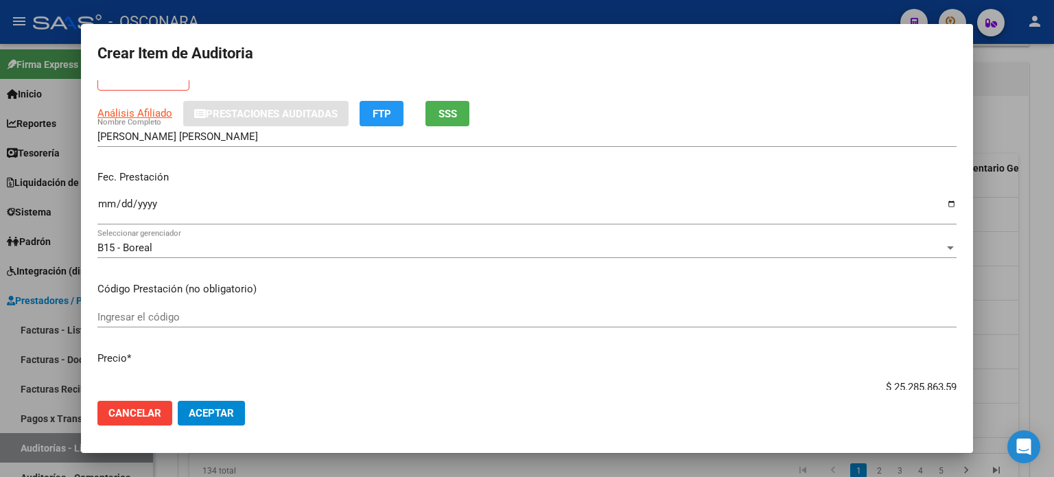
scroll to position [206, 0]
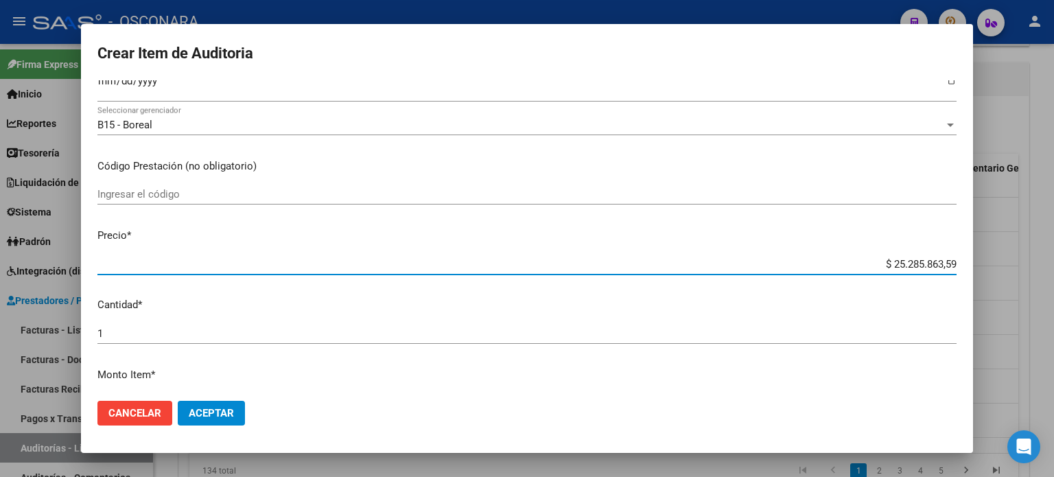
drag, startPoint x: 945, startPoint y: 265, endPoint x: 838, endPoint y: 256, distance: 107.4
click at [838, 256] on div "$ 25.285.863,59 Ingresar el precio" at bounding box center [526, 264] width 859 height 21
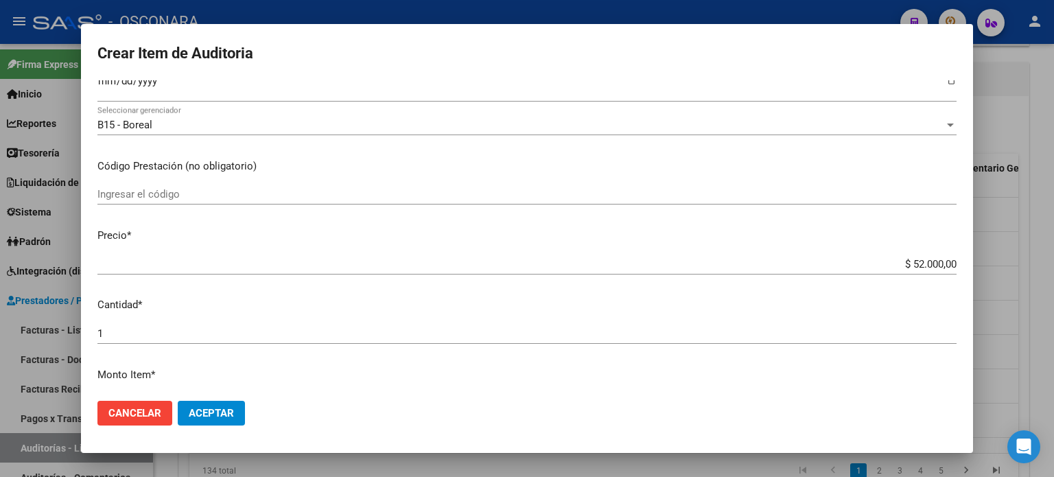
click at [741, 224] on mat-dialog-content "56440944 Nro Documento 27564409443 CUIL Afiliado Inactivo Análisis Afiliado Pre…" at bounding box center [527, 235] width 892 height 310
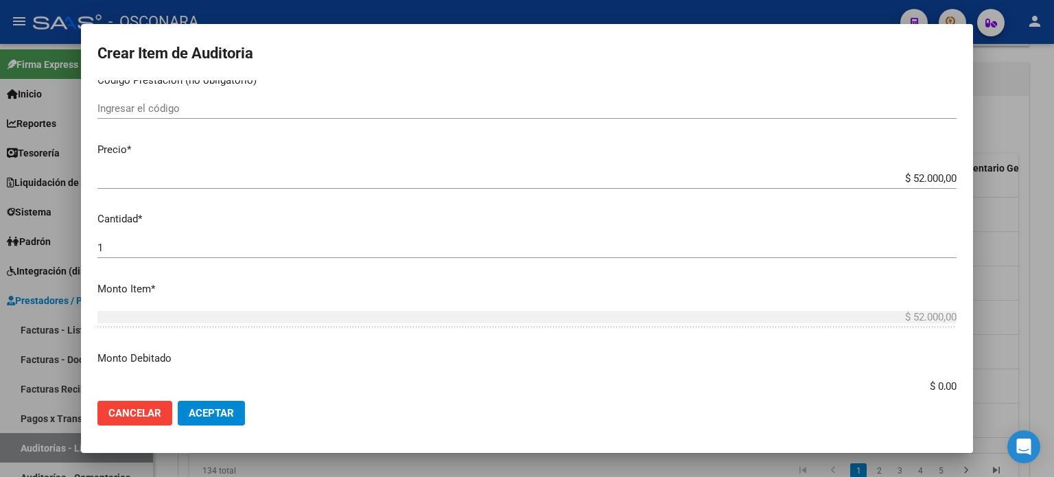
scroll to position [412, 0]
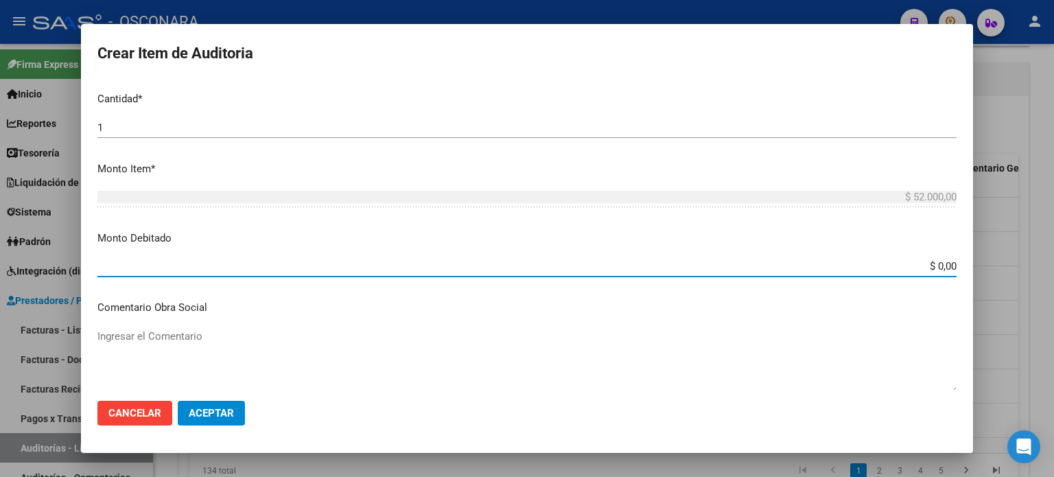
click at [943, 270] on input "$ 0,00" at bounding box center [526, 266] width 859 height 12
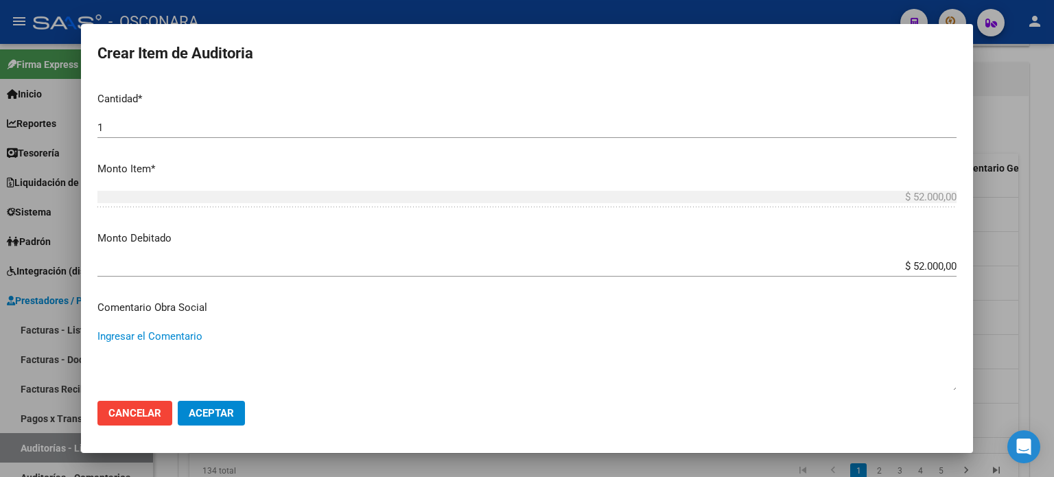
click at [210, 331] on textarea "Ingresar el Comentario" at bounding box center [526, 361] width 859 height 65
paste textarea "[DATE]"
drag, startPoint x: 239, startPoint y: 331, endPoint x: 0, endPoint y: 337, distance: 238.9
click at [0, 337] on div "Crear Item de Auditoria 56440944 Nro Documento 27564409443 CUIL Afiliado Inacti…" at bounding box center [527, 238] width 1054 height 477
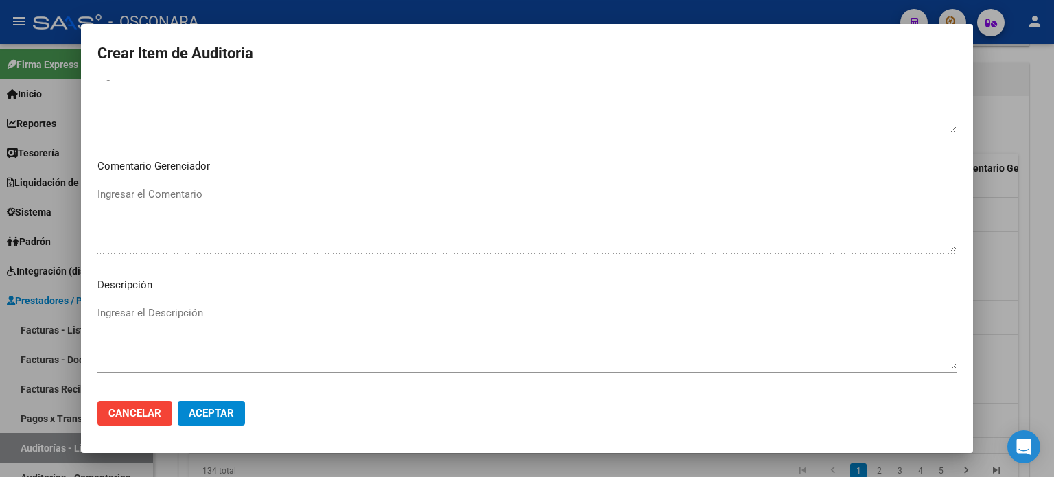
scroll to position [892, 0]
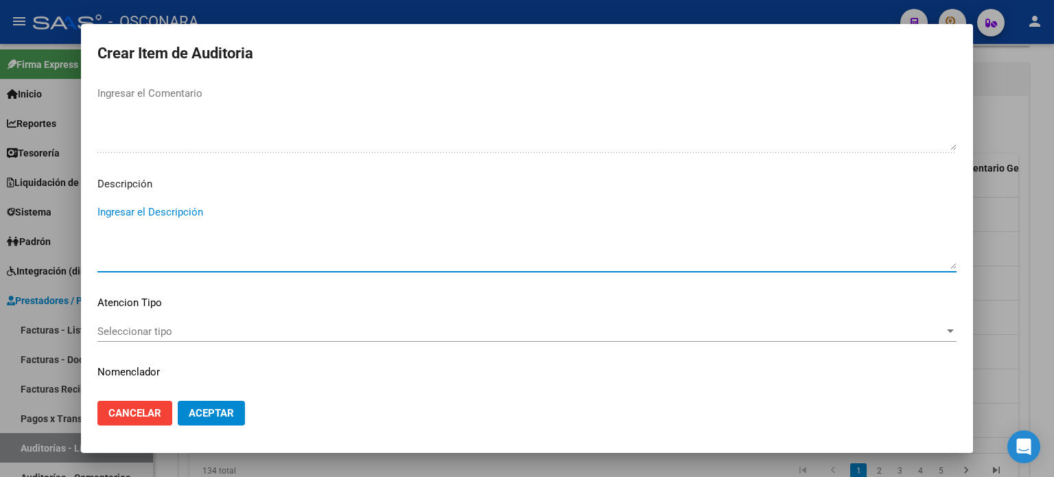
paste textarea "baja desde [DATE]"
click at [129, 334] on span "Seleccionar tipo" at bounding box center [520, 331] width 847 height 12
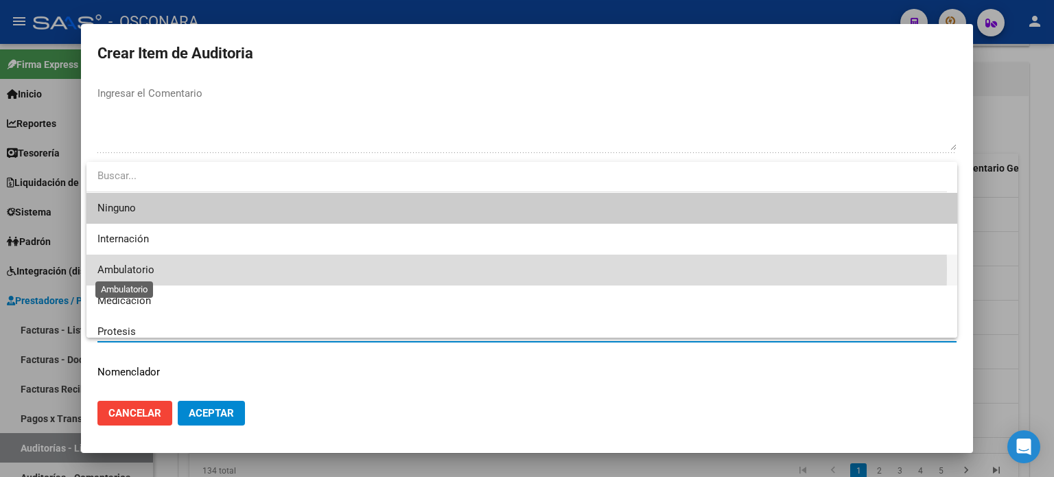
drag, startPoint x: 152, startPoint y: 269, endPoint x: 147, endPoint y: 260, distance: 10.5
click at [152, 270] on span "Ambulatorio" at bounding box center [125, 270] width 57 height 12
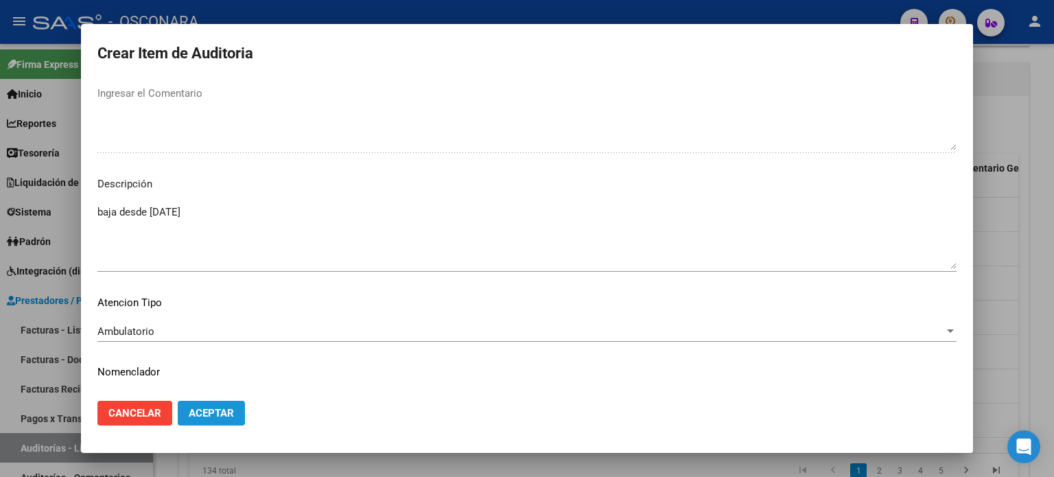
drag, startPoint x: 195, startPoint y: 419, endPoint x: 356, endPoint y: 373, distance: 167.5
click at [196, 419] on span "Aceptar" at bounding box center [211, 413] width 45 height 12
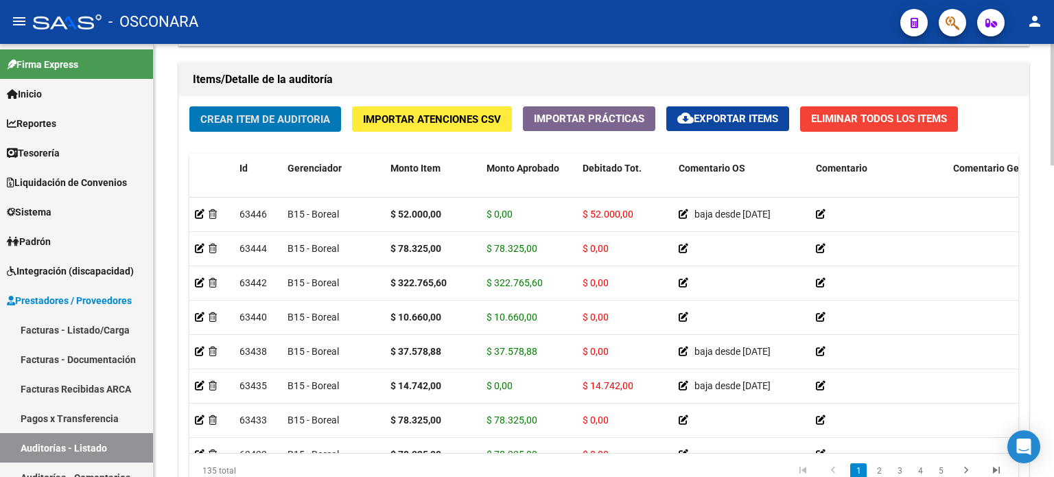
click at [335, 144] on div "Crear Item de Auditoria Importar Atenciones CSV Importar Prácticas cloud_downlo…" at bounding box center [604, 302] width 850 height 413
click at [324, 124] on span "Crear Item de Auditoria" at bounding box center [265, 119] width 130 height 12
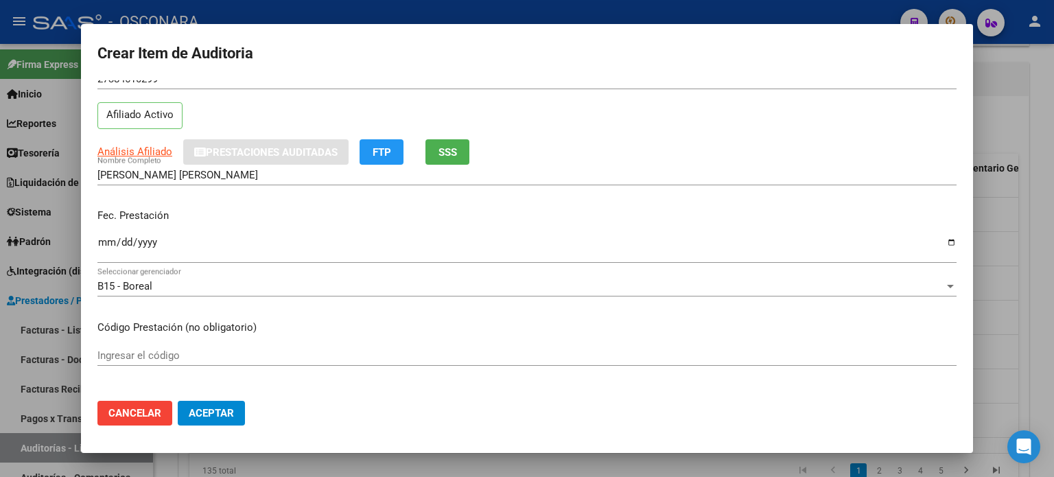
scroll to position [69, 0]
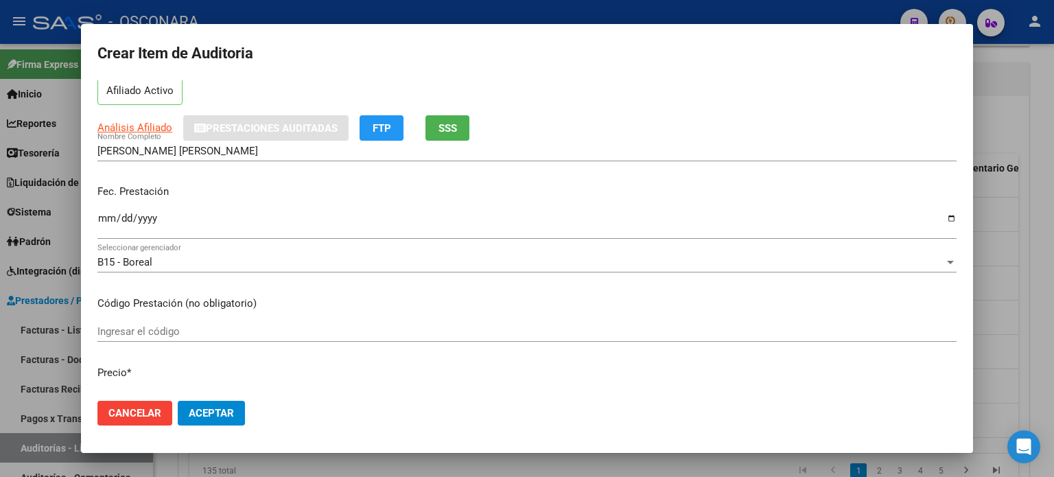
click at [400, 185] on p "Fec. Prestación" at bounding box center [526, 192] width 859 height 16
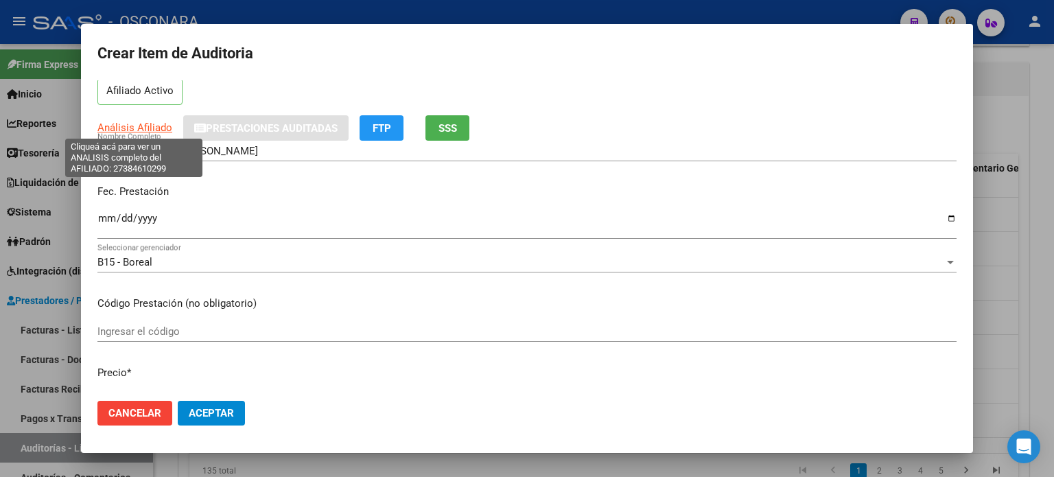
click at [139, 130] on span "Análisis Afiliado" at bounding box center [134, 127] width 75 height 12
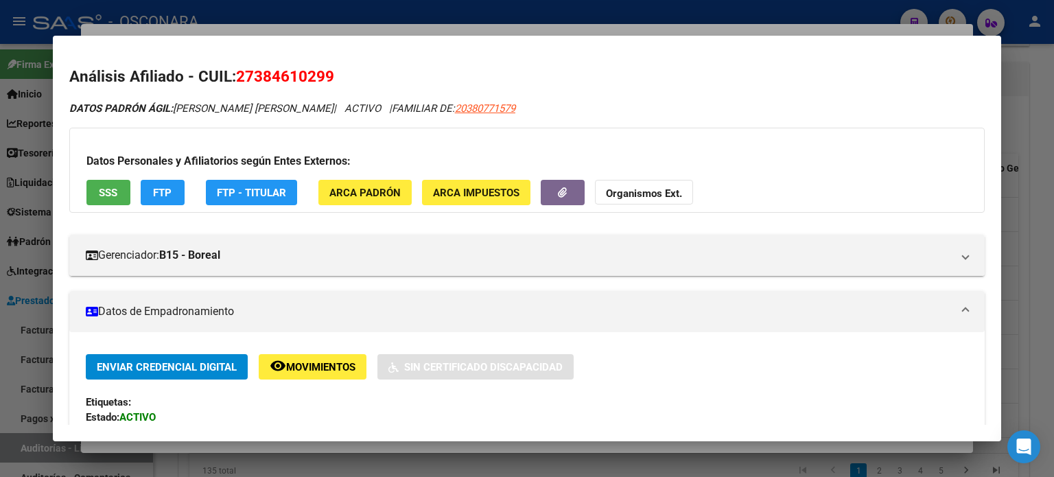
click at [428, 233] on div "Gerenciador: B15 - Boreal Atención telefónica: Atención: 08105552673 Atención e…" at bounding box center [527, 250] width 916 height 52
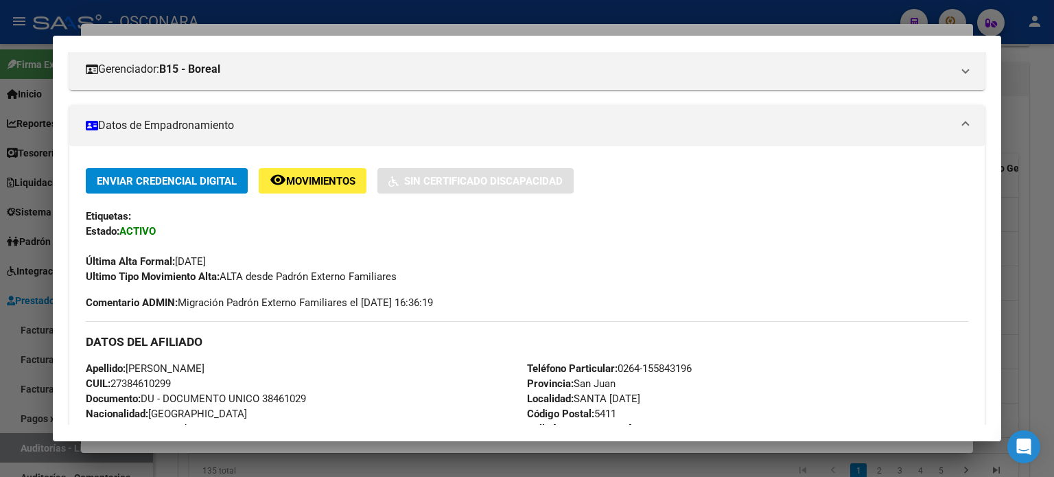
scroll to position [206, 0]
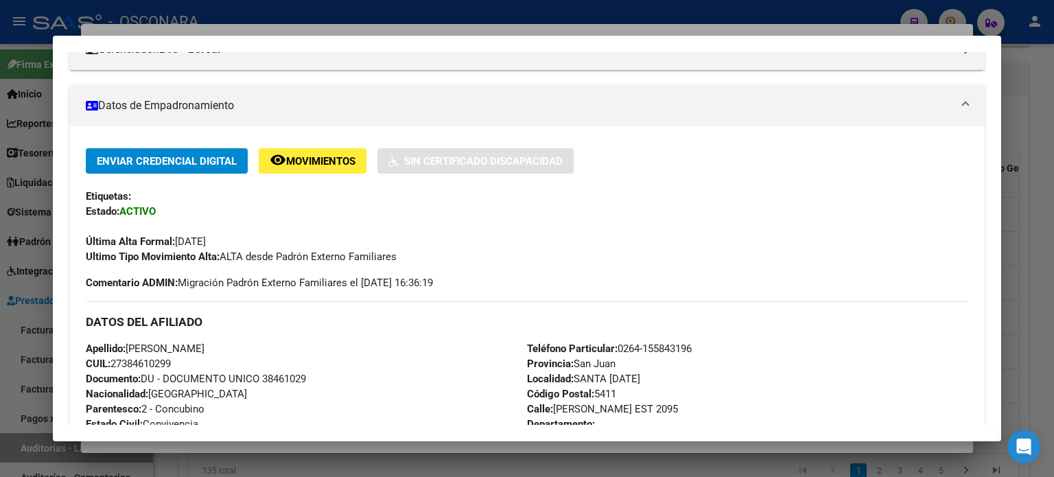
click at [431, 236] on div "Última Alta Formal: [DATE]" at bounding box center [527, 234] width 883 height 30
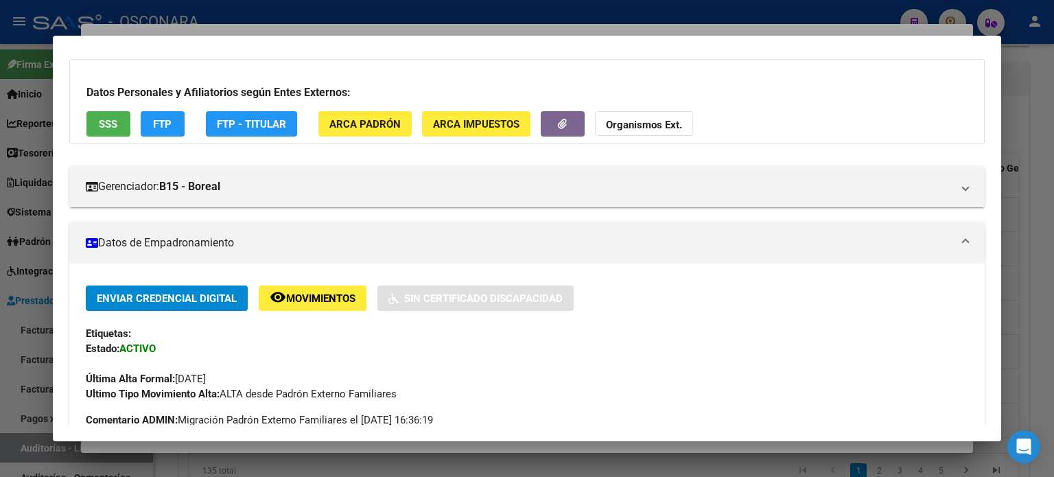
scroll to position [0, 0]
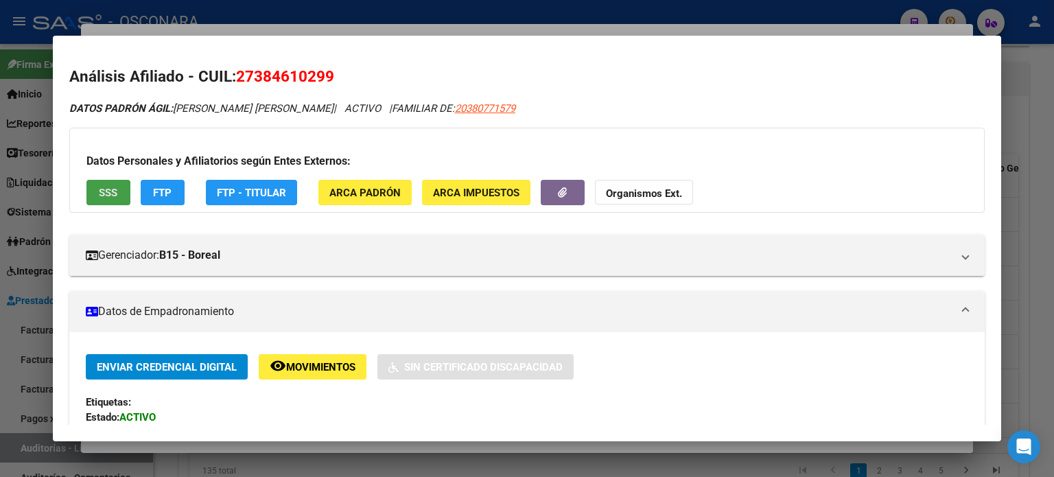
click at [97, 194] on button "SSS" at bounding box center [108, 192] width 44 height 25
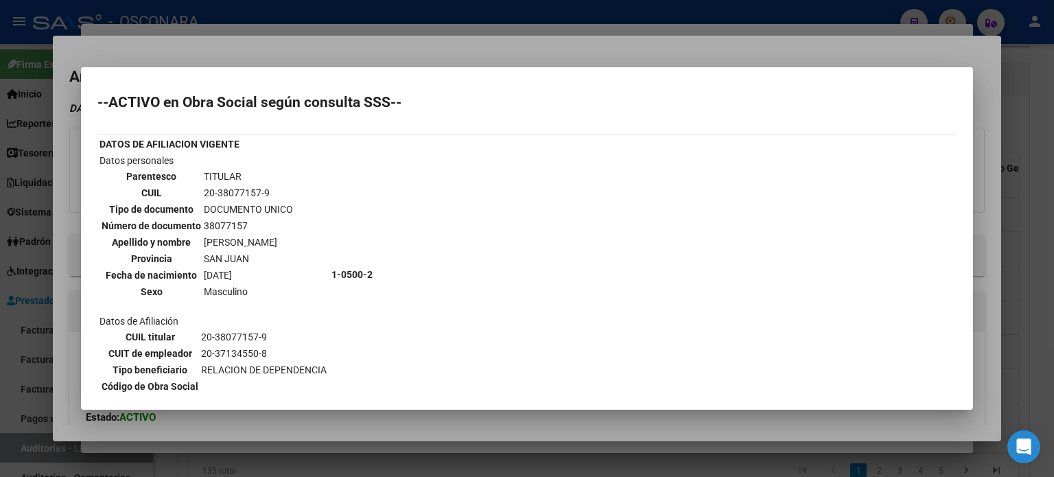
click at [427, 53] on div at bounding box center [527, 238] width 1054 height 477
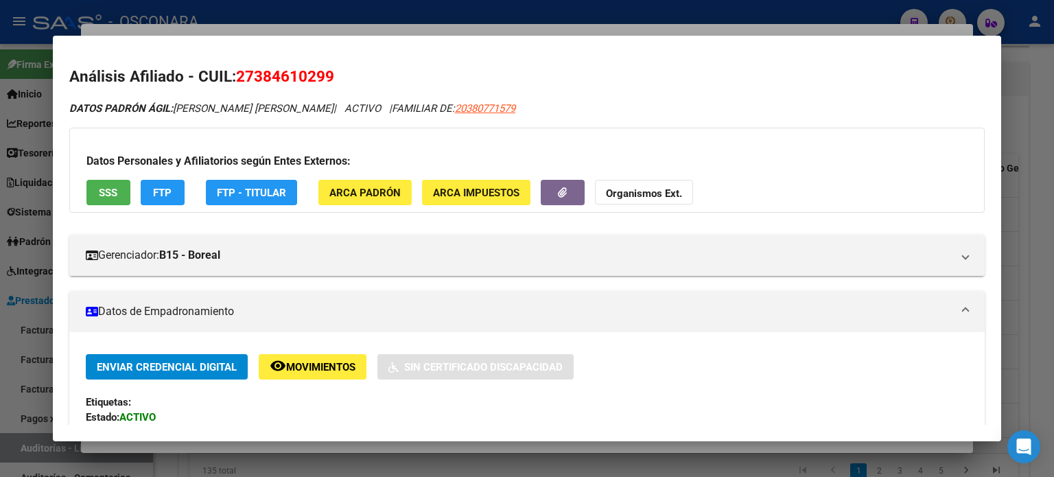
click at [454, 29] on div at bounding box center [527, 238] width 1054 height 477
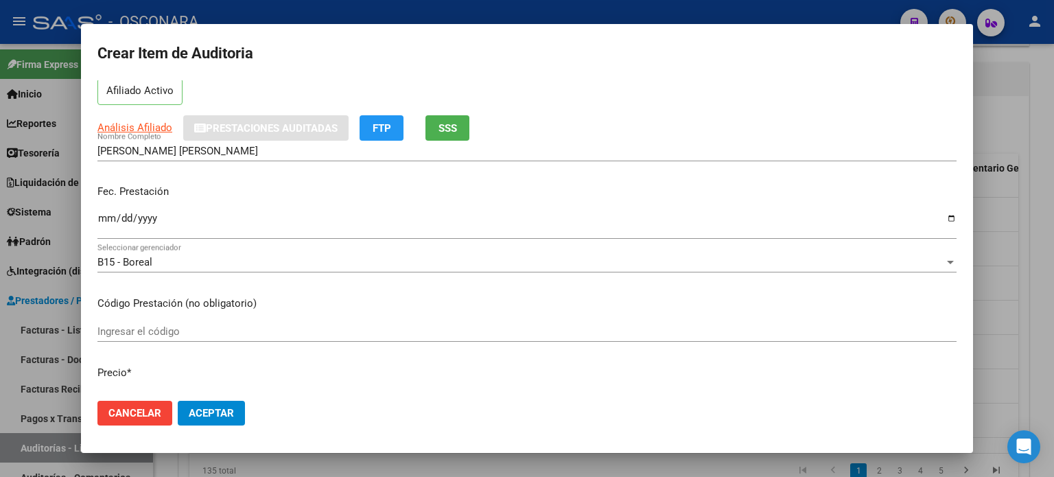
click at [117, 216] on input "Ingresar la fecha" at bounding box center [526, 224] width 859 height 22
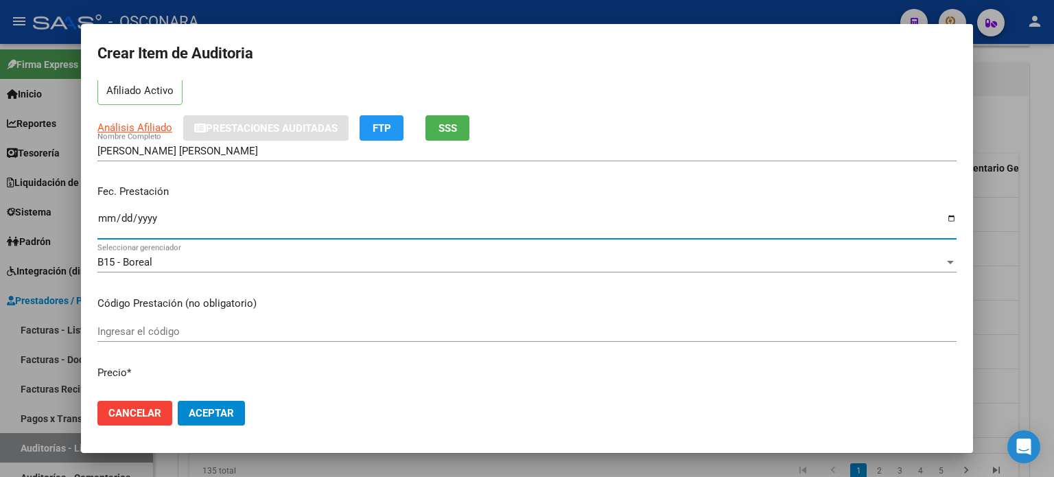
click at [102, 213] on input "Ingresar la fecha" at bounding box center [526, 224] width 859 height 22
click at [316, 282] on div "B15 - Boreal Seleccionar gerenciador" at bounding box center [526, 269] width 859 height 34
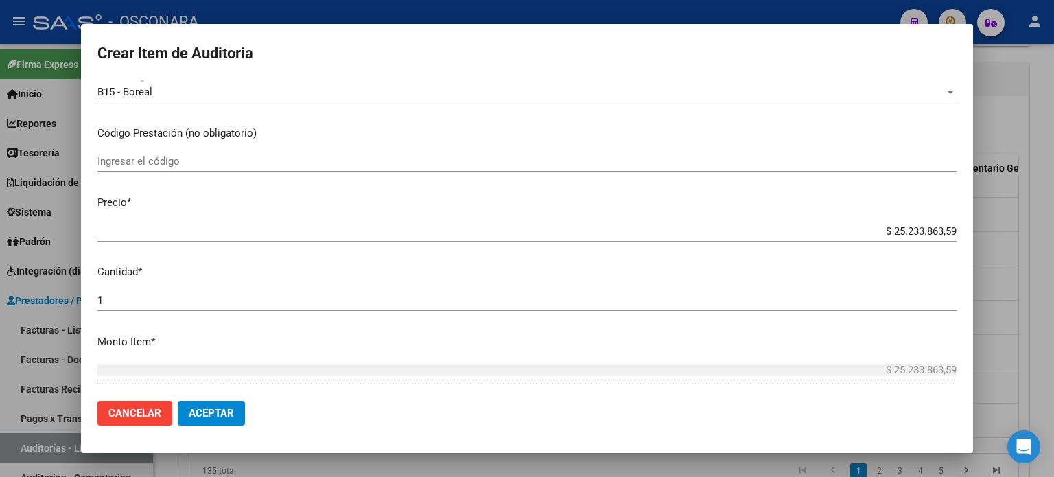
scroll to position [275, 0]
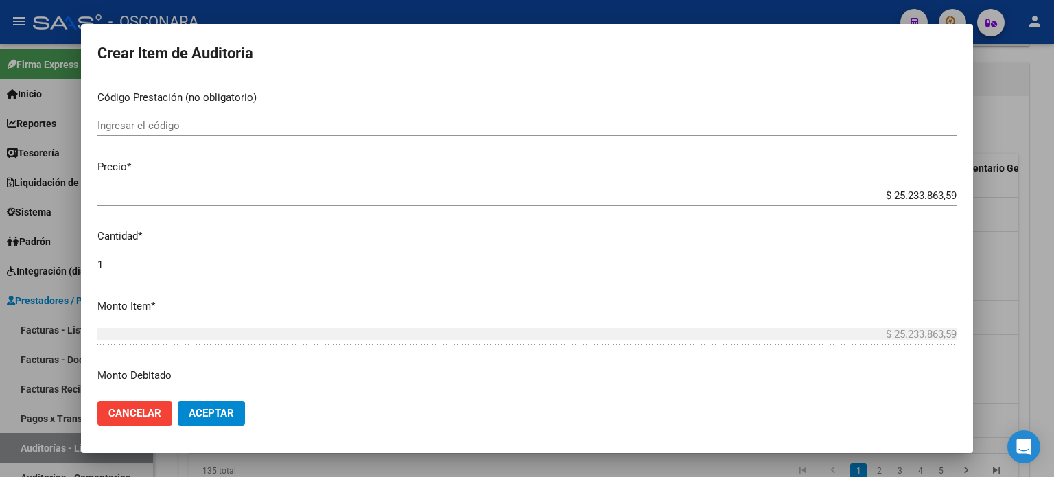
click at [947, 191] on app-form-text-field "Precio * $ 25.233.863,59 Ingresar el precio" at bounding box center [532, 180] width 870 height 43
click at [946, 200] on input "$ 25.233.863,59" at bounding box center [526, 195] width 859 height 12
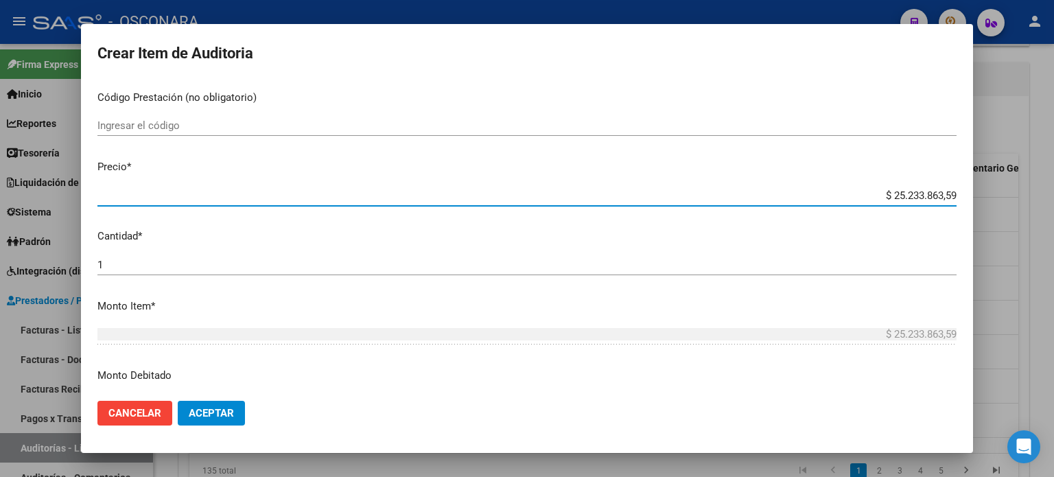
drag, startPoint x: 944, startPoint y: 198, endPoint x: 836, endPoint y: 188, distance: 108.9
click at [837, 188] on div "$ 25.233.863,59 Ingresar el precio" at bounding box center [526, 195] width 859 height 21
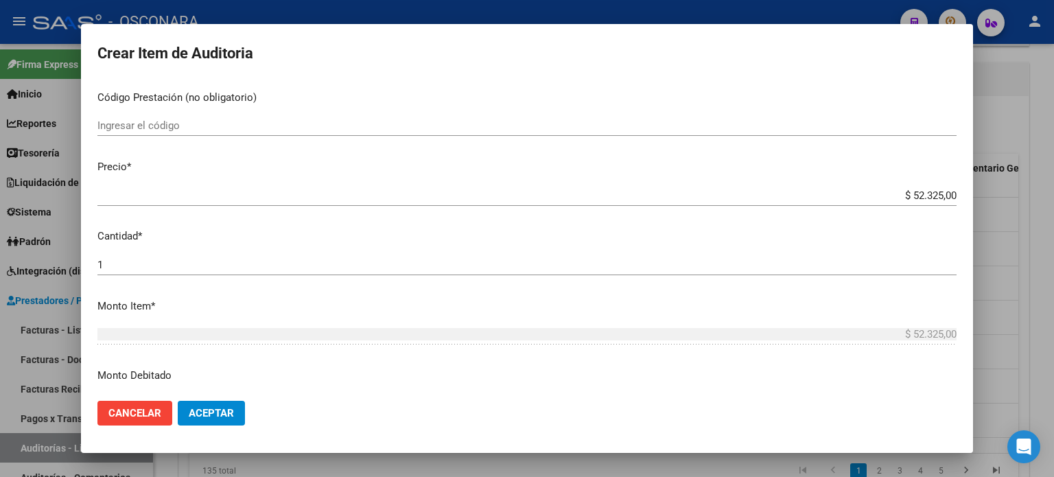
click at [885, 233] on p "Cantidad *" at bounding box center [526, 237] width 859 height 16
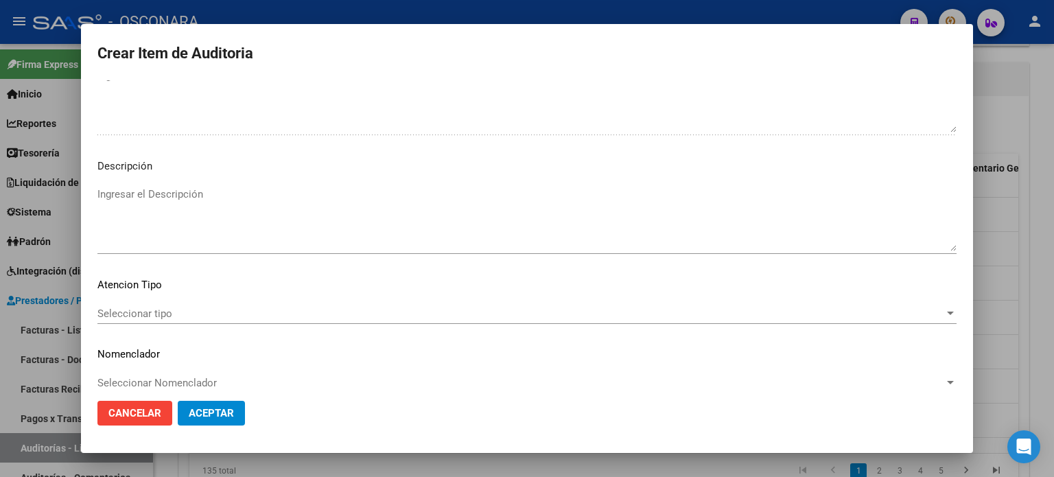
scroll to position [925, 0]
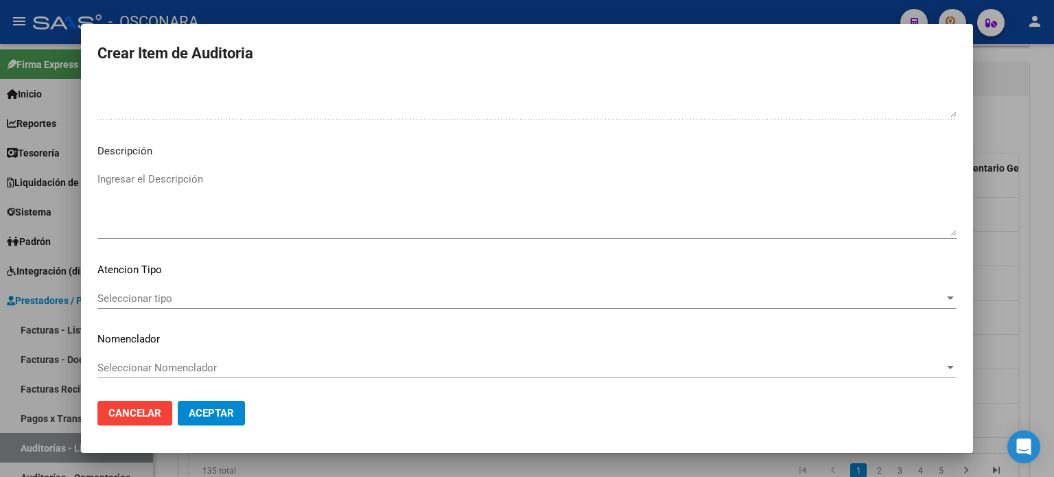
click at [190, 180] on textarea "Ingresar el Descripción" at bounding box center [526, 204] width 859 height 65
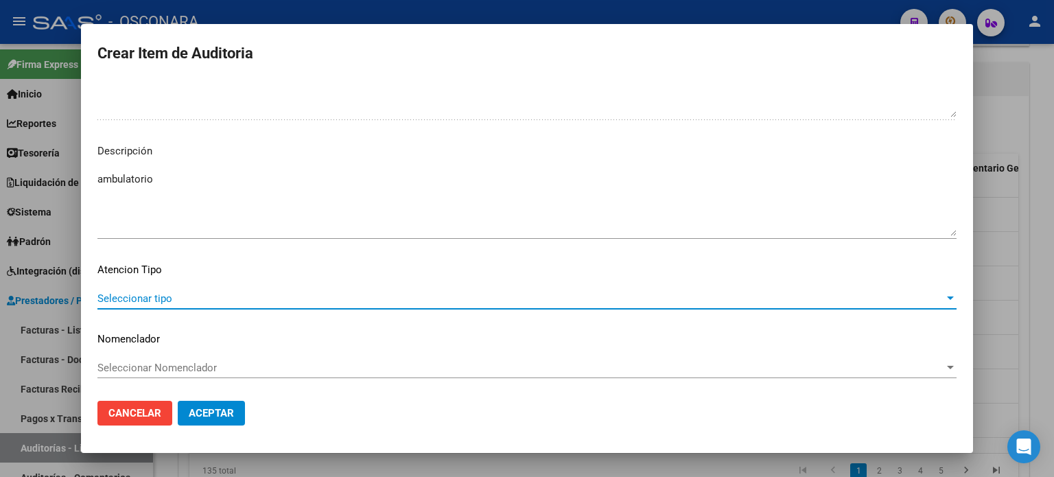
click at [191, 299] on span "Seleccionar tipo" at bounding box center [520, 298] width 847 height 12
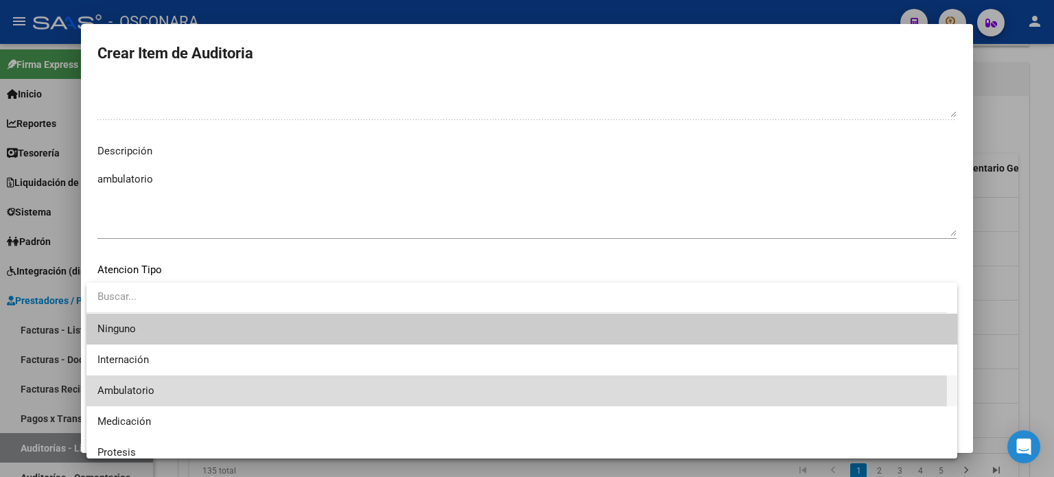
click at [165, 390] on span "Ambulatorio" at bounding box center [521, 390] width 849 height 31
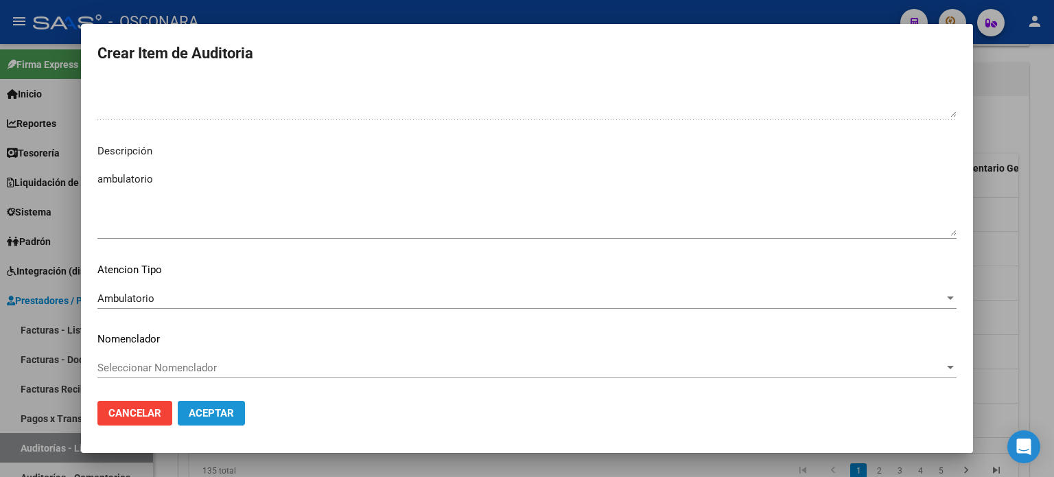
click at [206, 414] on span "Aceptar" at bounding box center [211, 413] width 45 height 12
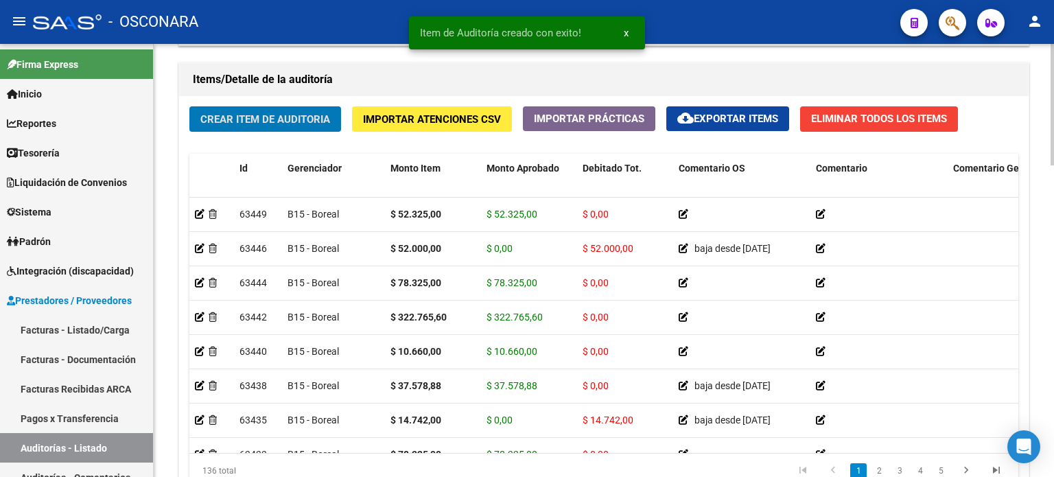
click at [256, 143] on div "Crear Item de Auditoria Importar Atenciones CSV Importar Prácticas cloud_downlo…" at bounding box center [604, 302] width 850 height 413
click at [278, 119] on span "Crear Item de Auditoria" at bounding box center [265, 119] width 130 height 12
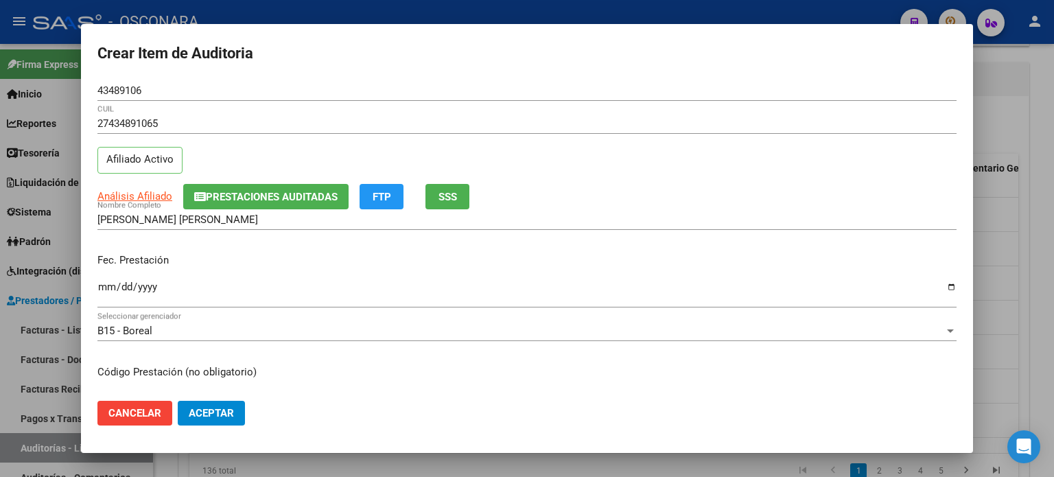
click at [222, 246] on div "Fec. Prestación Ingresar la fecha" at bounding box center [526, 281] width 859 height 78
click at [299, 253] on p "Fec. Prestación" at bounding box center [526, 261] width 859 height 16
click at [98, 288] on input "Ingresar la fecha" at bounding box center [526, 292] width 859 height 22
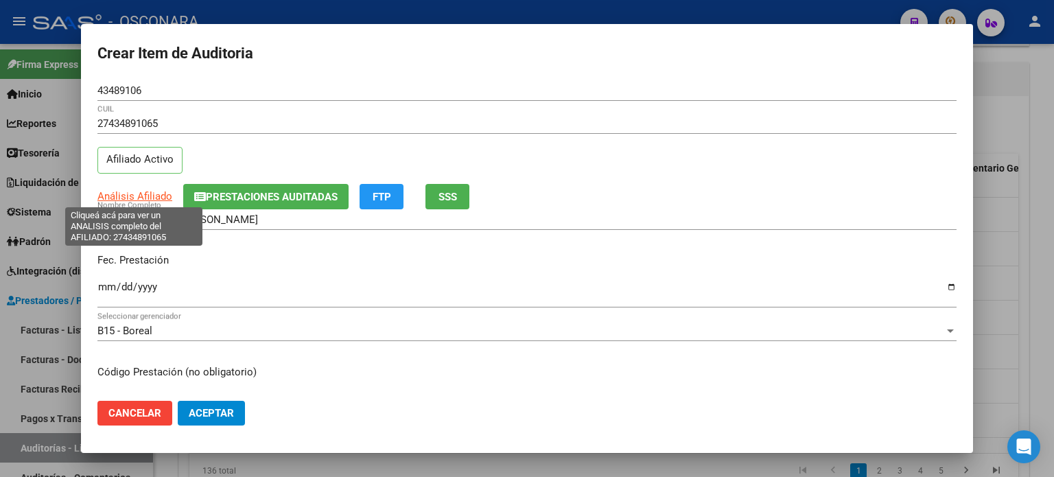
click at [142, 193] on span "Análisis Afiliado" at bounding box center [134, 196] width 75 height 12
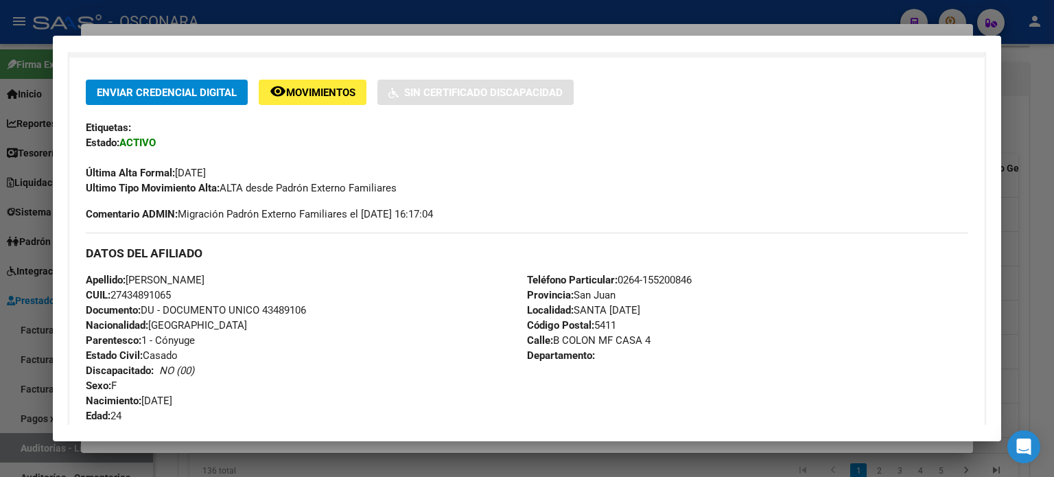
scroll to position [0, 0]
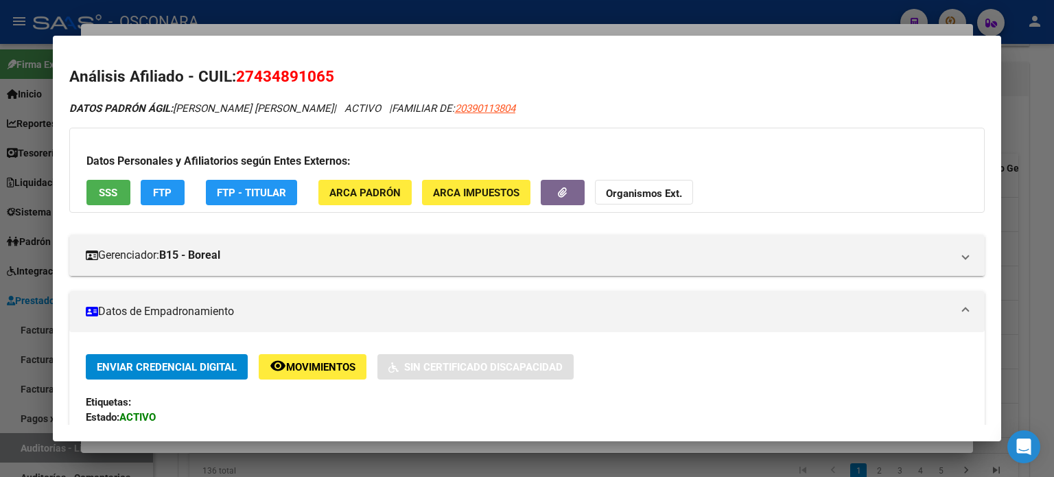
click at [421, 30] on div at bounding box center [527, 238] width 1054 height 477
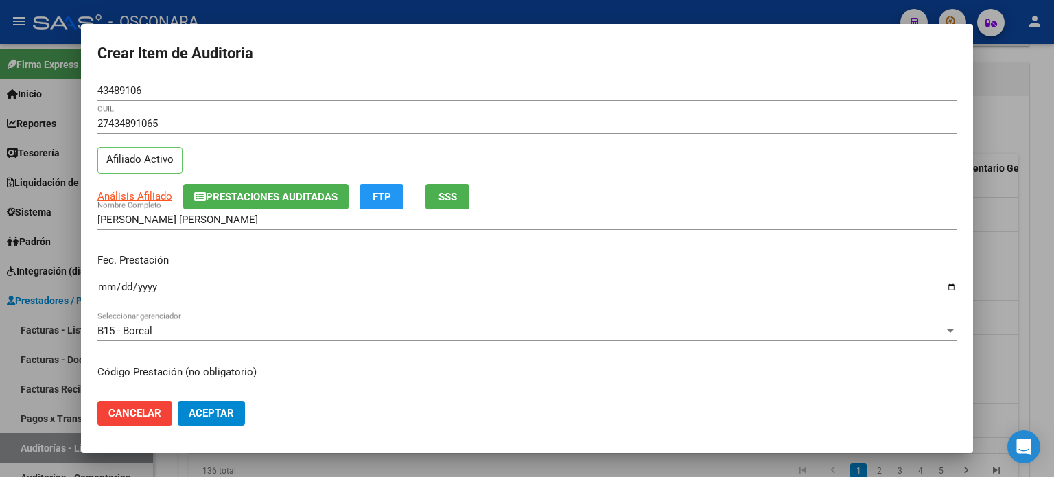
click at [100, 287] on input "Ingresar la fecha" at bounding box center [526, 292] width 859 height 22
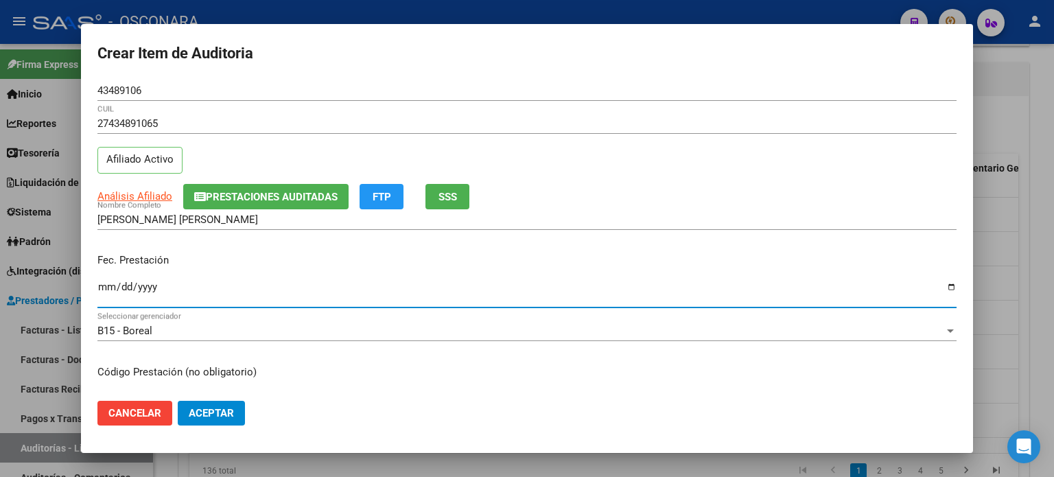
click at [540, 254] on p "Fec. Prestación" at bounding box center [526, 261] width 859 height 16
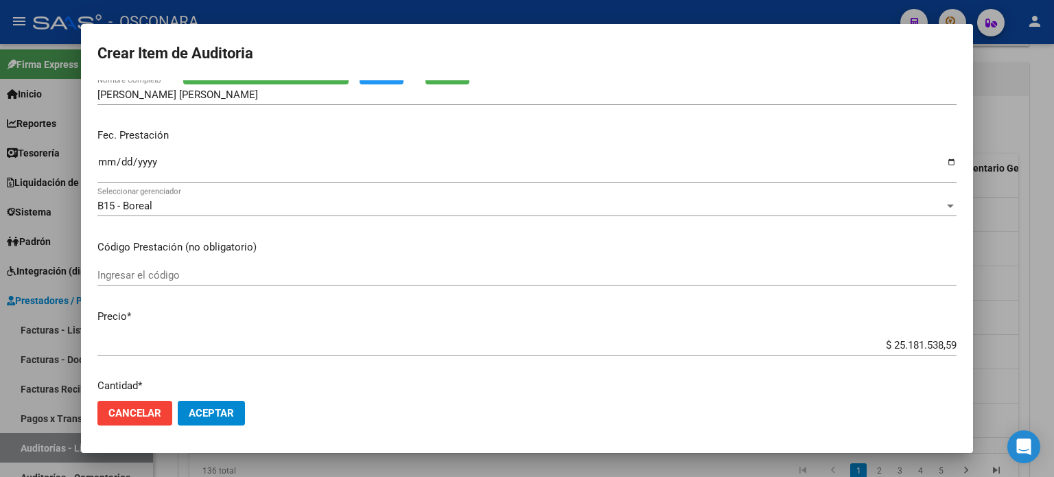
scroll to position [206, 0]
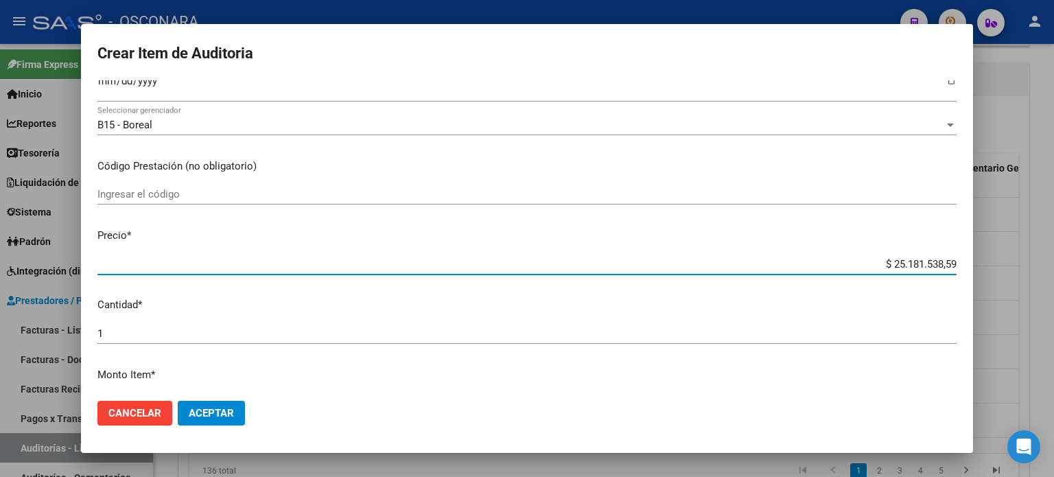
drag, startPoint x: 946, startPoint y: 261, endPoint x: 828, endPoint y: 254, distance: 118.2
click at [828, 254] on div "$ 25.181.538,59 Ingresar el precio" at bounding box center [526, 264] width 859 height 21
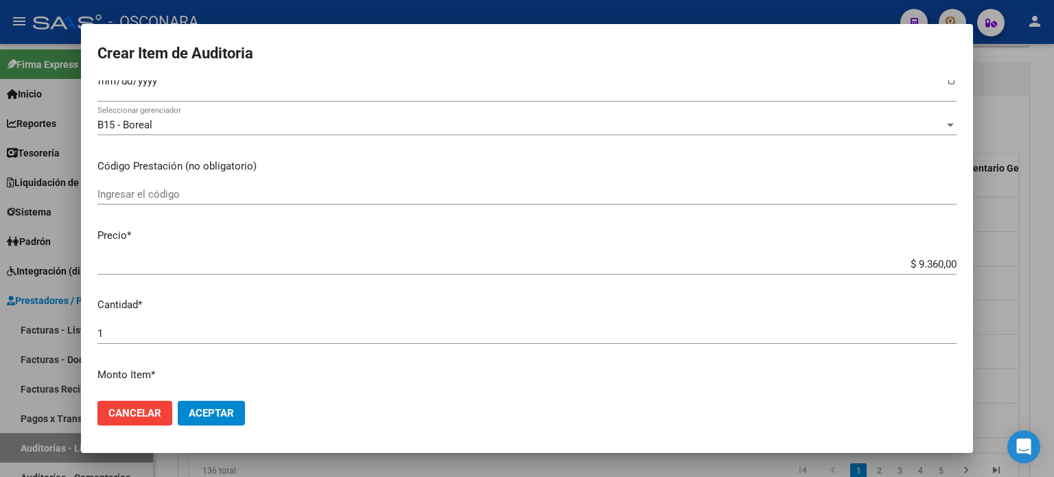
click at [542, 211] on div "Ingresar el código" at bounding box center [526, 201] width 859 height 34
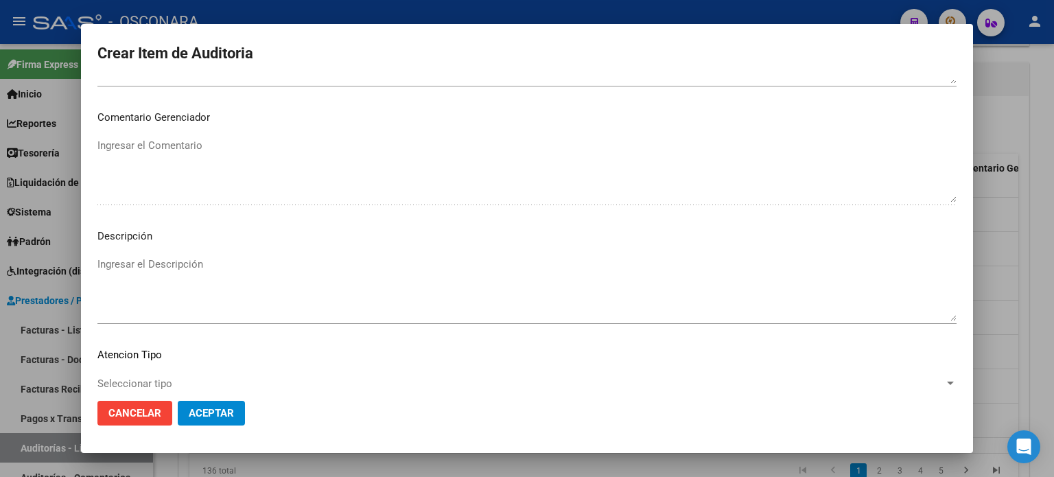
scroll to position [925, 0]
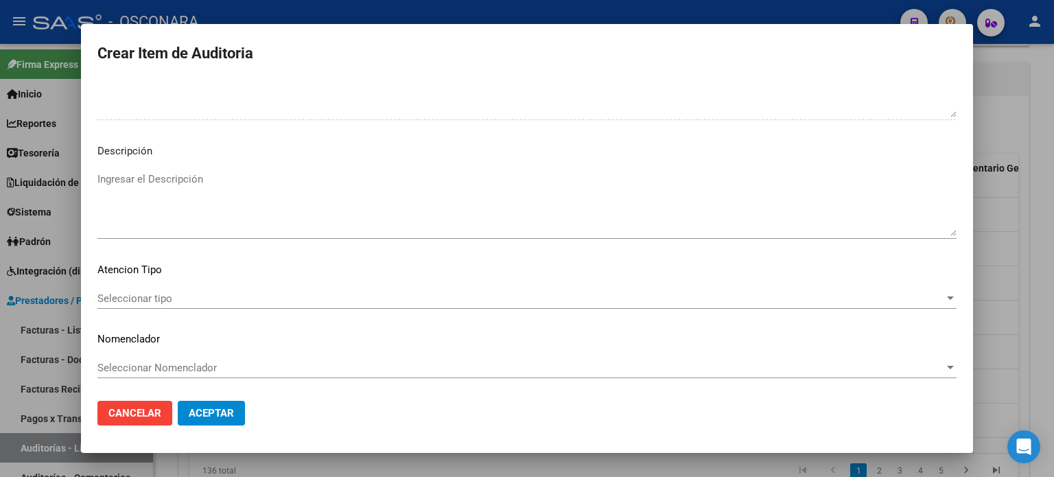
click at [149, 179] on textarea "Ingresar el Descripción" at bounding box center [526, 204] width 859 height 65
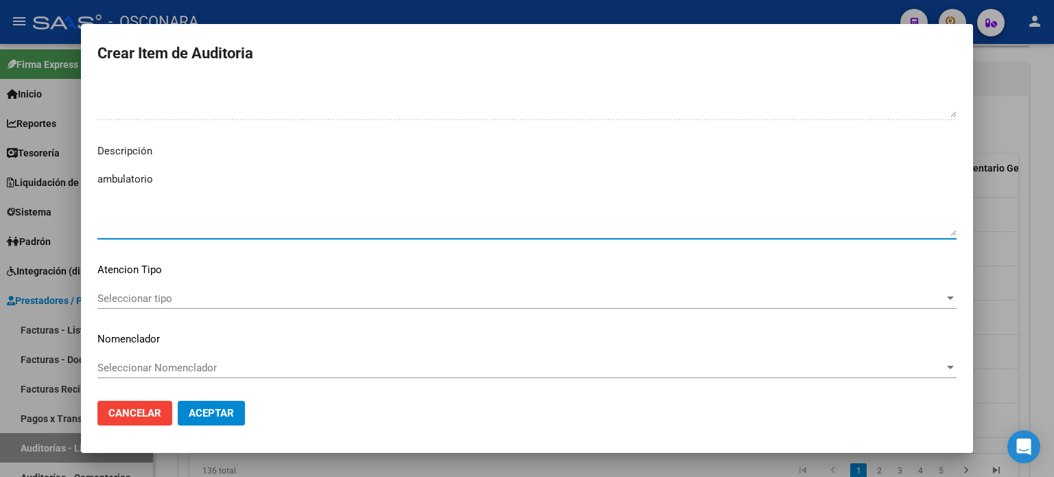
click at [167, 289] on div "Seleccionar tipo Seleccionar tipo" at bounding box center [526, 298] width 859 height 21
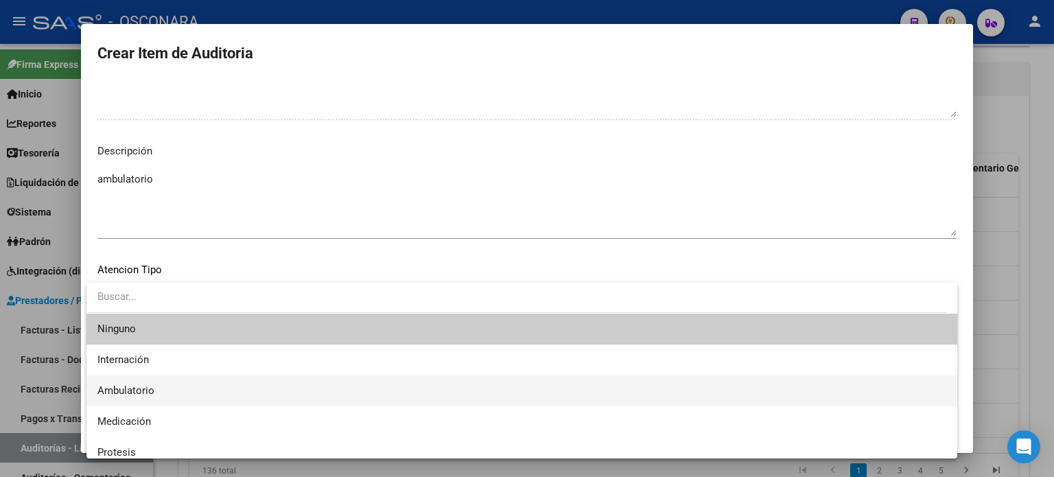
click at [161, 381] on span "Ambulatorio" at bounding box center [521, 390] width 849 height 31
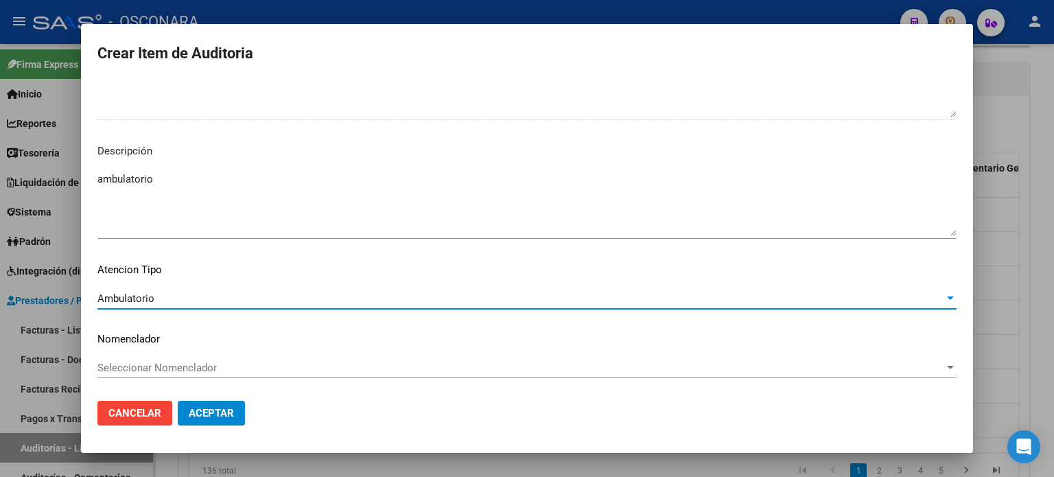
click at [223, 412] on span "Aceptar" at bounding box center [211, 413] width 45 height 12
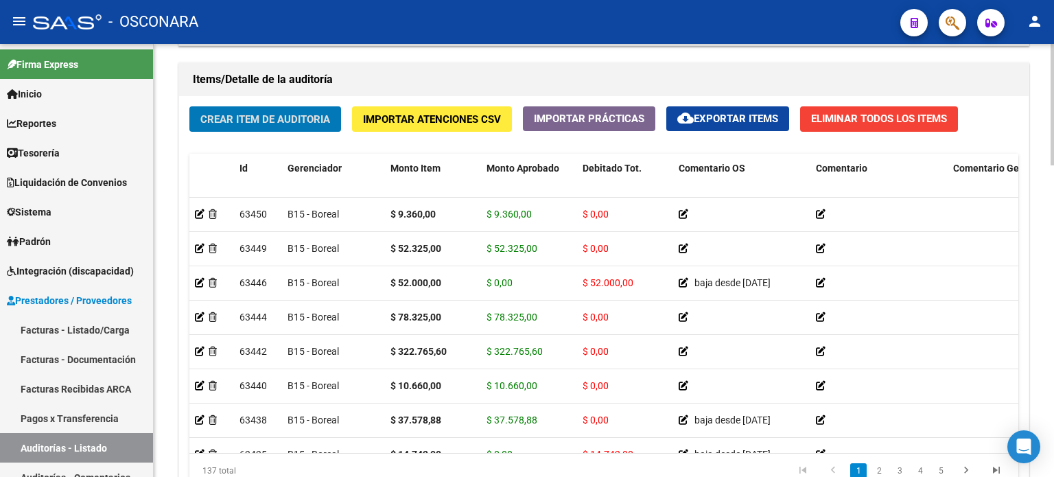
click at [279, 141] on div "Crear Item de Auditoria Importar Atenciones CSV Importar Prácticas cloud_downlo…" at bounding box center [604, 302] width 850 height 413
click at [280, 113] on span "Crear Item de Auditoria" at bounding box center [265, 119] width 130 height 12
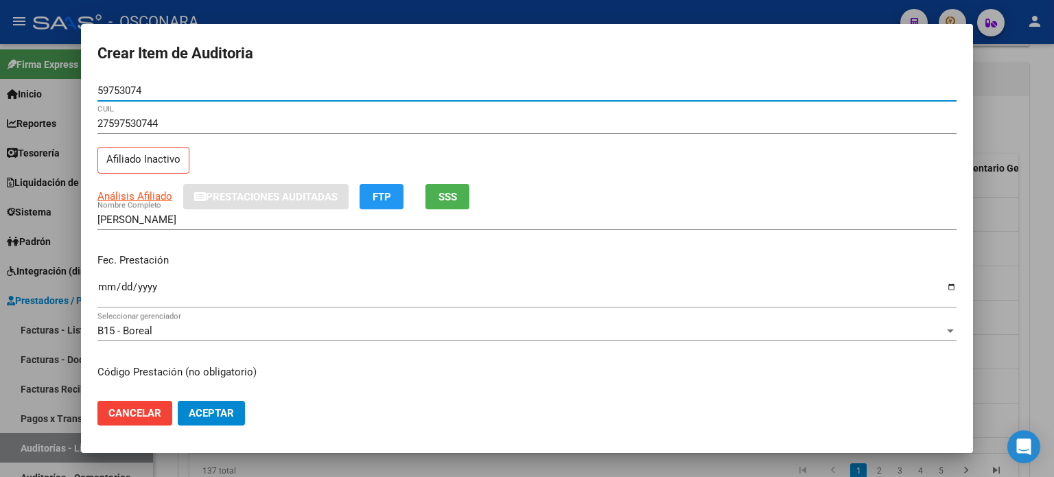
click at [310, 155] on div "27597530744 CUIL Afiliado Inactivo" at bounding box center [526, 148] width 859 height 70
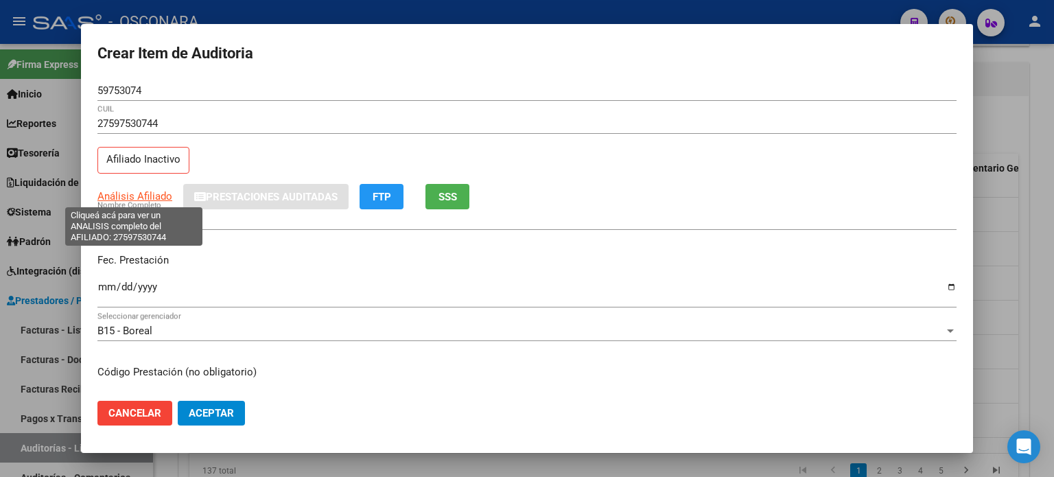
click at [151, 197] on span "Análisis Afiliado" at bounding box center [134, 196] width 75 height 12
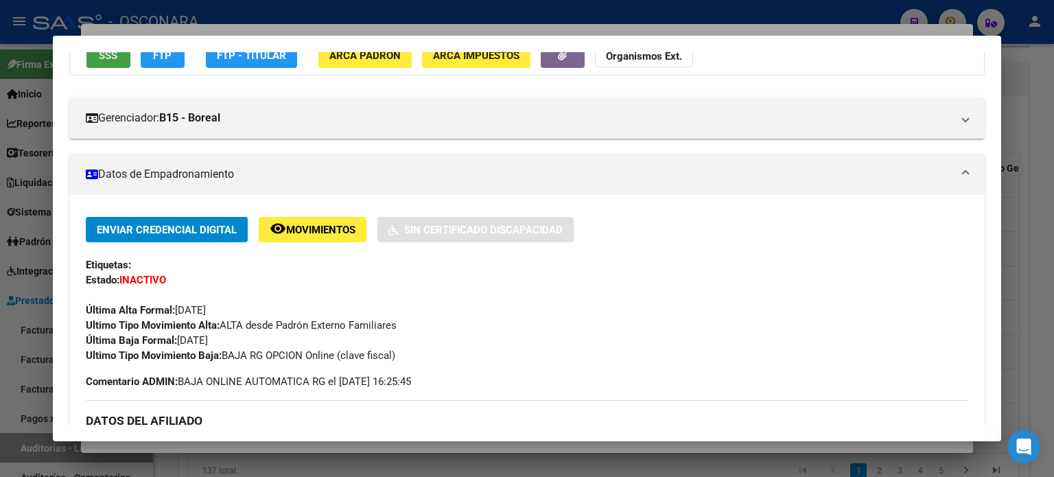
click at [115, 62] on button "SSS" at bounding box center [108, 55] width 44 height 25
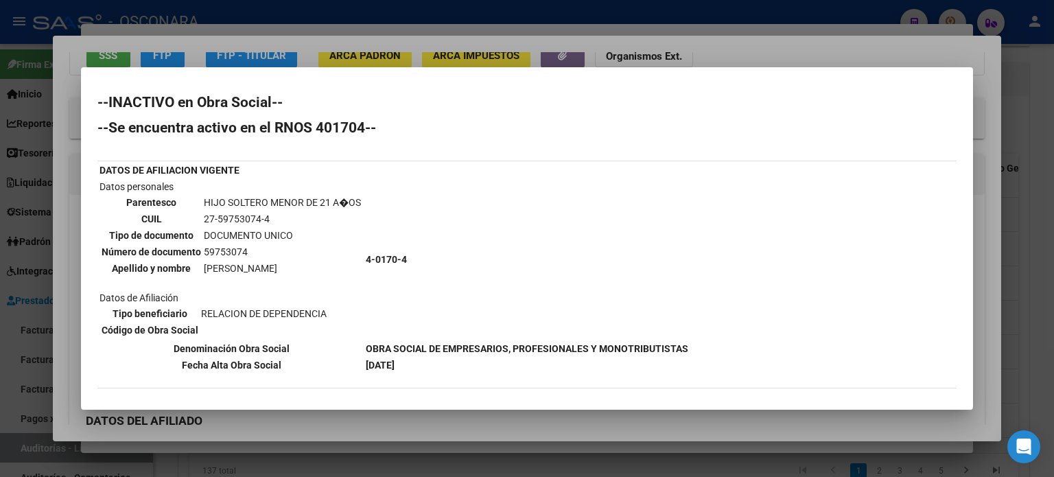
scroll to position [82, 0]
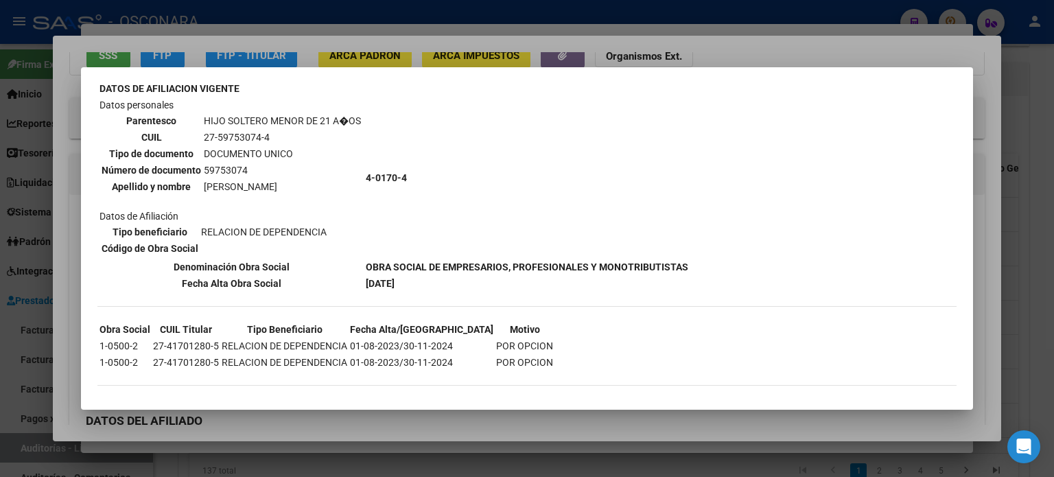
click at [393, 39] on div at bounding box center [527, 238] width 1054 height 477
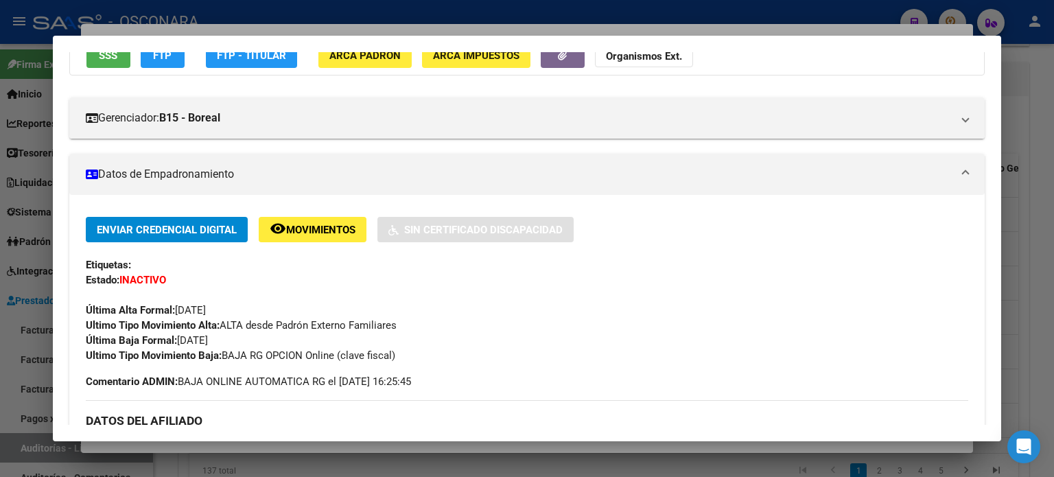
scroll to position [127, 0]
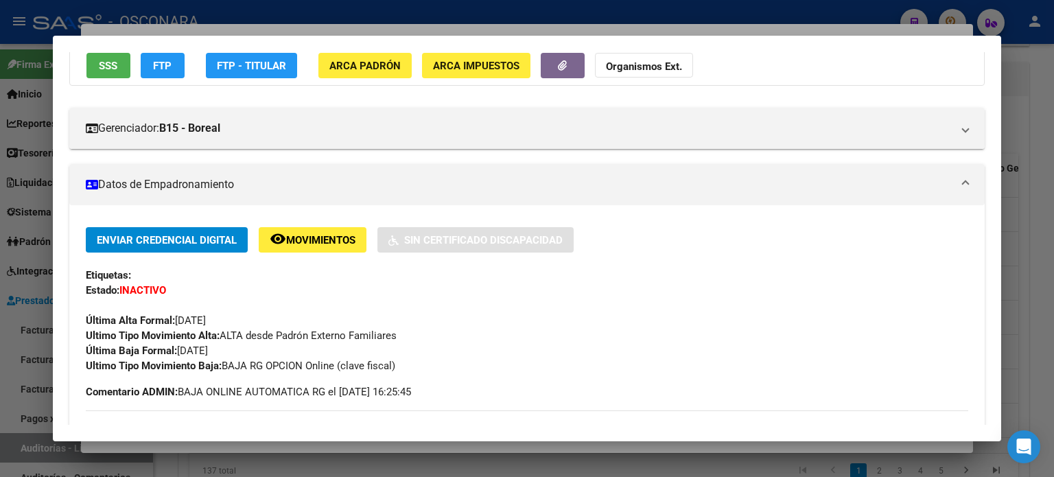
drag, startPoint x: 231, startPoint y: 350, endPoint x: 179, endPoint y: 343, distance: 51.9
click at [179, 345] on span "Última Baja Formal: [DATE]" at bounding box center [147, 351] width 122 height 12
copy span "[DATE]"
click at [345, 32] on div at bounding box center [527, 238] width 1054 height 477
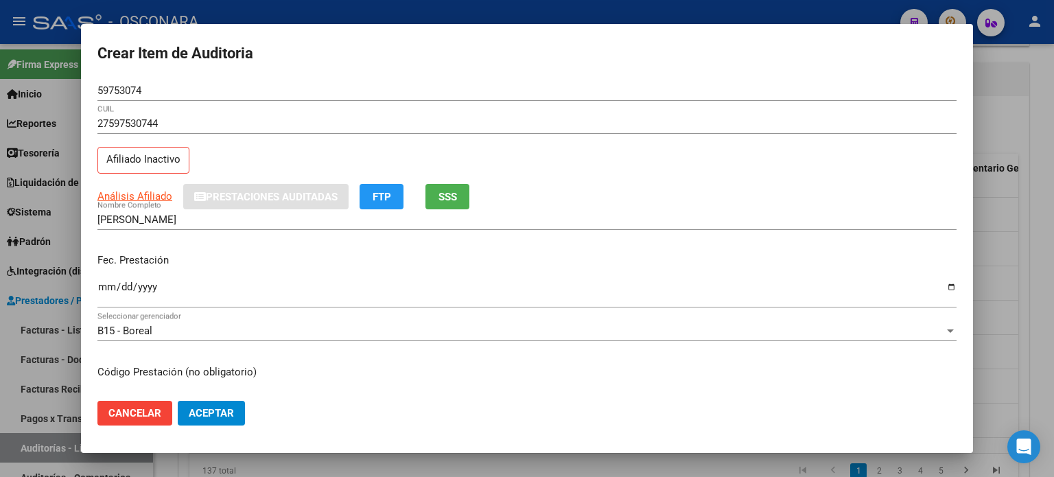
click at [107, 282] on input "Ingresar la fecha" at bounding box center [526, 292] width 859 height 22
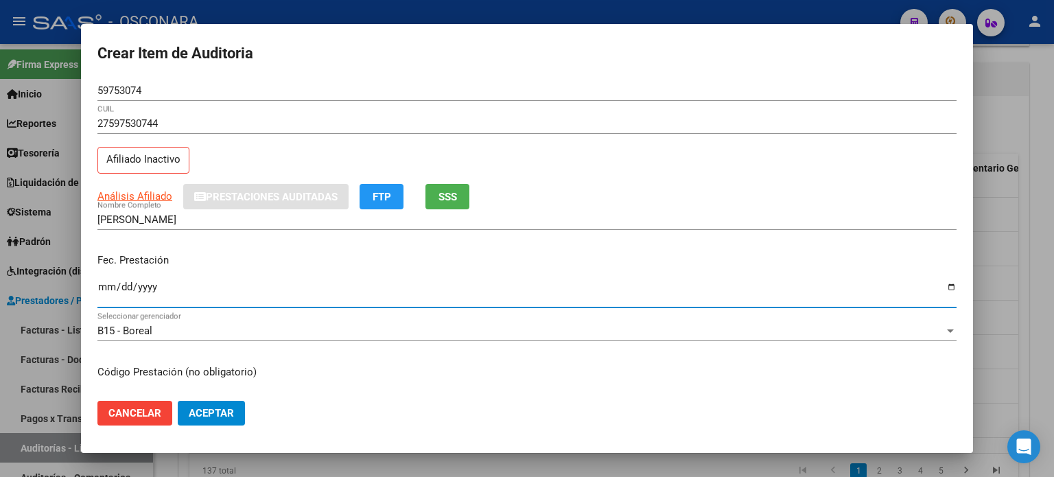
click at [401, 244] on div "Fec. Prestación [DATE] Ingresar la fecha" at bounding box center [526, 281] width 859 height 78
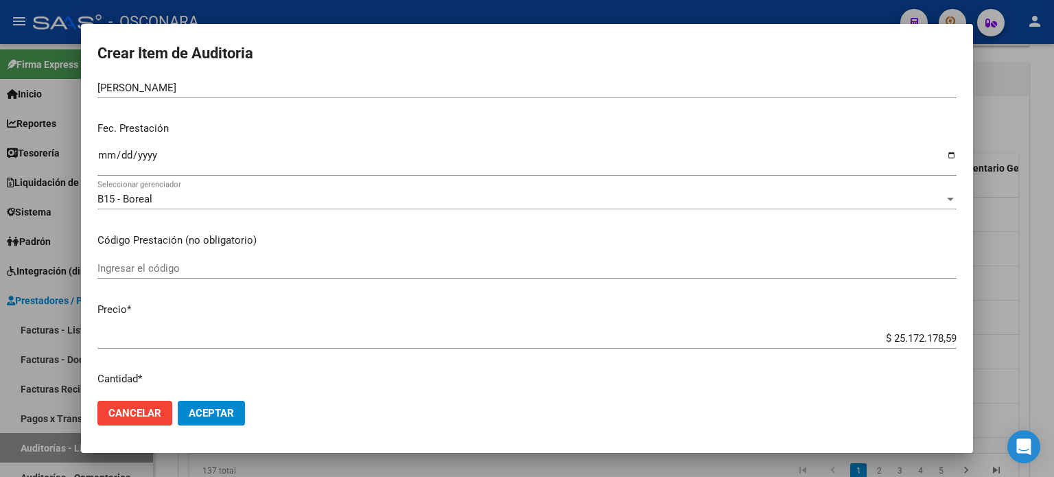
scroll to position [137, 0]
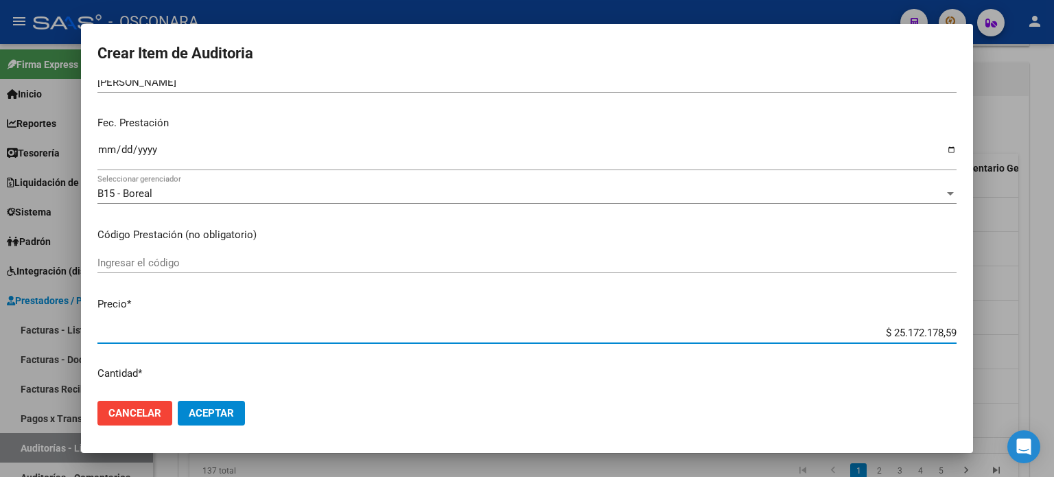
drag, startPoint x: 942, startPoint y: 332, endPoint x: 831, endPoint y: 322, distance: 111.7
click at [831, 323] on div "$ 25.172.178,59 Ingresar el precio" at bounding box center [526, 333] width 859 height 21
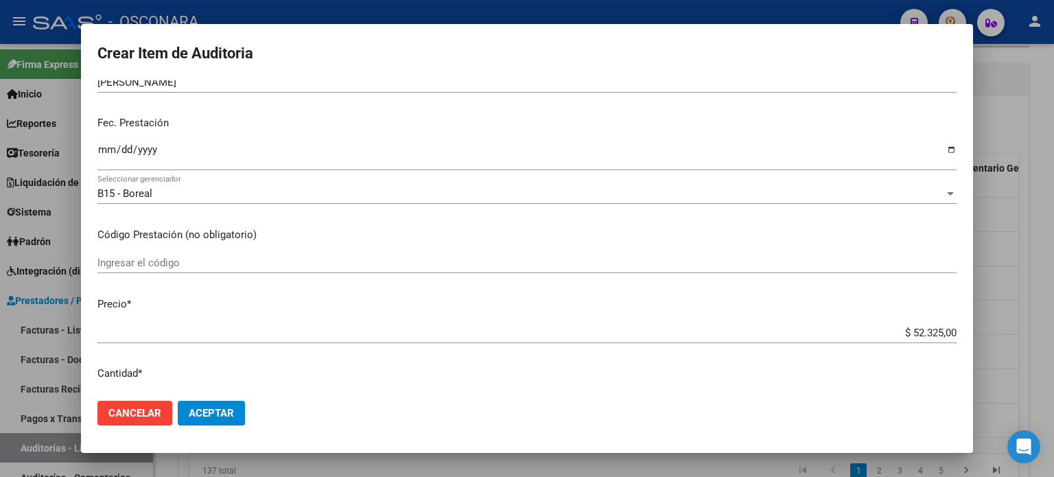
click at [531, 234] on p "Código Prestación (no obligatorio)" at bounding box center [526, 235] width 859 height 16
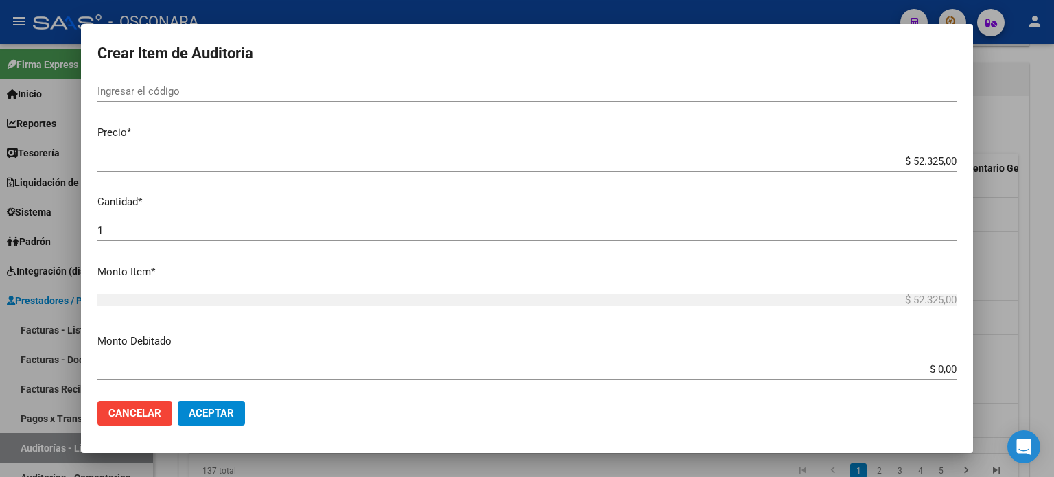
scroll to position [412, 0]
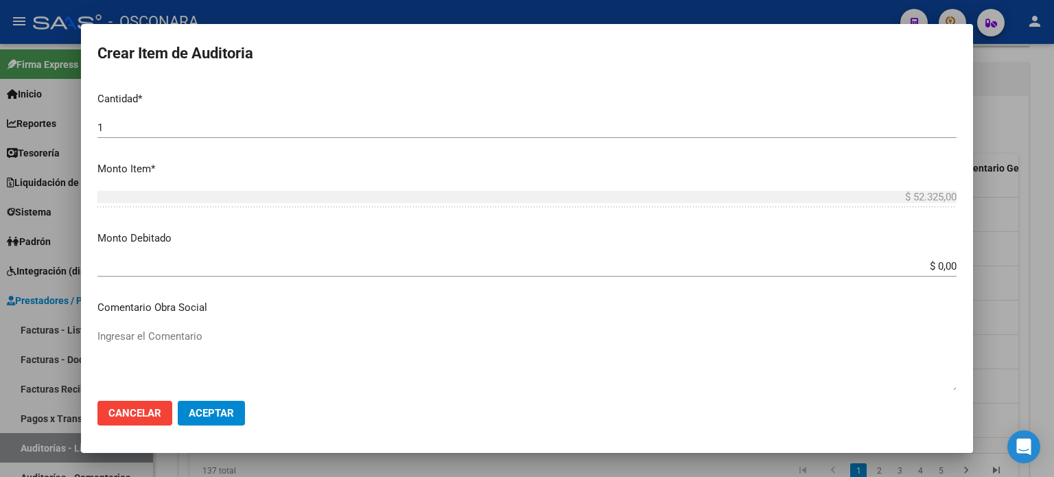
click at [945, 269] on input "$ 0,00" at bounding box center [526, 266] width 859 height 12
click at [430, 228] on mat-dialog-content "59753074 Nro Documento 27597530744 CUIL Afiliado Inactivo Análisis Afiliado Pre…" at bounding box center [527, 235] width 892 height 310
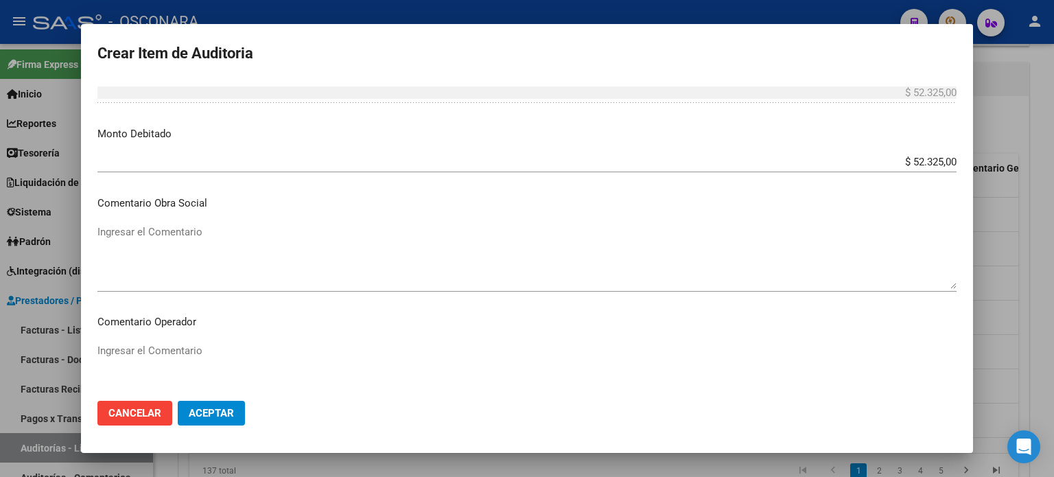
scroll to position [618, 0]
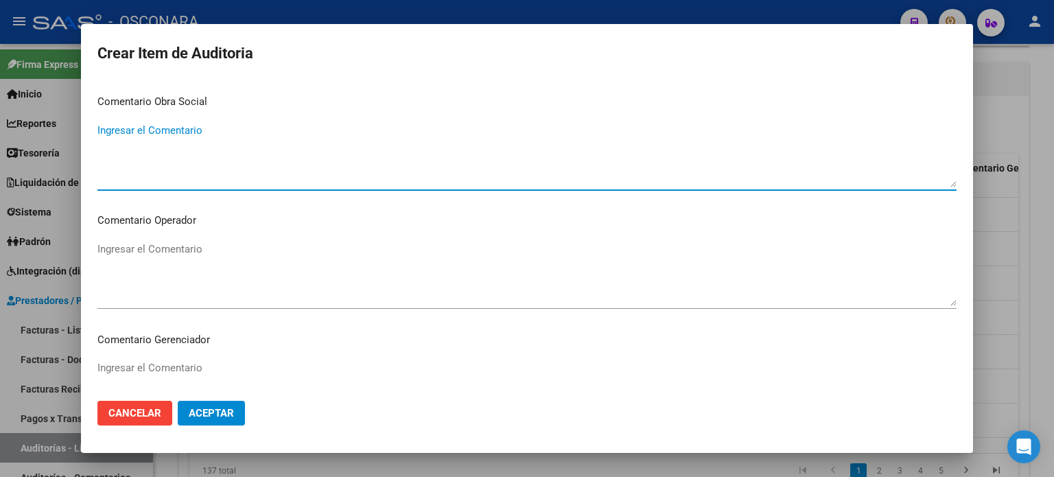
paste textarea "[DATE]"
drag, startPoint x: 217, startPoint y: 130, endPoint x: 0, endPoint y: 134, distance: 216.9
click at [0, 134] on div "Crear Item de Auditoria 59753074 Nro Documento 27597530744 CUIL Afiliado Inacti…" at bounding box center [527, 238] width 1054 height 477
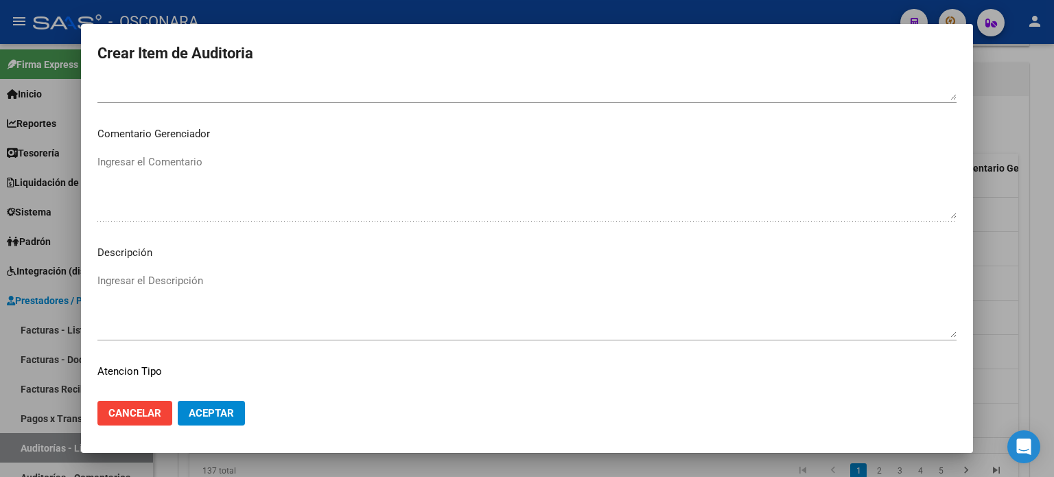
scroll to position [925, 0]
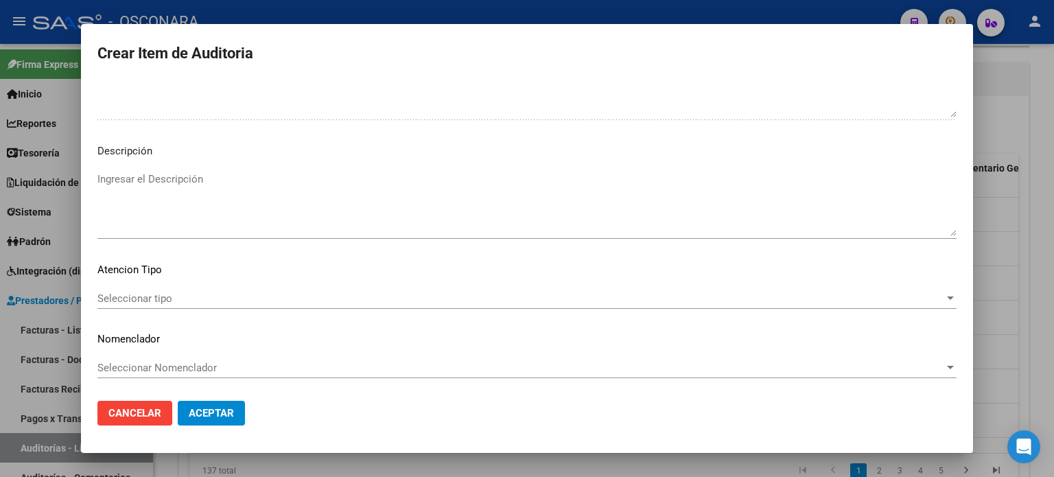
click at [159, 169] on div "Ingresar el Descripción" at bounding box center [526, 204] width 859 height 70
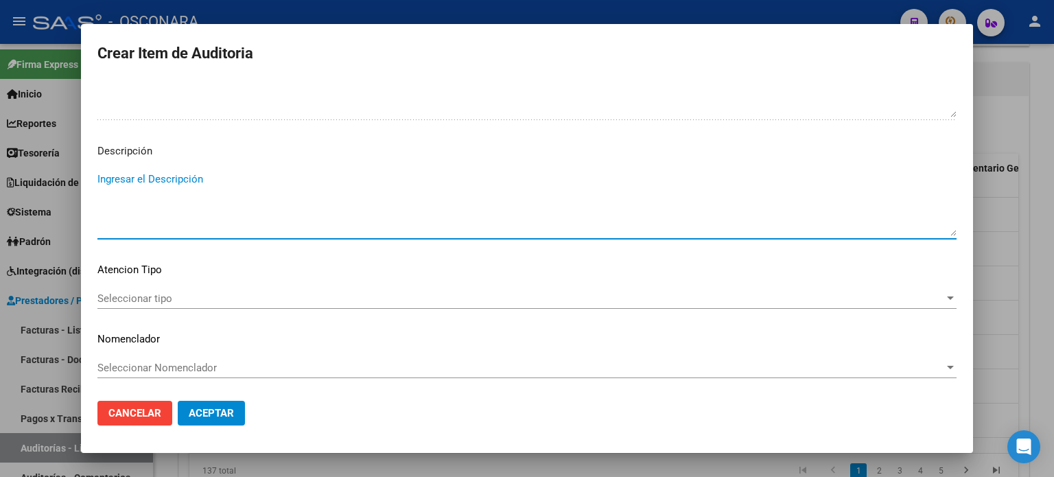
paste textarea "baja desde [DATE]"
click at [131, 303] on span "Seleccionar tipo" at bounding box center [520, 298] width 847 height 12
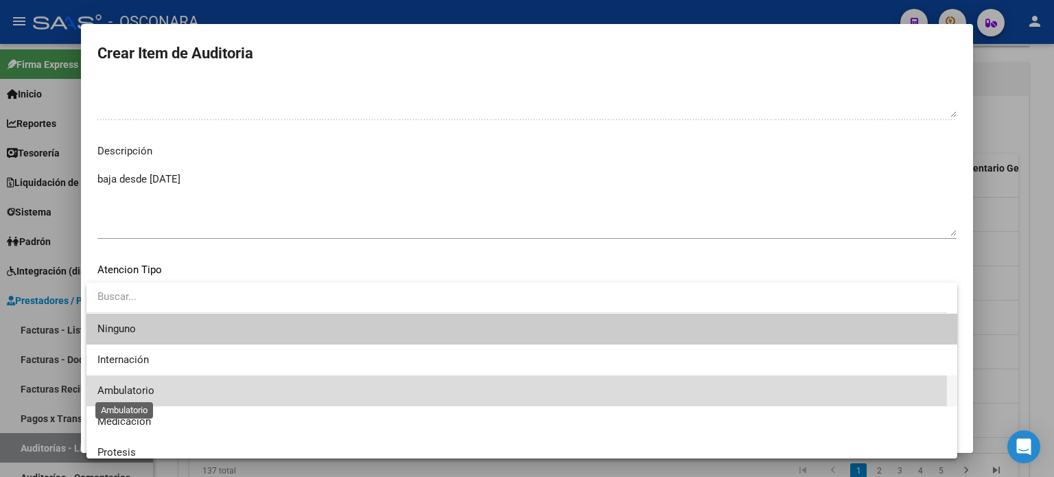
click at [150, 394] on span "Ambulatorio" at bounding box center [125, 390] width 57 height 12
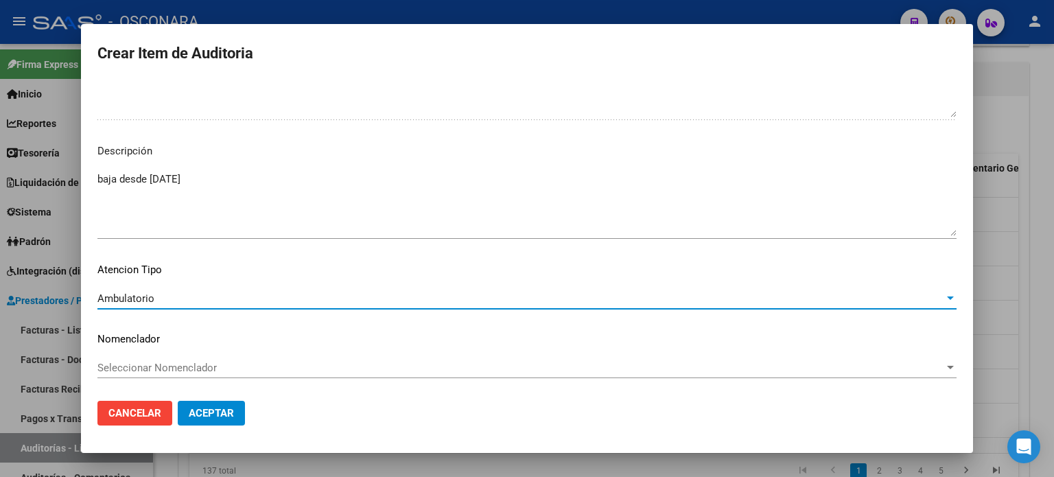
click at [212, 412] on span "Aceptar" at bounding box center [211, 413] width 45 height 12
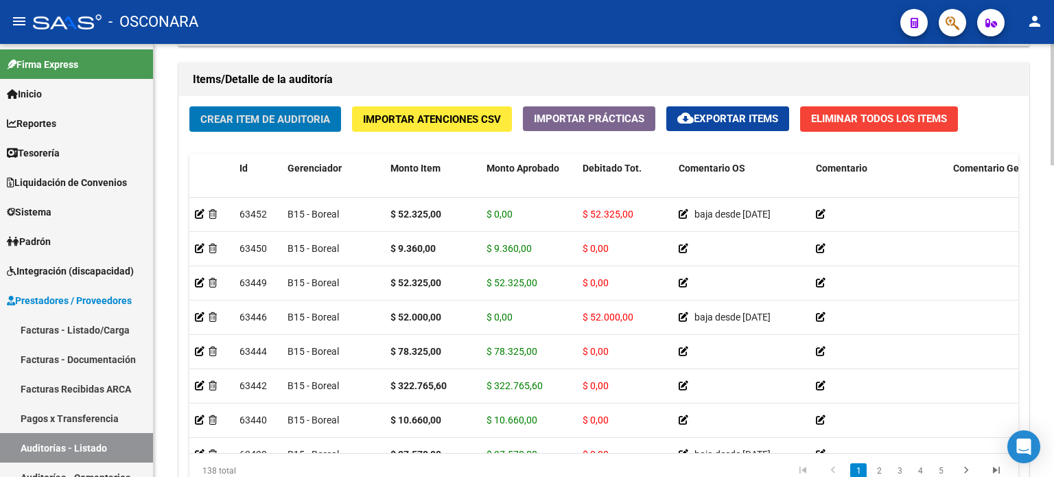
click at [327, 120] on span "Crear Item de Auditoria" at bounding box center [265, 119] width 130 height 12
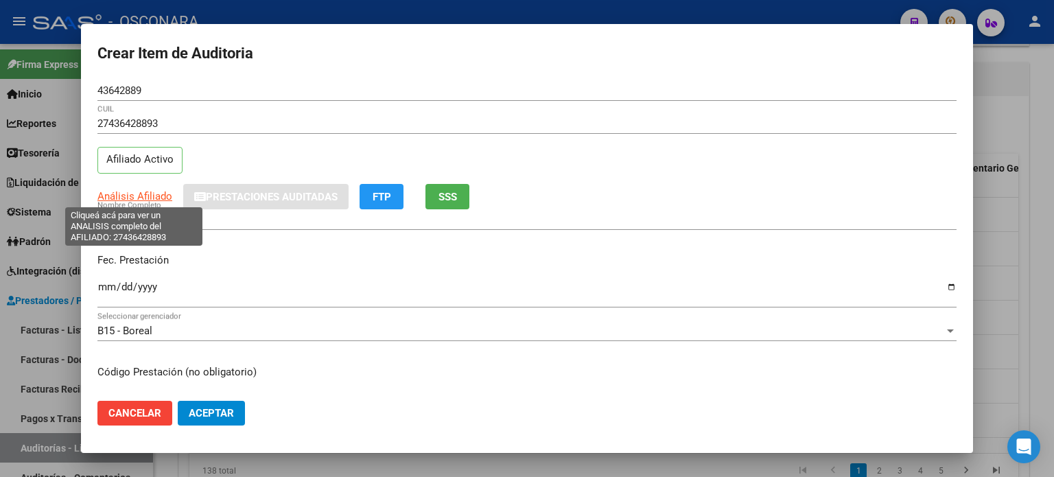
click at [129, 192] on span "Análisis Afiliado" at bounding box center [134, 196] width 75 height 12
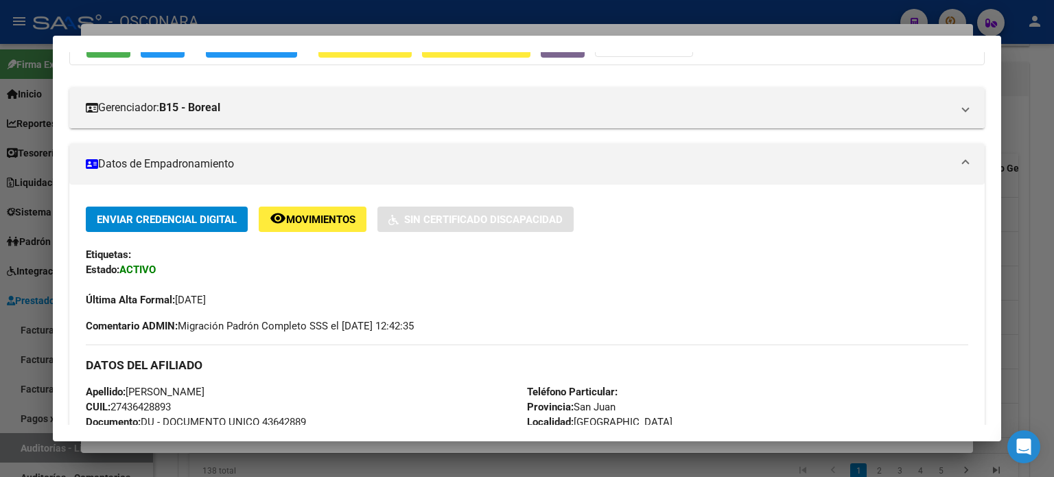
scroll to position [69, 0]
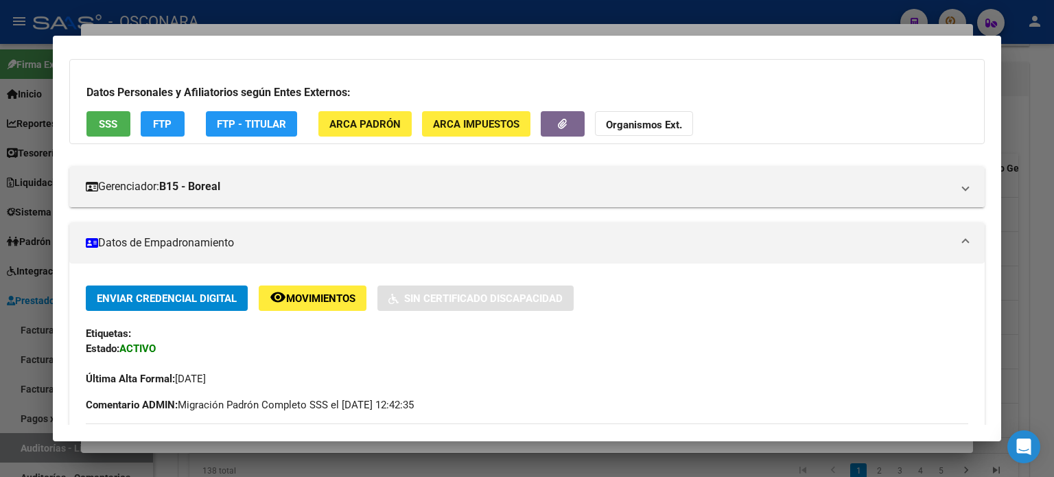
click at [115, 128] on span "SSS" at bounding box center [108, 124] width 19 height 12
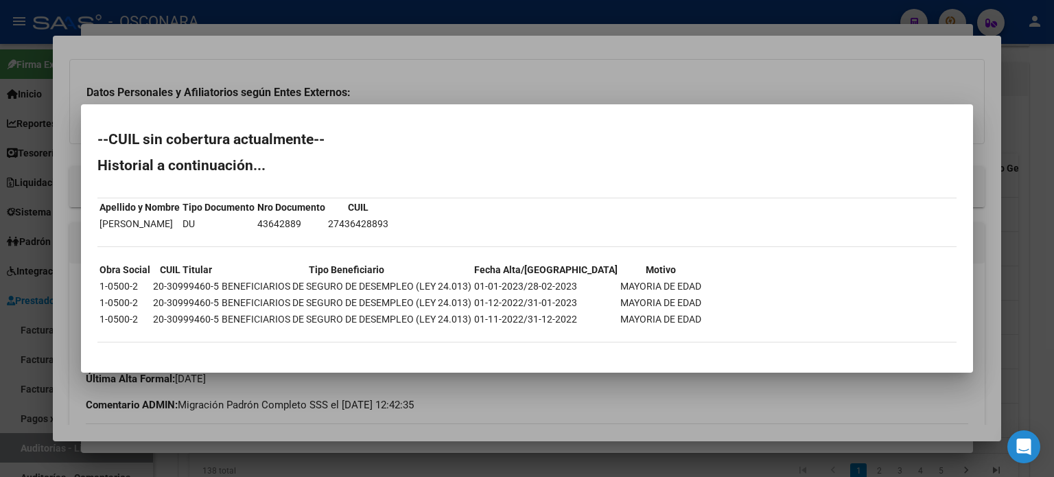
click at [524, 82] on div at bounding box center [527, 238] width 1054 height 477
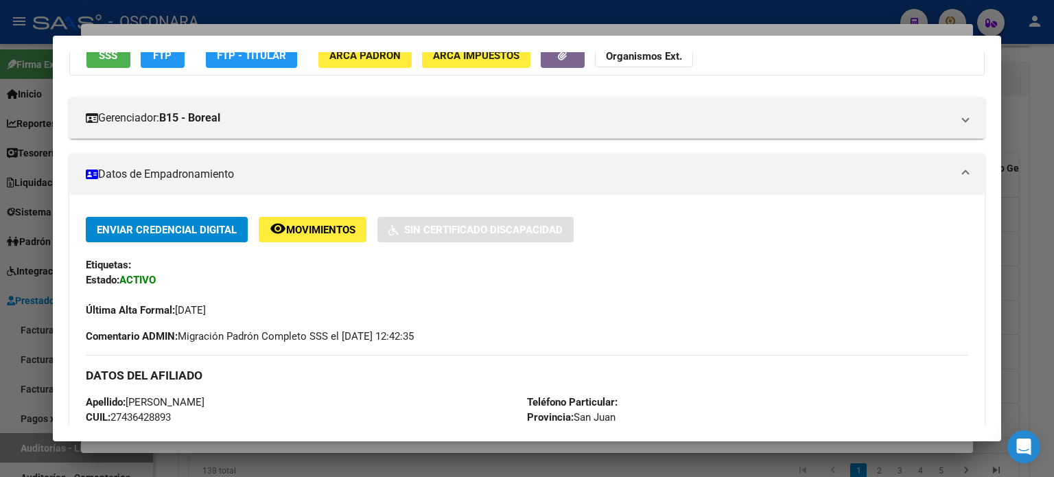
scroll to position [0, 0]
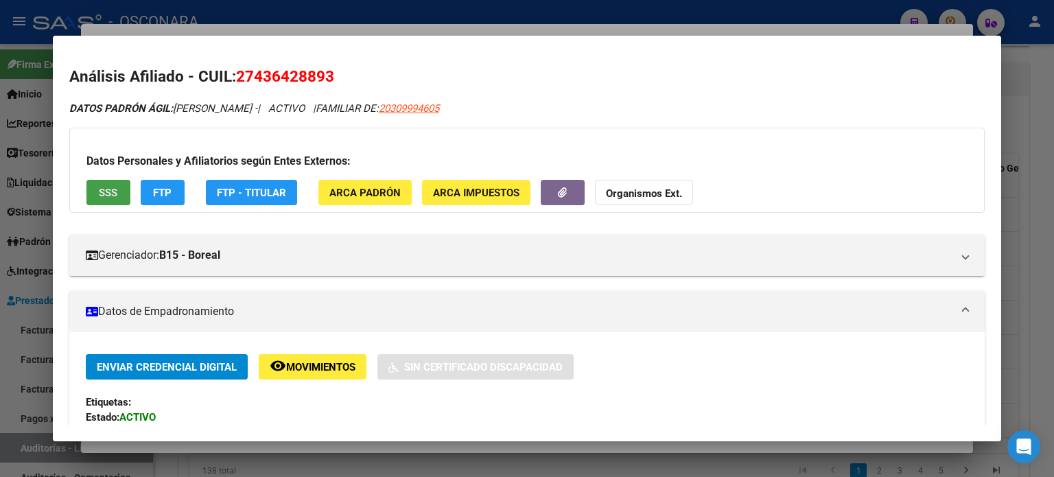
click at [104, 189] on span "SSS" at bounding box center [108, 193] width 19 height 12
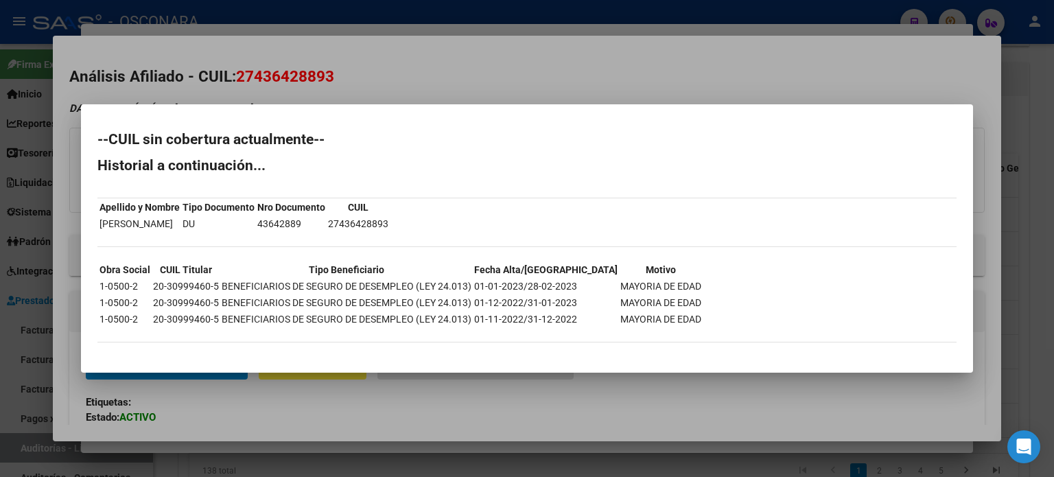
click at [520, 75] on div at bounding box center [527, 238] width 1054 height 477
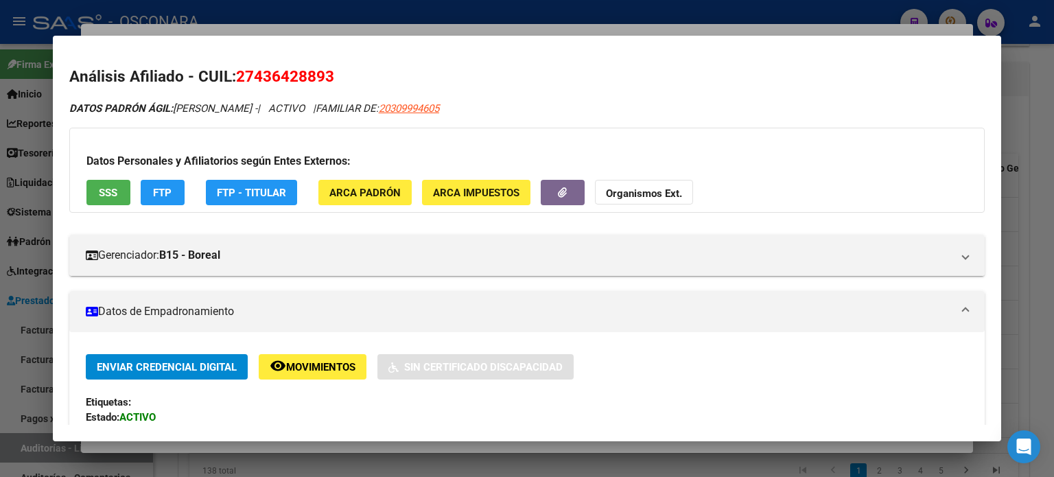
click at [329, 27] on div at bounding box center [527, 238] width 1054 height 477
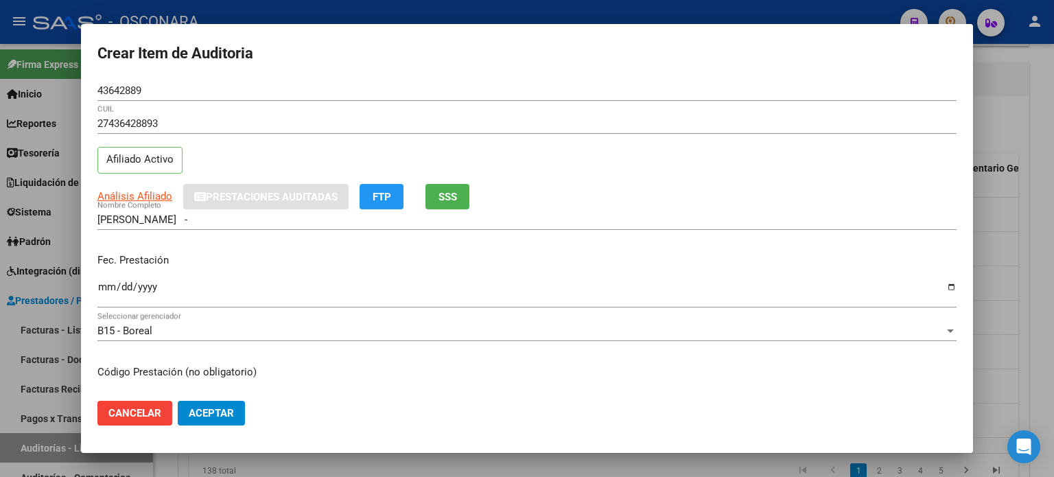
click at [100, 284] on input "Ingresar la fecha" at bounding box center [526, 292] width 859 height 22
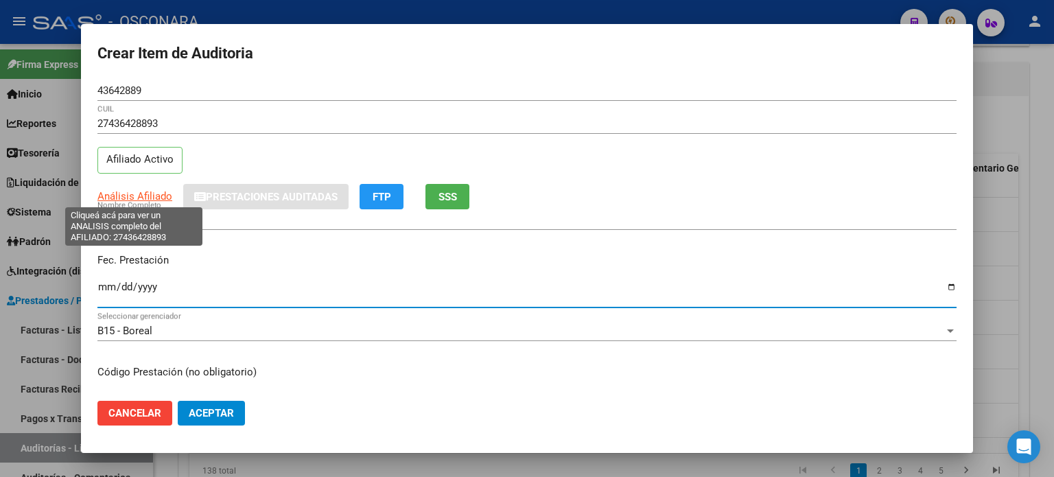
click at [135, 196] on span "Análisis Afiliado" at bounding box center [134, 196] width 75 height 12
copy span
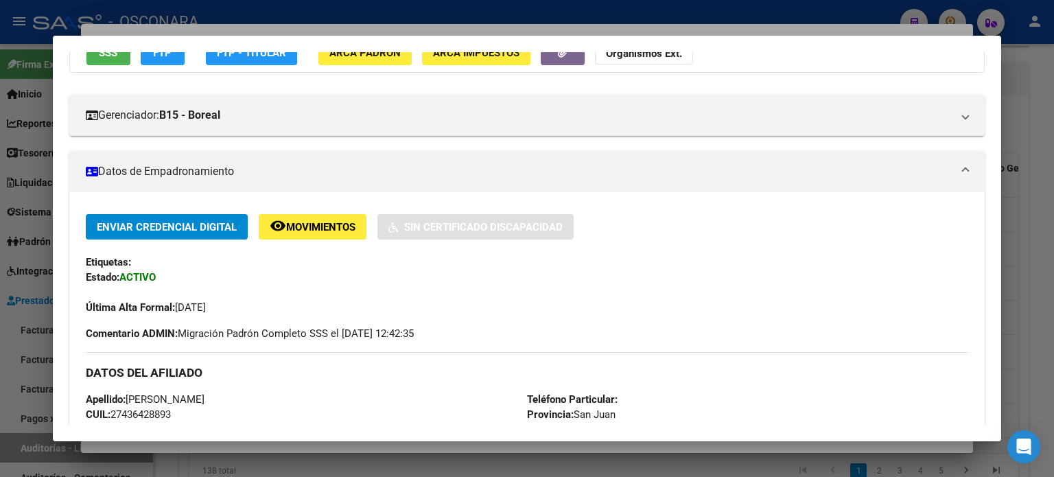
scroll to position [137, 0]
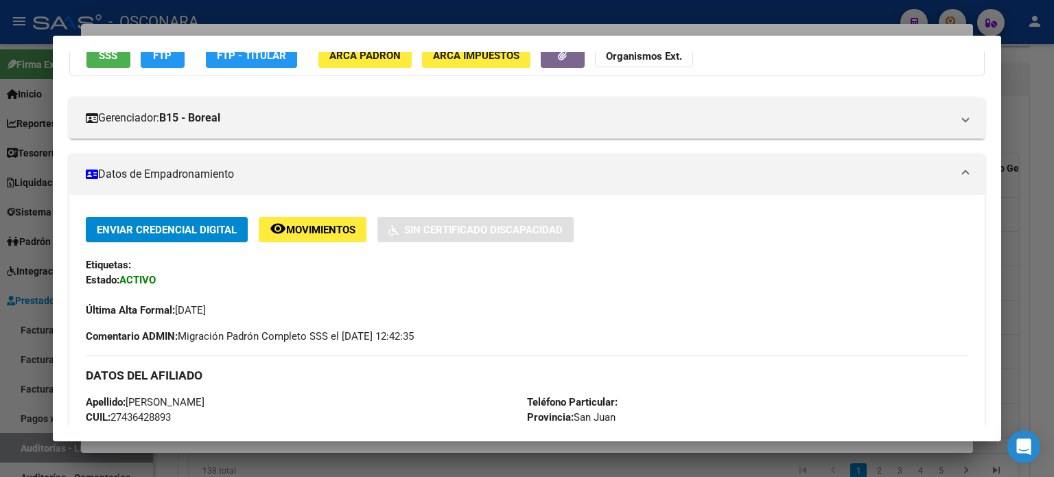
click at [118, 54] on button "SSS" at bounding box center [108, 55] width 44 height 25
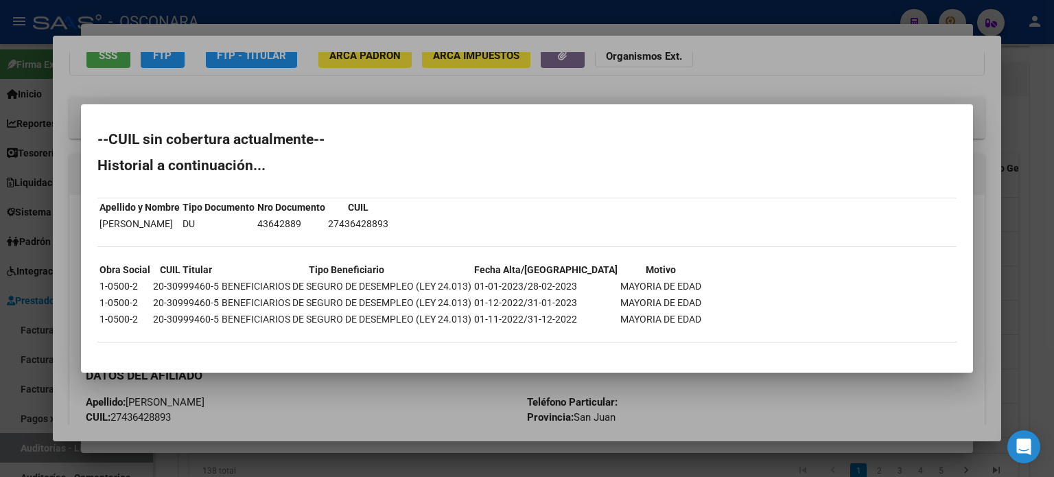
drag, startPoint x: 571, startPoint y: 283, endPoint x: 524, endPoint y: 279, distance: 47.6
click at [524, 279] on td "01-01-2023/28-02-2023" at bounding box center [546, 286] width 145 height 15
copy td "[DATE]"
click at [402, 95] on div at bounding box center [527, 238] width 1054 height 477
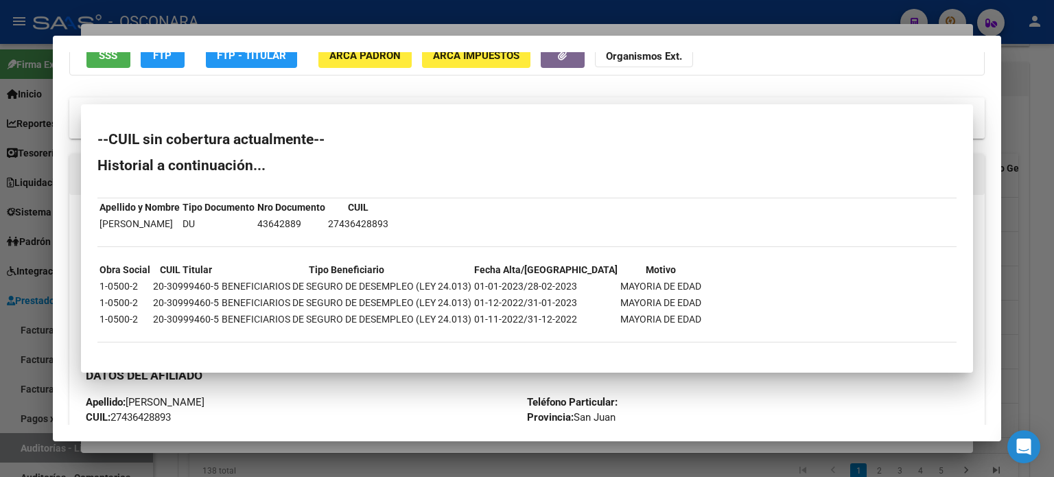
scroll to position [127, 0]
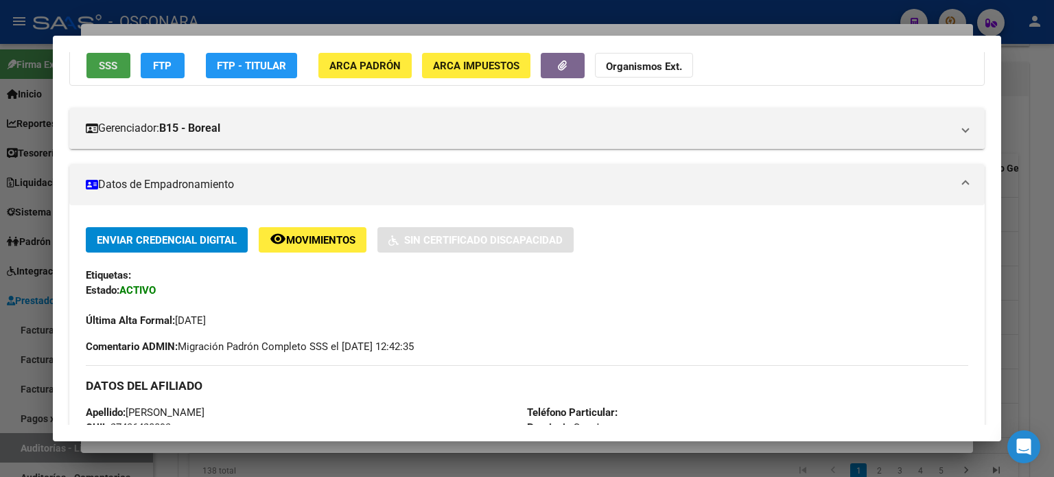
click at [122, 61] on button "SSS" at bounding box center [108, 65] width 44 height 25
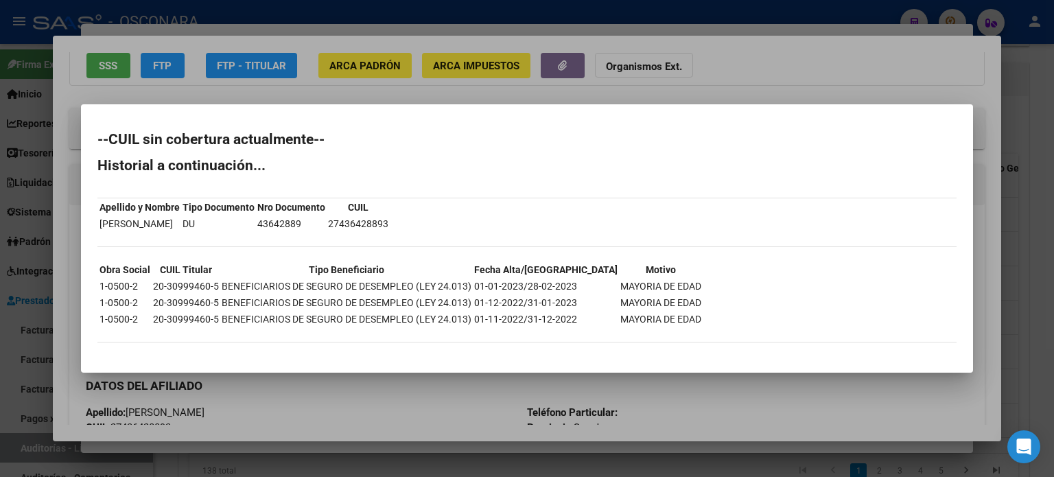
click at [286, 97] on div at bounding box center [527, 238] width 1054 height 477
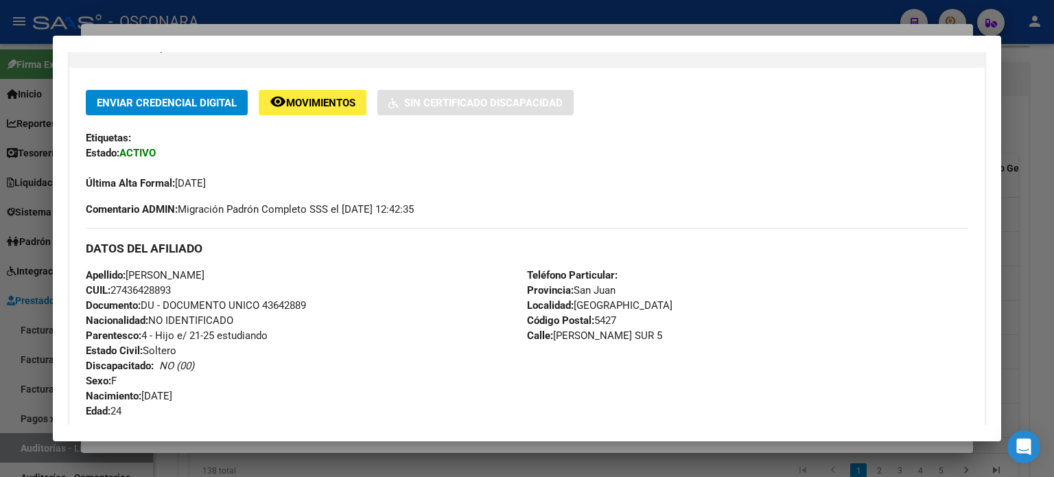
scroll to position [0, 0]
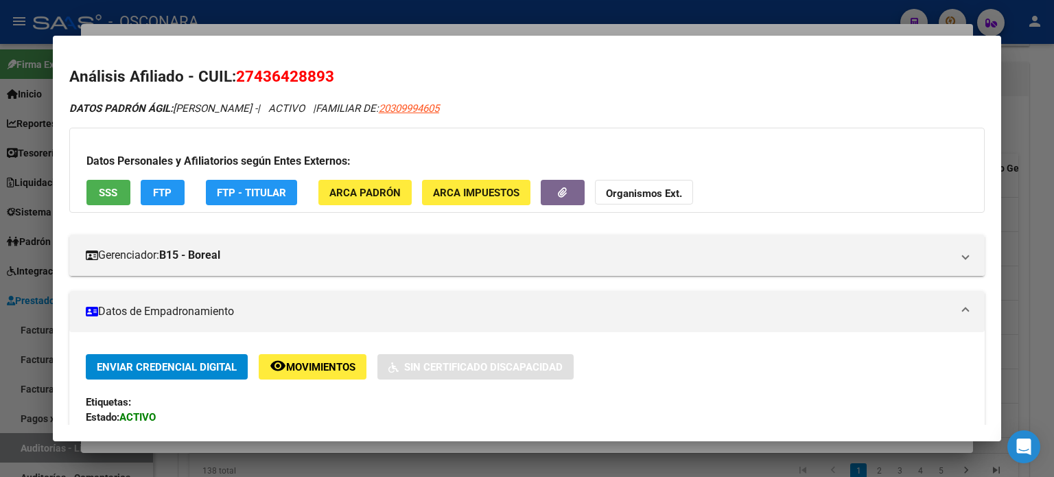
click at [271, 27] on div at bounding box center [527, 238] width 1054 height 477
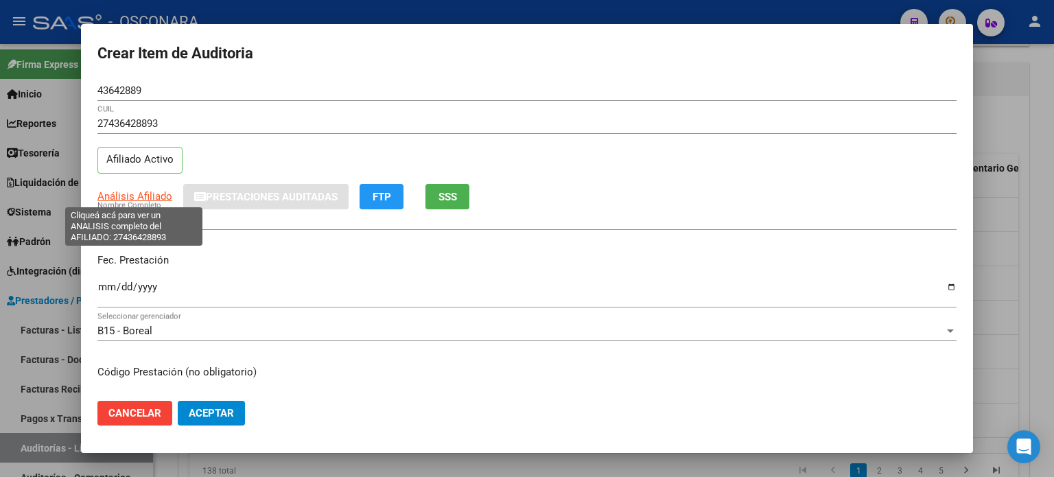
click at [121, 194] on span "Análisis Afiliado" at bounding box center [134, 196] width 75 height 12
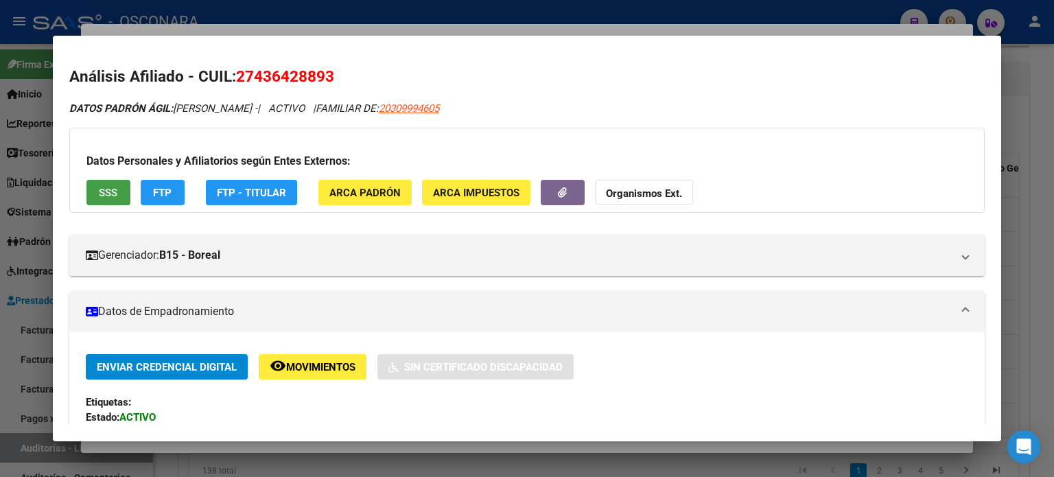
click at [108, 195] on span "SSS" at bounding box center [108, 193] width 19 height 12
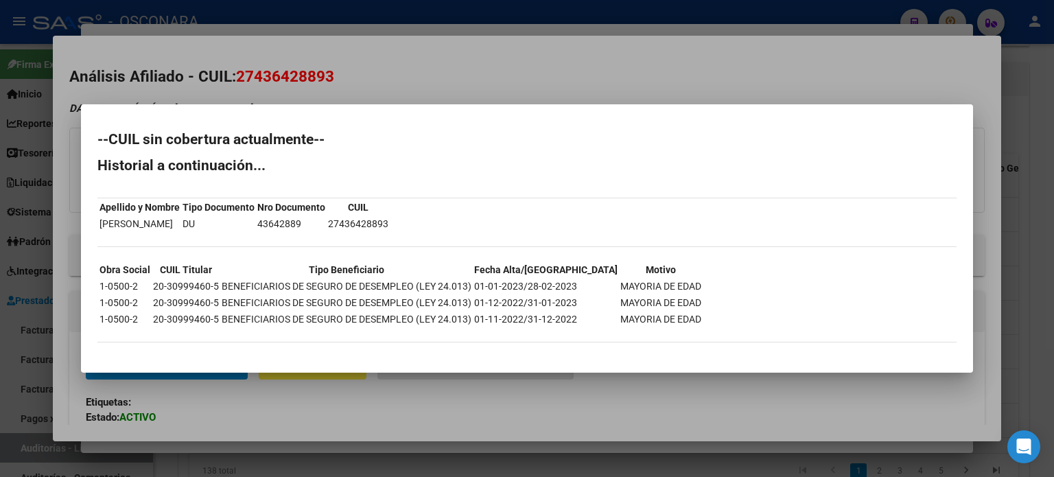
click at [601, 69] on div at bounding box center [527, 238] width 1054 height 477
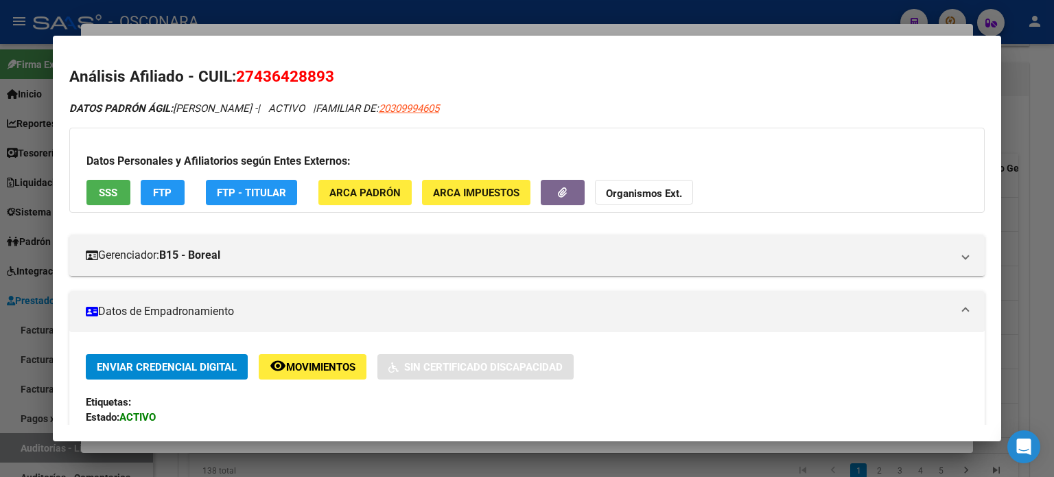
click at [522, 28] on div at bounding box center [527, 238] width 1054 height 477
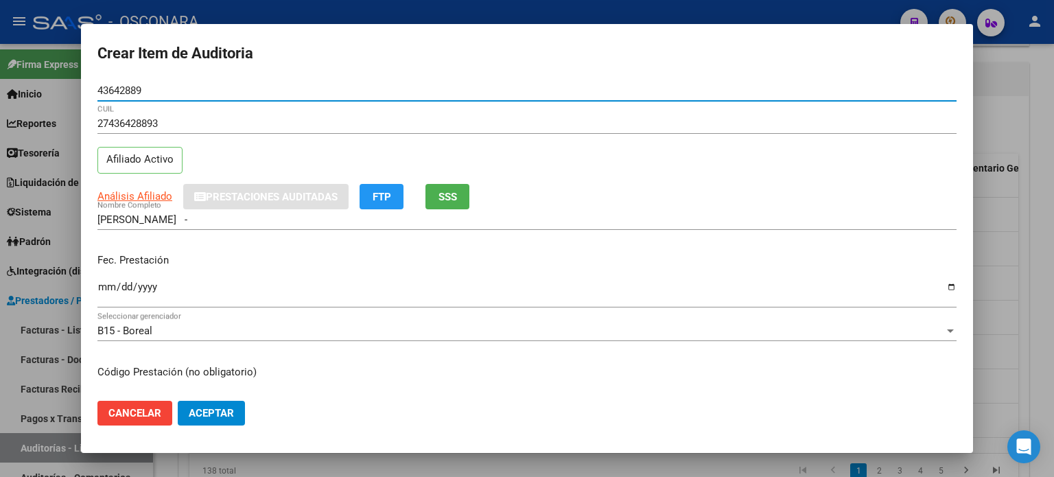
drag, startPoint x: 168, startPoint y: 89, endPoint x: 25, endPoint y: 92, distance: 143.5
click at [25, 92] on div "Crear Item de Auditoria 43642889 Nro Documento 27436428893 CUIL Afiliado Activo…" at bounding box center [527, 238] width 1054 height 477
click at [229, 161] on div "27471244657 CUIL Afiliado Activo" at bounding box center [526, 148] width 859 height 70
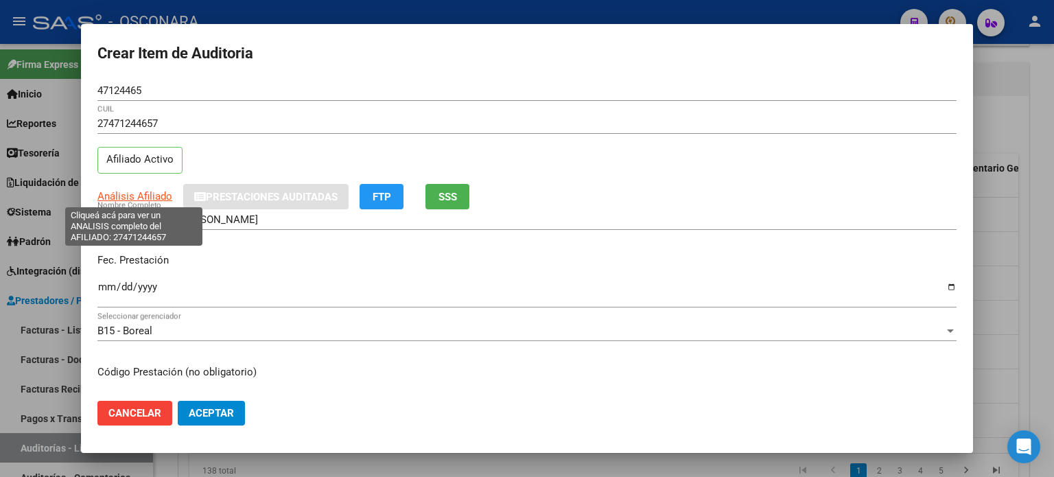
click at [141, 191] on span "Análisis Afiliado" at bounding box center [134, 196] width 75 height 12
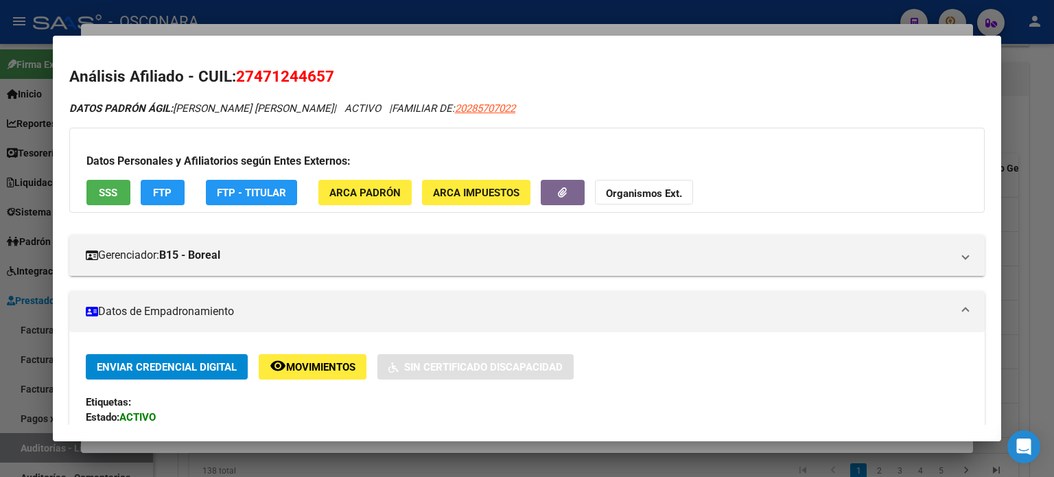
click at [104, 189] on span "SSS" at bounding box center [108, 193] width 19 height 12
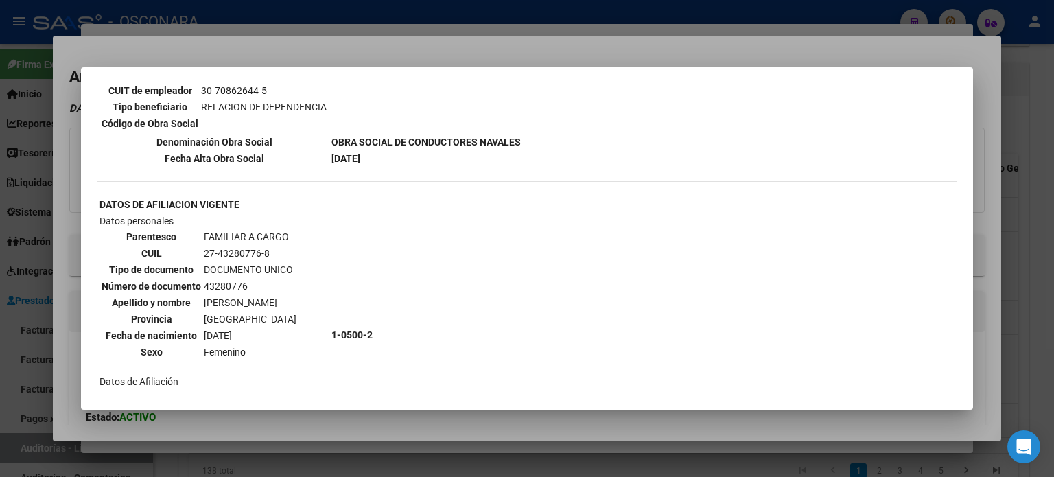
scroll to position [824, 0]
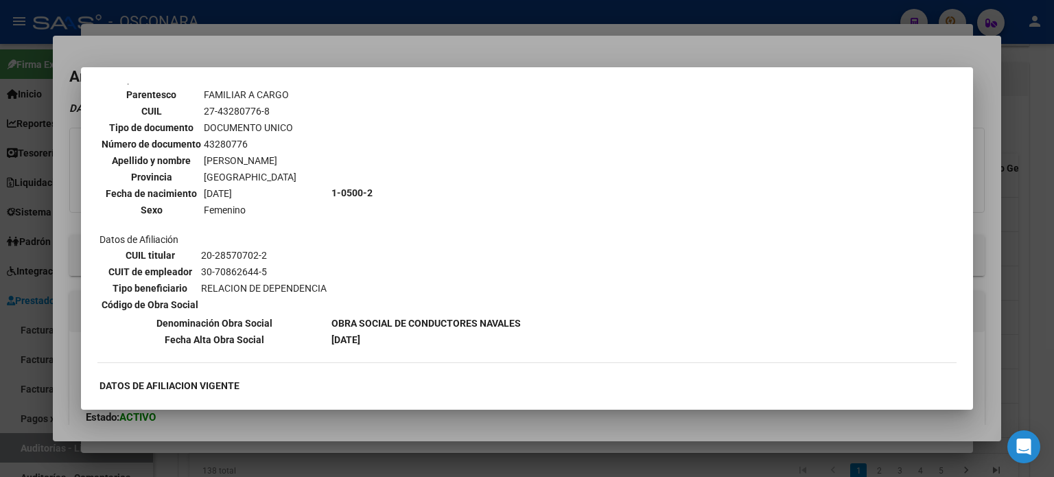
click at [440, 45] on div at bounding box center [527, 238] width 1054 height 477
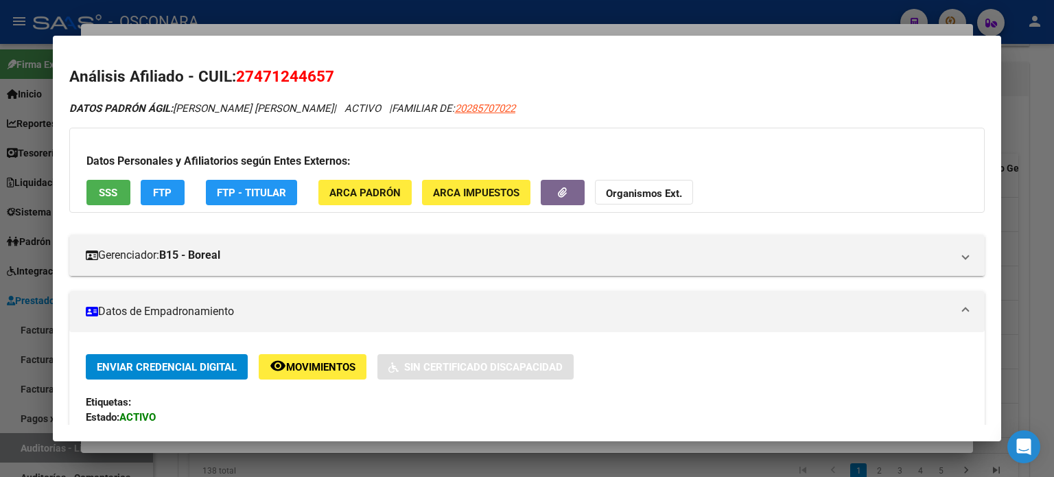
click at [384, 29] on div at bounding box center [527, 238] width 1054 height 477
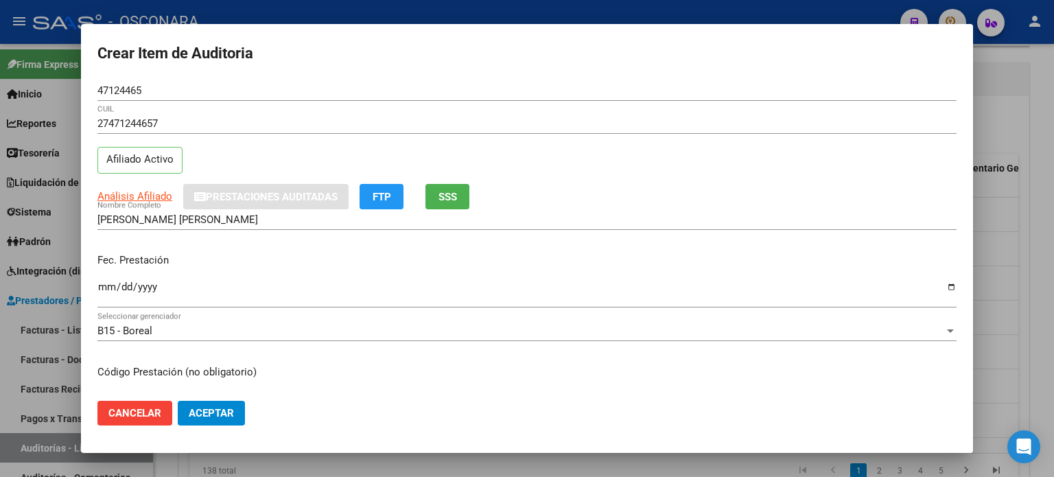
click at [581, 248] on div "Fec. Prestación [DATE] Ingresar la fecha" at bounding box center [526, 281] width 859 height 78
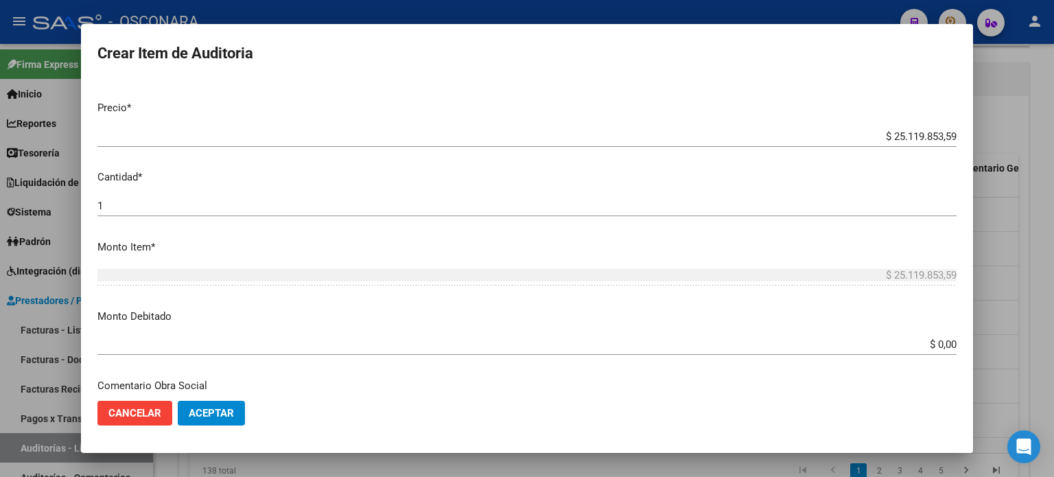
scroll to position [275, 0]
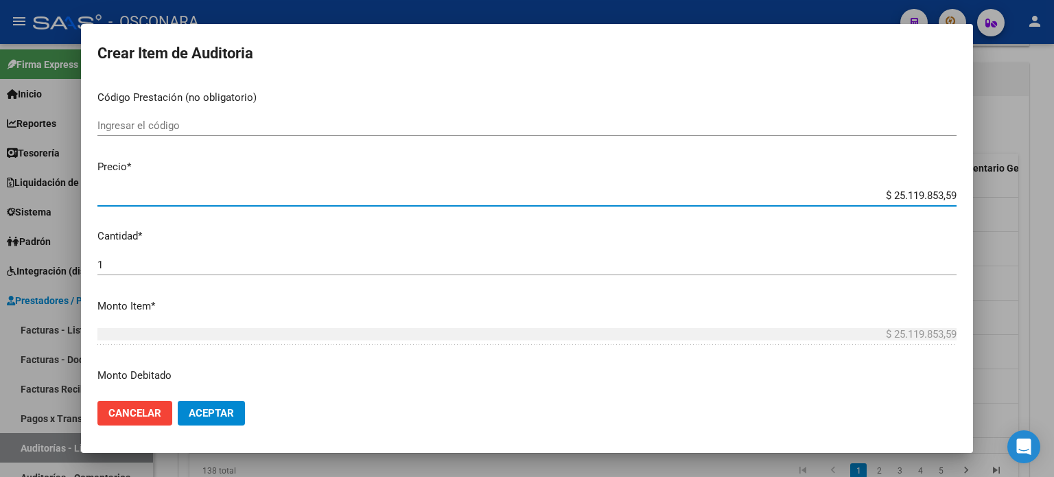
drag, startPoint x: 946, startPoint y: 194, endPoint x: 832, endPoint y: 181, distance: 114.8
click at [832, 181] on mat-dialog-content "47124465 Nro Documento 27471244657 CUIL Afiliado Activo Análisis Afiliado Prest…" at bounding box center [527, 235] width 892 height 310
click at [601, 244] on p "Cantidad *" at bounding box center [526, 237] width 859 height 16
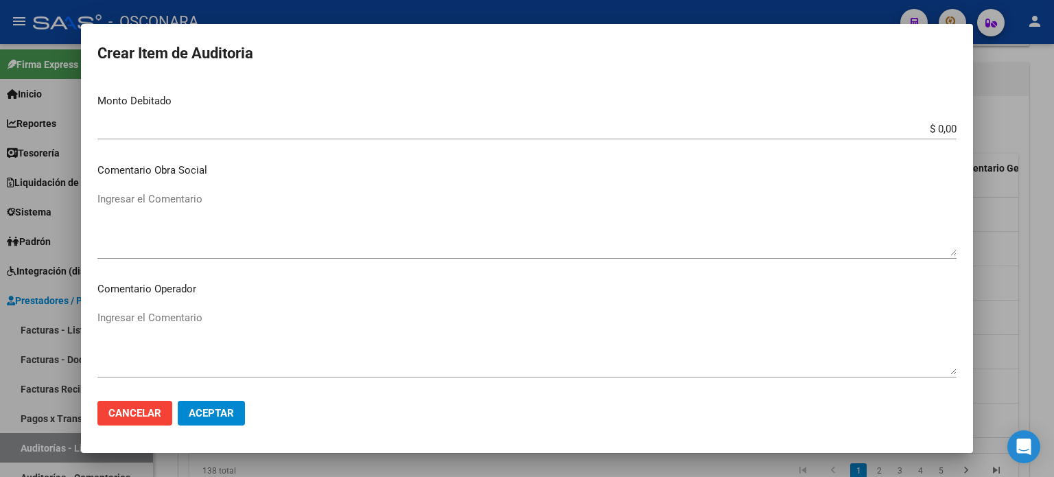
scroll to position [925, 0]
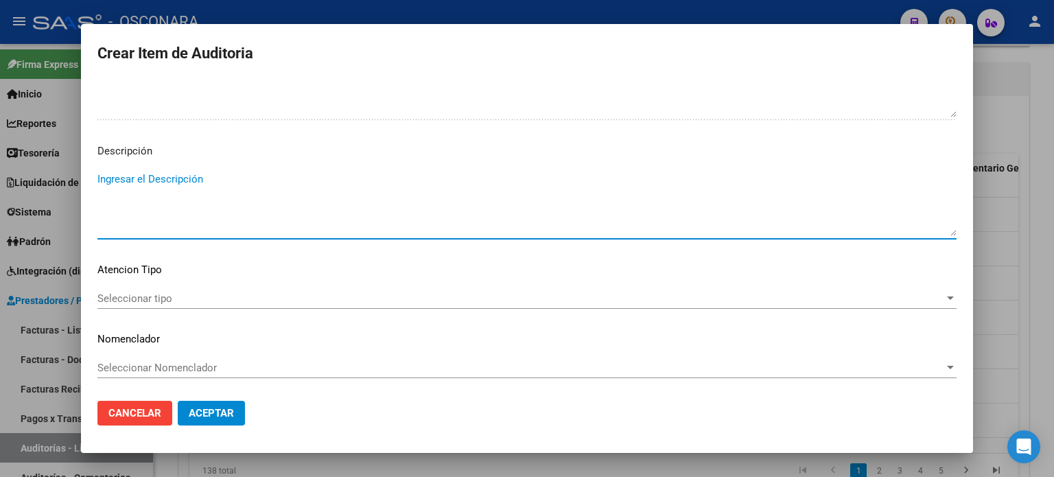
click at [271, 218] on textarea "Ingresar el Descripción" at bounding box center [526, 204] width 859 height 65
click at [207, 283] on mat-dialog-content "47124465 Nro Documento 27471244657 CUIL Afiliado Activo Análisis Afiliado Prest…" at bounding box center [527, 235] width 892 height 310
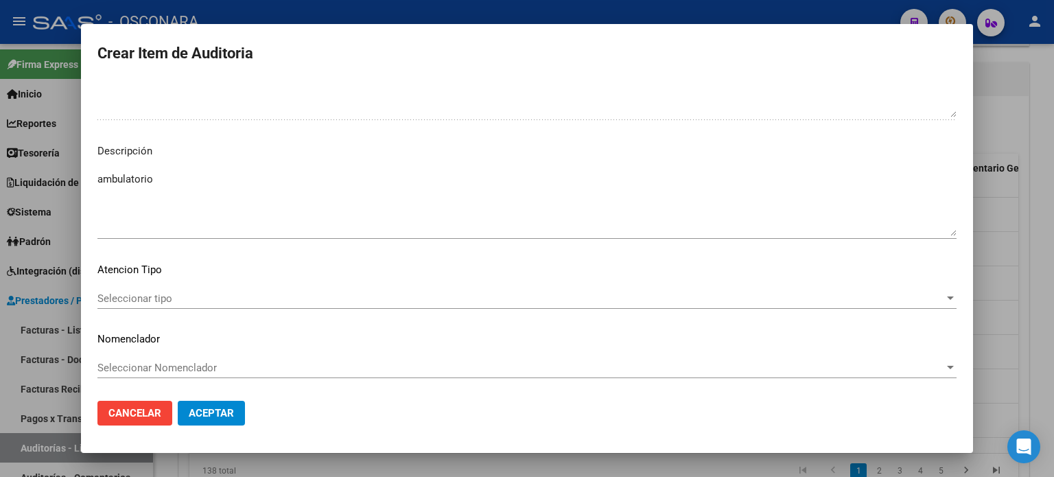
click at [200, 293] on span "Seleccionar tipo" at bounding box center [520, 298] width 847 height 12
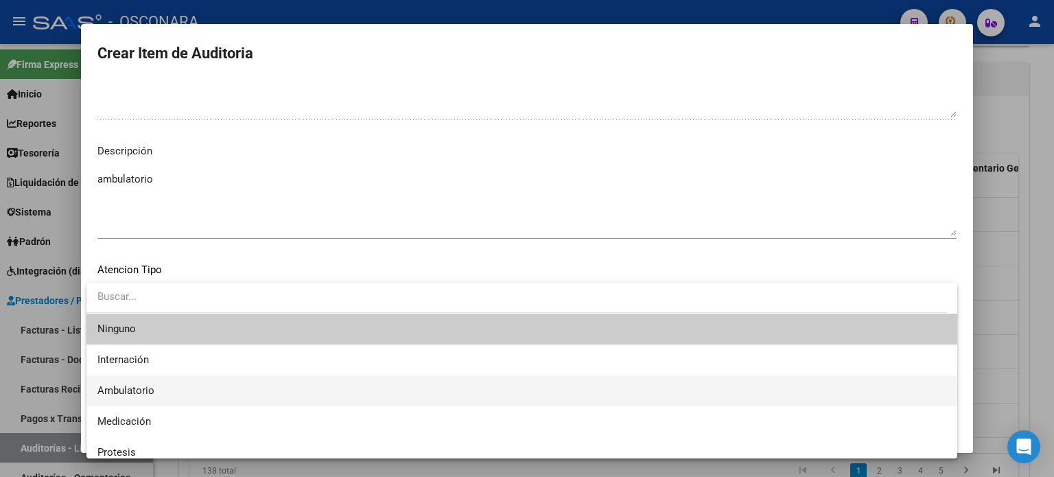
click at [160, 384] on span "Ambulatorio" at bounding box center [521, 390] width 849 height 31
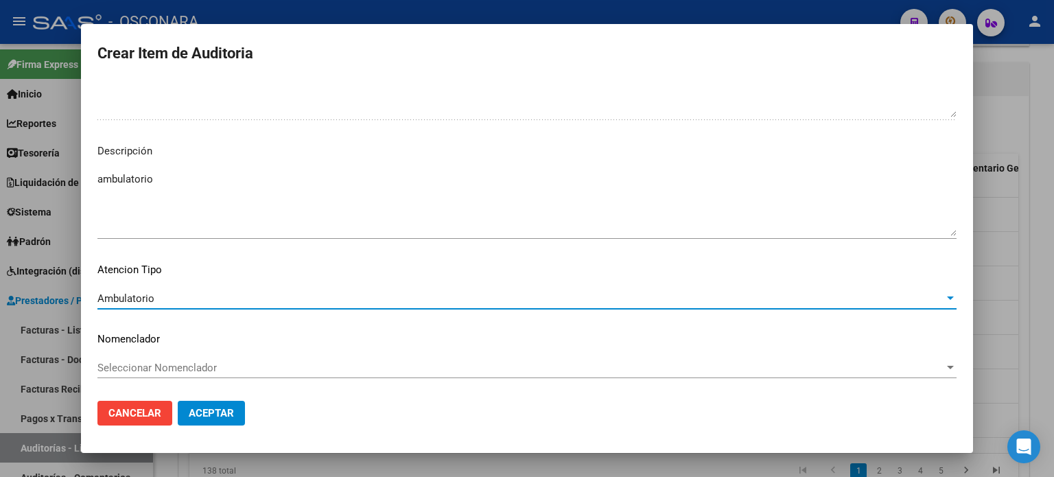
click at [229, 415] on span "Aceptar" at bounding box center [211, 413] width 45 height 12
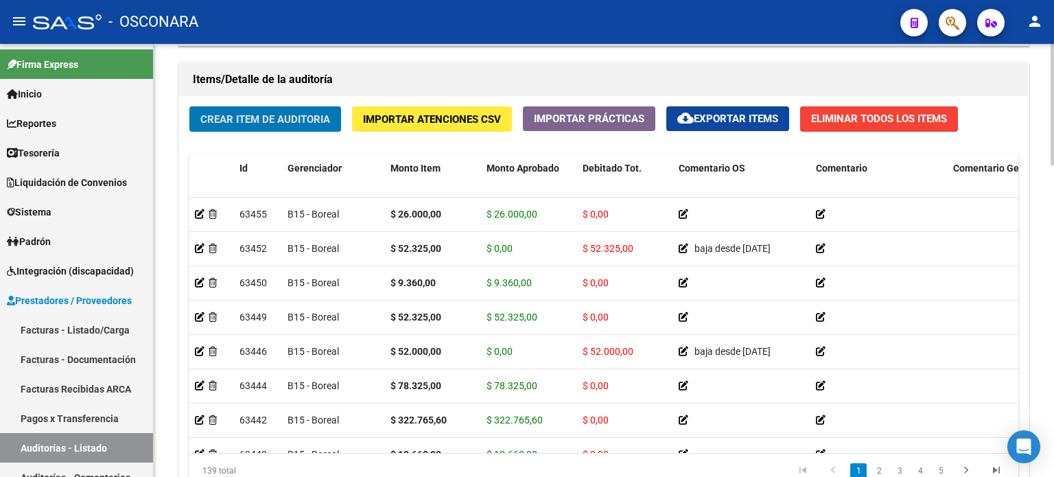
click at [255, 142] on div "Crear Item de Auditoria Importar Atenciones CSV Importar Prácticas cloud_downlo…" at bounding box center [604, 302] width 850 height 413
click at [252, 124] on span "Crear Item de Auditoria" at bounding box center [265, 119] width 130 height 12
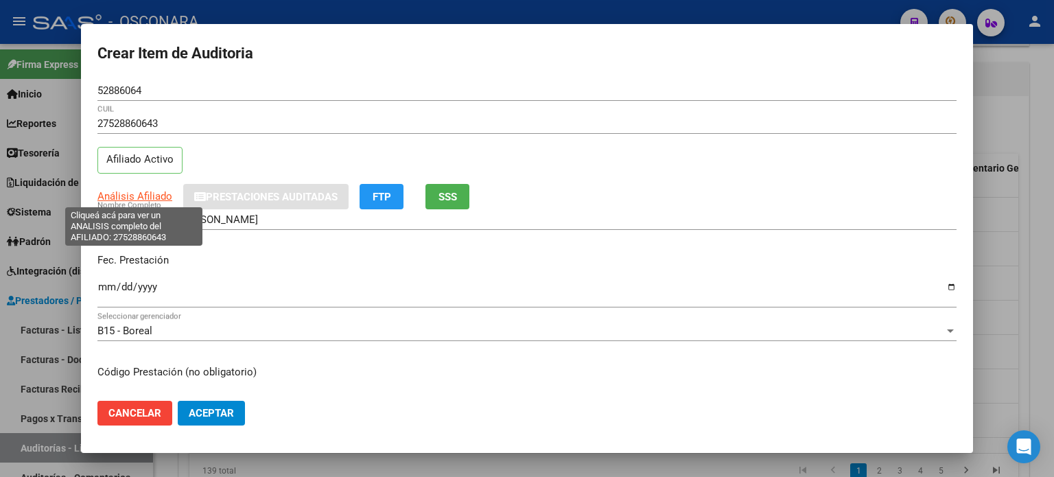
click at [148, 194] on span "Análisis Afiliado" at bounding box center [134, 196] width 75 height 12
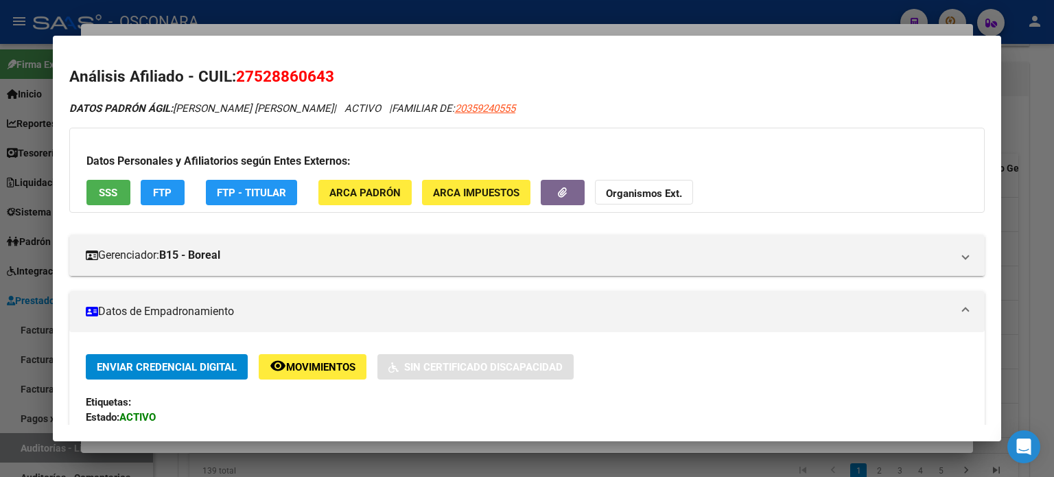
click at [620, 226] on div "Gerenciador: B15 - Boreal Atención telefónica: Atención: 08105552673 Atención e…" at bounding box center [527, 250] width 916 height 52
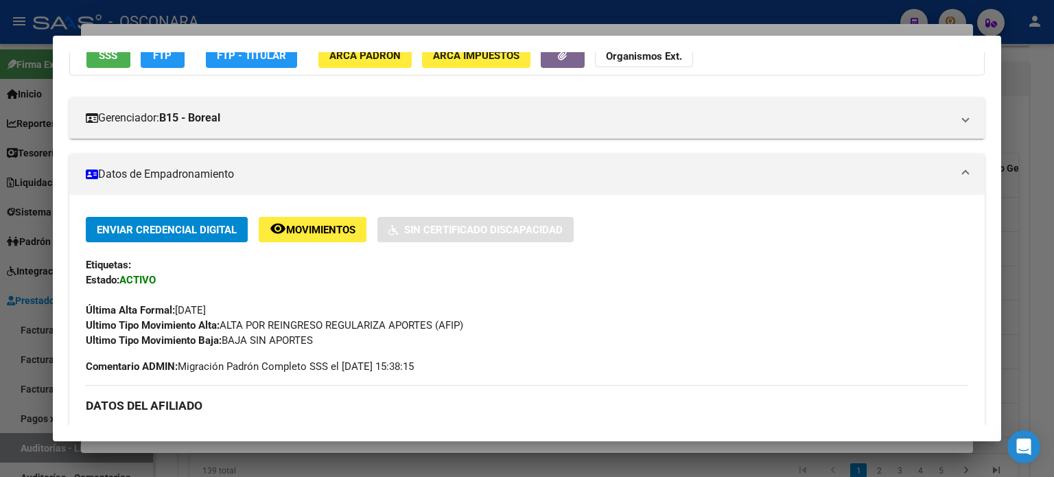
scroll to position [69, 0]
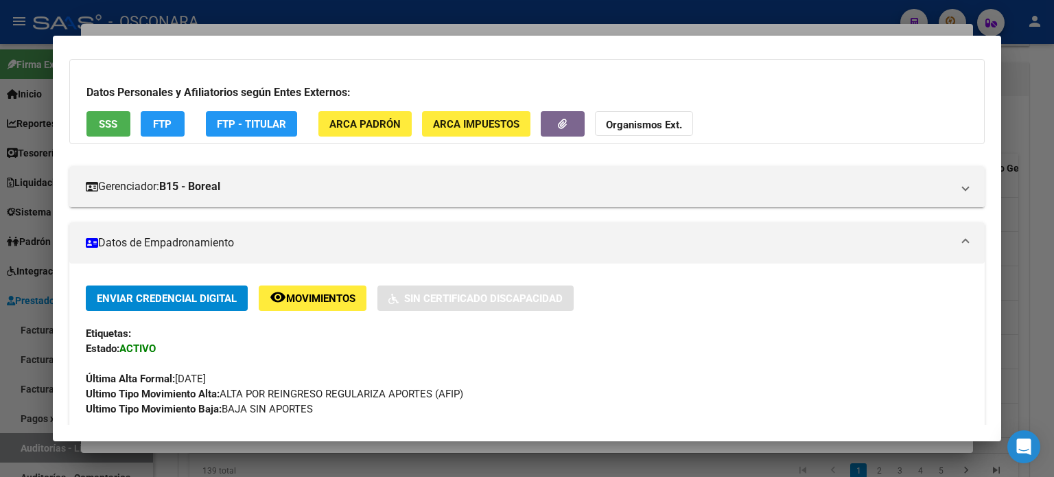
click at [110, 127] on span "SSS" at bounding box center [108, 124] width 19 height 12
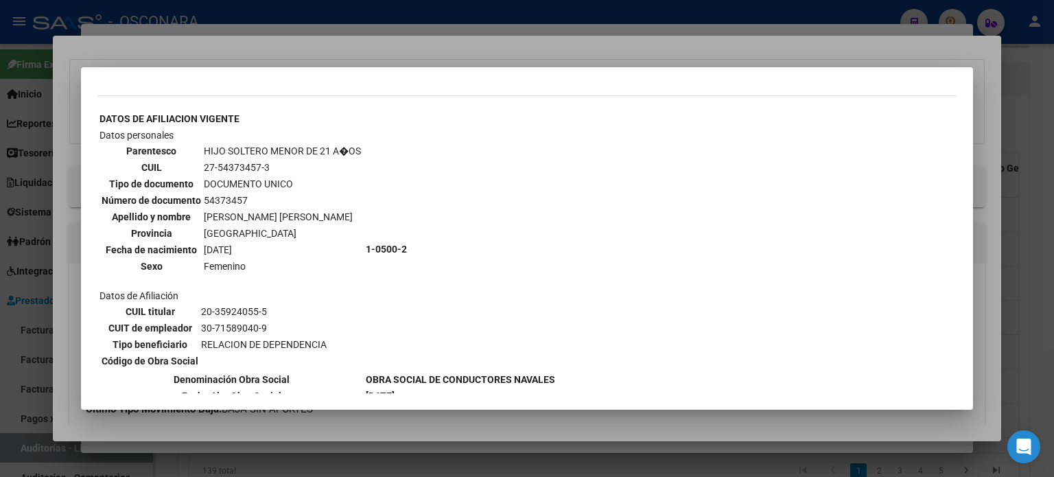
scroll to position [1487, 0]
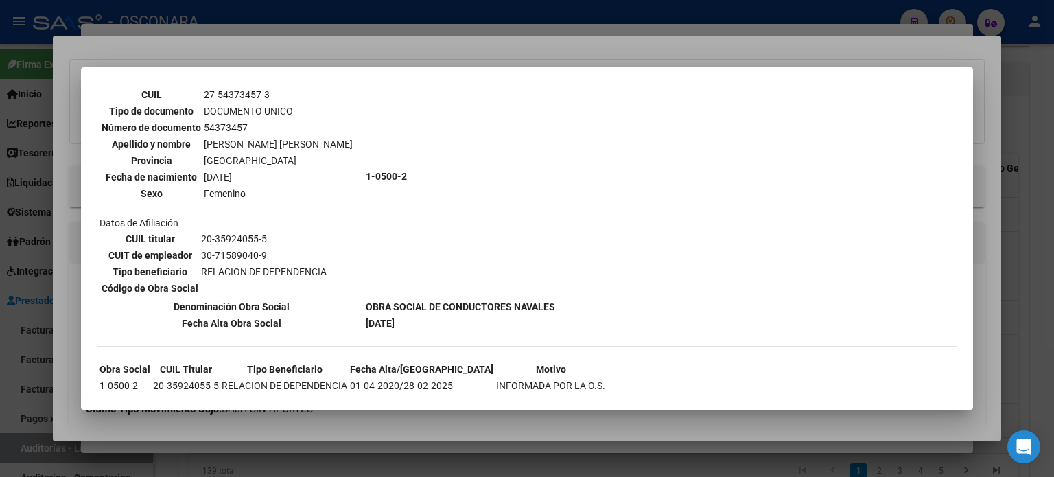
click at [335, 54] on div at bounding box center [527, 238] width 1054 height 477
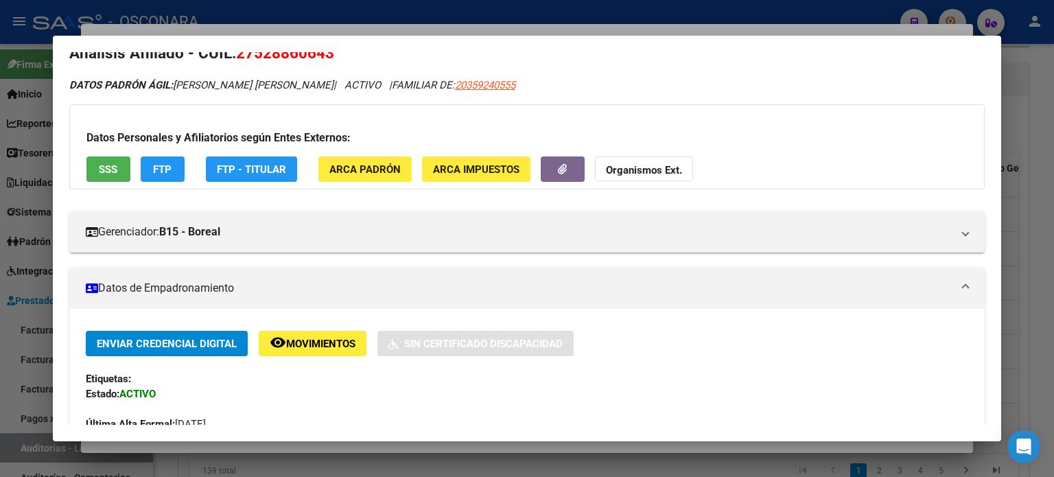
scroll to position [0, 0]
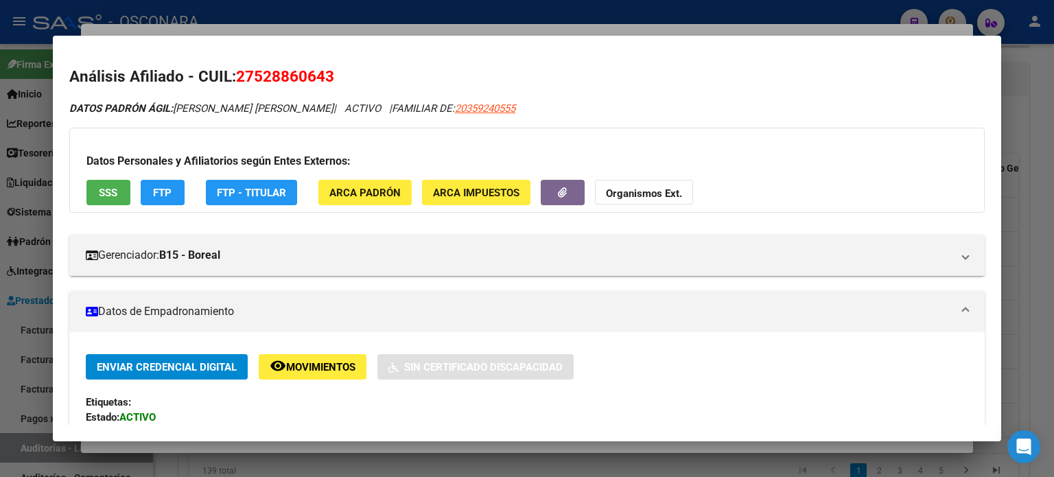
click at [122, 197] on button "SSS" at bounding box center [108, 192] width 44 height 25
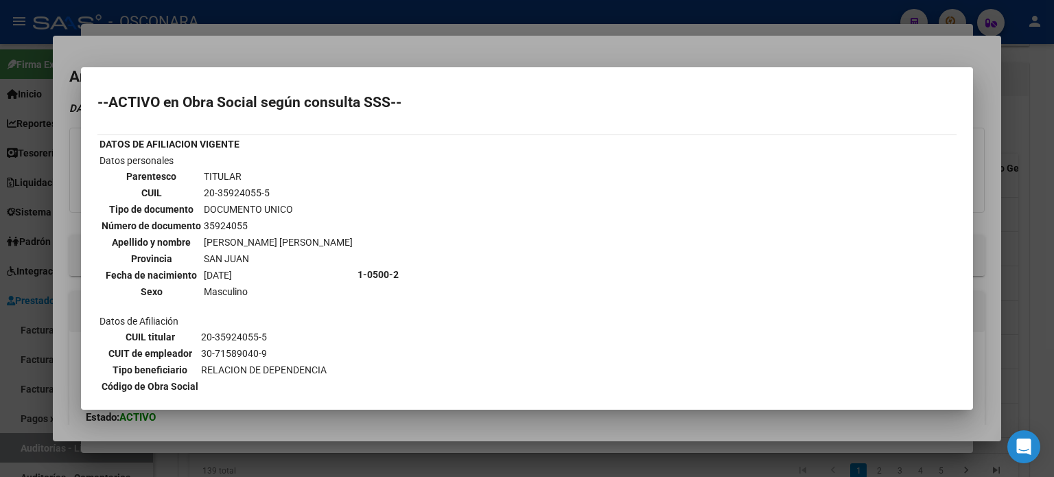
click at [275, 55] on div at bounding box center [527, 238] width 1054 height 477
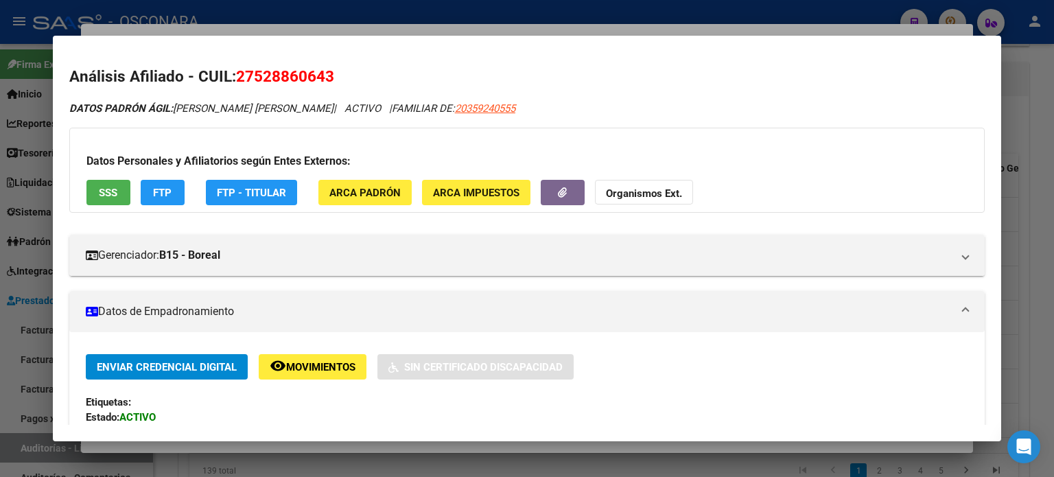
click at [251, 27] on div at bounding box center [527, 238] width 1054 height 477
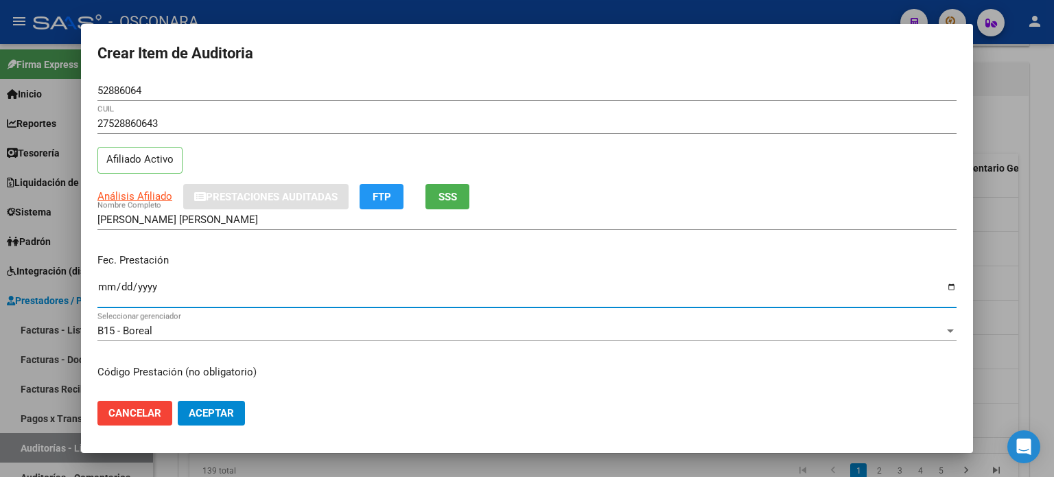
click at [111, 285] on input "Ingresar la fecha" at bounding box center [526, 292] width 859 height 22
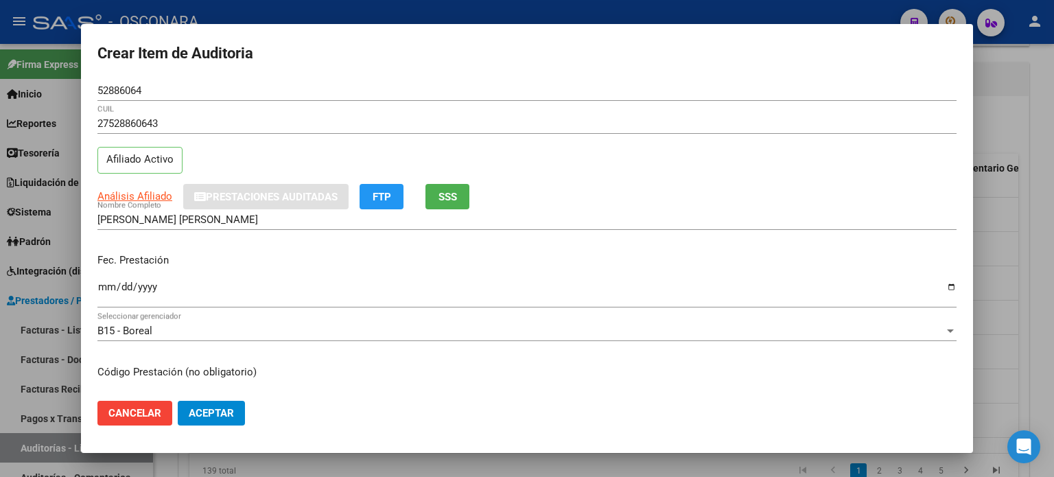
click at [368, 246] on div "Fec. Prestación [DATE] Ingresar la fecha" at bounding box center [526, 281] width 859 height 78
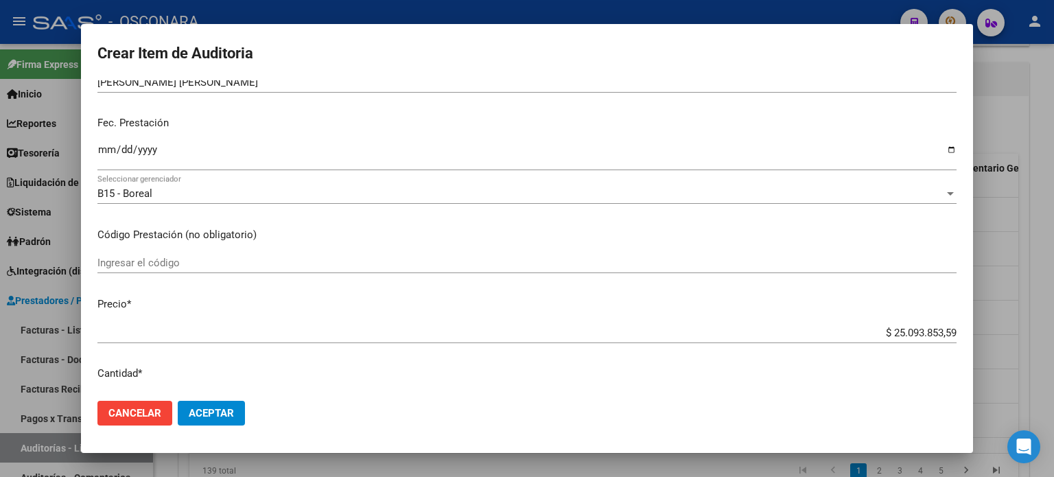
click at [948, 334] on app-form-text-field "Precio * $ 25.093.853,59 Ingresar el precio" at bounding box center [532, 317] width 870 height 43
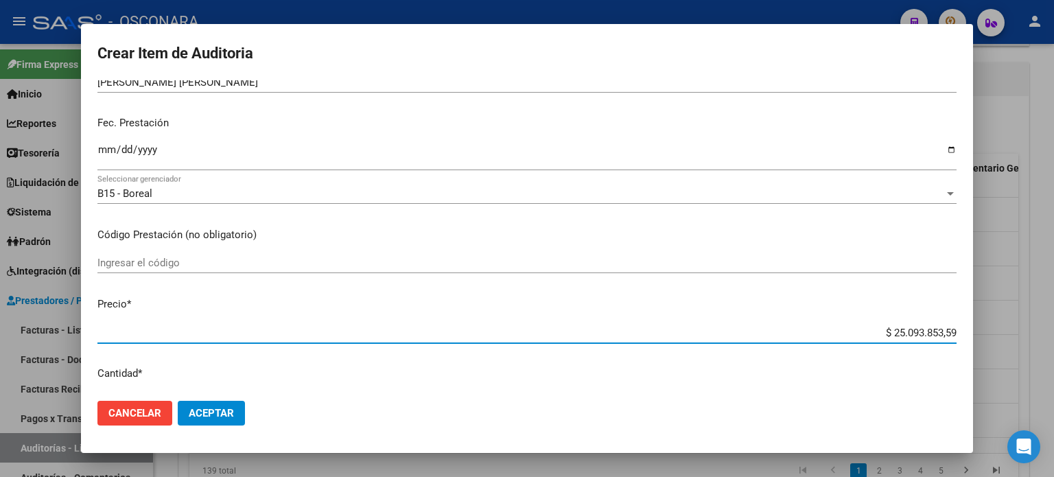
drag, startPoint x: 944, startPoint y: 330, endPoint x: 816, endPoint y: 333, distance: 128.4
click at [816, 333] on input "$ 25.093.853,59" at bounding box center [526, 333] width 859 height 12
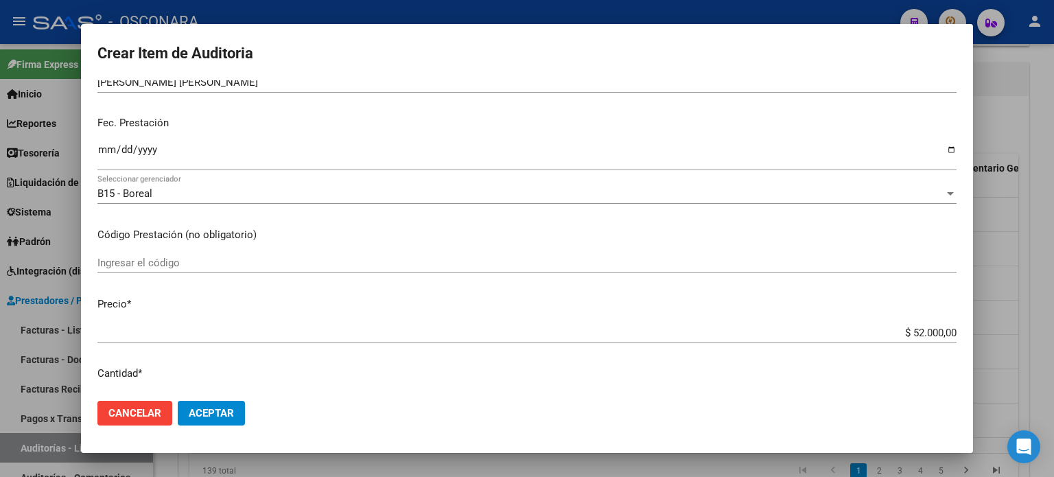
click at [603, 279] on div "Ingresar el código" at bounding box center [526, 270] width 859 height 34
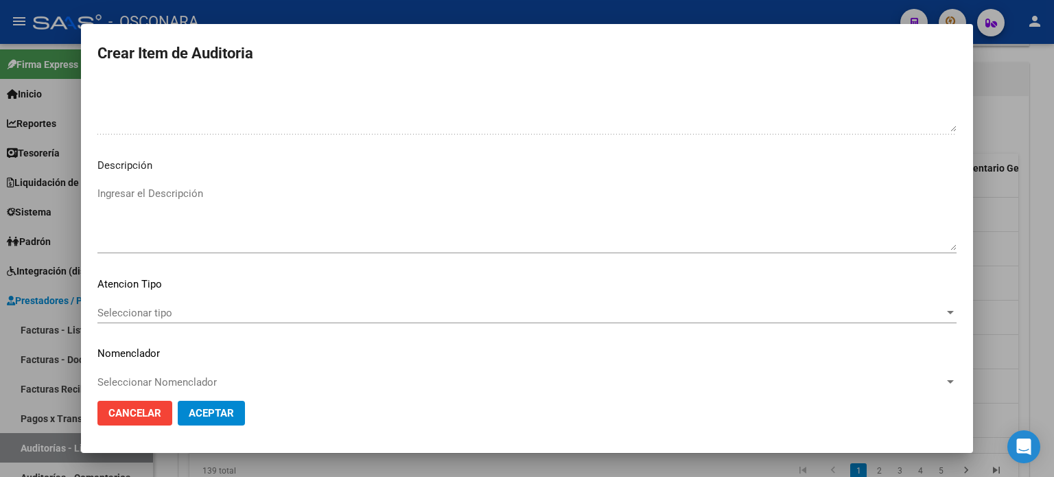
scroll to position [925, 0]
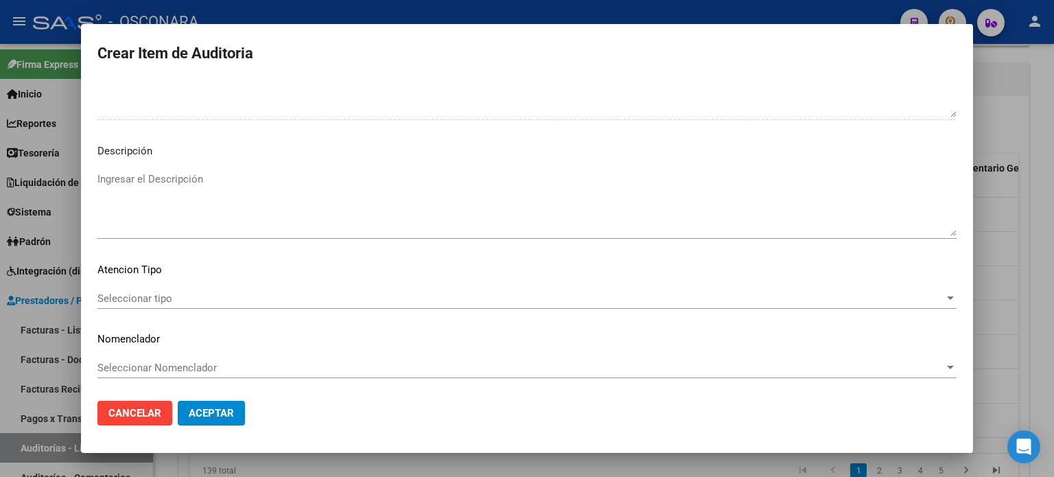
click at [278, 178] on textarea "Ingresar el Descripción" at bounding box center [526, 204] width 859 height 65
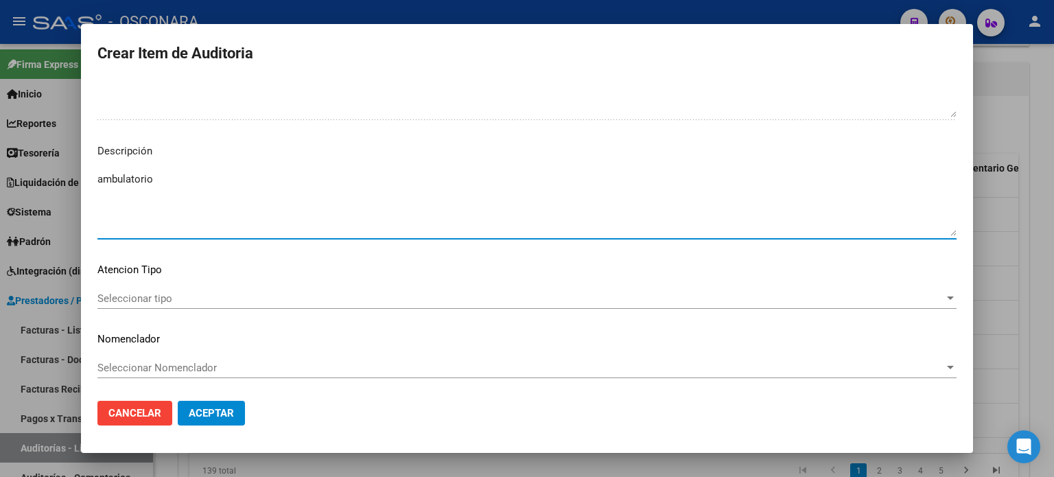
click at [259, 290] on div "Seleccionar tipo Seleccionar tipo" at bounding box center [526, 298] width 859 height 21
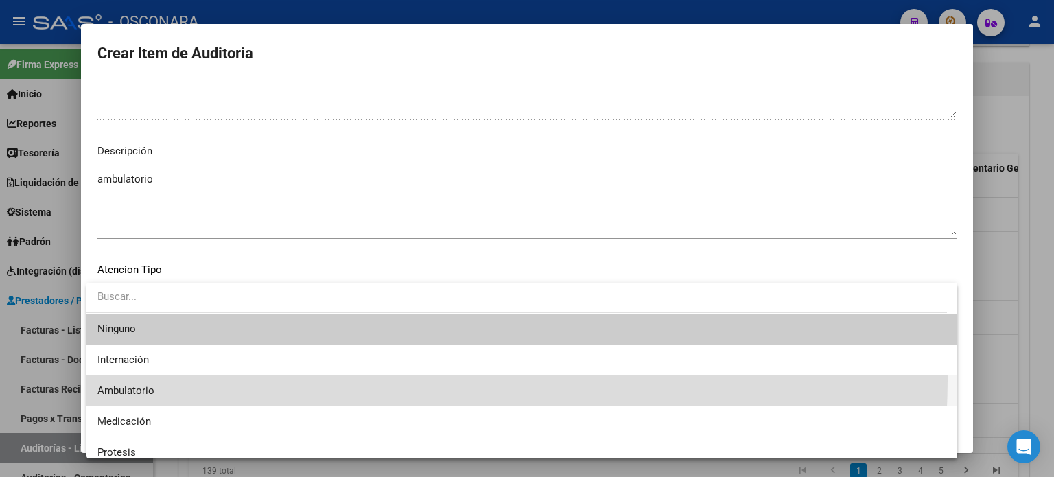
click at [254, 377] on span "Ambulatorio" at bounding box center [521, 390] width 849 height 31
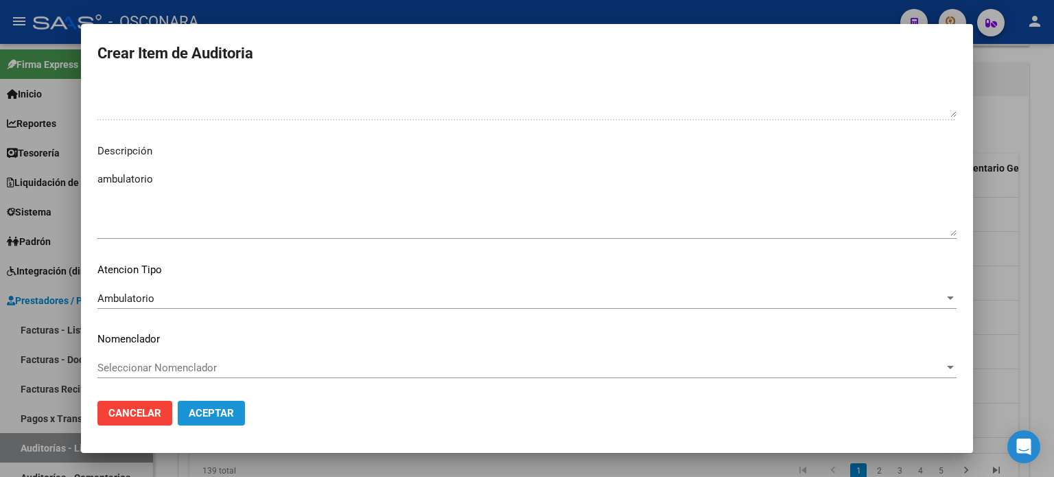
click at [225, 409] on span "Aceptar" at bounding box center [211, 413] width 45 height 12
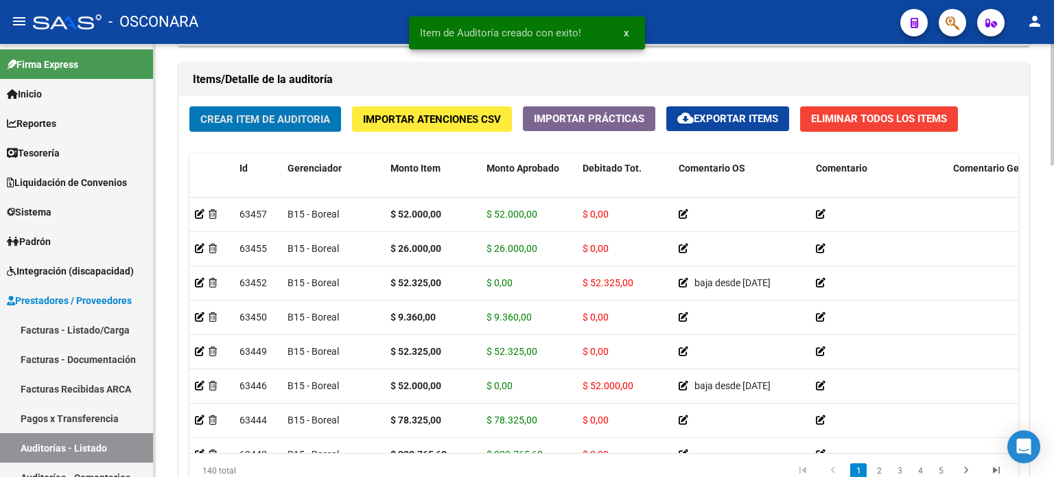
click at [260, 142] on div "Crear Item de Auditoria Importar Atenciones CSV Importar Prácticas cloud_downlo…" at bounding box center [604, 302] width 850 height 413
click at [271, 124] on span "Crear Item de Auditoria" at bounding box center [265, 119] width 130 height 12
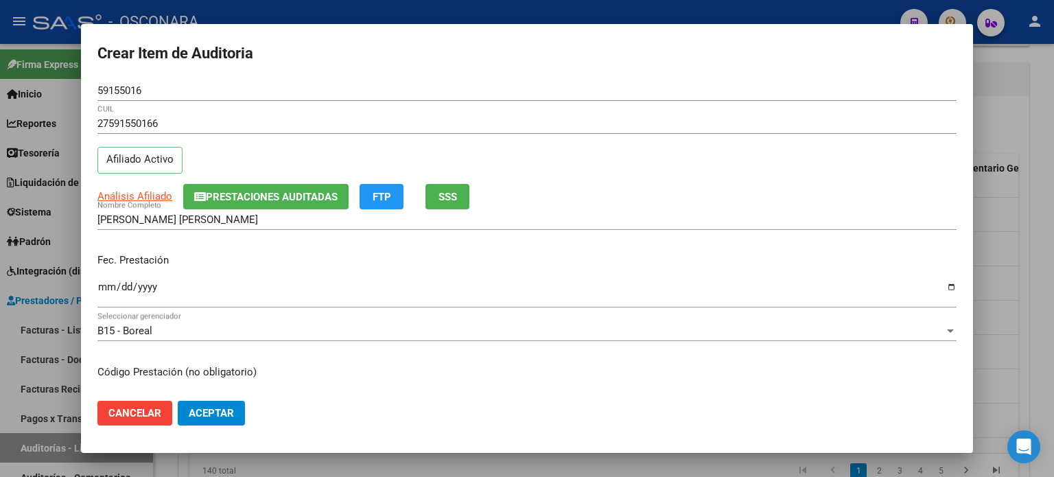
click at [316, 252] on div "Fec. Prestación Ingresar la fecha" at bounding box center [526, 281] width 859 height 78
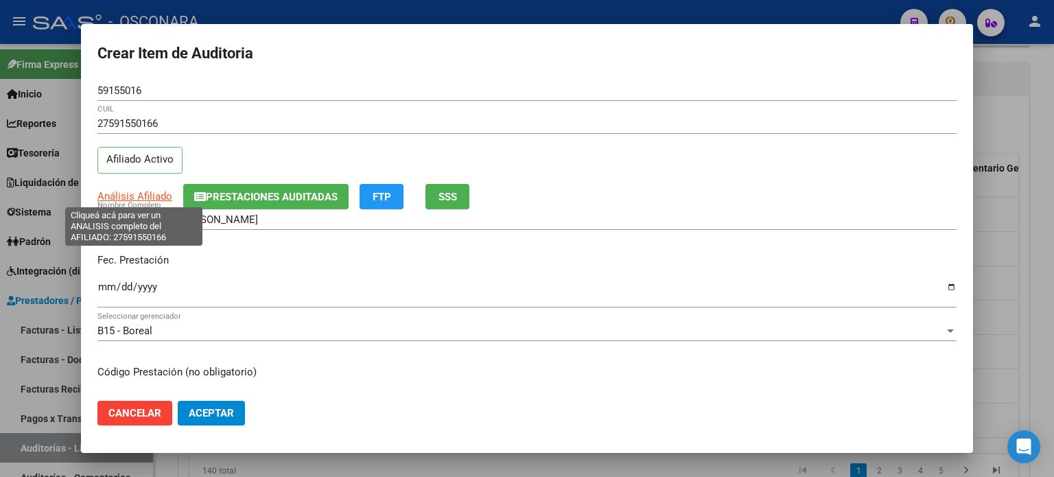
click at [119, 191] on span "Análisis Afiliado" at bounding box center [134, 196] width 75 height 12
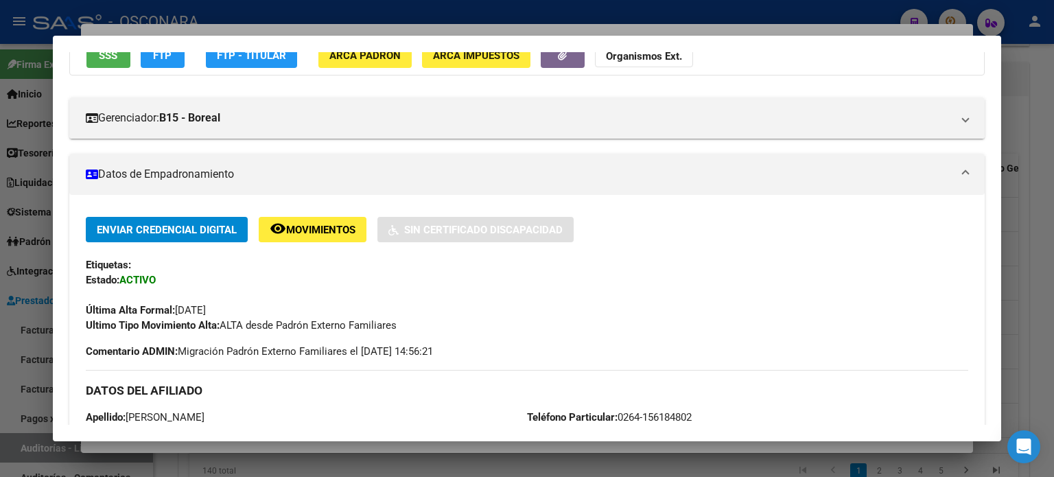
scroll to position [0, 0]
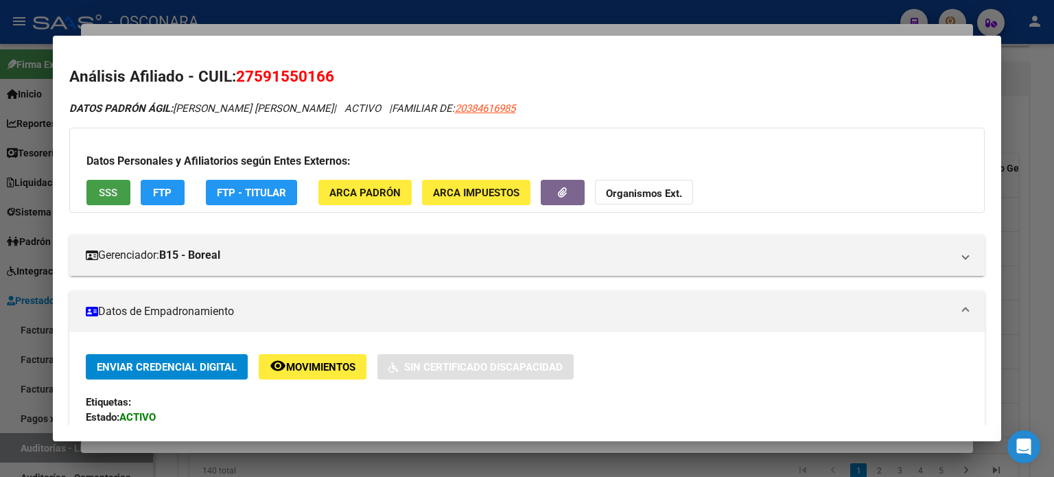
click at [104, 181] on button "SSS" at bounding box center [108, 192] width 44 height 25
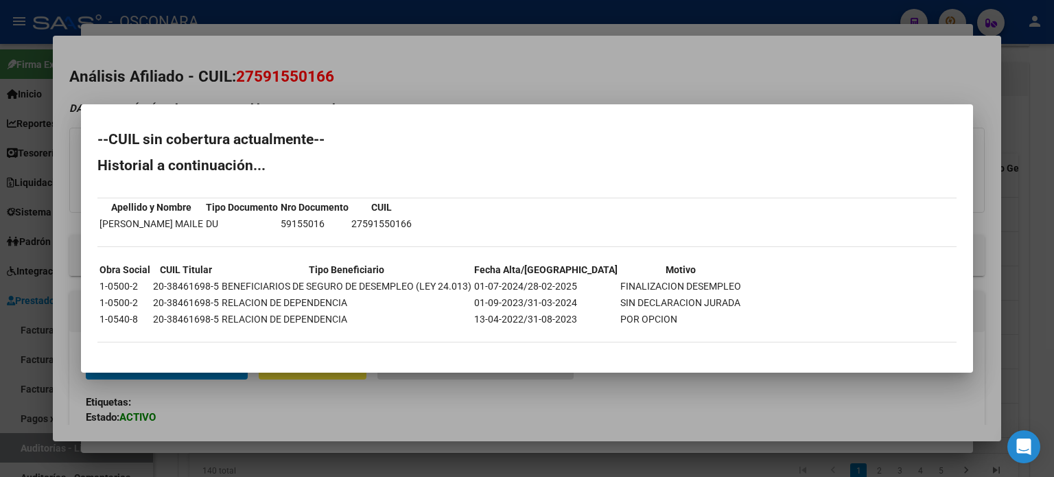
click at [385, 84] on div at bounding box center [527, 238] width 1054 height 477
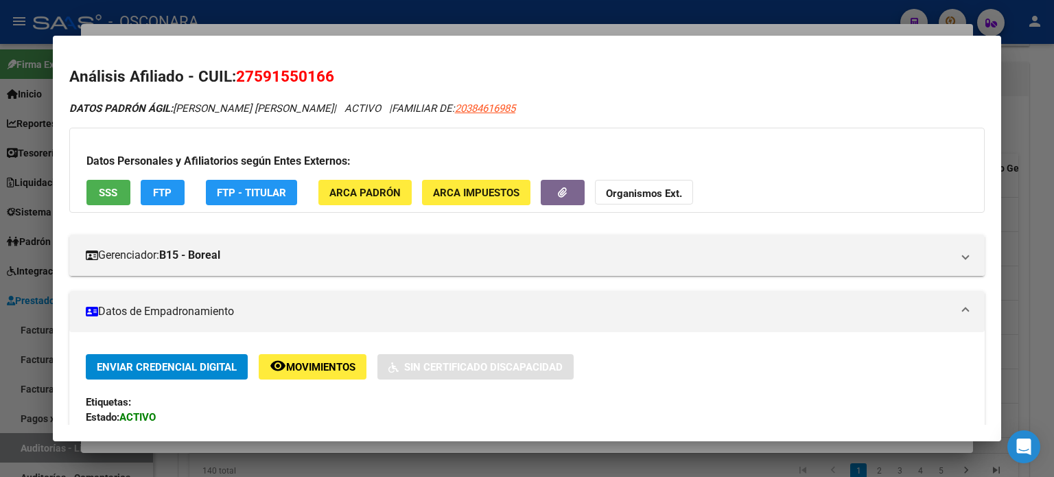
click at [396, 36] on mat-dialog-container "Análisis Afiliado - CUIL: 27591550166 DATOS PADRÓN ÁGIL: [PERSON_NAME] [PERSON_…" at bounding box center [527, 239] width 948 height 406
click at [399, 25] on div at bounding box center [527, 238] width 1054 height 477
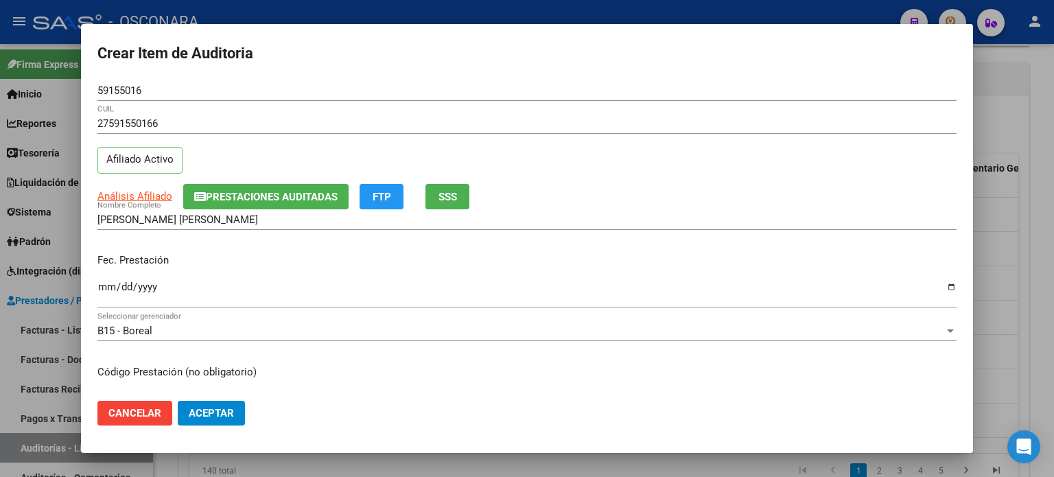
click at [99, 290] on input "Ingresar la fecha" at bounding box center [526, 292] width 859 height 22
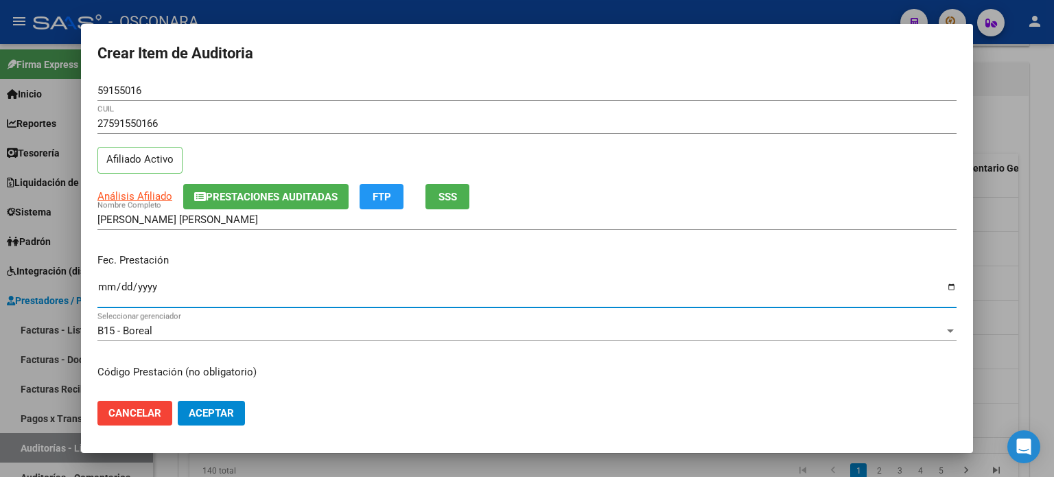
click at [203, 235] on div "[PERSON_NAME] [PERSON_NAME] Nombre Completo" at bounding box center [526, 226] width 859 height 34
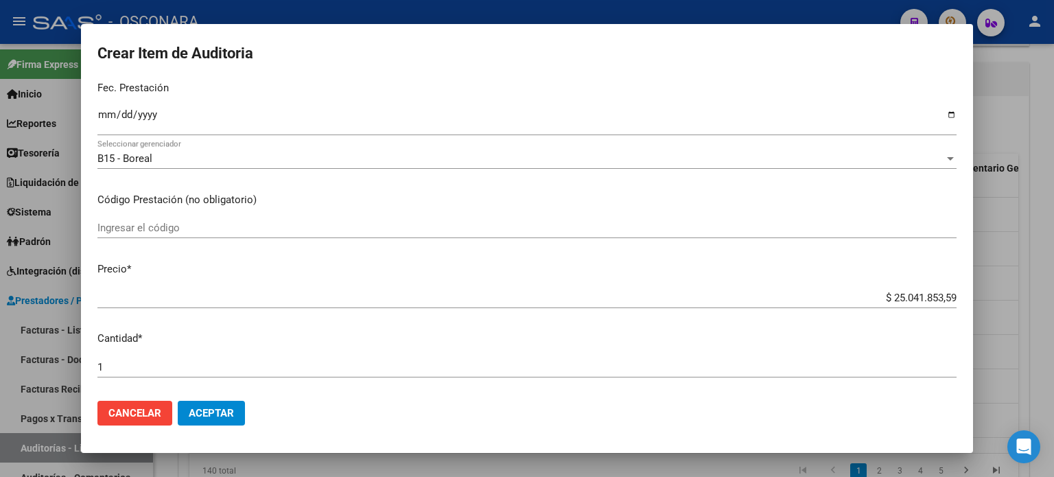
scroll to position [206, 0]
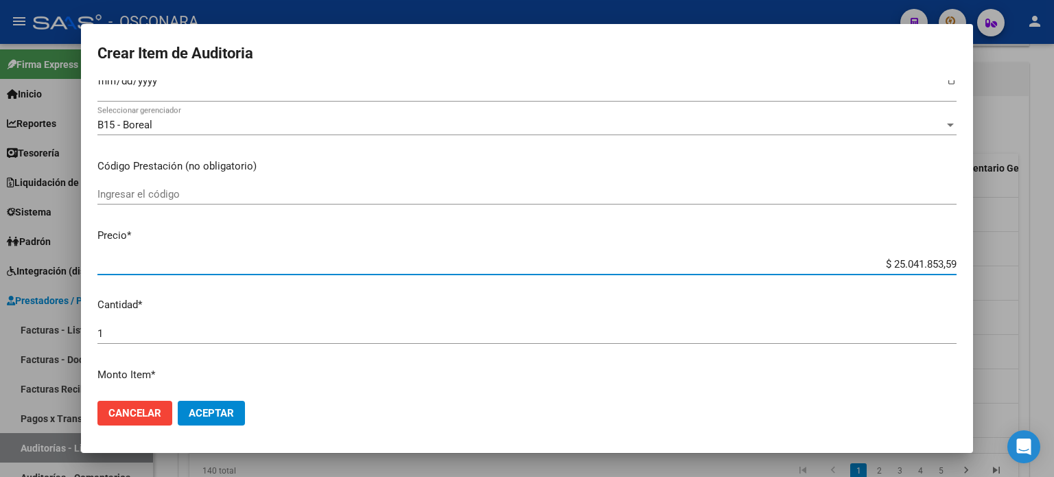
drag, startPoint x: 946, startPoint y: 264, endPoint x: 854, endPoint y: 254, distance: 92.5
click at [854, 254] on div "$ 25.041.853,59 Ingresar el precio" at bounding box center [526, 264] width 859 height 21
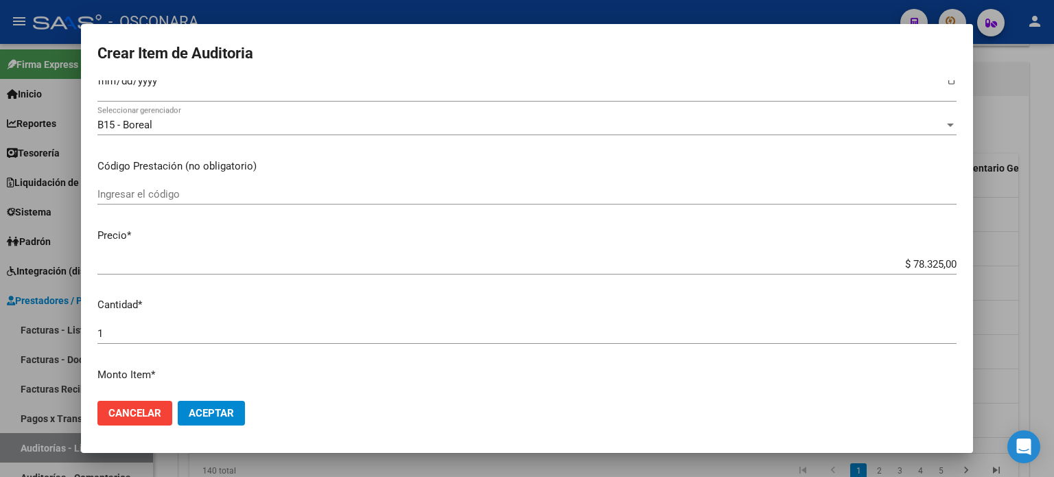
click at [620, 310] on p "Cantidad *" at bounding box center [526, 305] width 859 height 16
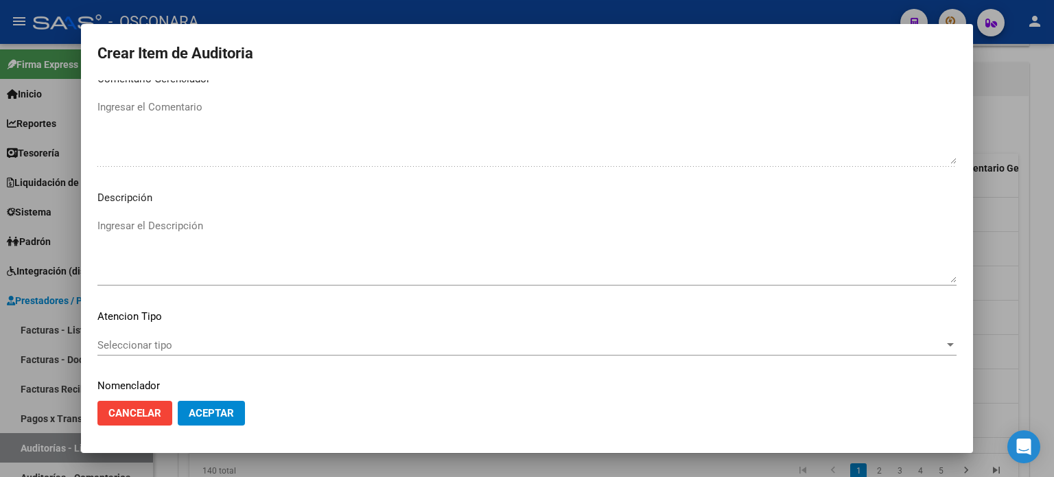
scroll to position [925, 0]
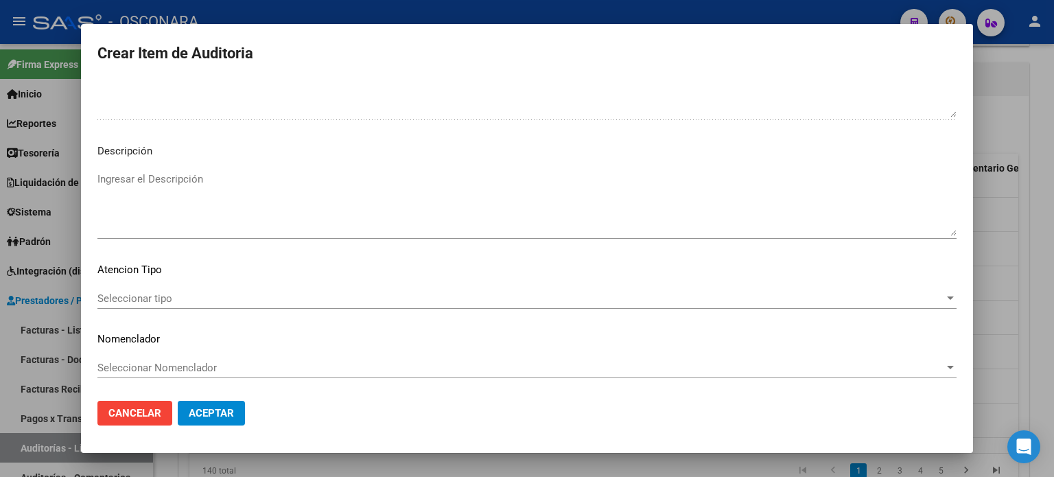
click at [235, 183] on textarea "Ingresar el Descripción" at bounding box center [526, 204] width 859 height 65
click at [204, 286] on mat-dialog-content "59155016 Nro Documento 27591550166 CUIL Afiliado Activo Análisis Afiliado Prest…" at bounding box center [527, 235] width 892 height 310
click at [204, 294] on span "Seleccionar tipo" at bounding box center [520, 298] width 847 height 12
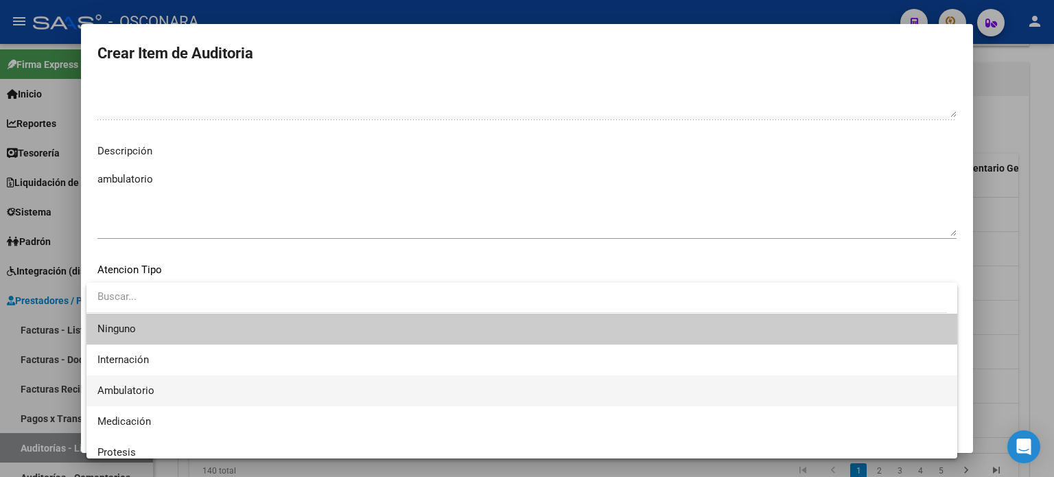
click at [222, 382] on span "Ambulatorio" at bounding box center [521, 390] width 849 height 31
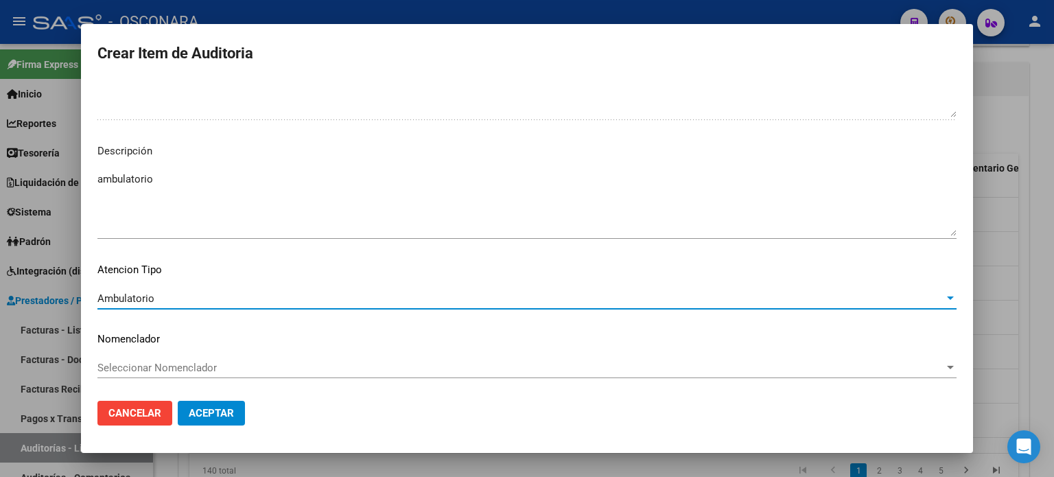
click at [225, 410] on span "Aceptar" at bounding box center [211, 413] width 45 height 12
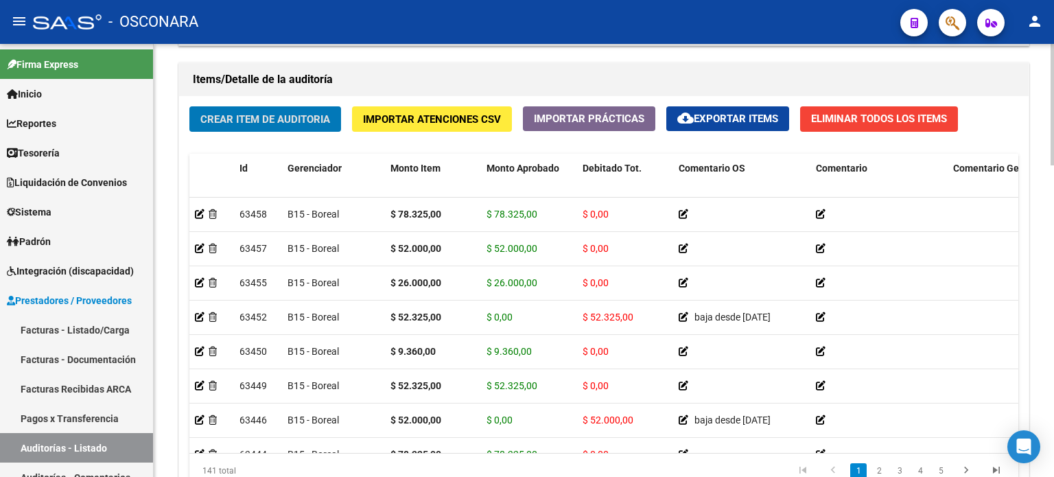
click at [296, 139] on div "Crear Item de Auditoria Importar Atenciones CSV Importar Prácticas cloud_downlo…" at bounding box center [604, 302] width 850 height 413
click at [302, 117] on span "Crear Item de Auditoria" at bounding box center [265, 119] width 130 height 12
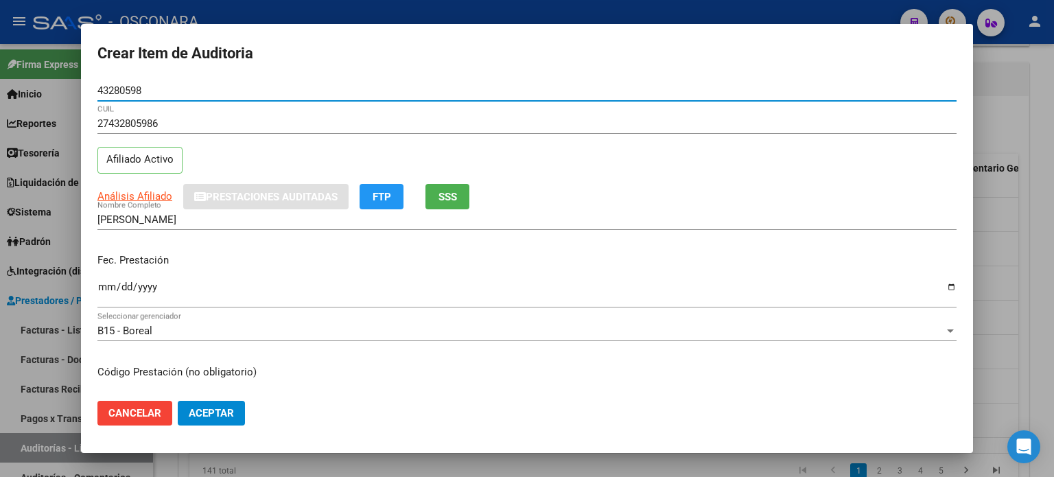
click at [237, 159] on div "27432805986 CUIL Afiliado Activo" at bounding box center [526, 148] width 859 height 70
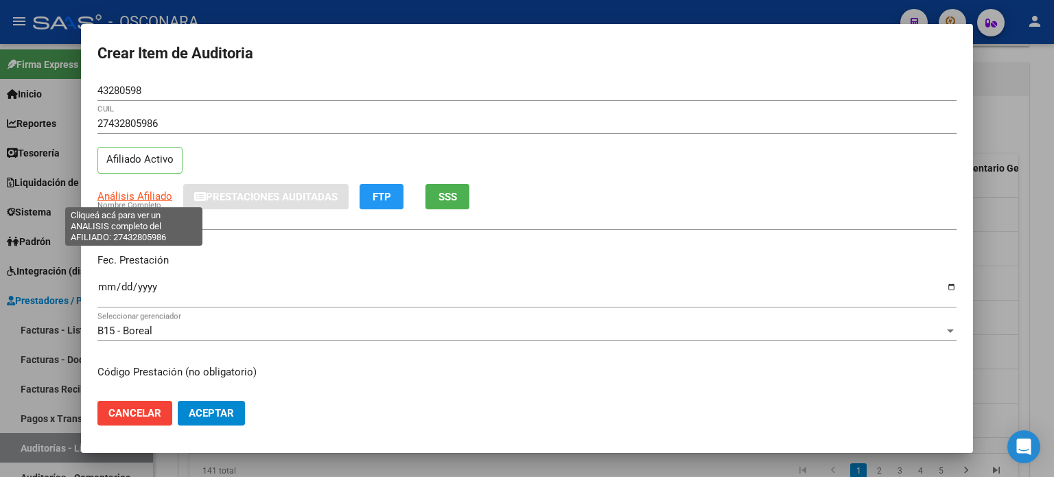
click at [137, 197] on span "Análisis Afiliado" at bounding box center [134, 196] width 75 height 12
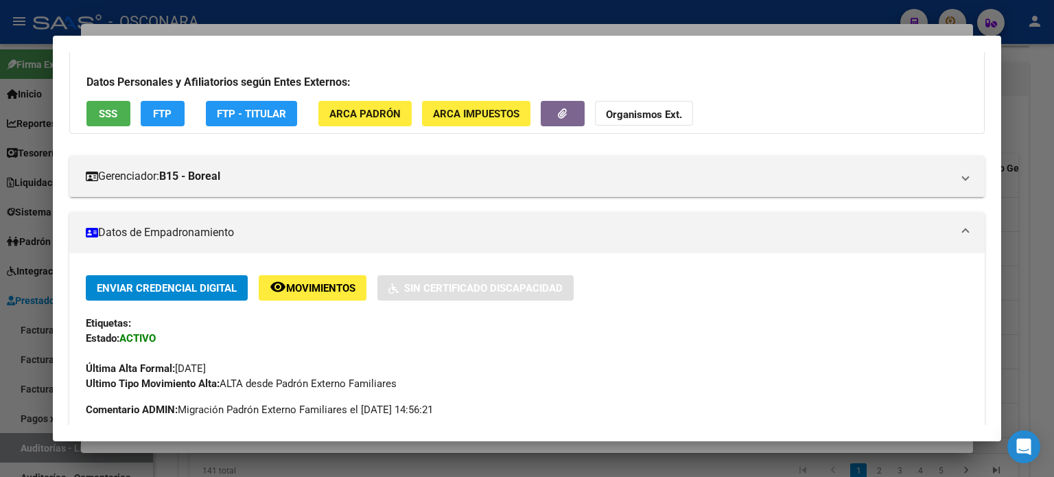
scroll to position [0, 0]
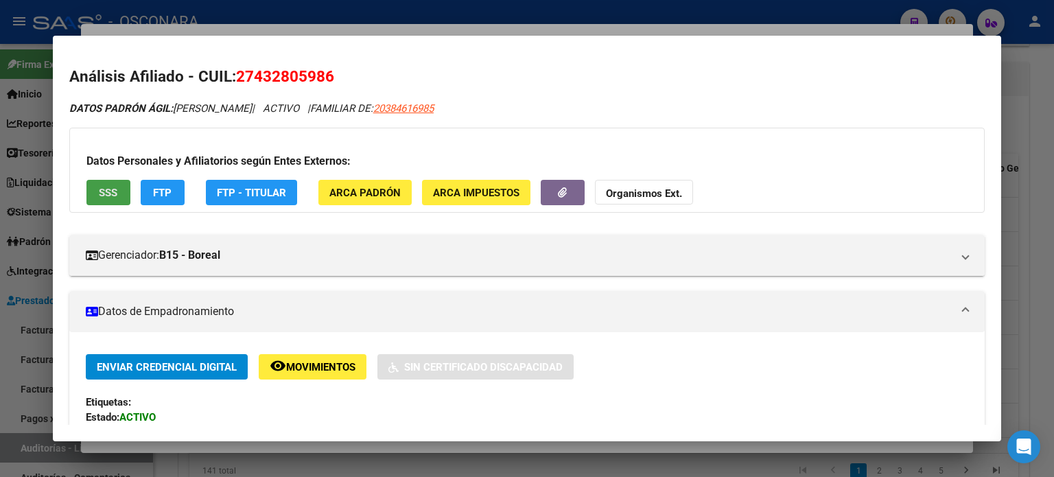
click at [93, 189] on button "SSS" at bounding box center [108, 192] width 44 height 25
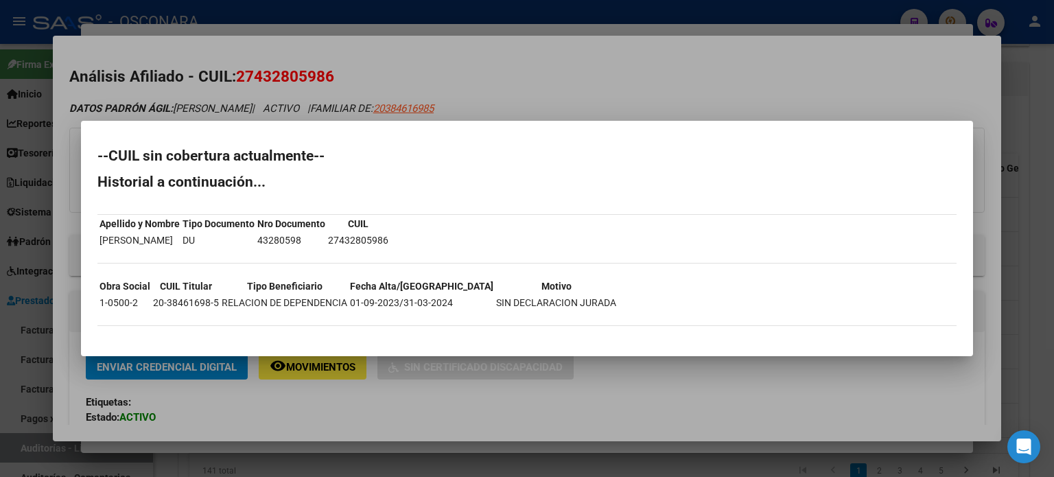
click at [531, 89] on div at bounding box center [527, 238] width 1054 height 477
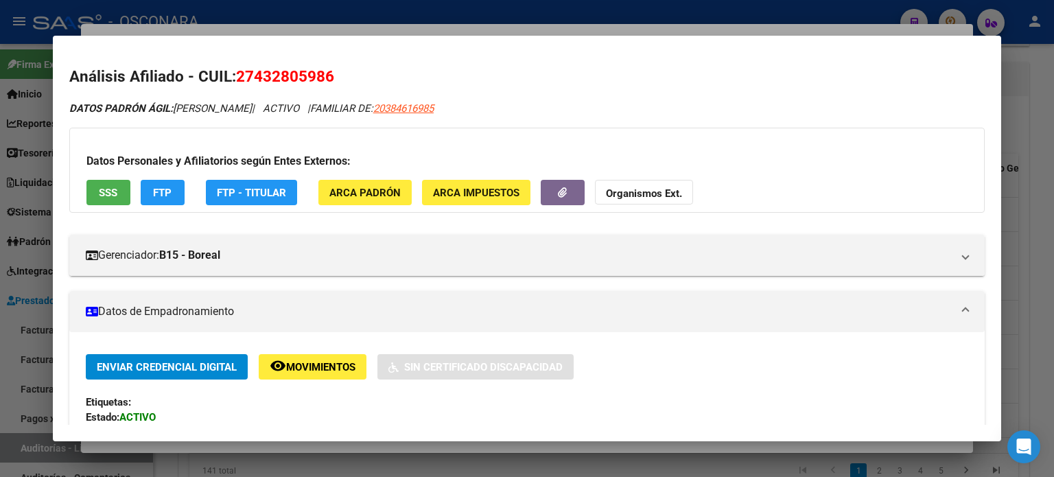
click at [113, 202] on button "SSS" at bounding box center [108, 192] width 44 height 25
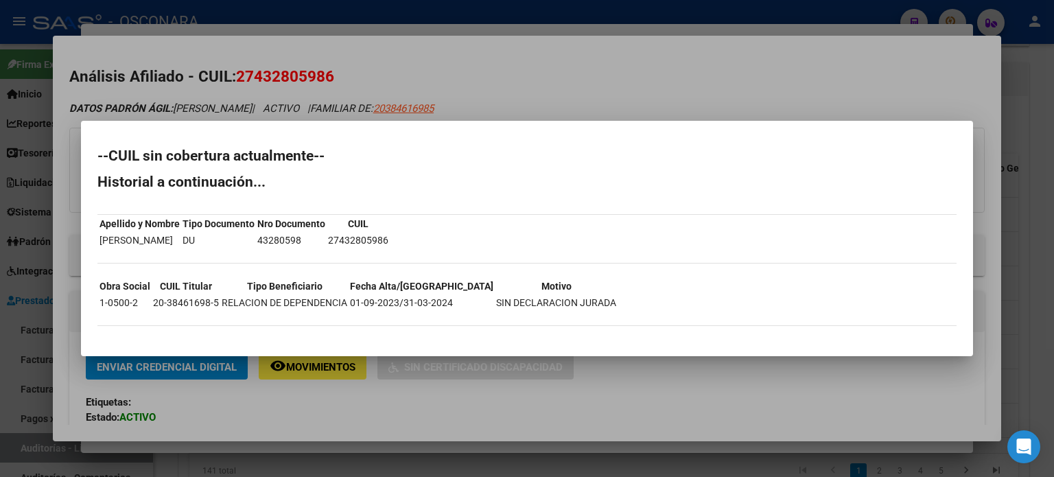
click at [609, 101] on div at bounding box center [527, 238] width 1054 height 477
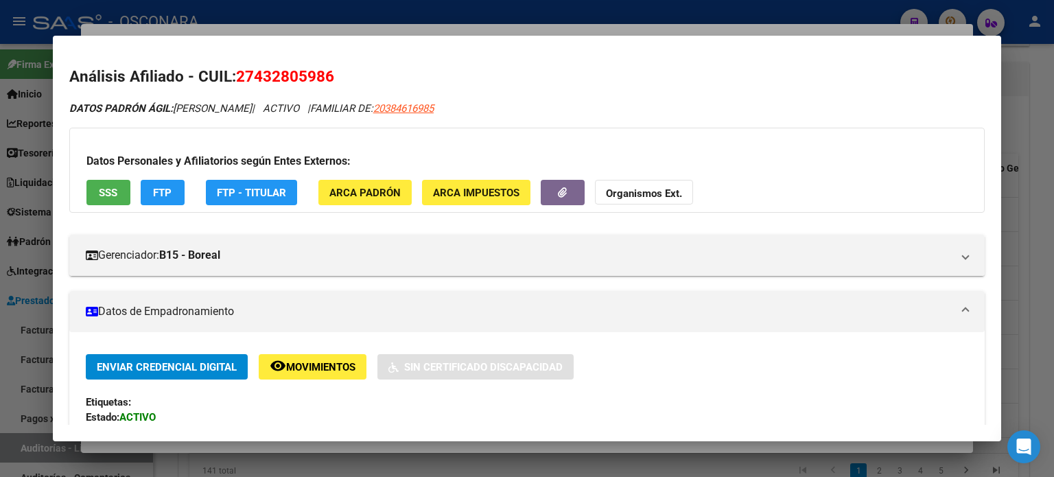
click at [583, 26] on div at bounding box center [527, 238] width 1054 height 477
